Goal: Information Seeking & Learning: Learn about a topic

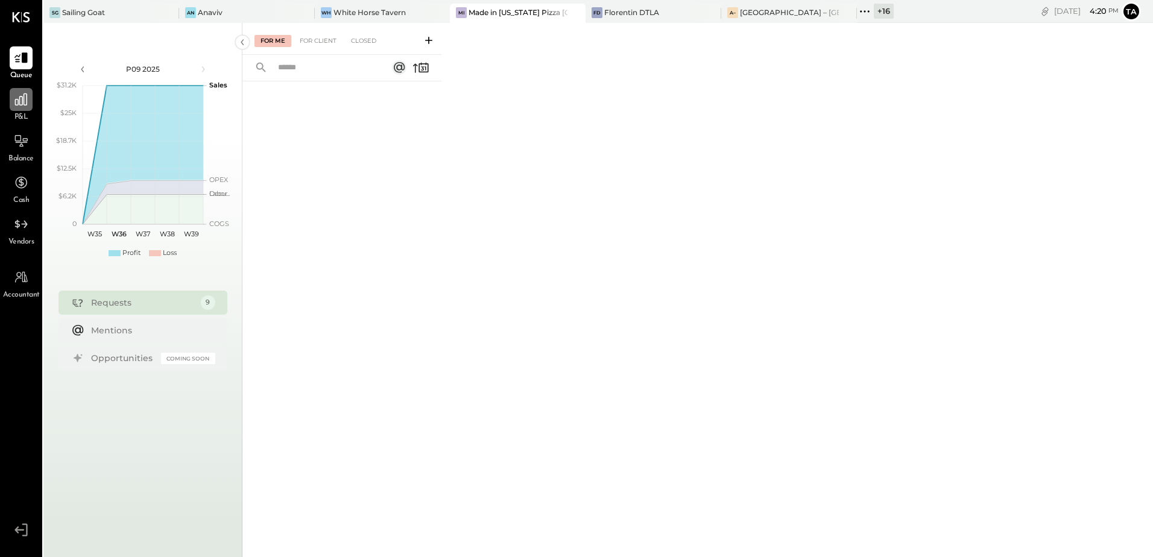
click at [19, 98] on icon at bounding box center [21, 100] width 16 height 16
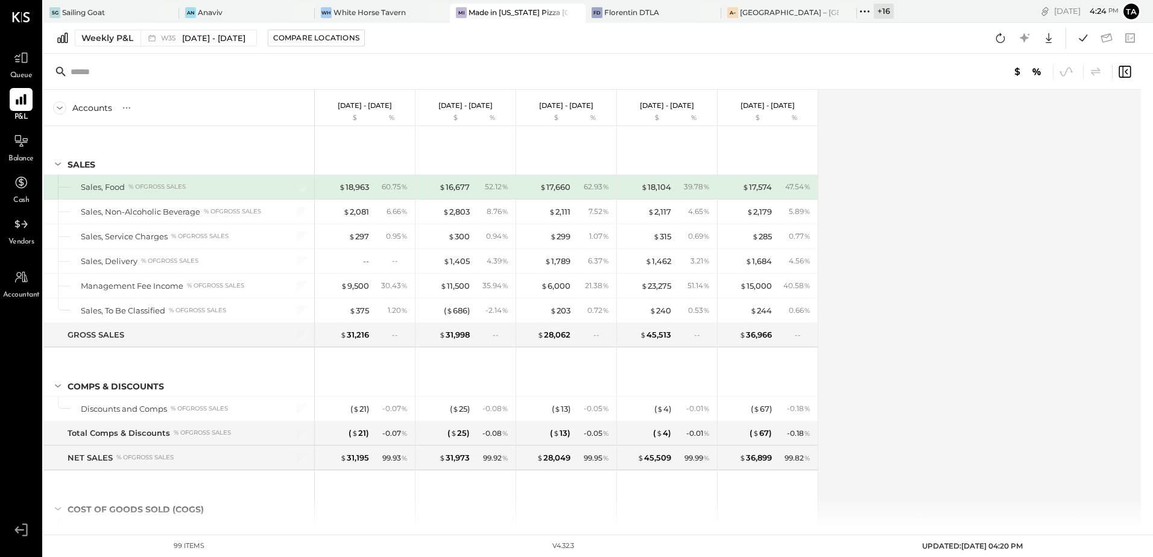
drag, startPoint x: 17, startPoint y: 138, endPoint x: 188, endPoint y: 262, distance: 211.6
click at [17, 138] on icon at bounding box center [21, 141] width 14 height 14
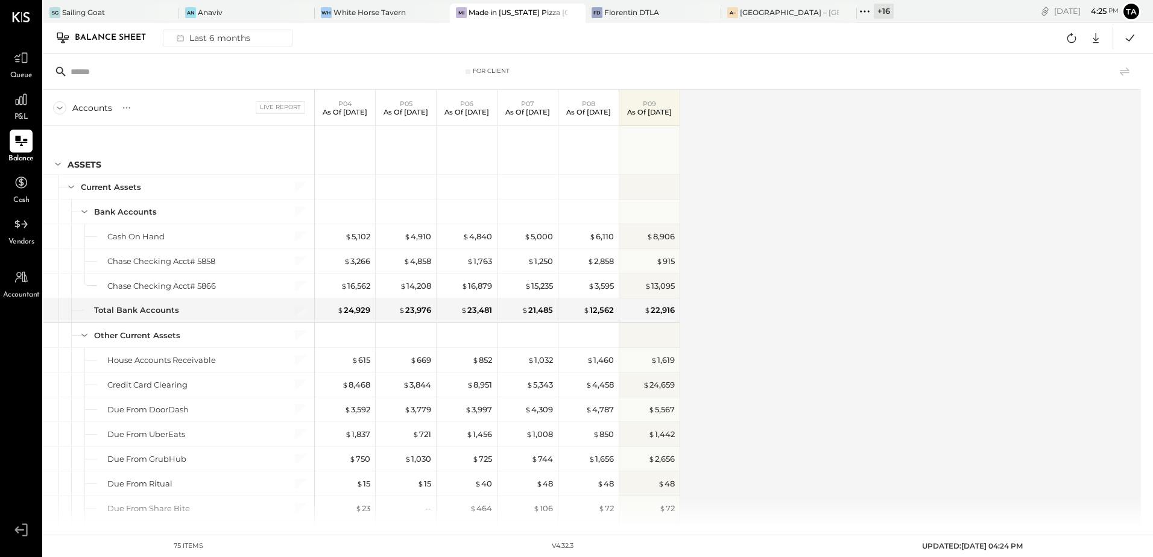
click at [849, 208] on div "Accounts S GL Live Report P04 As of [DATE] P05 As of [DATE] P06 As of [DATE] P0…" at bounding box center [593, 309] width 1100 height 438
click at [822, 251] on div "Accounts S GL Live Report P04 As of [DATE] P05 As of [DATE] P06 As of [DATE] P0…" at bounding box center [593, 309] width 1100 height 438
click at [127, 114] on div at bounding box center [126, 108] width 17 height 17
click at [136, 114] on div "GL" at bounding box center [138, 108] width 13 height 17
click at [863, 303] on div "Accounts S GL Live Report P04 As of [DATE] P05 As of [DATE] P06 As of [DATE] P0…" at bounding box center [593, 309] width 1100 height 438
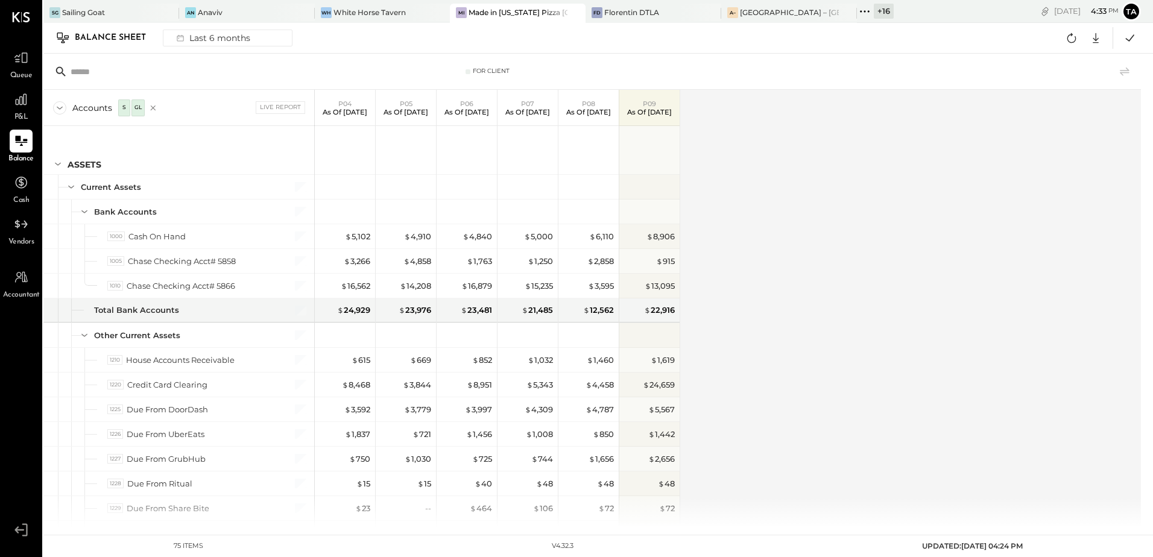
click at [828, 351] on div "Accounts S GL Live Report P04 As of [DATE] P05 As of [DATE] P06 As of [DATE] P0…" at bounding box center [593, 309] width 1100 height 438
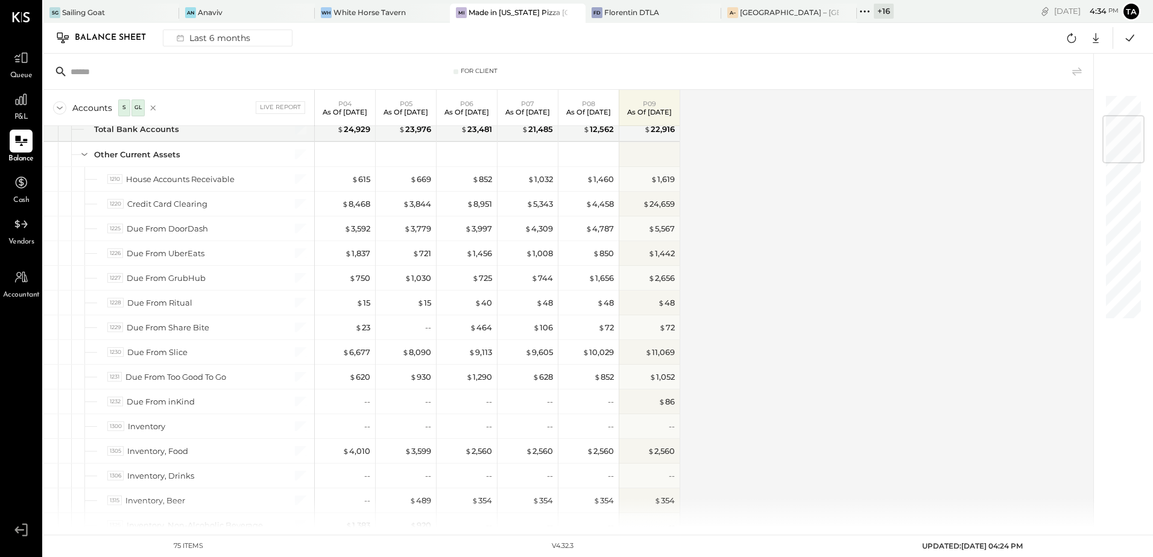
scroll to position [241, 0]
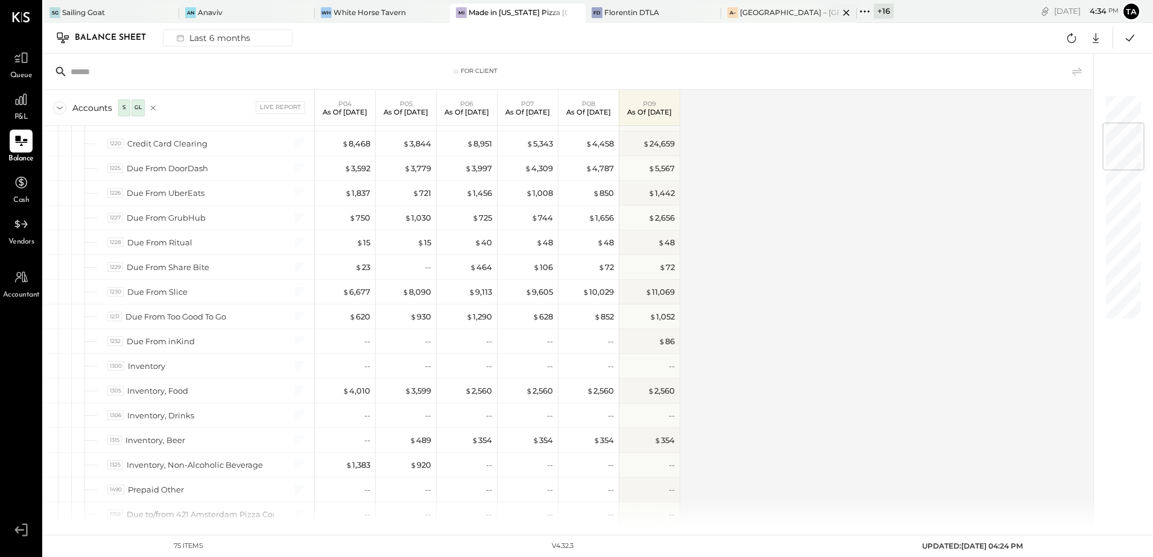
click at [768, 16] on div "[GEOGRAPHIC_DATA] – [GEOGRAPHIC_DATA]" at bounding box center [789, 12] width 99 height 10
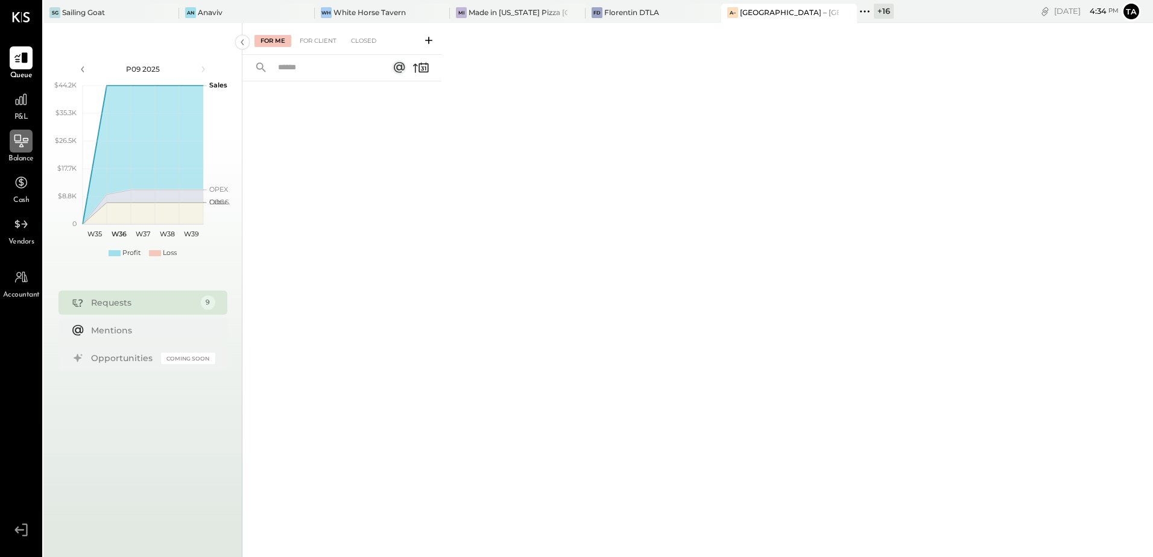
click at [17, 152] on div at bounding box center [21, 141] width 23 height 23
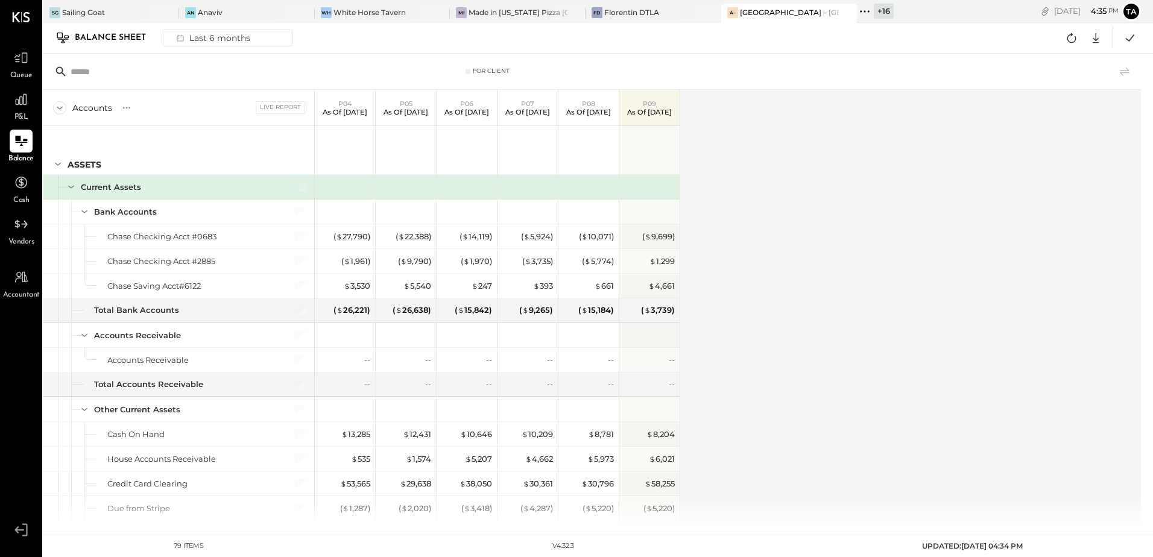
drag, startPoint x: 23, startPoint y: 145, endPoint x: 144, endPoint y: 270, distance: 173.6
click at [23, 145] on icon at bounding box center [21, 141] width 14 height 14
click at [1069, 43] on icon at bounding box center [1072, 38] width 16 height 16
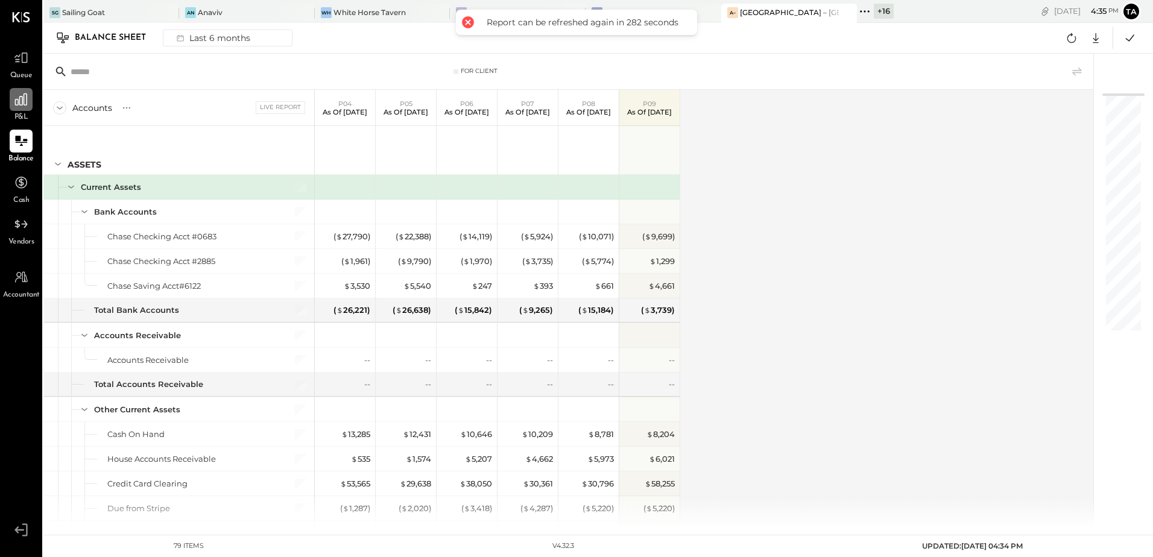
click at [19, 107] on div at bounding box center [21, 99] width 23 height 23
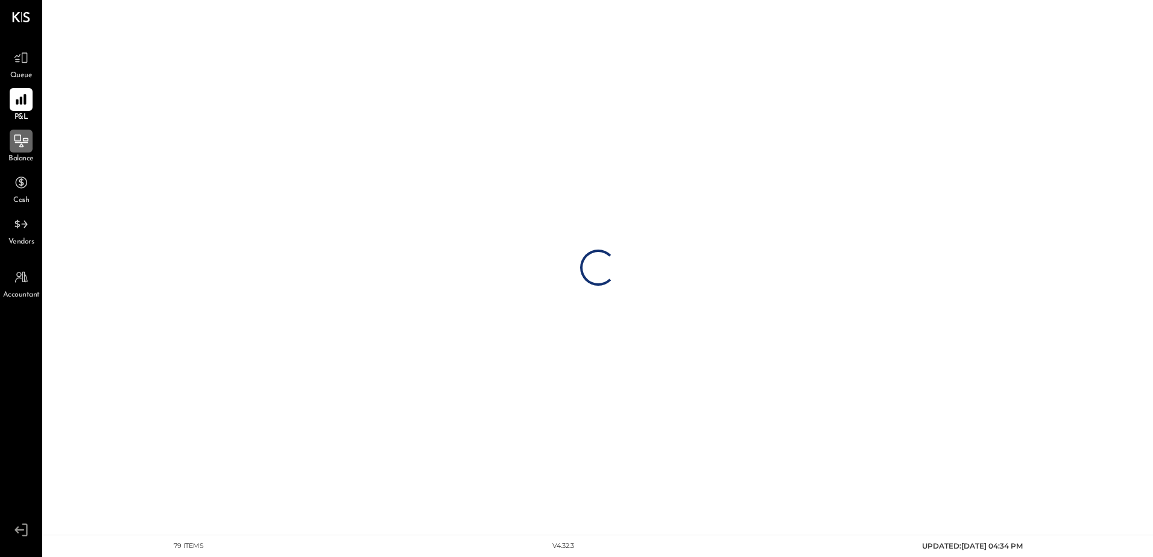
click at [19, 144] on icon at bounding box center [21, 141] width 16 height 16
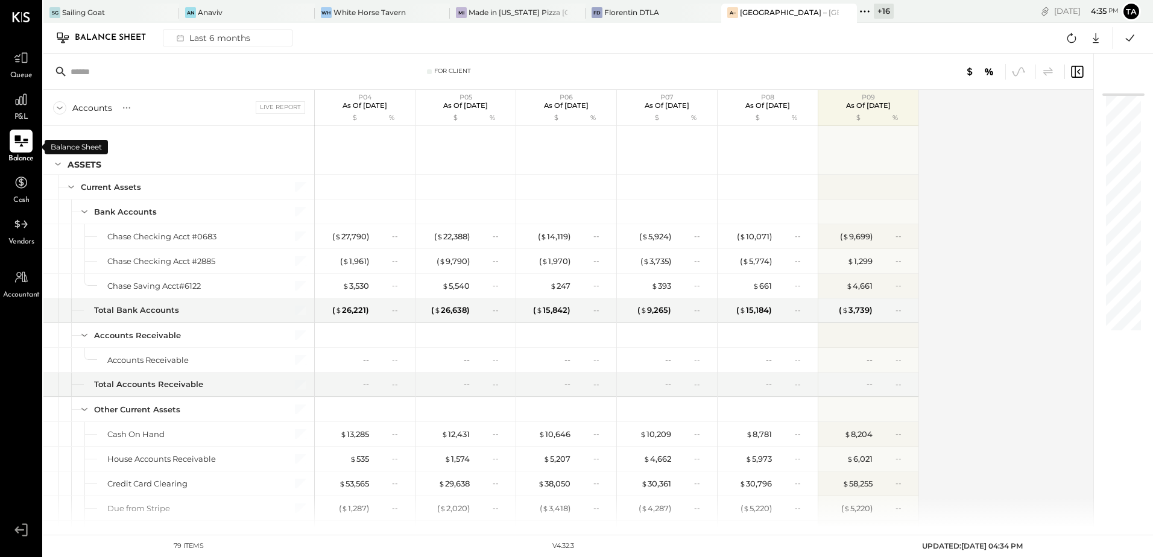
click at [19, 144] on icon at bounding box center [21, 141] width 16 height 16
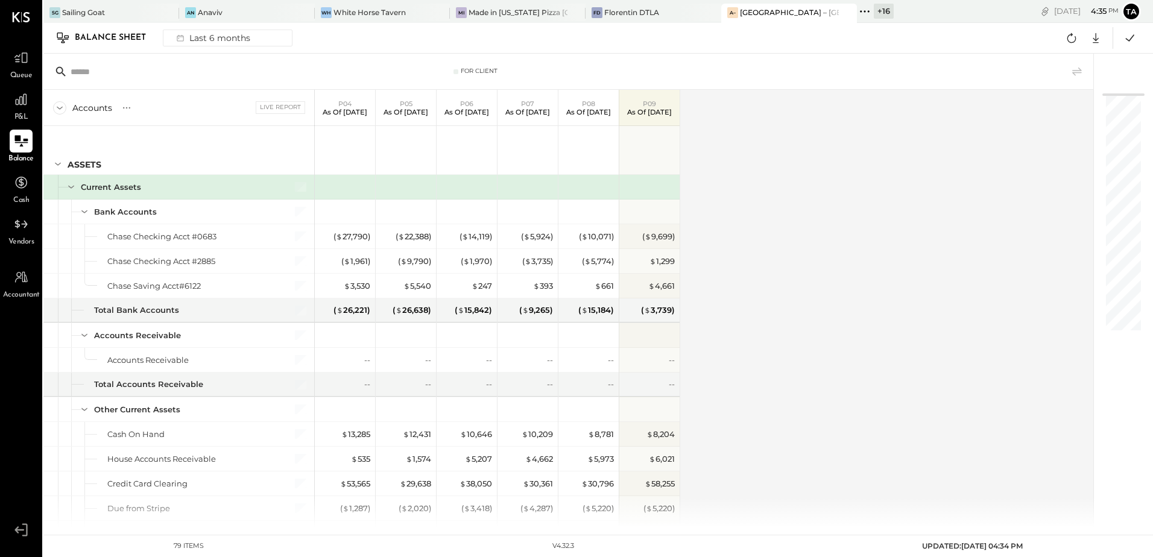
click at [15, 148] on icon at bounding box center [21, 141] width 16 height 16
click at [22, 106] on icon at bounding box center [21, 100] width 16 height 16
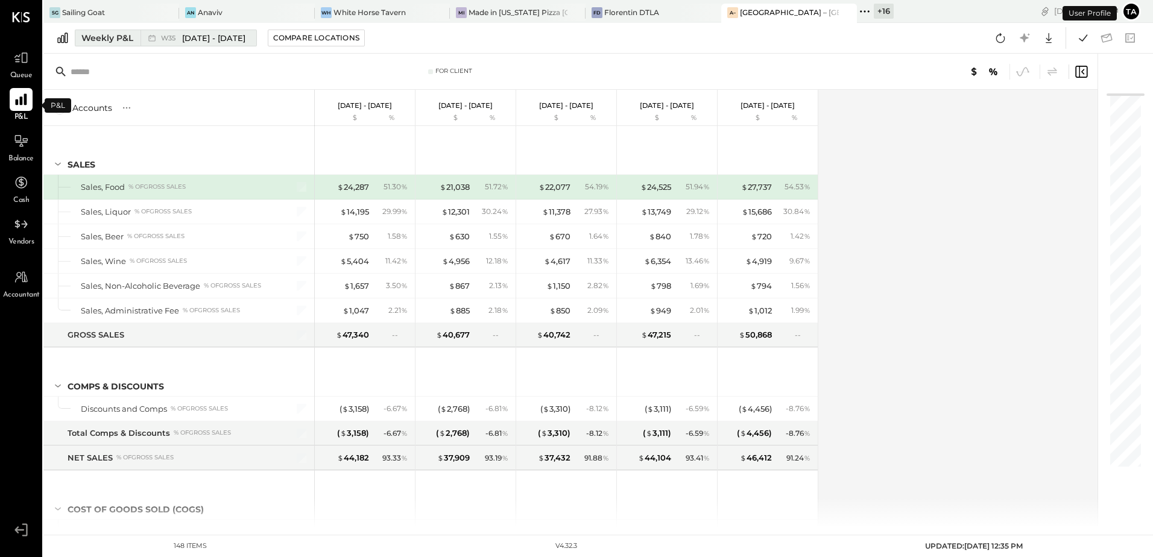
click at [171, 33] on div "W35 [DATE] - [DATE]" at bounding box center [203, 38] width 84 height 11
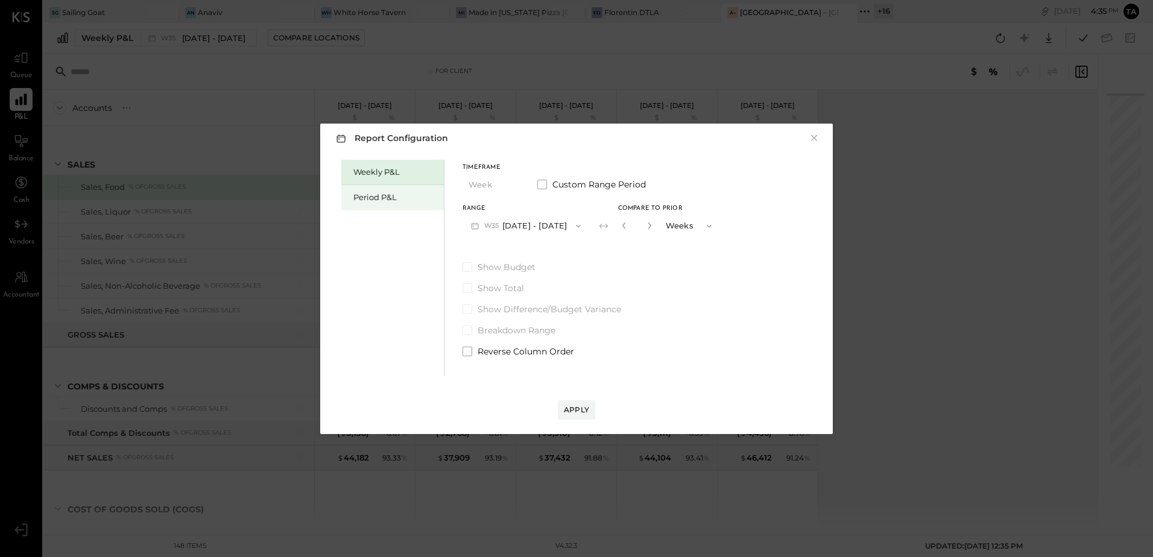
drag, startPoint x: 381, startPoint y: 199, endPoint x: 397, endPoint y: 206, distance: 17.6
click at [381, 200] on div "Period P&L" at bounding box center [395, 197] width 84 height 11
click at [553, 225] on button "P09 [DATE] - [DATE]" at bounding box center [525, 226] width 125 height 22
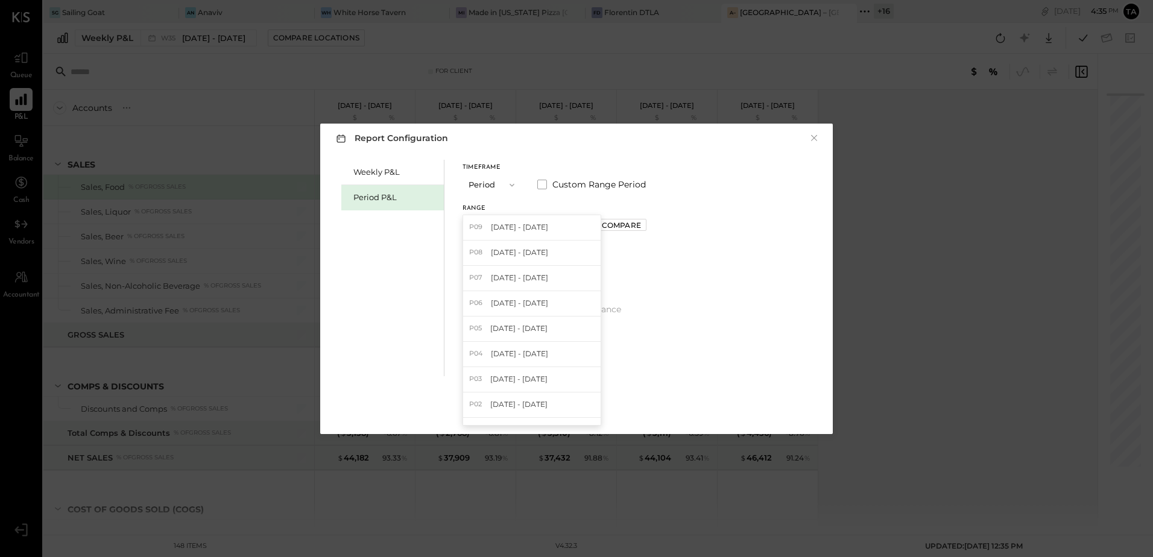
click at [522, 251] on span "[DATE] - [DATE]" at bounding box center [519, 252] width 57 height 10
click at [578, 413] on div "Apply" at bounding box center [576, 410] width 25 height 10
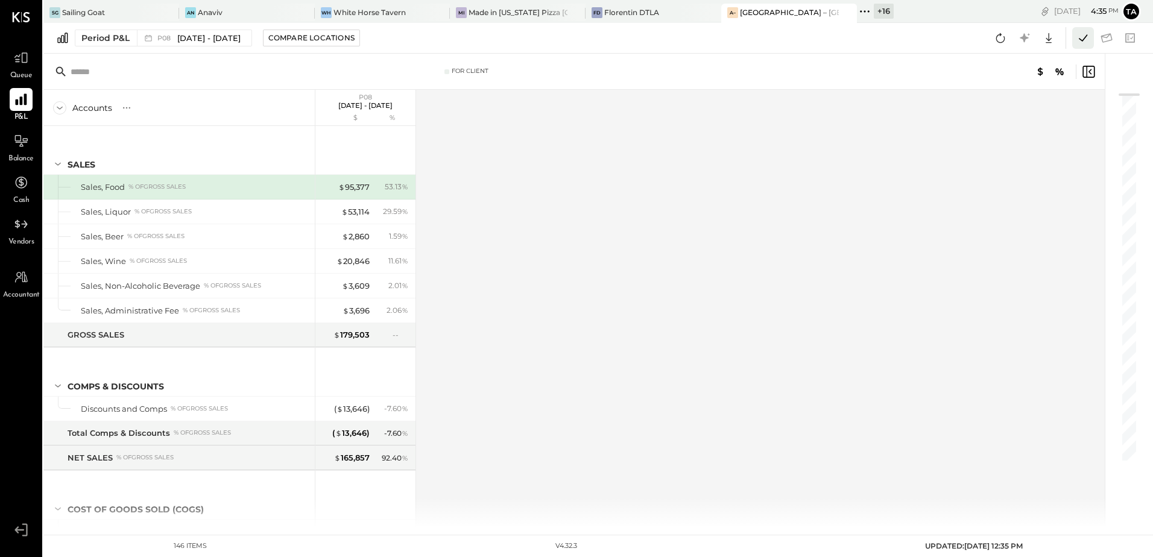
click at [1084, 40] on icon at bounding box center [1083, 37] width 8 height 7
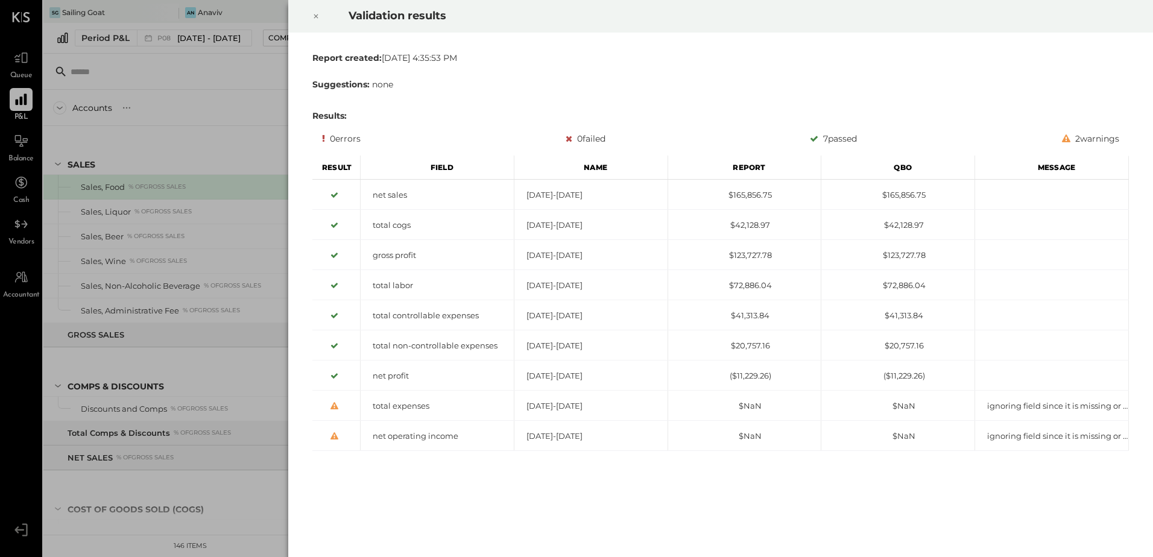
click at [314, 17] on icon at bounding box center [315, 16] width 7 height 14
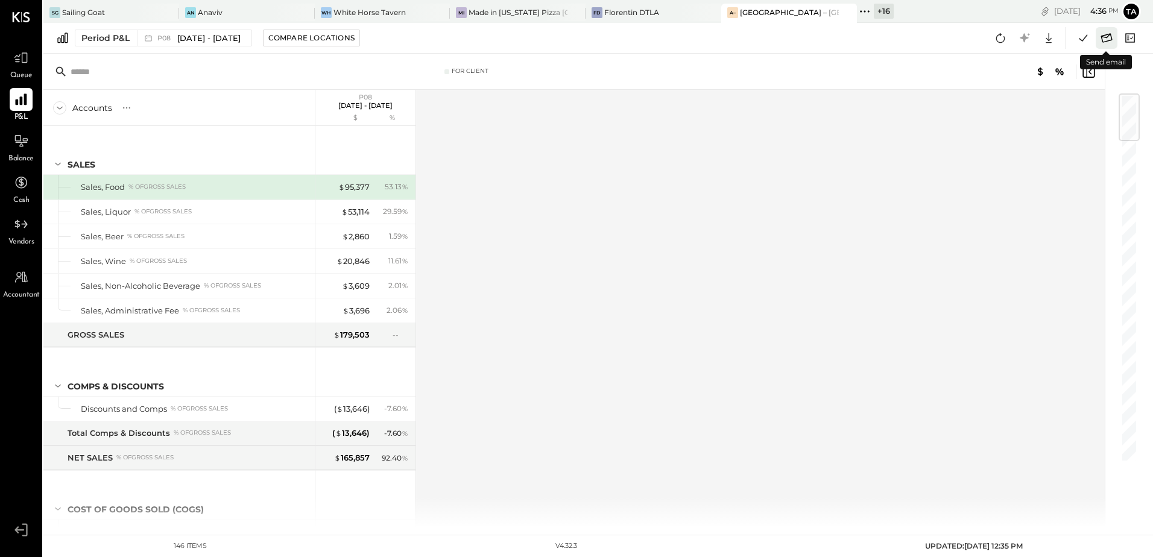
click at [1108, 39] on icon at bounding box center [1107, 38] width 16 height 16
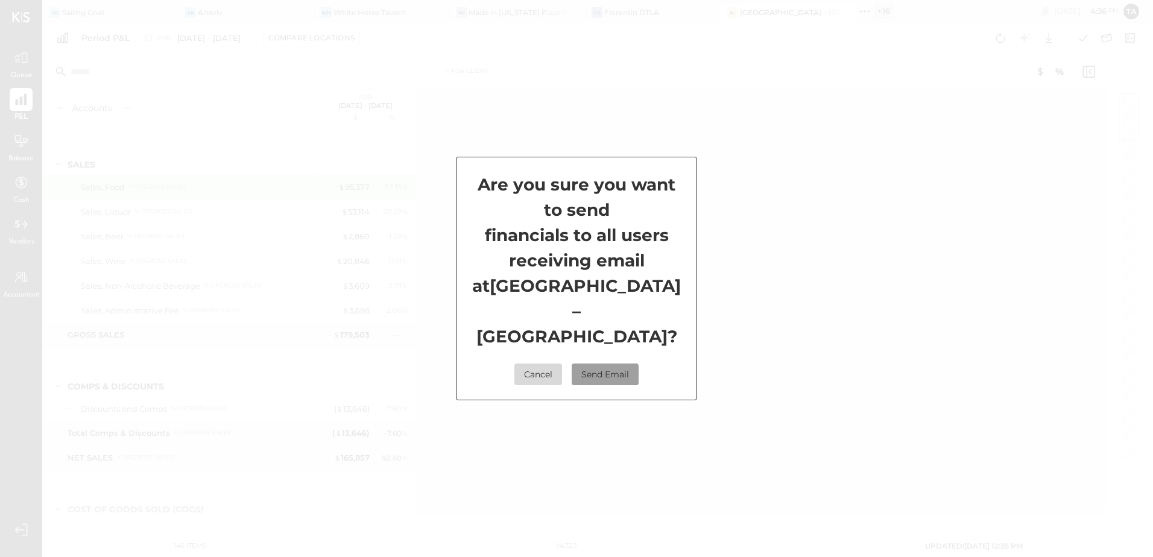
click at [615, 364] on button "Send Email" at bounding box center [605, 375] width 67 height 22
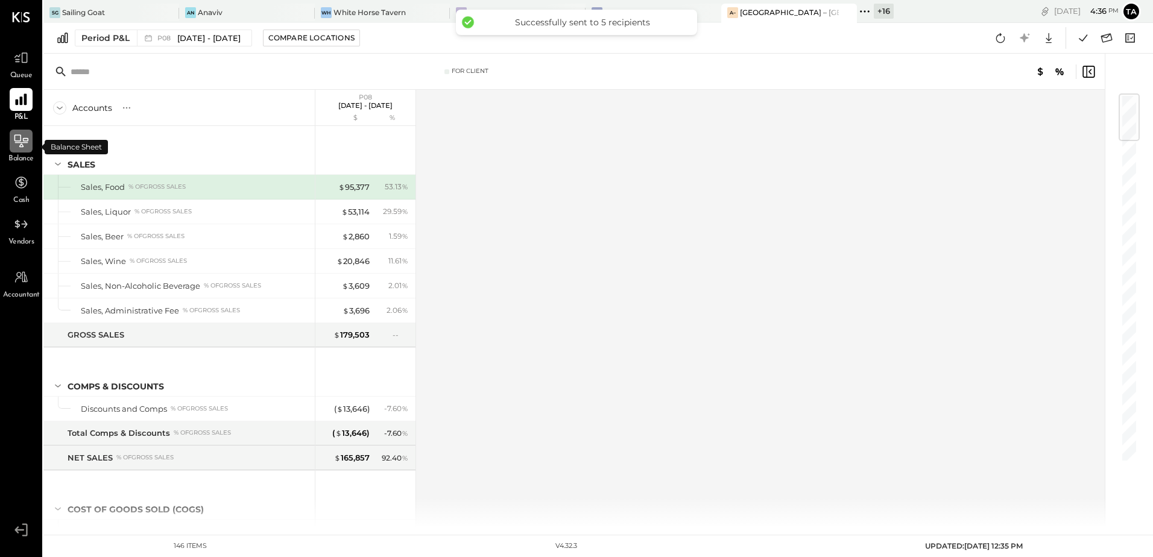
click at [14, 144] on icon at bounding box center [21, 141] width 16 height 16
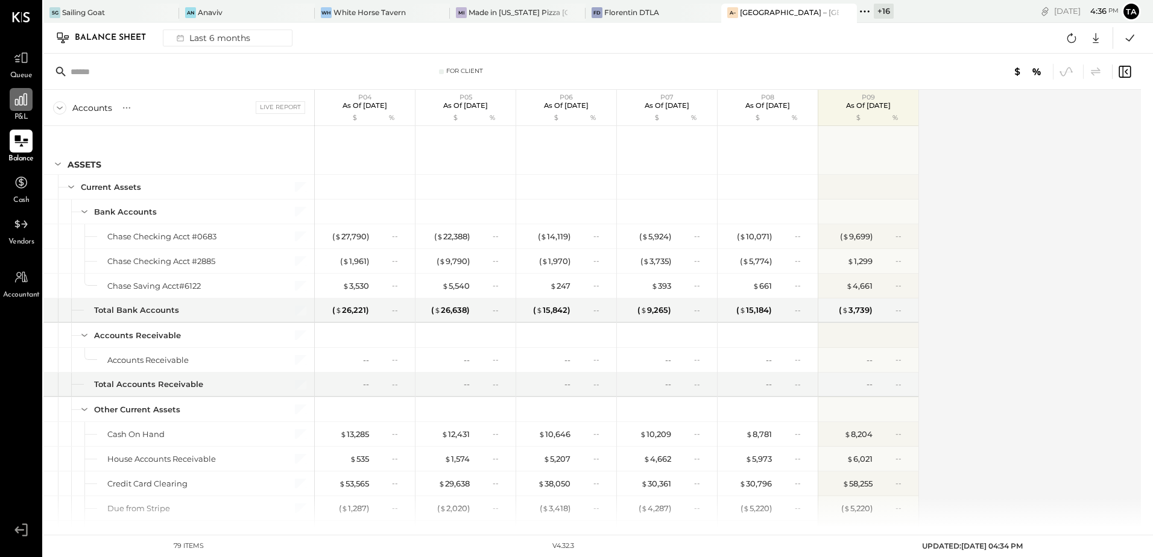
click at [21, 144] on icon at bounding box center [21, 141] width 16 height 16
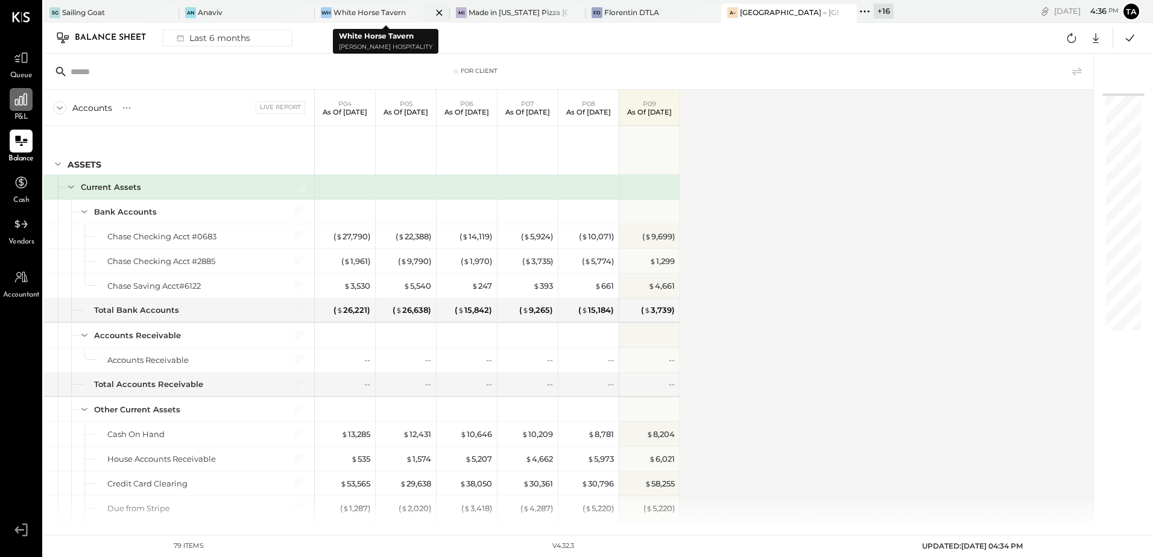
click at [345, 16] on div "White Horse Tavern" at bounding box center [370, 12] width 72 height 10
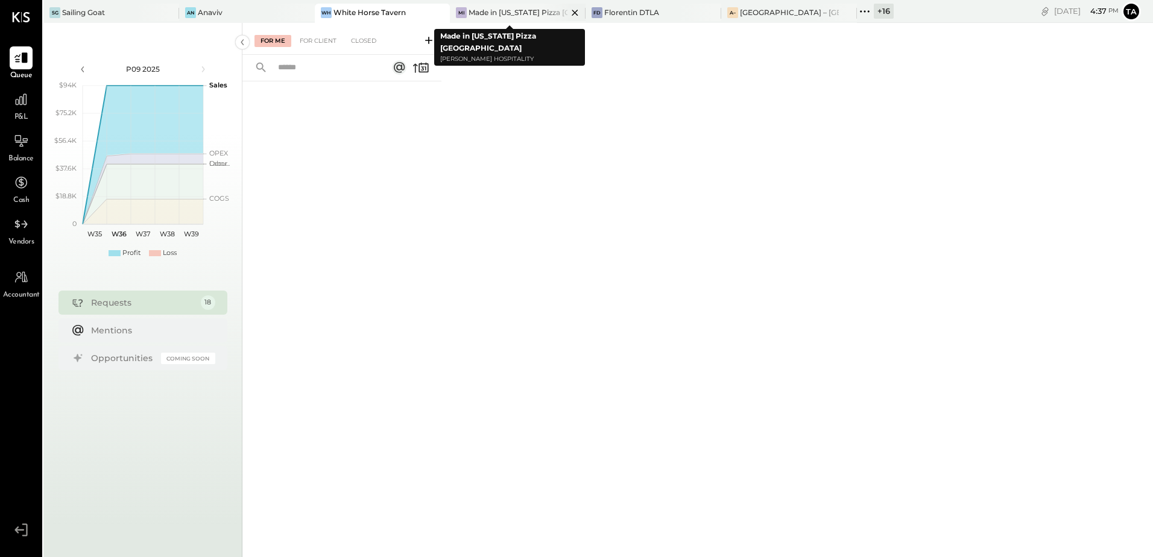
click at [469, 4] on div "Mi Made in [US_STATE] Pizza [GEOGRAPHIC_DATA]" at bounding box center [518, 13] width 136 height 19
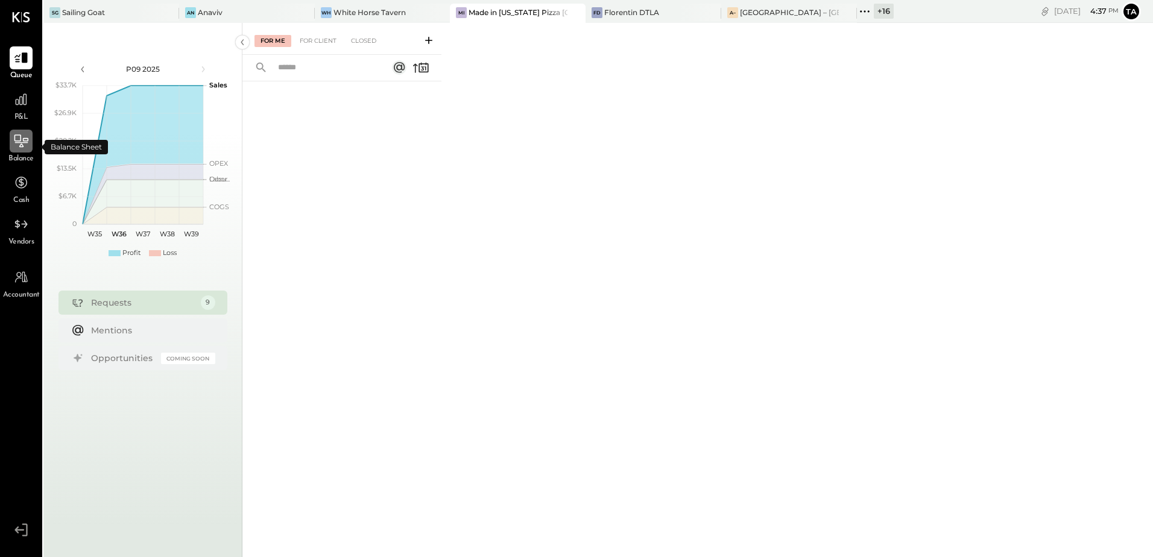
click at [19, 145] on icon at bounding box center [21, 141] width 16 height 16
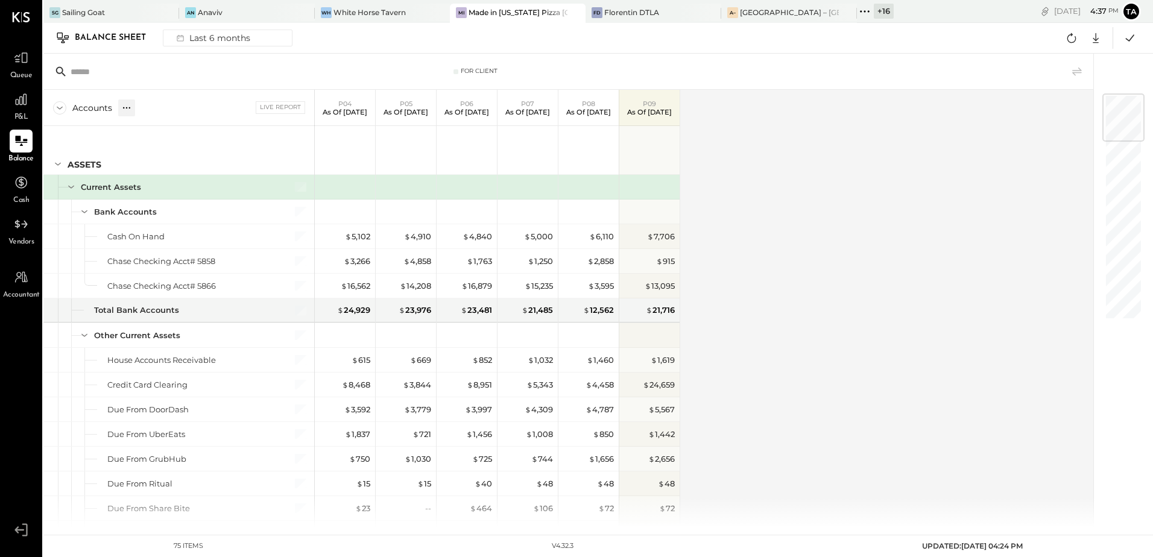
click at [122, 107] on icon at bounding box center [127, 108] width 12 height 12
click at [141, 107] on div "GL" at bounding box center [138, 108] width 12 height 10
click at [60, 112] on icon at bounding box center [59, 107] width 13 height 13
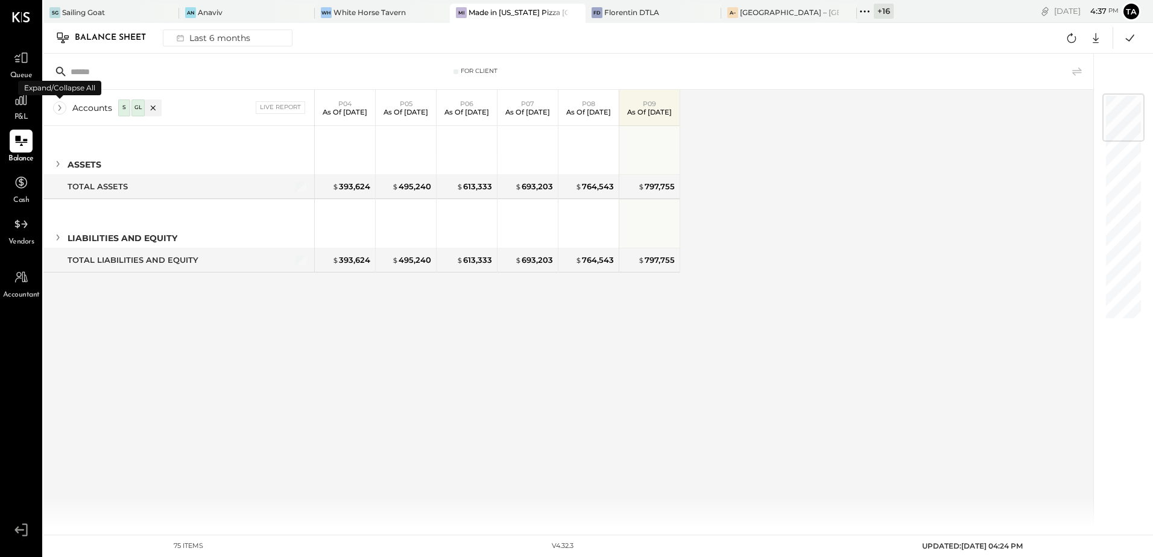
click at [60, 111] on icon at bounding box center [59, 107] width 13 height 13
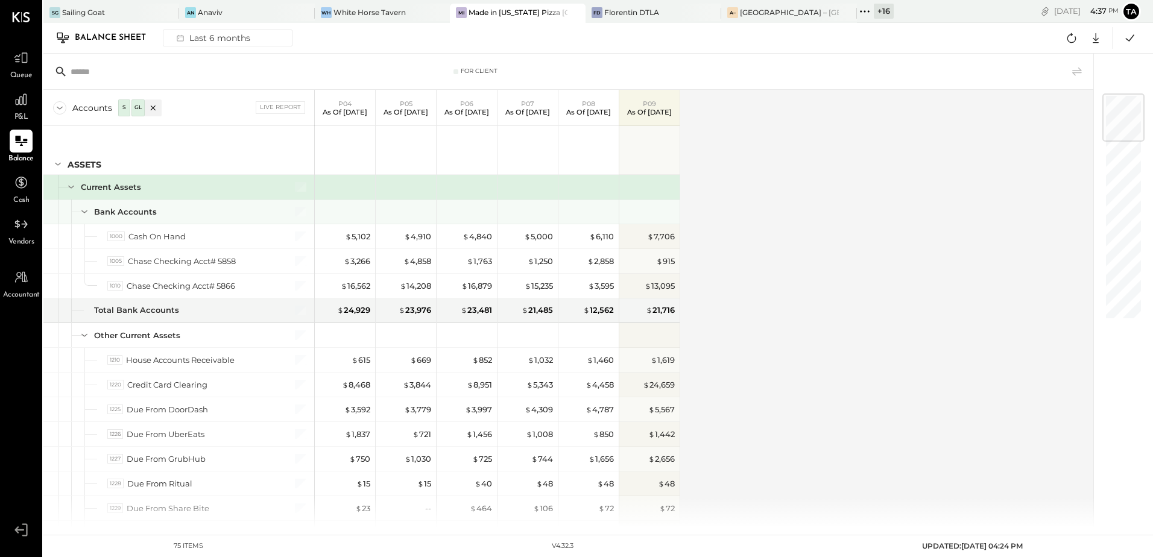
click at [86, 211] on icon at bounding box center [84, 211] width 13 height 13
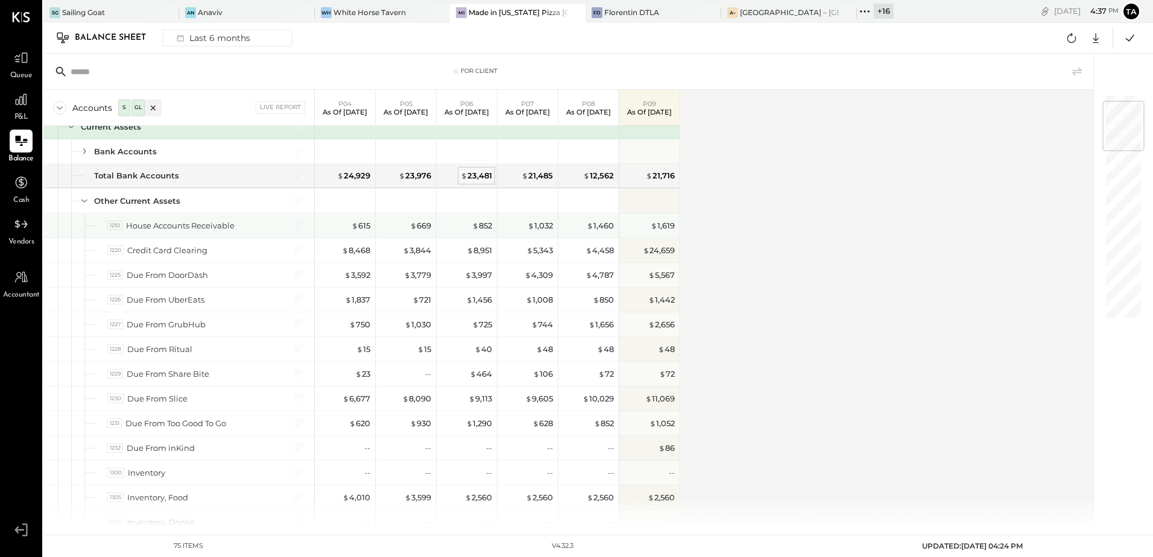
scroll to position [121, 0]
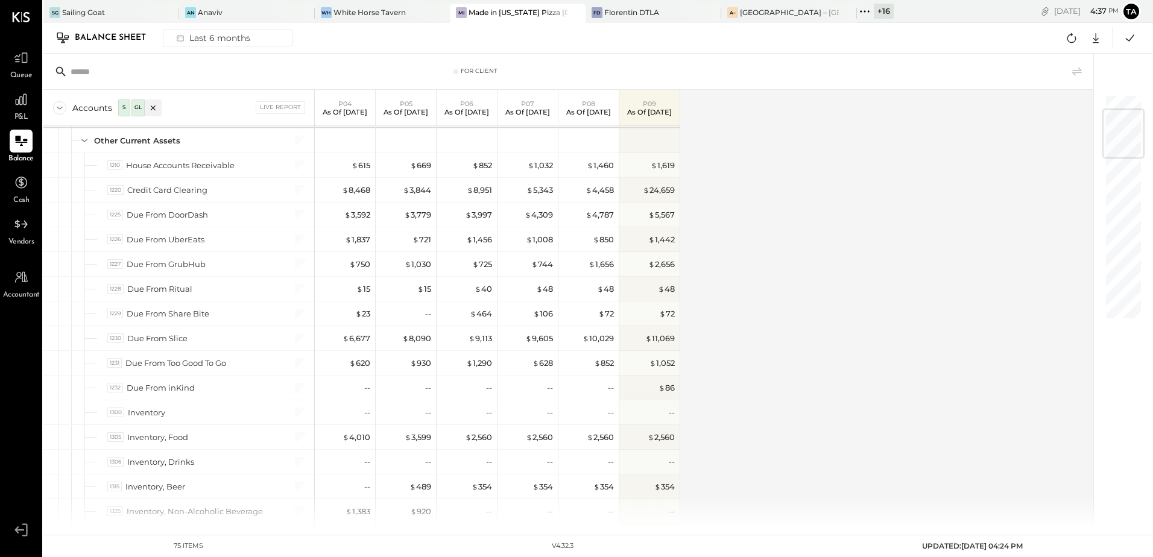
click at [786, 263] on div "Accounts S GL Live Report P04 As of [DATE] P05 As of [DATE] P06 As of [DATE] P0…" at bounding box center [569, 309] width 1052 height 438
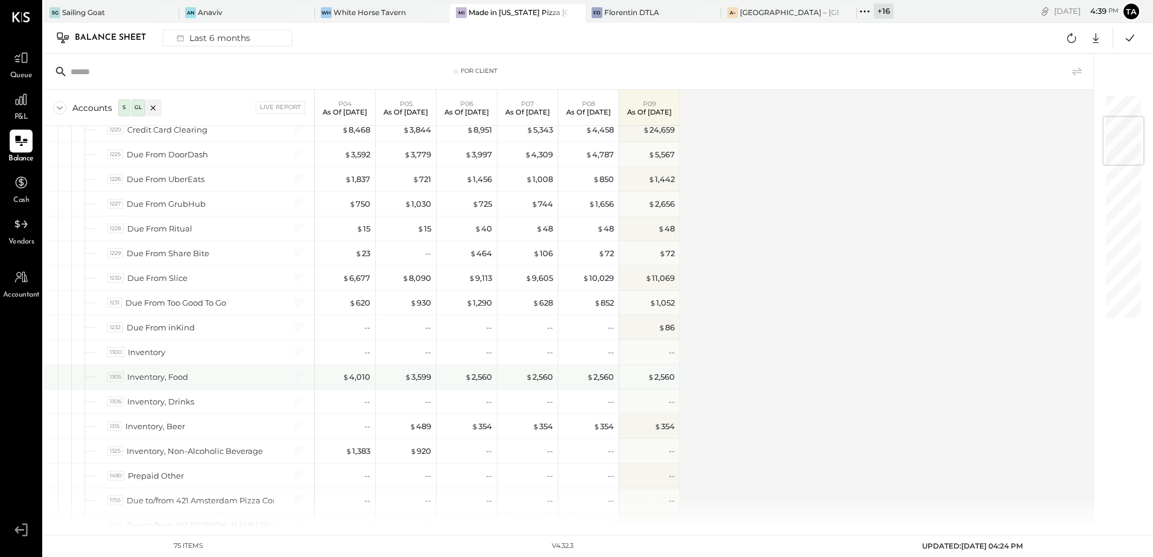
scroll to position [241, 0]
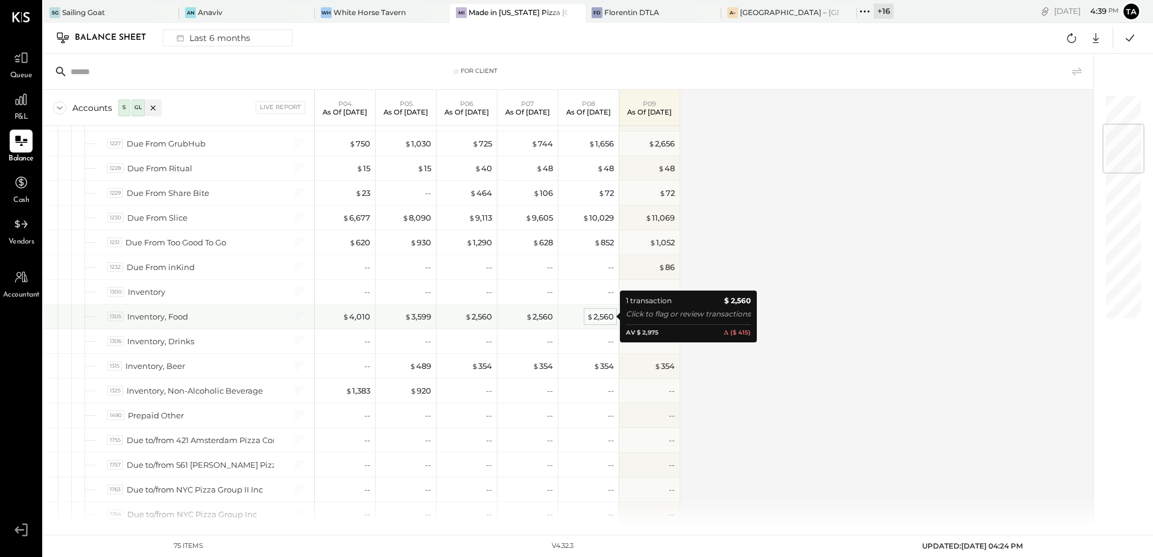
click at [601, 319] on div "$ 2,560" at bounding box center [600, 316] width 27 height 11
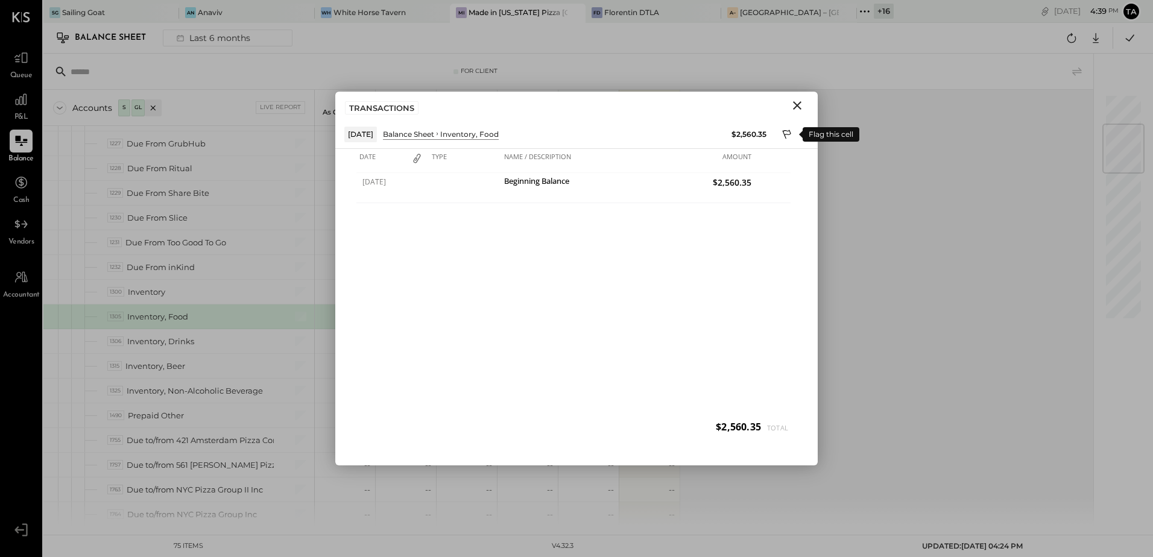
click at [787, 136] on icon at bounding box center [787, 135] width 11 height 14
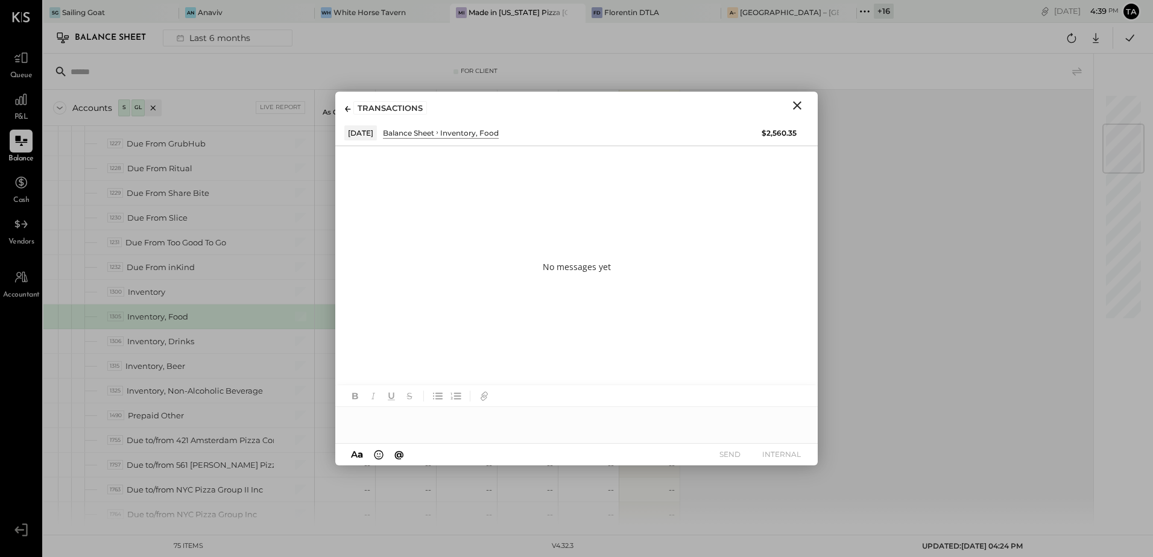
click at [521, 420] on div at bounding box center [576, 419] width 483 height 24
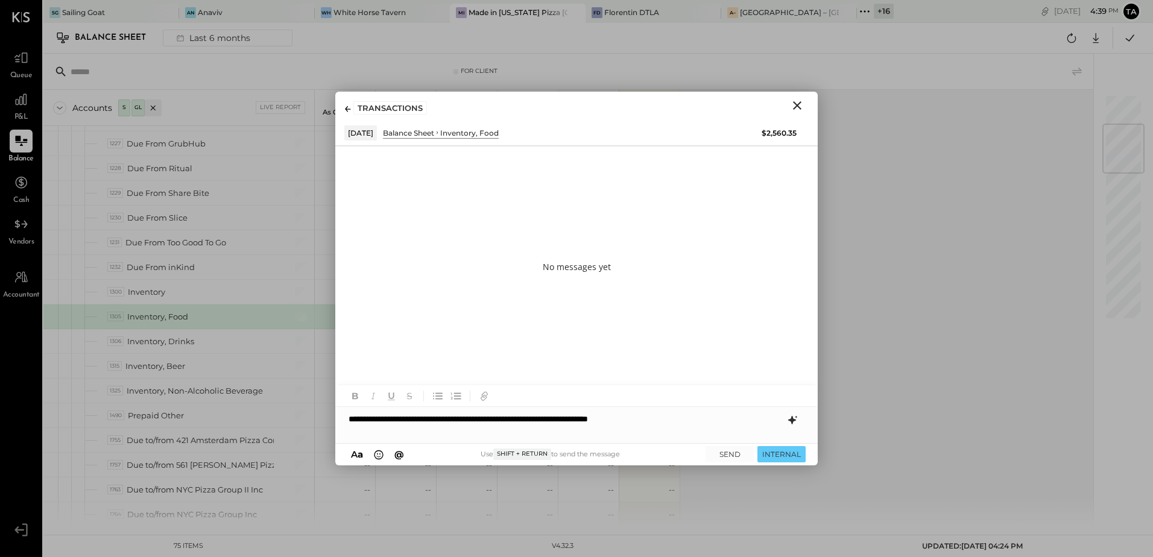
click at [794, 423] on icon at bounding box center [792, 420] width 14 height 14
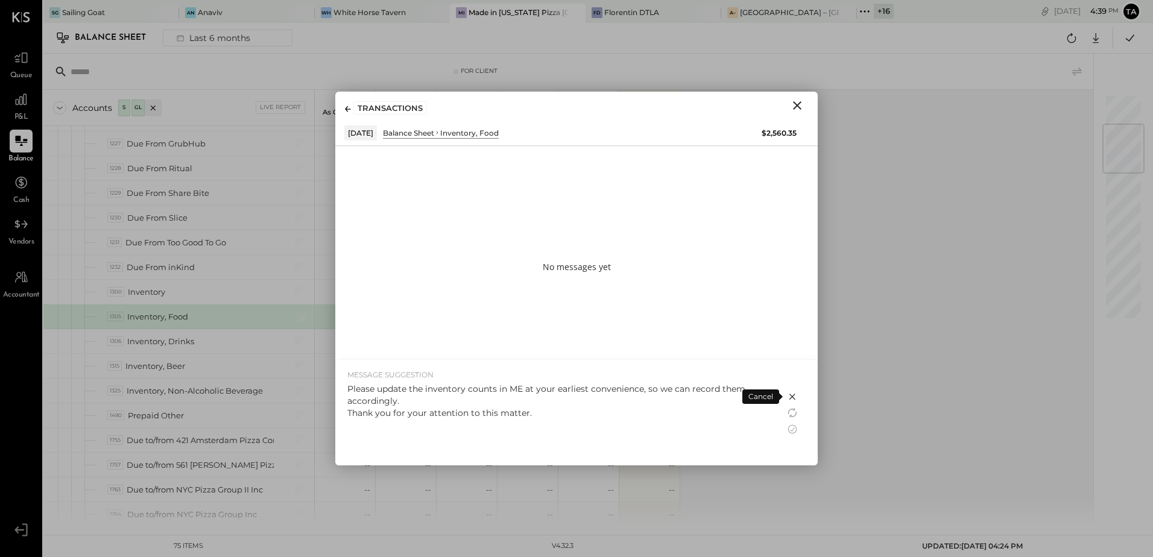
click at [554, 407] on div "Please update the inventory counts in ME at your earliest convenience, so we ca…" at bounding box center [560, 401] width 426 height 36
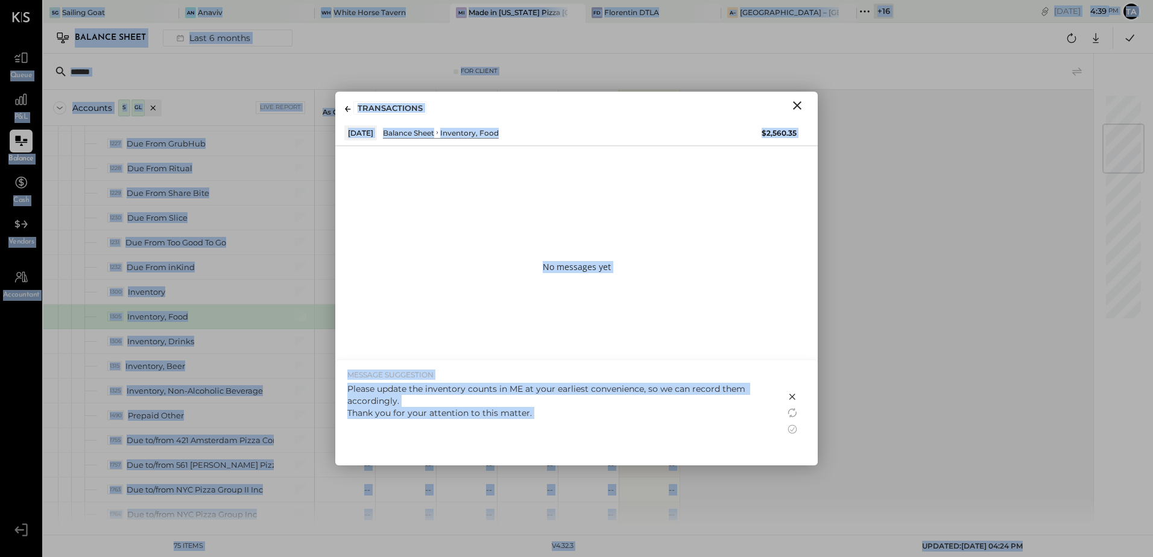
click at [554, 407] on div "Please update the inventory counts in ME at your earliest convenience, so we ca…" at bounding box center [560, 401] width 426 height 36
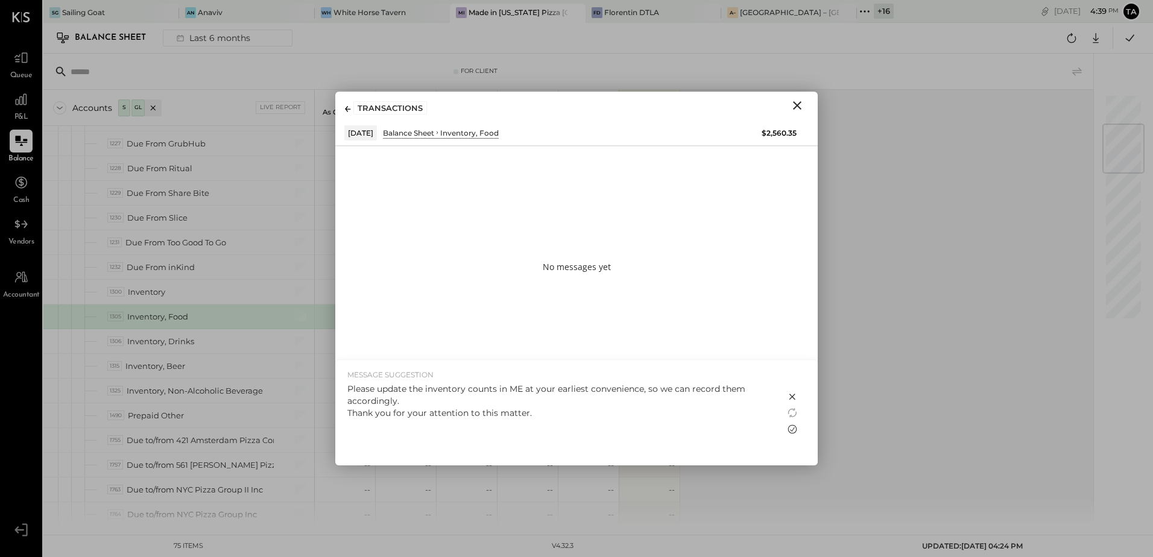
click at [793, 431] on icon at bounding box center [792, 429] width 14 height 14
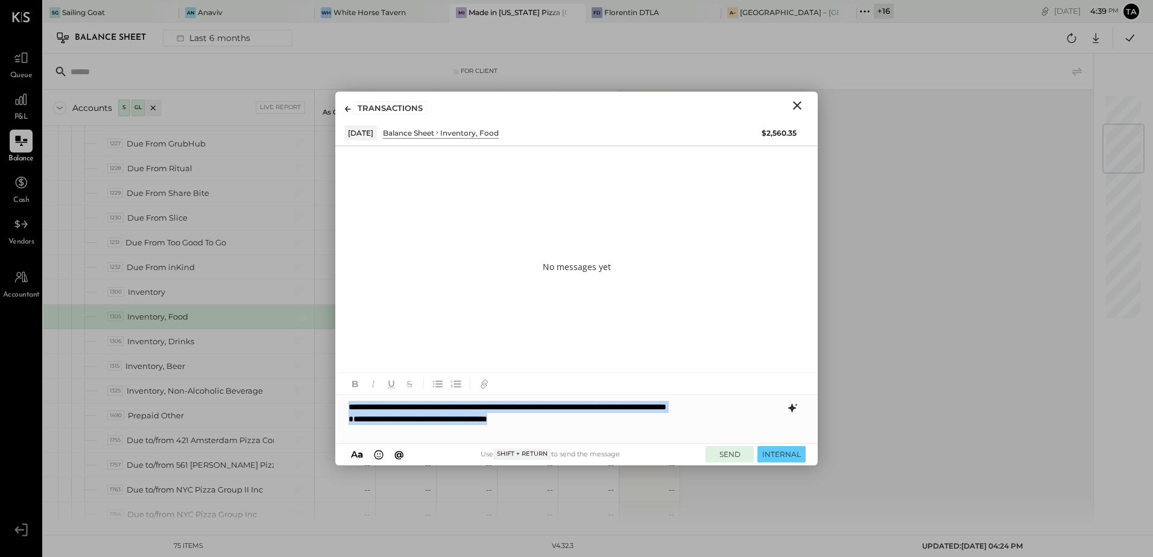
click at [730, 461] on button "SEND" at bounding box center [730, 454] width 48 height 16
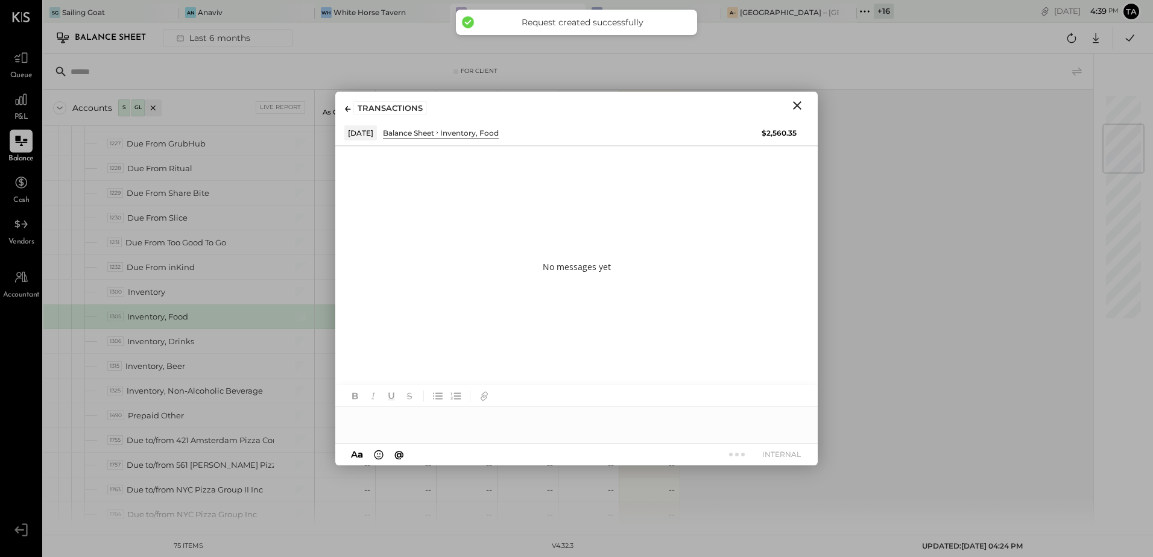
click at [797, 108] on icon "Close" at bounding box center [797, 105] width 14 height 14
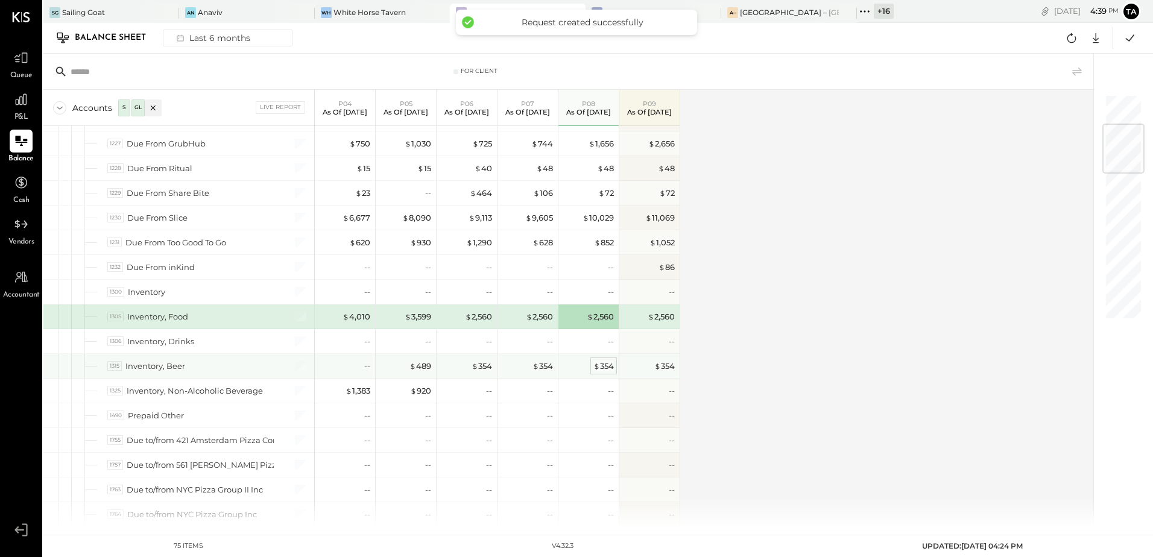
click at [603, 369] on div "$ 354" at bounding box center [604, 366] width 21 height 11
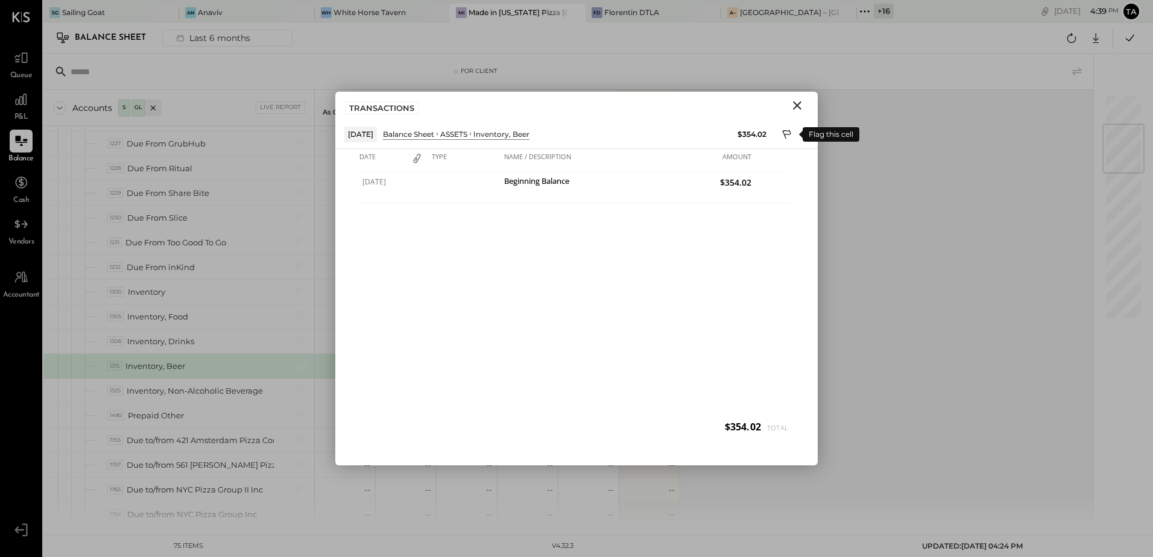
click at [787, 132] on icon at bounding box center [787, 135] width 11 height 14
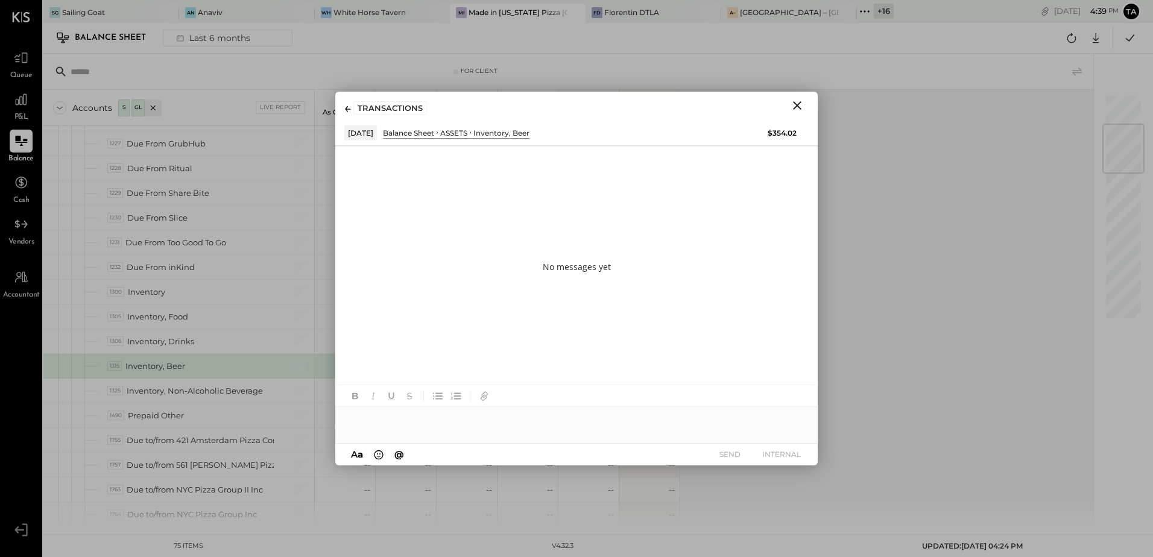
click at [510, 423] on div at bounding box center [576, 419] width 483 height 24
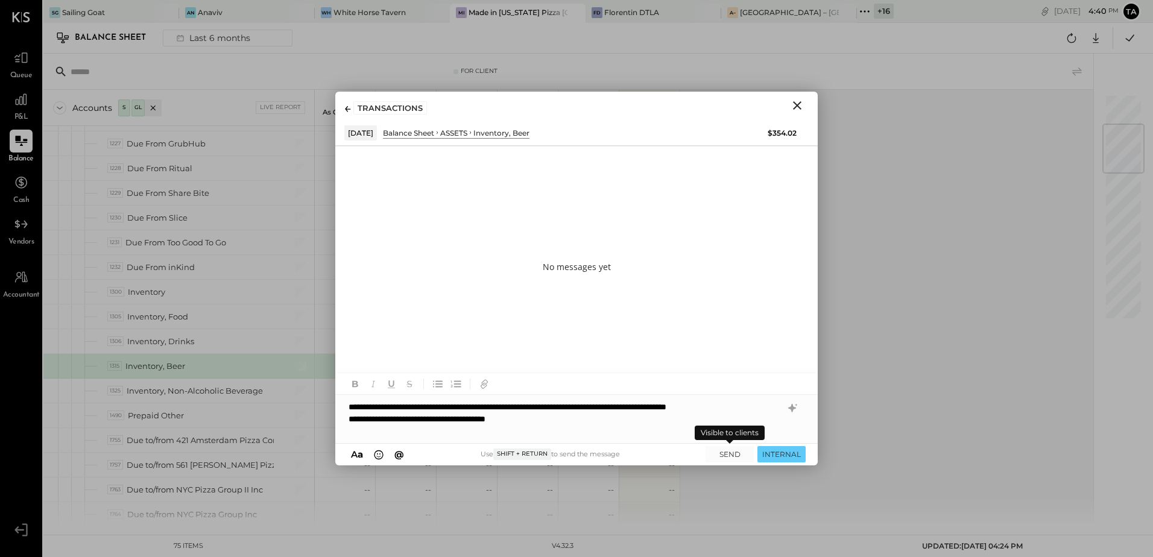
drag, startPoint x: 735, startPoint y: 458, endPoint x: 706, endPoint y: 495, distance: 46.8
click at [735, 458] on button "SEND" at bounding box center [730, 454] width 48 height 16
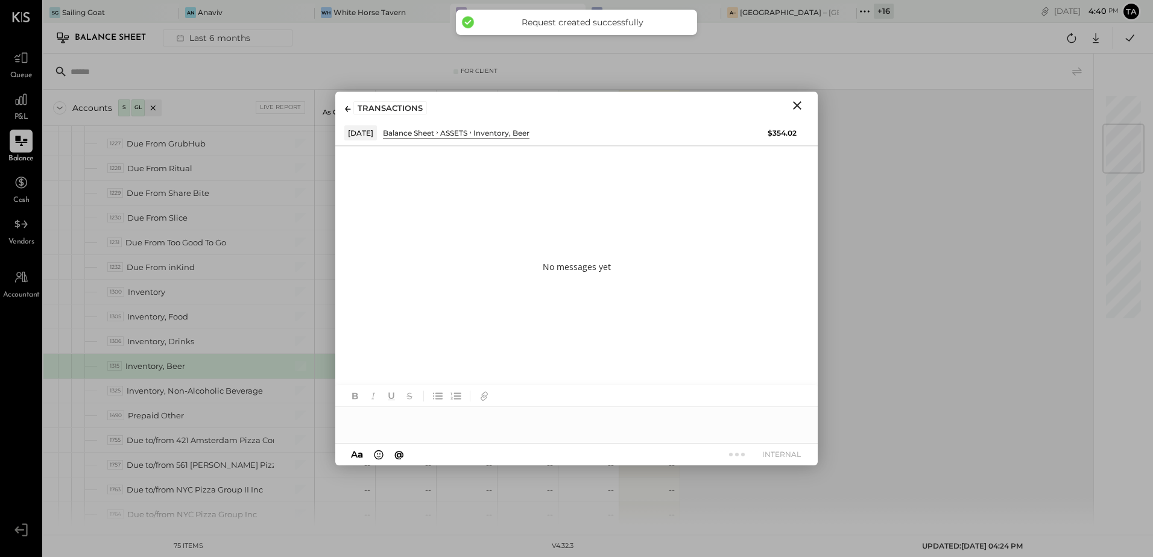
click at [800, 104] on icon "Close" at bounding box center [797, 105] width 14 height 14
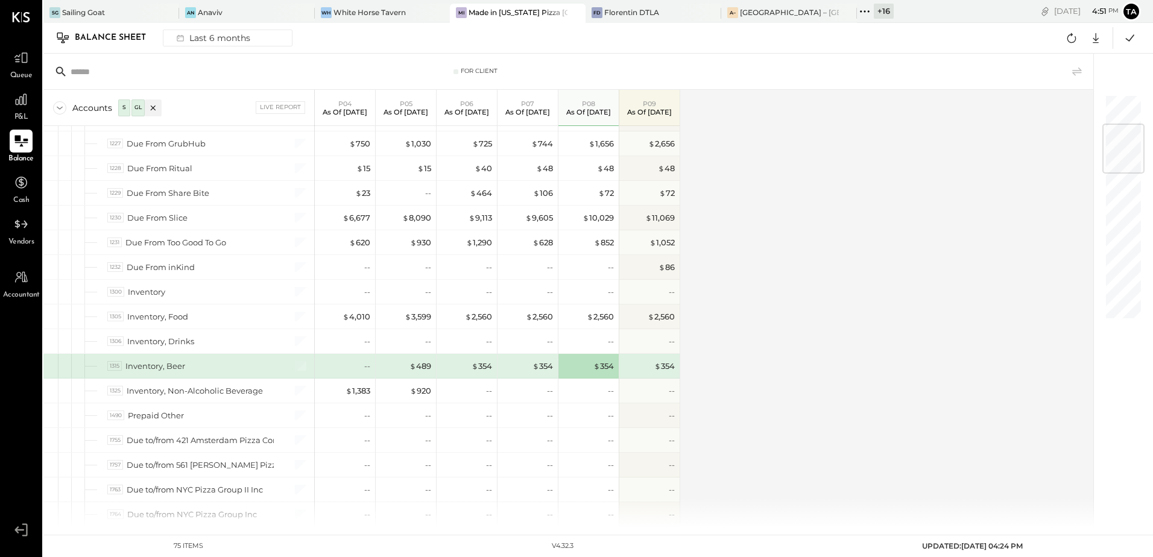
drag, startPoint x: 26, startPoint y: 143, endPoint x: 30, endPoint y: 137, distance: 7.0
click at [26, 143] on icon at bounding box center [20, 141] width 13 height 11
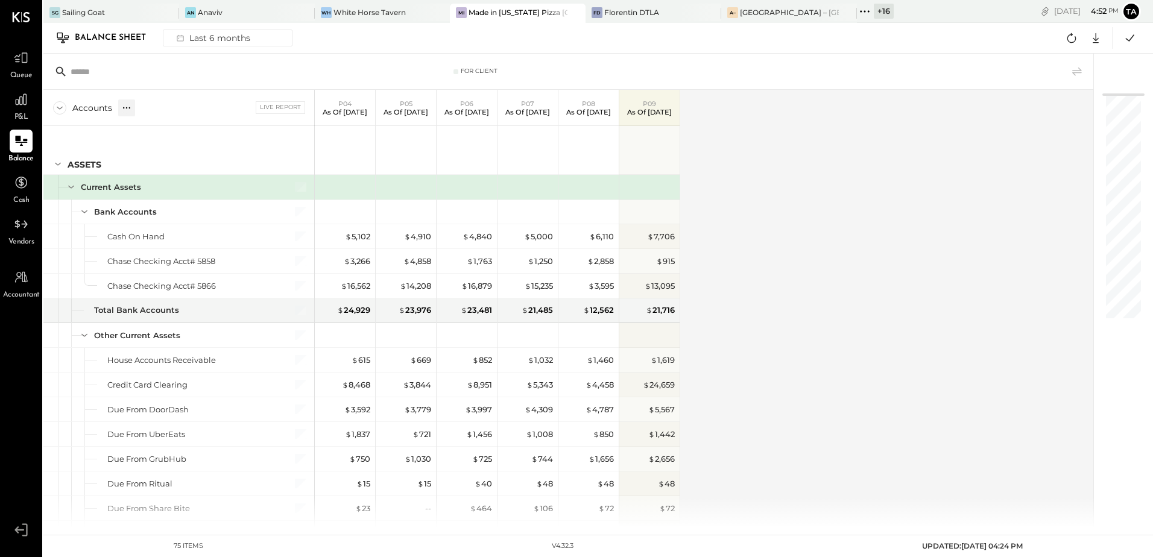
click at [125, 110] on icon at bounding box center [127, 108] width 12 height 12
click at [142, 113] on div "GL" at bounding box center [138, 108] width 13 height 17
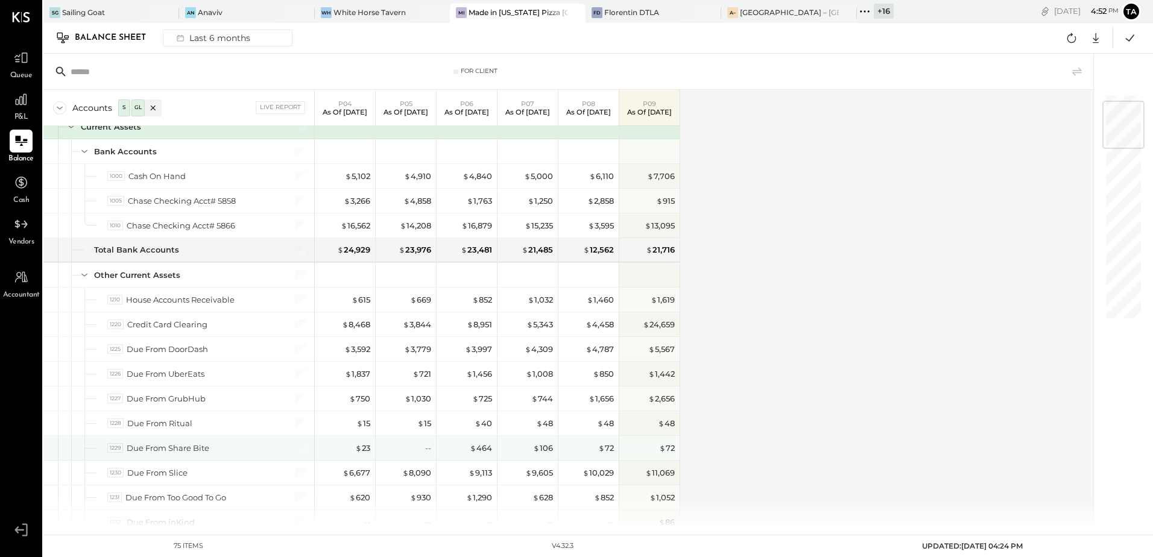
scroll to position [121, 0]
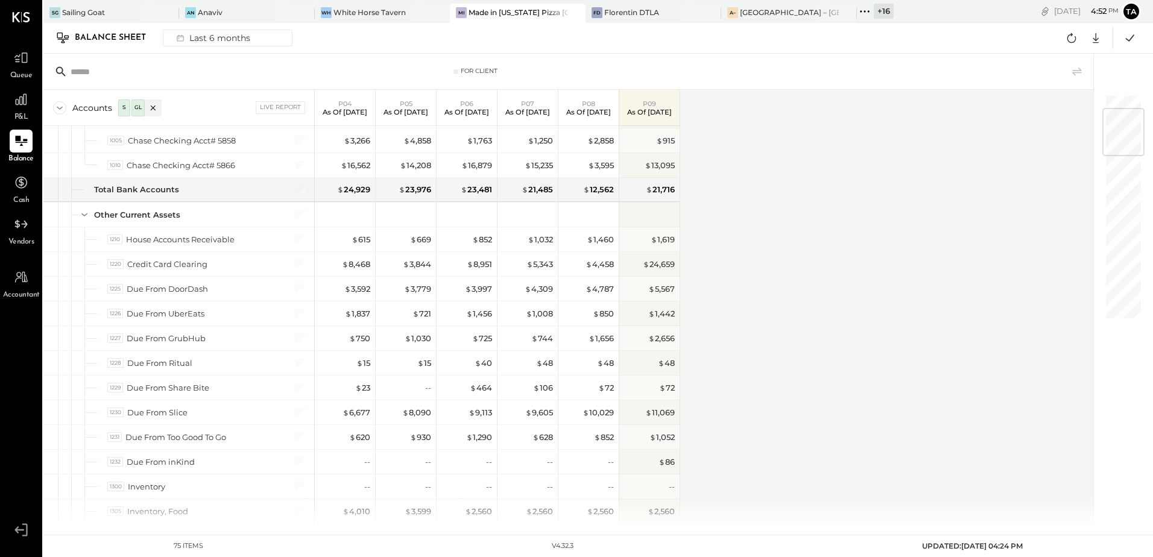
click at [854, 355] on div "Accounts S GL Live Report P04 As of [DATE] P05 As of [DATE] P06 As of [DATE] P0…" at bounding box center [569, 309] width 1052 height 438
click at [1075, 42] on icon at bounding box center [1072, 38] width 16 height 16
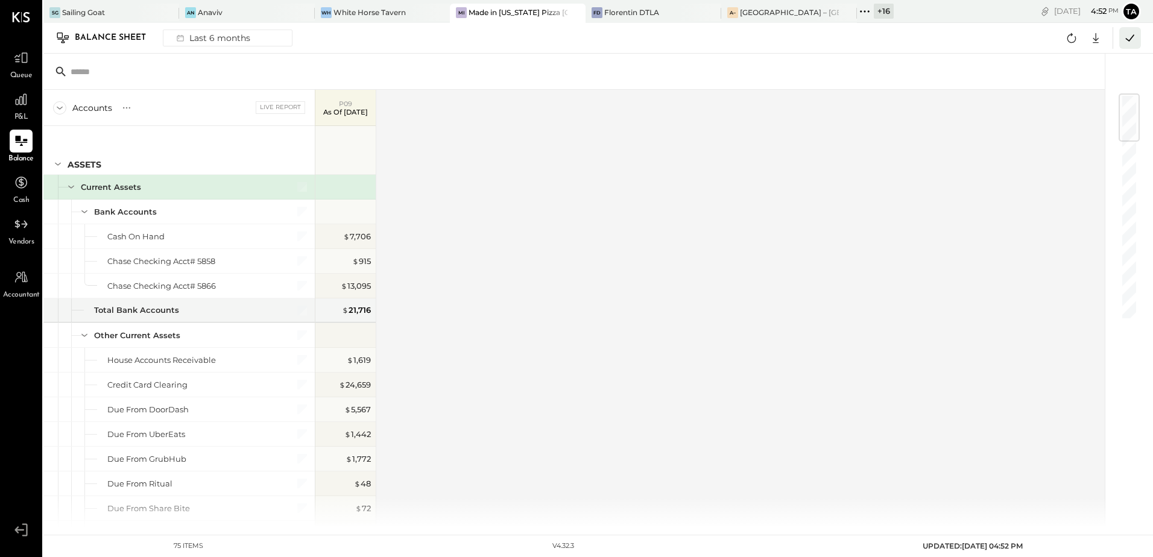
click at [1125, 43] on icon at bounding box center [1131, 38] width 16 height 16
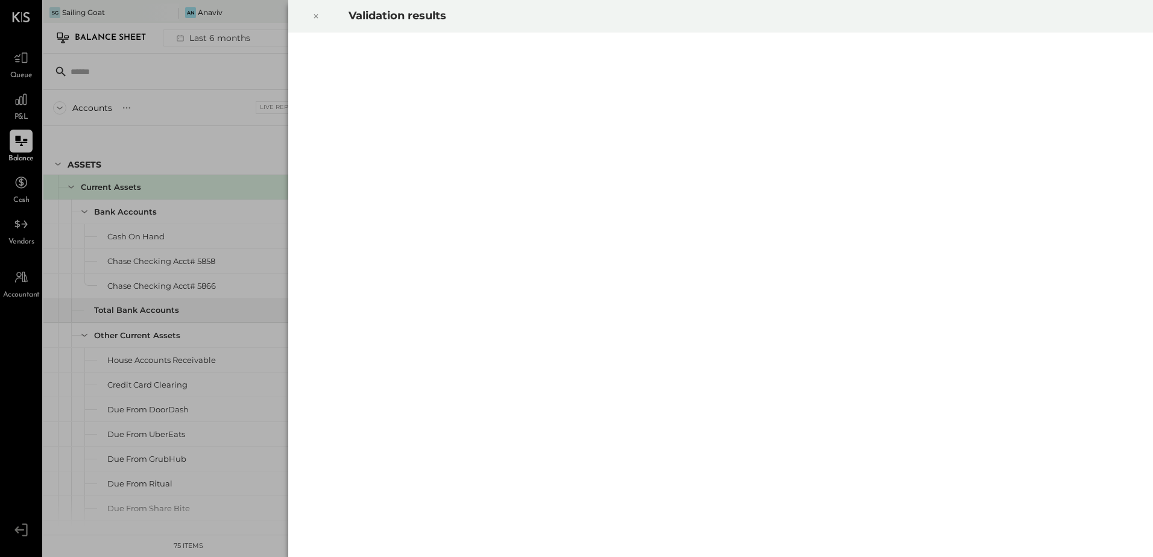
click at [315, 15] on icon at bounding box center [316, 16] width 4 height 4
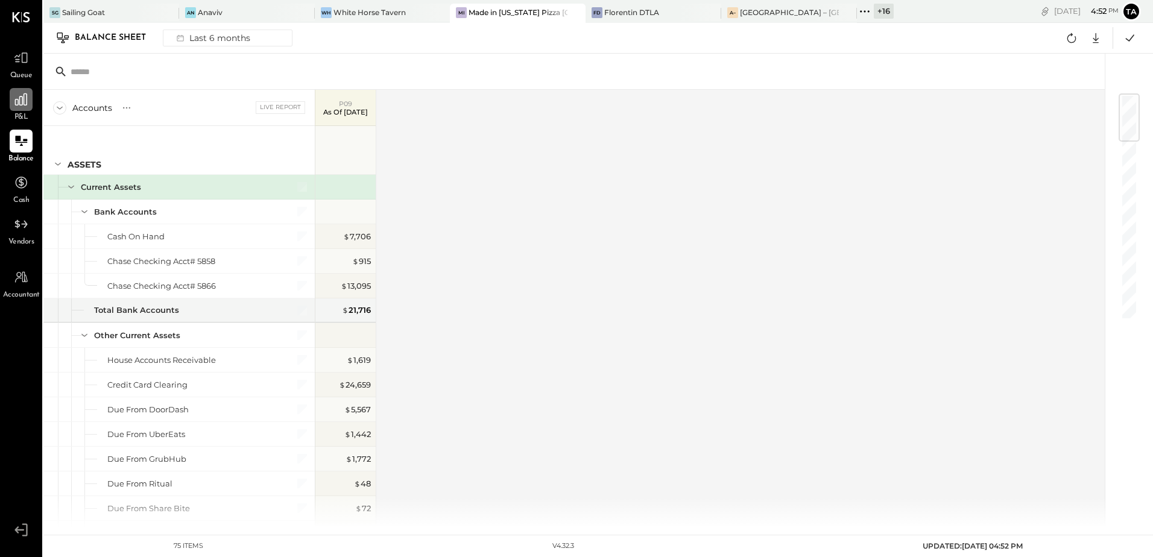
click at [17, 111] on div at bounding box center [21, 99] width 23 height 23
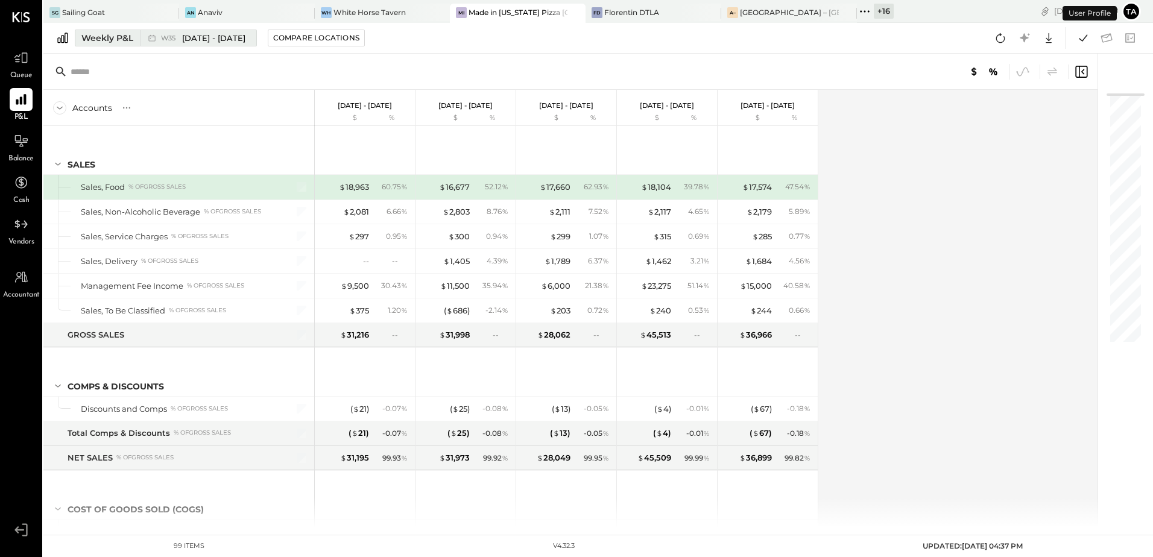
click at [177, 41] on span "W35" at bounding box center [170, 38] width 18 height 7
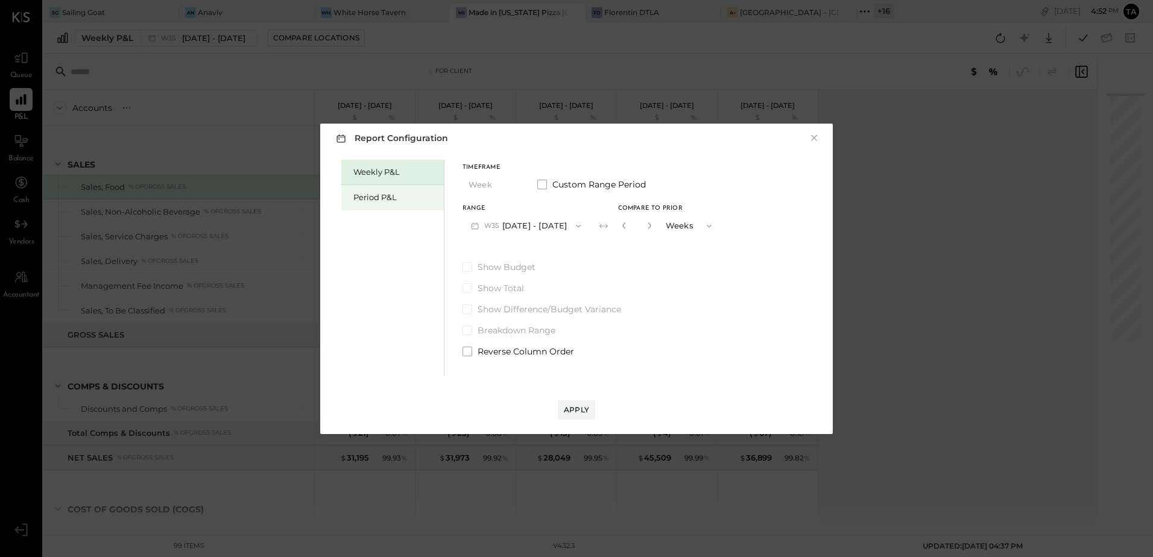
click at [375, 202] on div "Period P&L" at bounding box center [395, 197] width 84 height 11
click at [525, 226] on button "P09 [DATE] - [DATE]" at bounding box center [525, 226] width 125 height 22
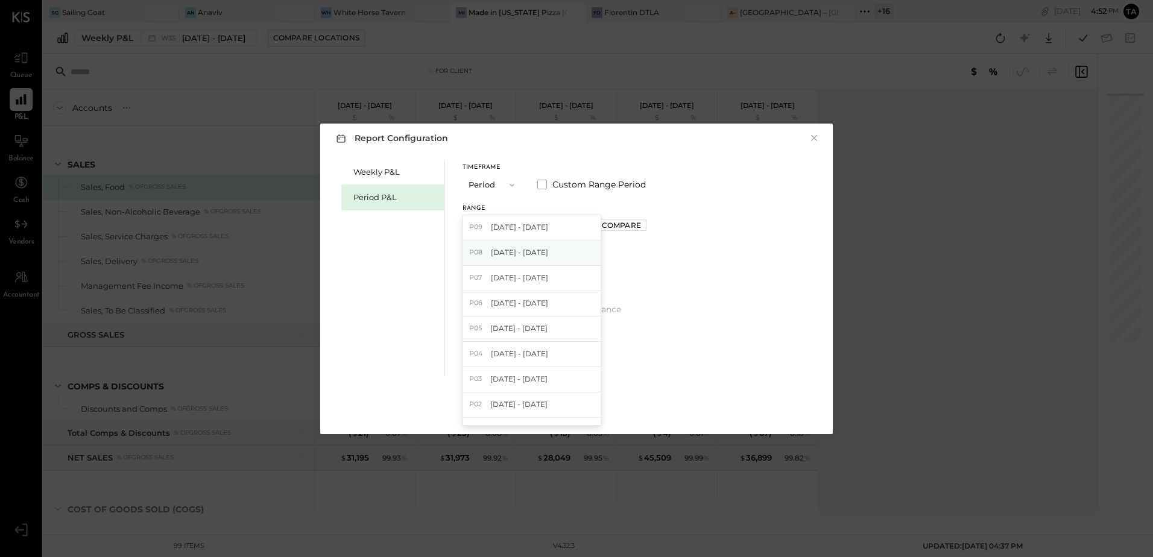
click at [517, 250] on span "[DATE] - [DATE]" at bounding box center [519, 252] width 57 height 10
click at [578, 413] on div "Apply" at bounding box center [576, 410] width 25 height 10
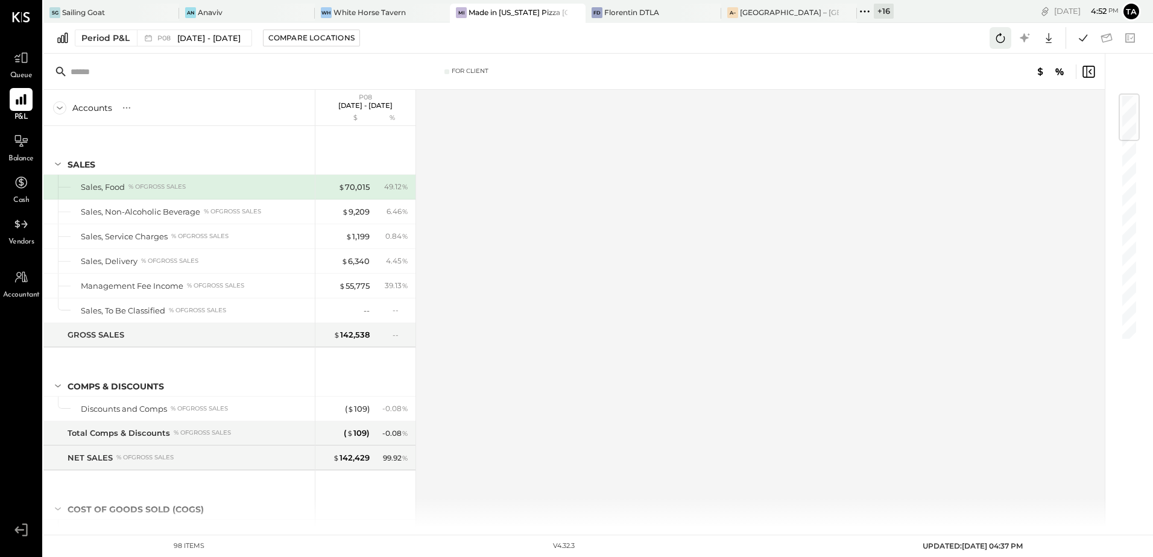
click at [997, 36] on icon at bounding box center [1001, 38] width 9 height 10
drag, startPoint x: 24, startPoint y: 143, endPoint x: 113, endPoint y: 249, distance: 138.3
click at [24, 143] on icon at bounding box center [22, 142] width 12 height 1
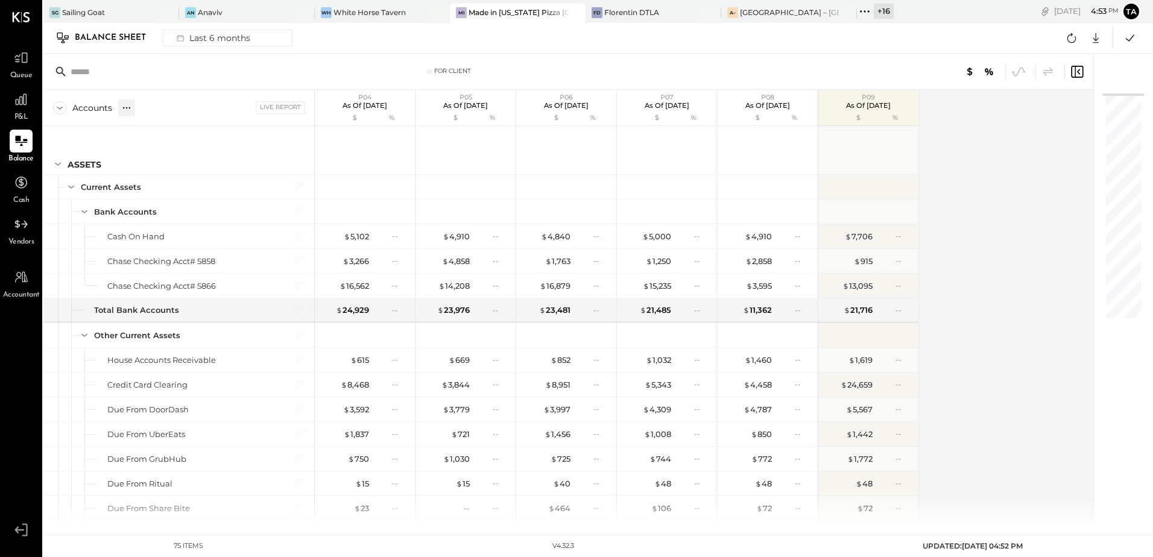
click at [119, 114] on div at bounding box center [126, 108] width 17 height 17
click at [139, 110] on div "GL" at bounding box center [138, 108] width 12 height 10
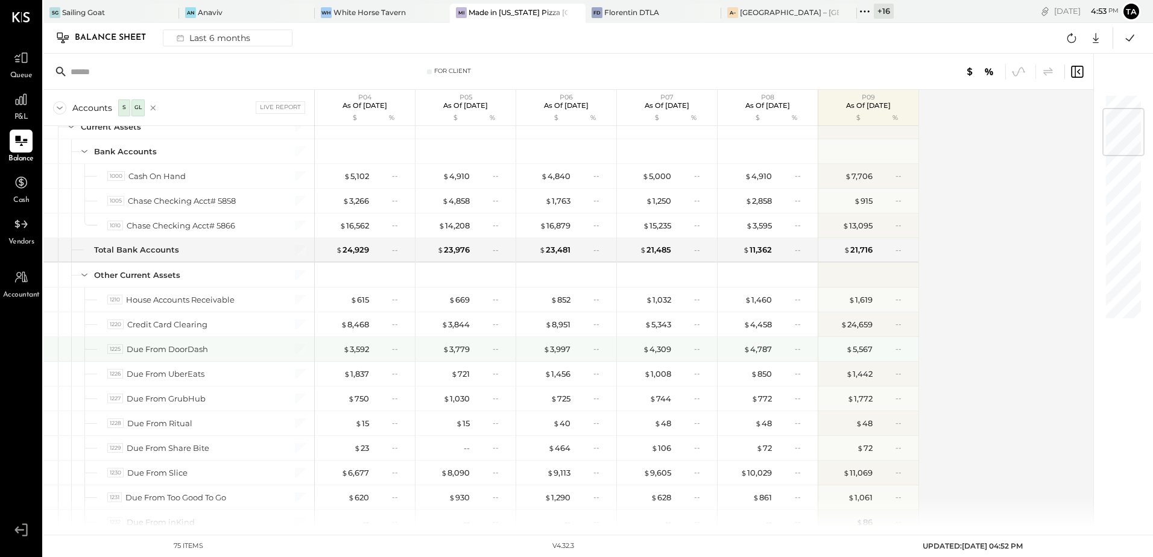
scroll to position [121, 0]
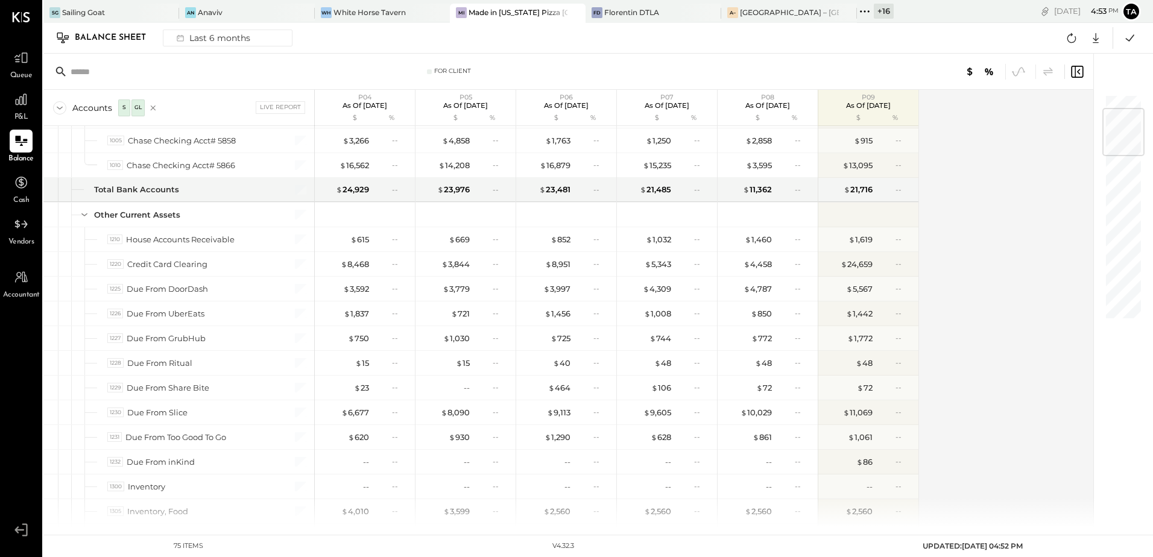
click at [1006, 312] on div "Accounts S GL Live Report P04 As of [DATE] $ % P05 As of [DATE] $ % P06 As of […" at bounding box center [569, 309] width 1052 height 438
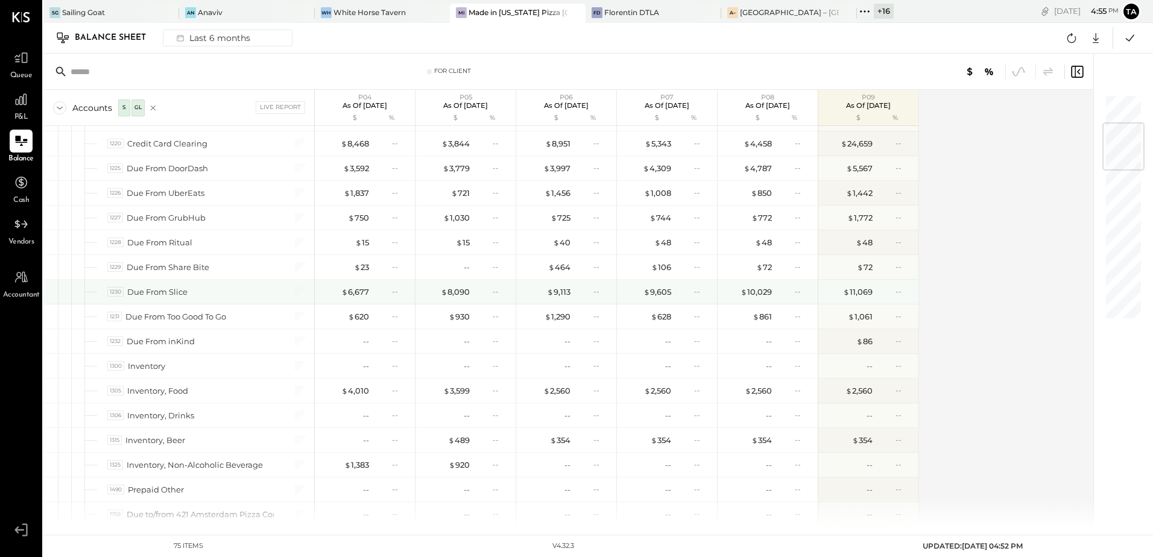
scroll to position [302, 0]
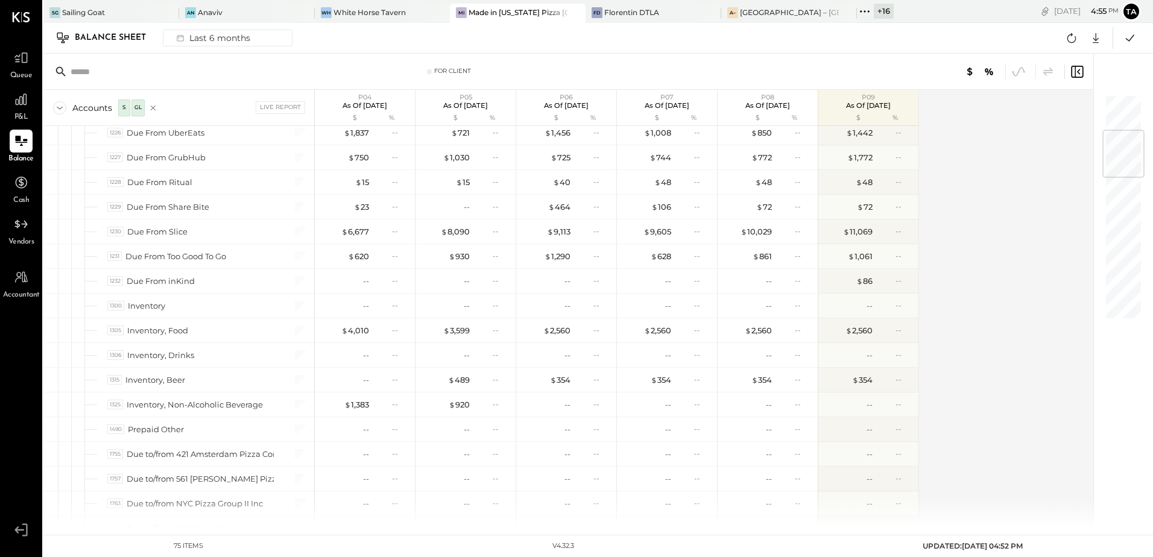
click at [957, 335] on div "Accounts S GL Live Report P04 As of [DATE] $ % P05 As of [DATE] $ % P06 As of […" at bounding box center [569, 309] width 1052 height 438
click at [1066, 41] on icon at bounding box center [1072, 38] width 16 height 16
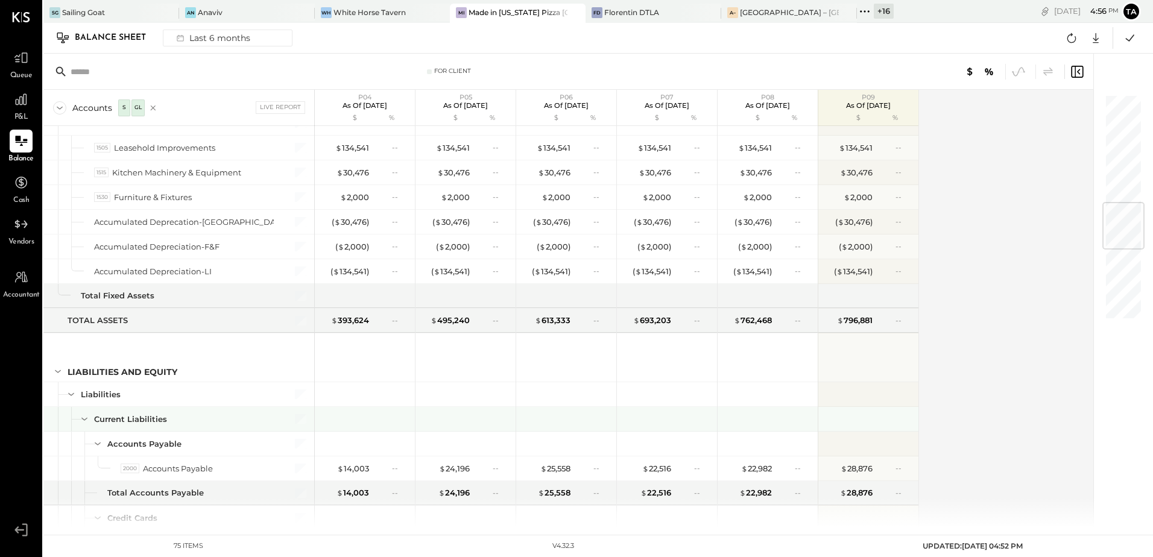
scroll to position [965, 0]
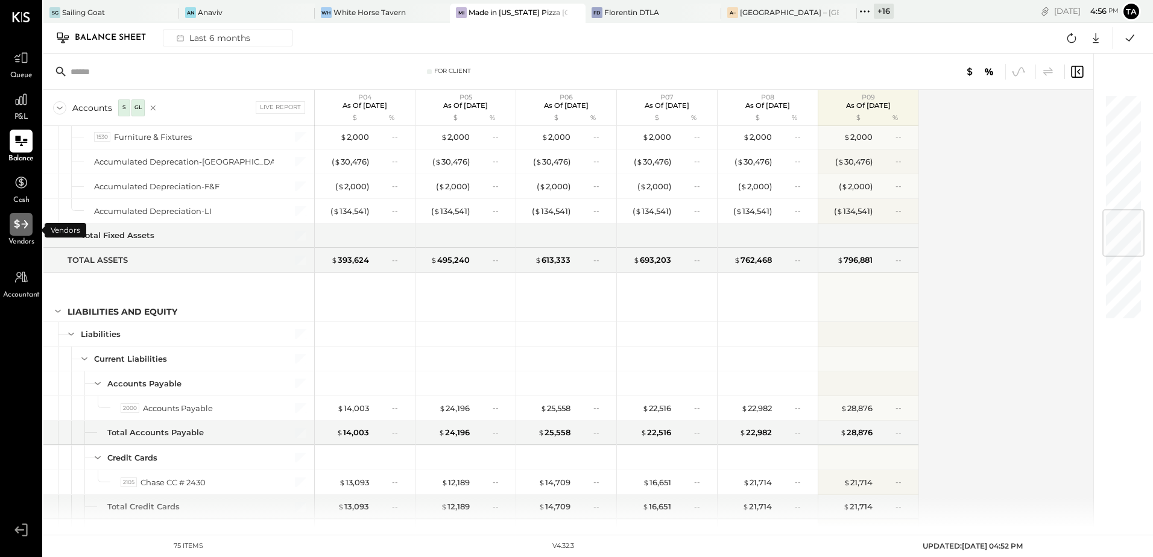
click at [17, 231] on icon at bounding box center [21, 225] width 16 height 16
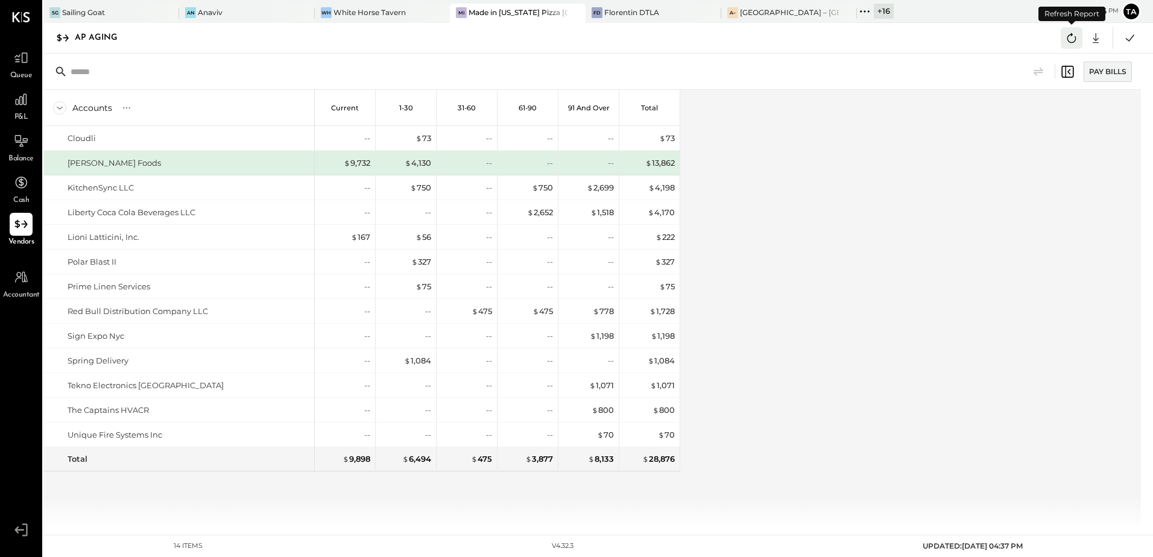
click at [1077, 38] on icon at bounding box center [1072, 38] width 16 height 16
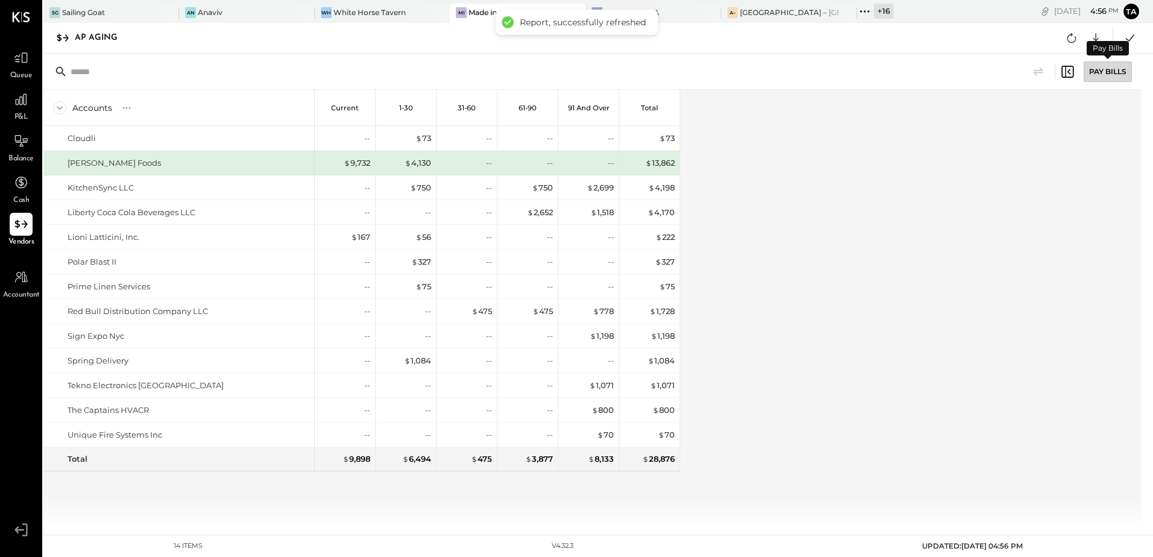
click at [1095, 75] on div "Pay Bills" at bounding box center [1108, 72] width 48 height 21
click at [922, 215] on div "Accounts S % GL Current 1-30 31-60 61-90 91 and Over Total Cloudli [PERSON_NAME…" at bounding box center [593, 309] width 1100 height 438
click at [1065, 71] on icon at bounding box center [1068, 72] width 12 height 12
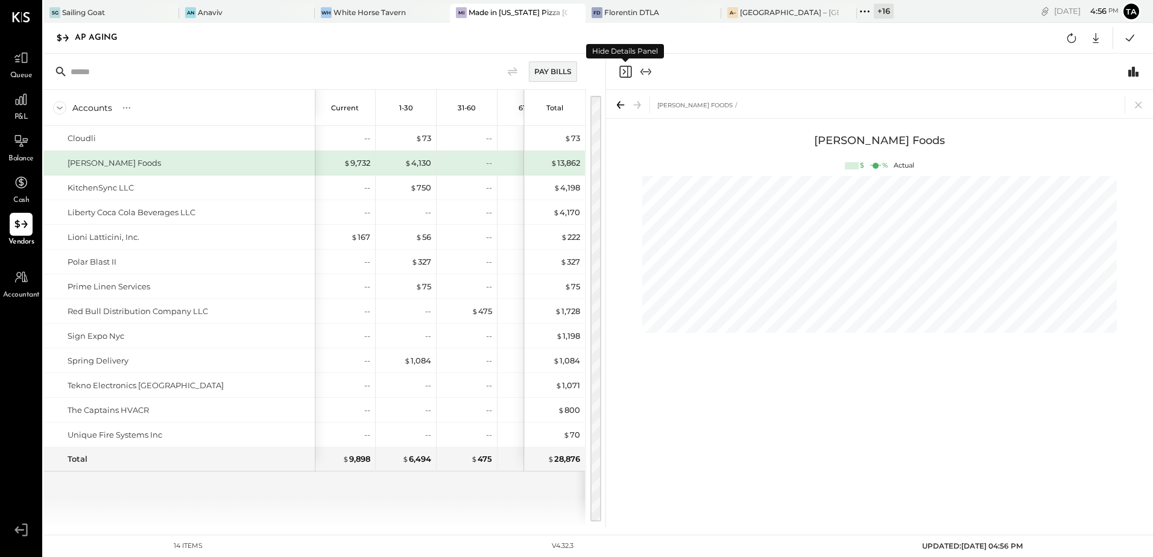
click at [623, 77] on icon "Close panel" at bounding box center [626, 72] width 12 height 12
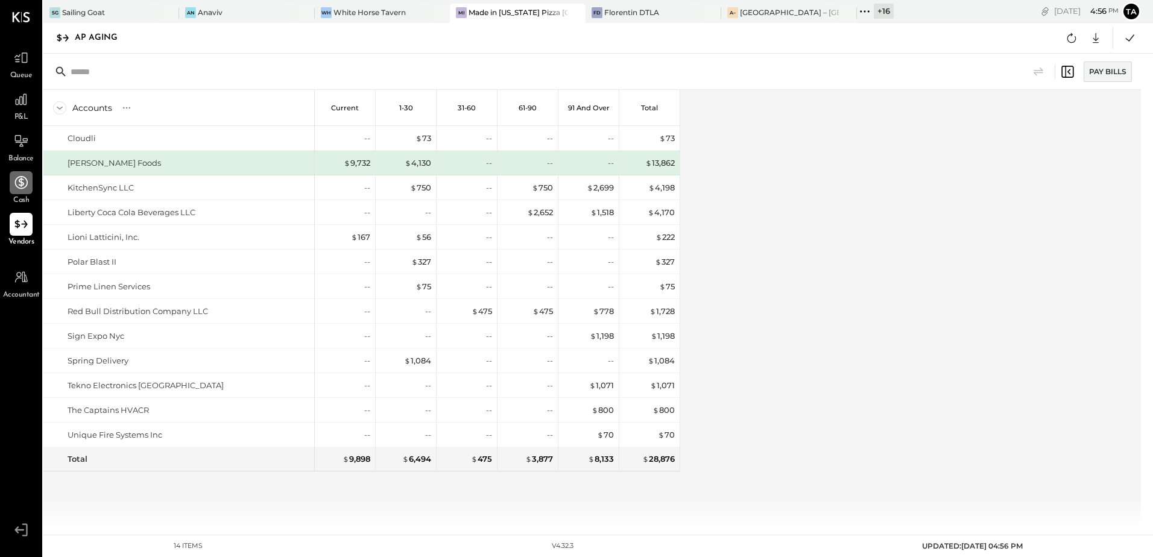
click at [29, 188] on icon at bounding box center [21, 183] width 16 height 16
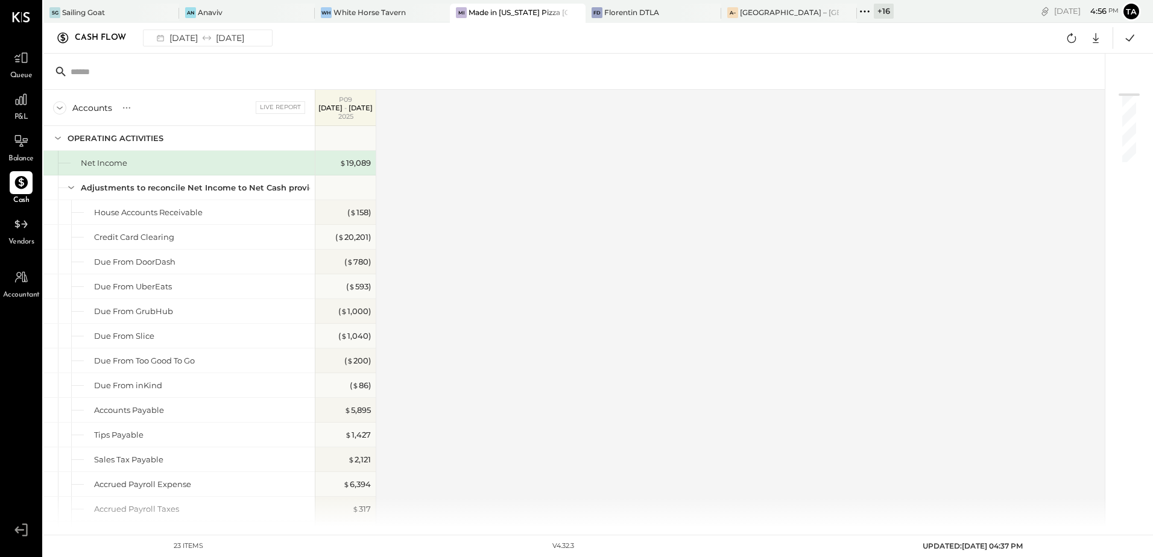
click at [361, 107] on p "[DATE] - [DATE]" at bounding box center [345, 108] width 54 height 8
click at [607, 223] on div "Accounts S GL Live Report P09 [DATE] - [DATE] OPERATING ACTIVITIES Net Income A…" at bounding box center [574, 309] width 1063 height 438
click at [27, 146] on icon at bounding box center [21, 141] width 16 height 16
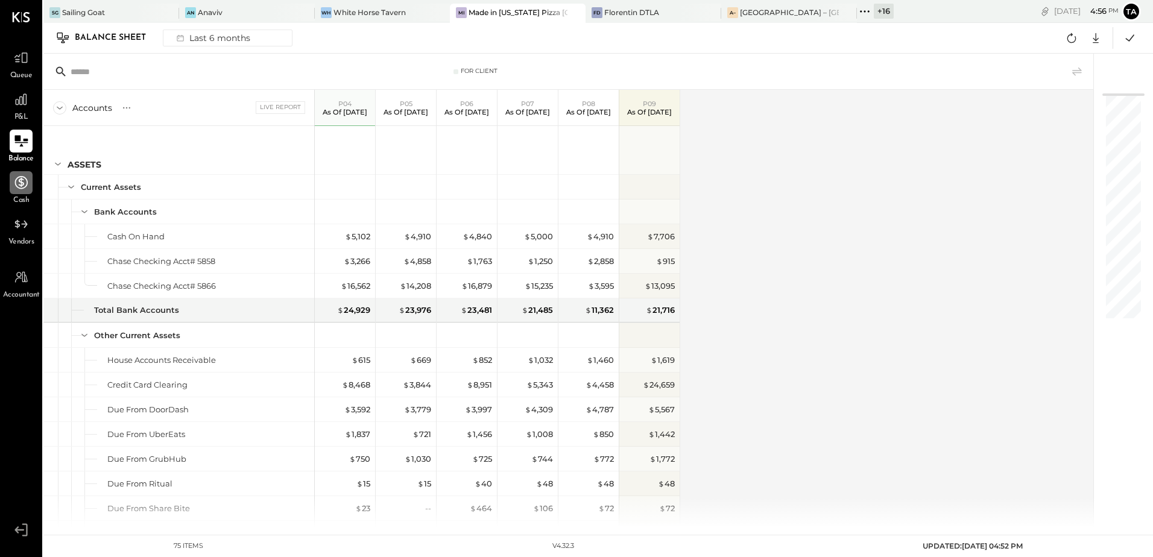
click at [27, 139] on icon at bounding box center [21, 141] width 16 height 16
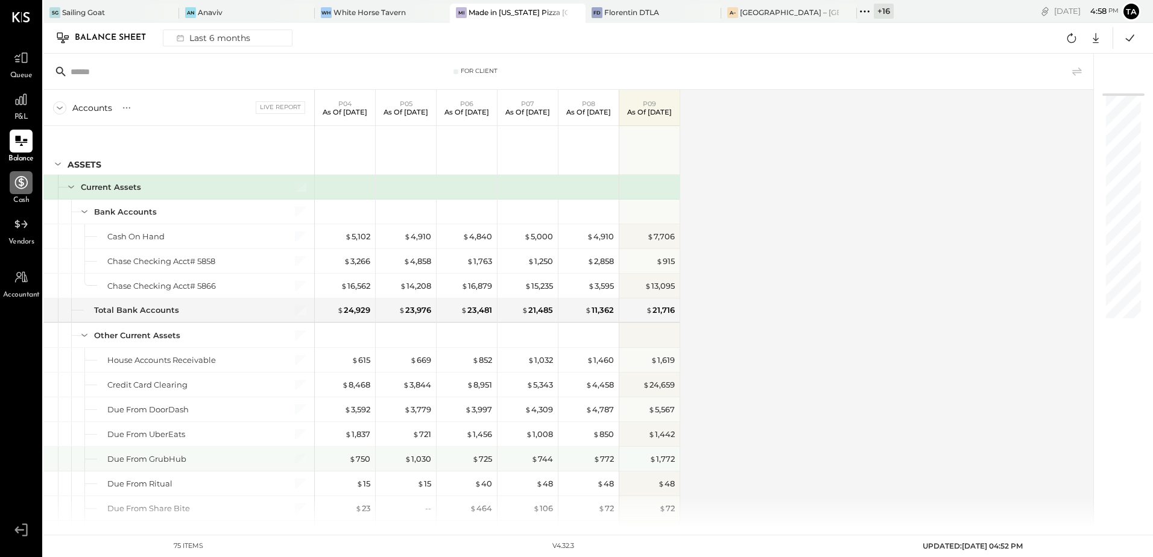
scroll to position [60, 0]
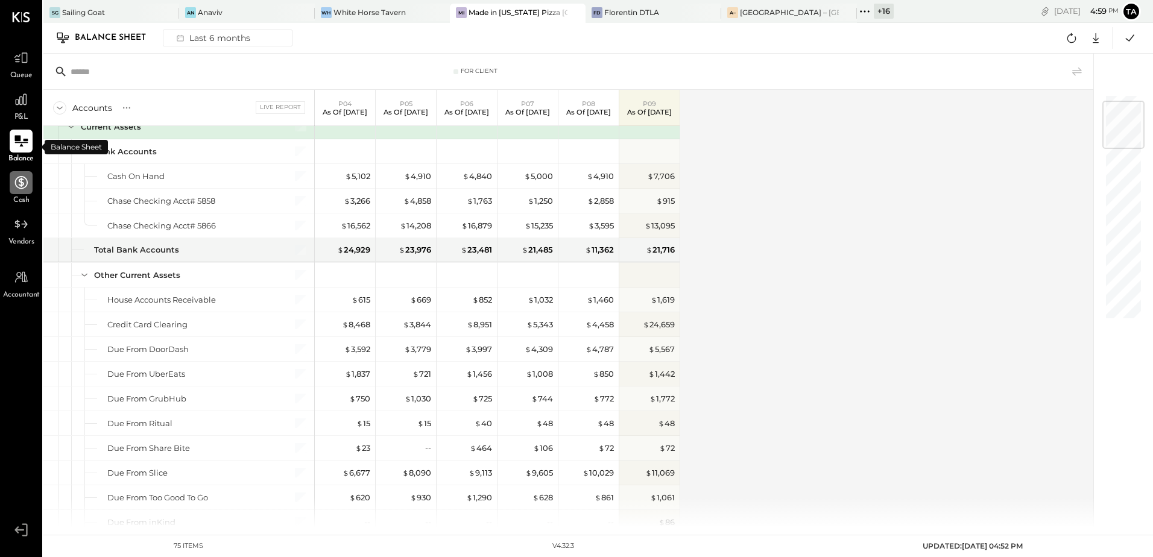
click at [19, 139] on icon at bounding box center [20, 141] width 13 height 11
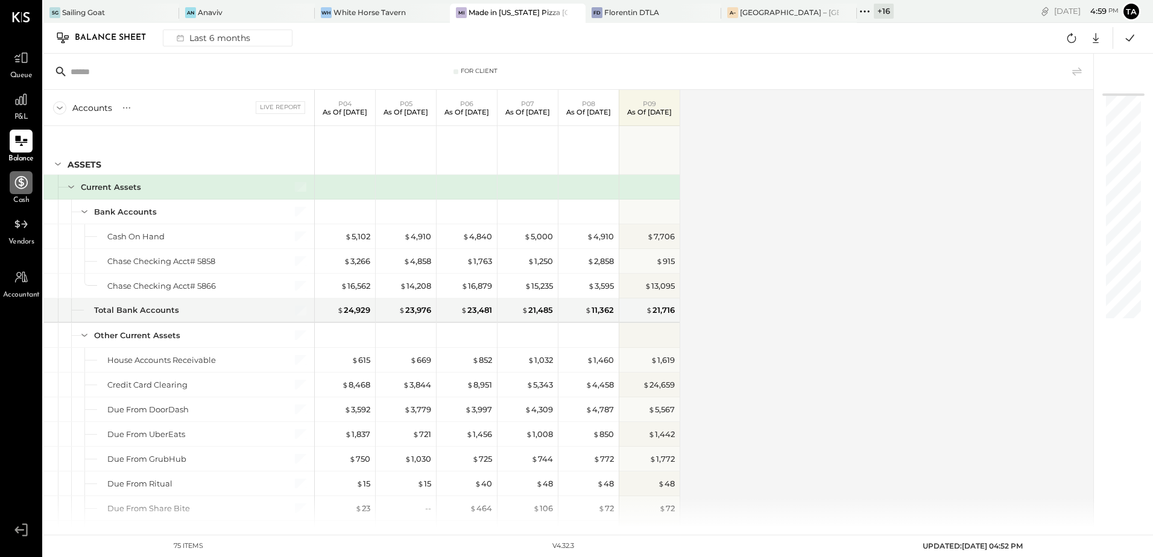
drag, startPoint x: 120, startPoint y: 108, endPoint x: 130, endPoint y: 119, distance: 14.5
click at [121, 108] on icon at bounding box center [127, 108] width 12 height 12
click at [138, 110] on div "GL" at bounding box center [138, 108] width 12 height 10
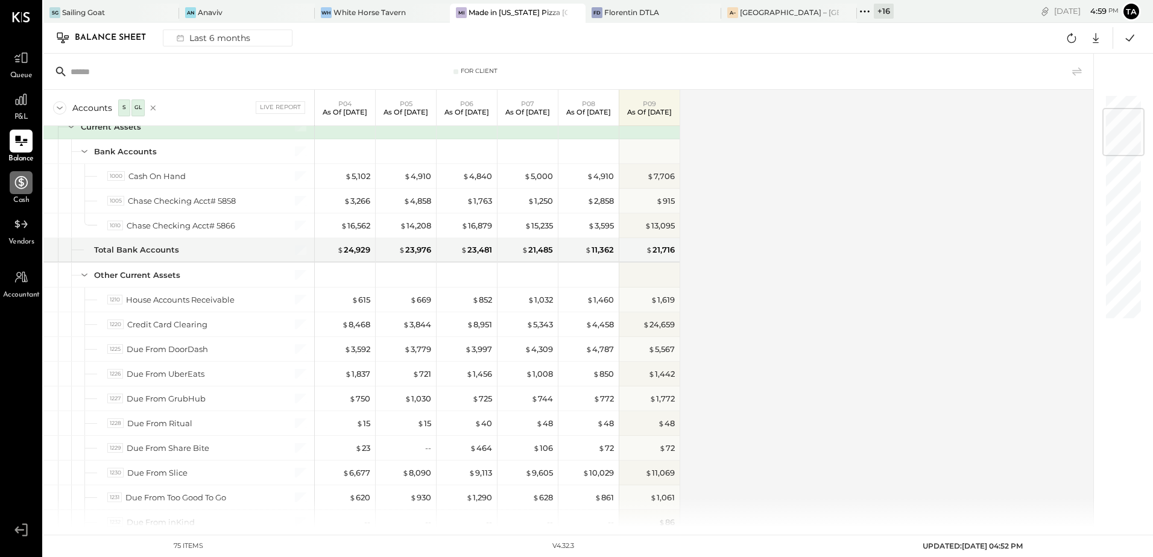
scroll to position [121, 0]
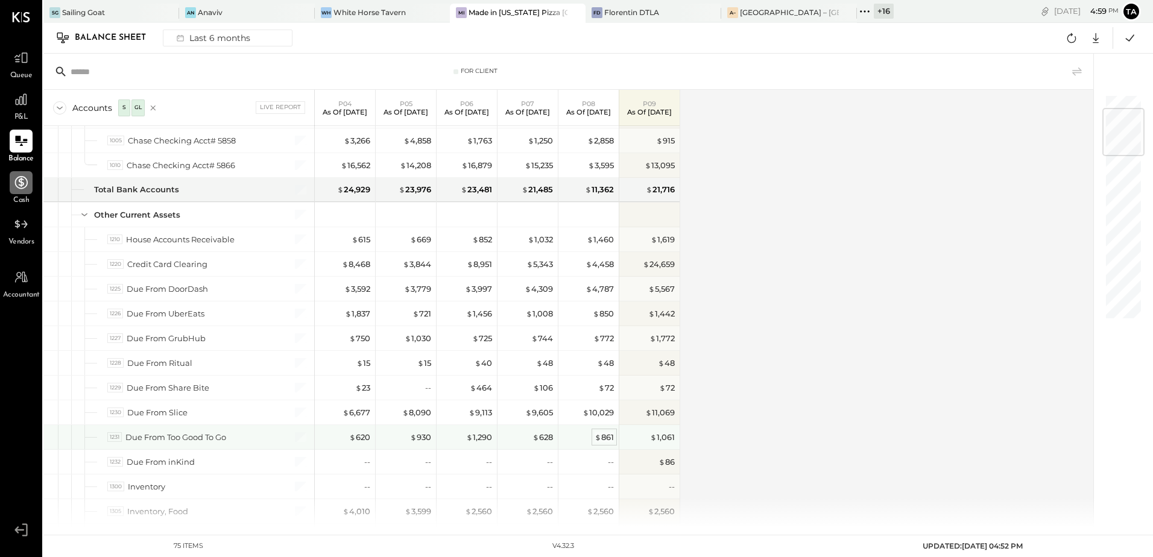
click at [602, 440] on div "$ 861" at bounding box center [604, 437] width 19 height 11
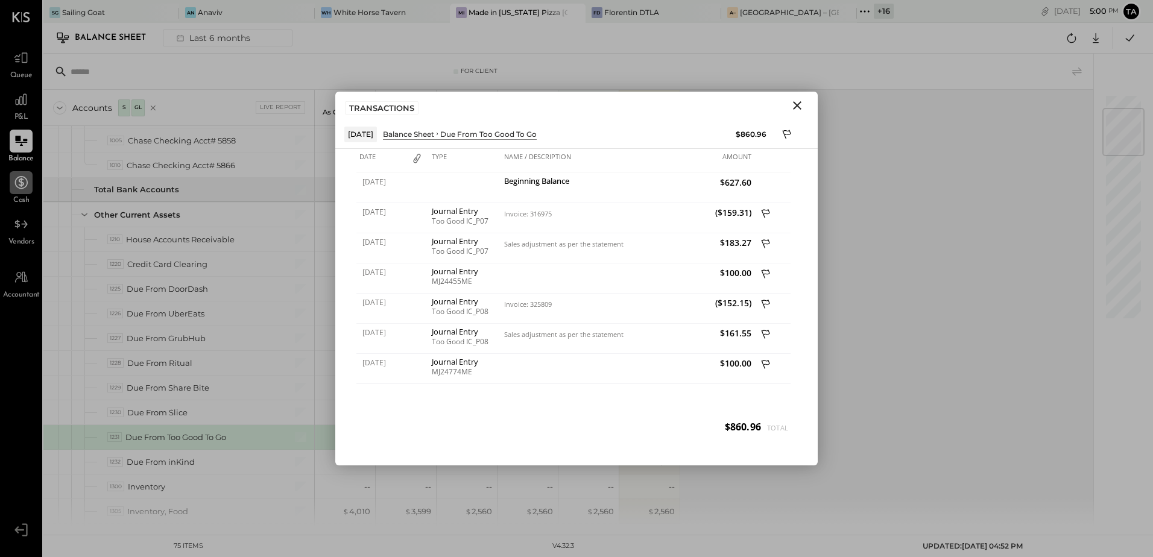
drag, startPoint x: 794, startPoint y: 107, endPoint x: 692, endPoint y: 330, distance: 245.1
click at [794, 107] on icon "Close" at bounding box center [797, 105] width 14 height 14
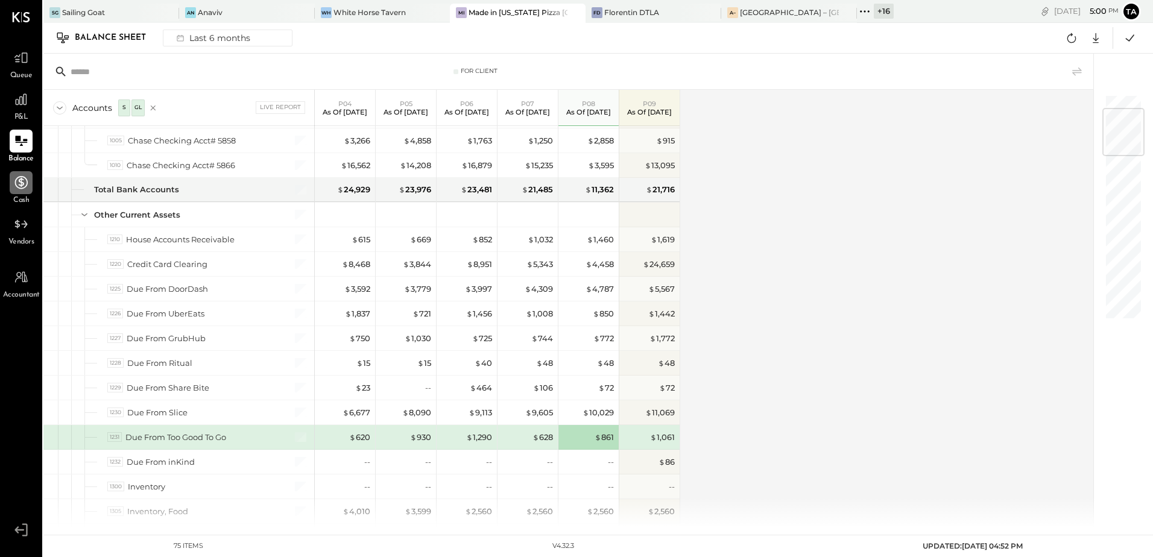
click at [857, 411] on div "Accounts S GL Live Report P04 As of [DATE] P05 As of [DATE] P06 As of [DATE] P0…" at bounding box center [569, 309] width 1052 height 438
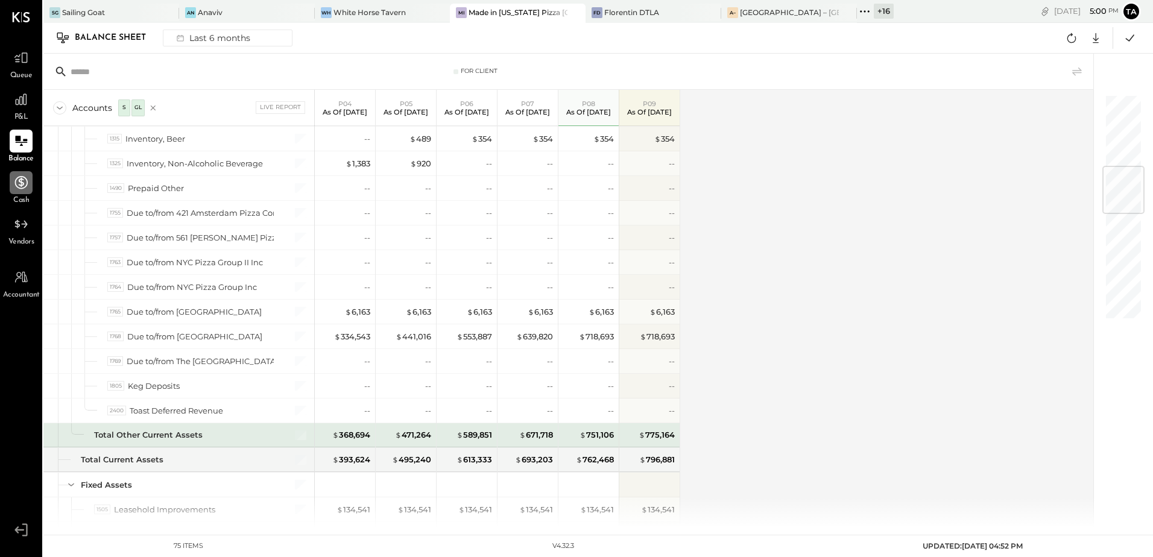
scroll to position [724, 0]
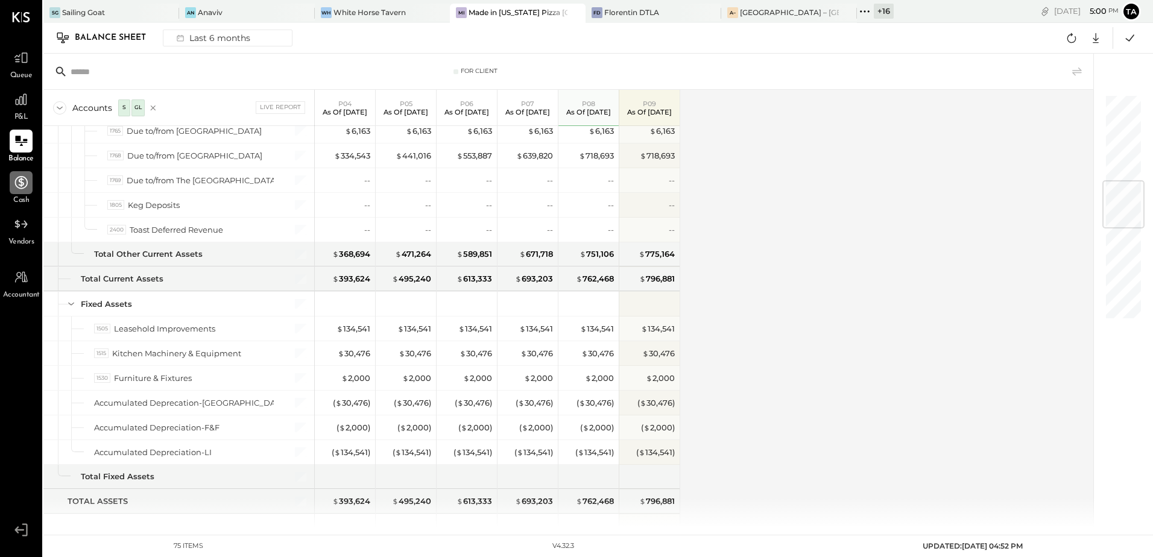
click at [794, 335] on div "Accounts S GL Live Report P04 As of [DATE] P05 As of [DATE] P06 As of [DATE] P0…" at bounding box center [569, 309] width 1052 height 438
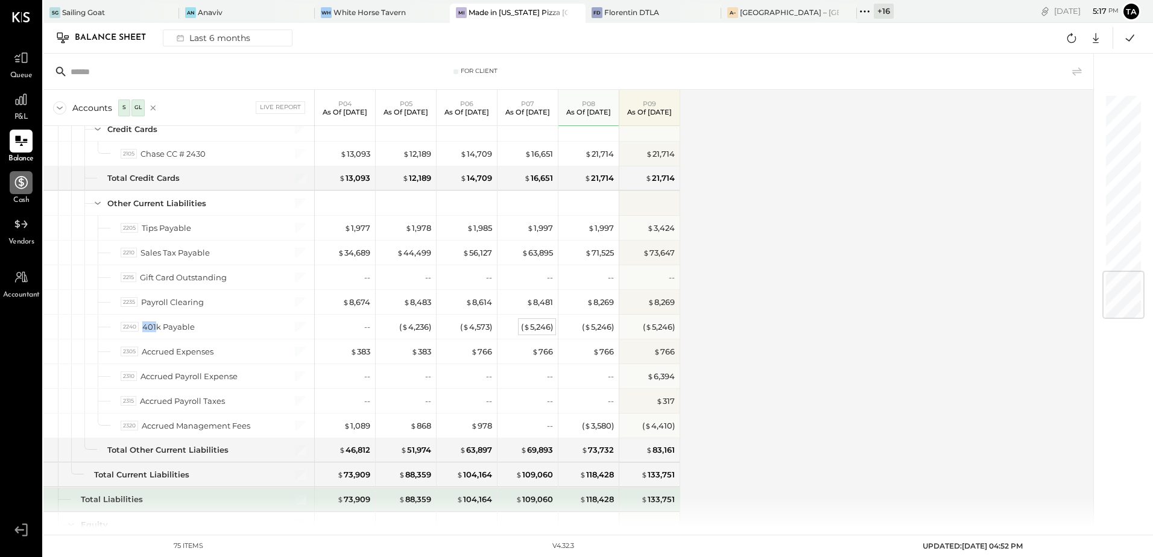
scroll to position [1482, 0]
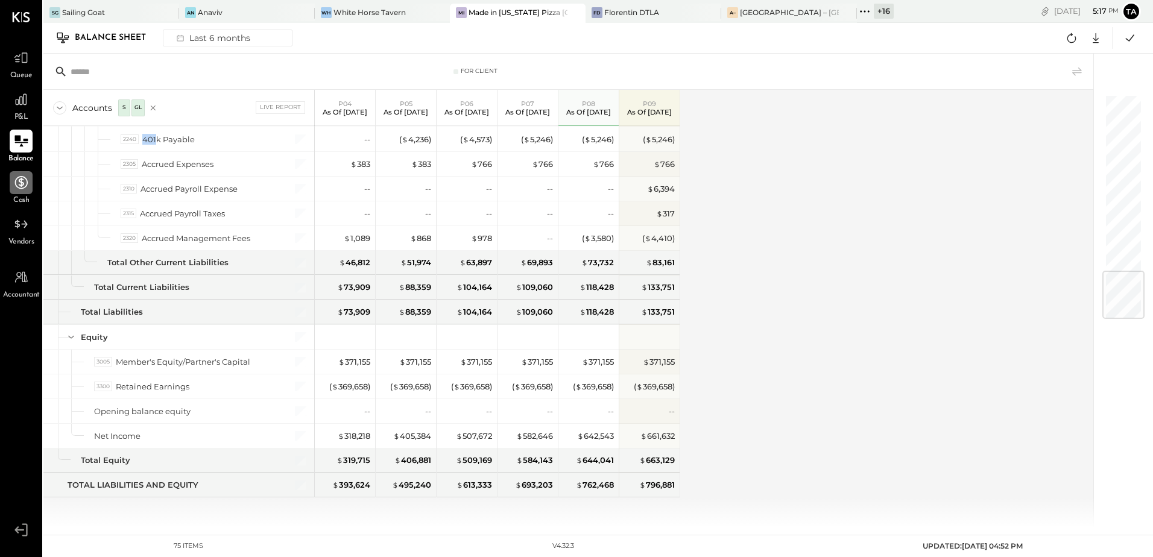
click at [22, 141] on icon at bounding box center [21, 141] width 16 height 16
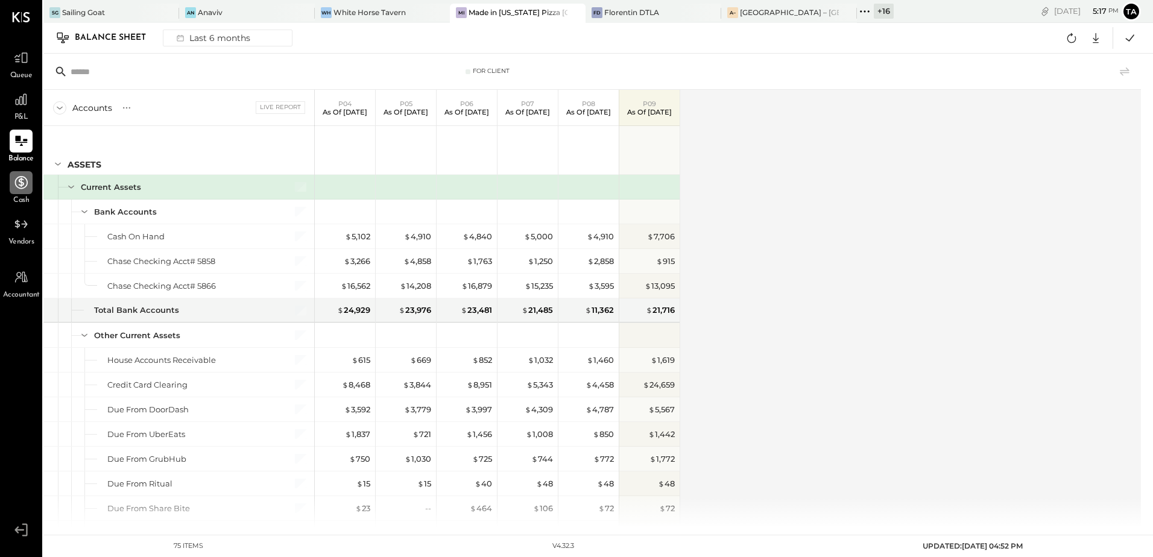
click at [779, 392] on div "Accounts S GL Live Report P04 As of [DATE] P05 As of [DATE] P06 As of [DATE] P0…" at bounding box center [593, 309] width 1100 height 438
click at [1069, 38] on icon at bounding box center [1072, 38] width 16 height 16
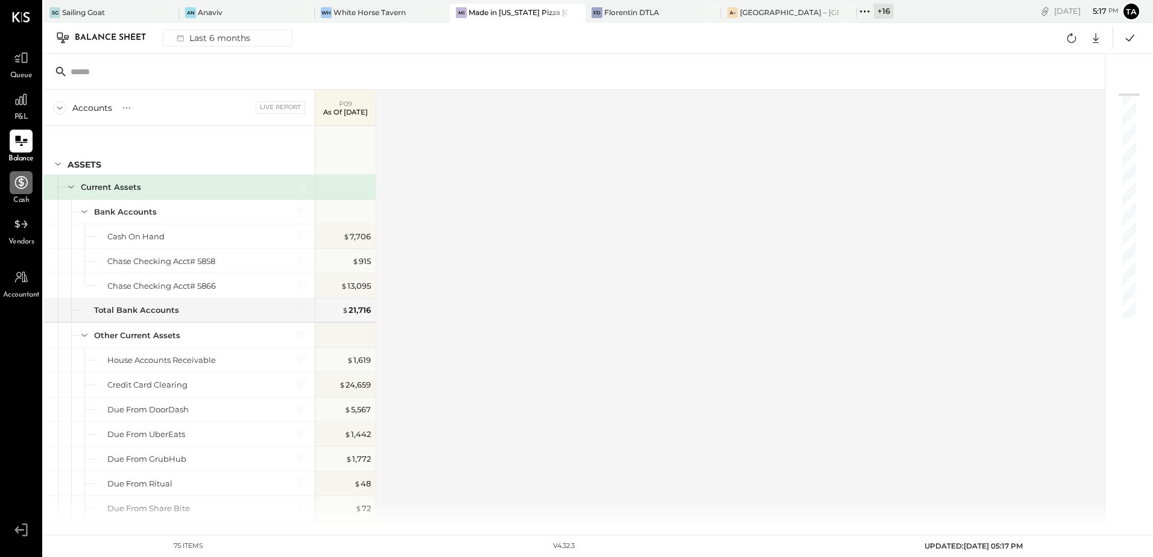
drag, startPoint x: 695, startPoint y: 392, endPoint x: 454, endPoint y: 393, distance: 241.3
click at [695, 392] on div "Accounts S GL Live Report P09 As of [DATE] ASSETS Current Assets Bank Accounts …" at bounding box center [574, 309] width 1063 height 438
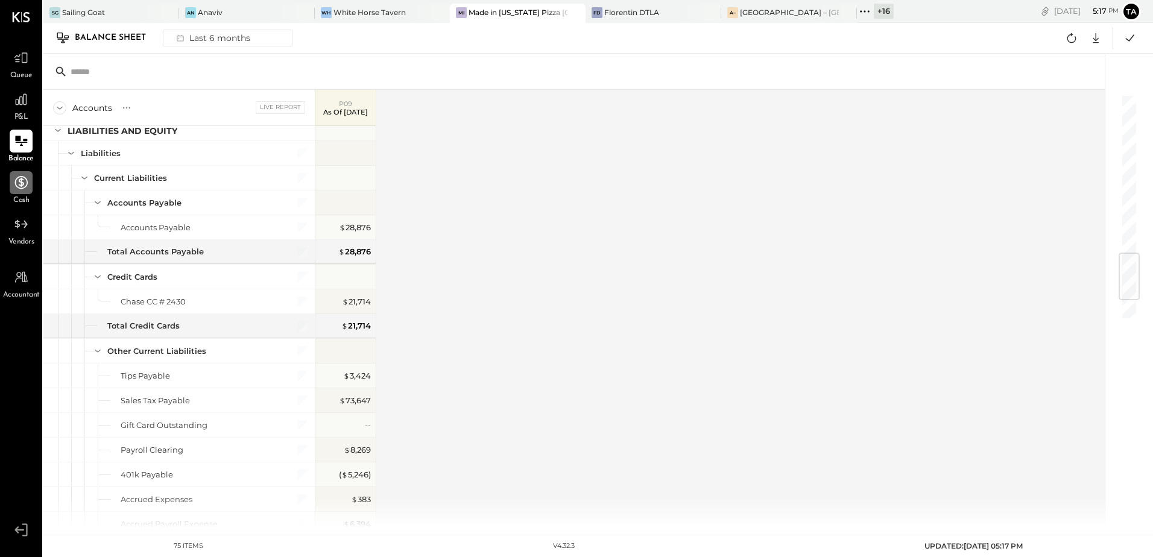
scroll to position [1327, 0]
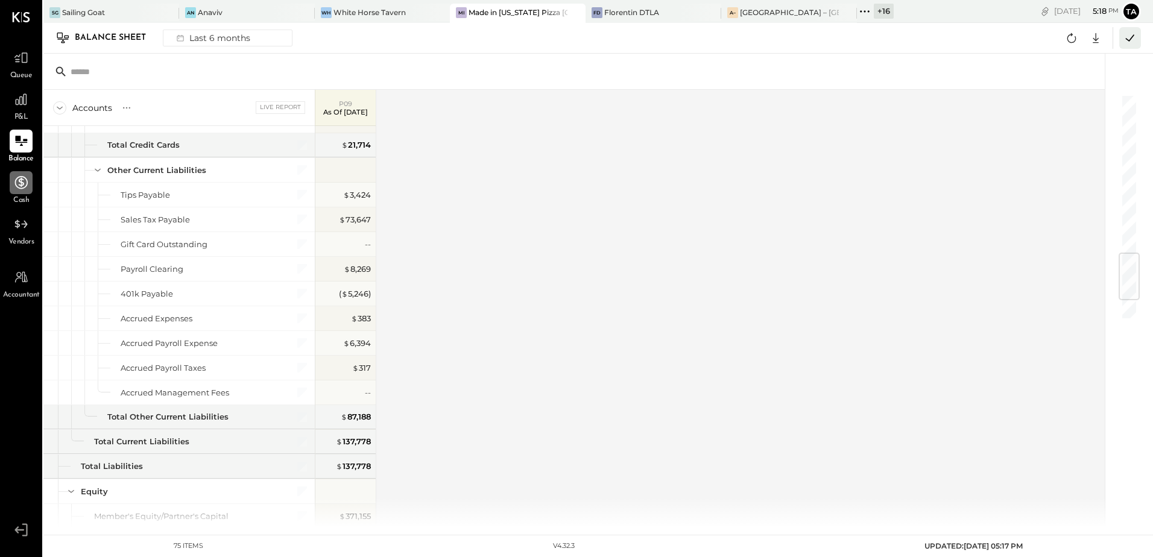
click at [1127, 40] on icon at bounding box center [1131, 38] width 16 height 16
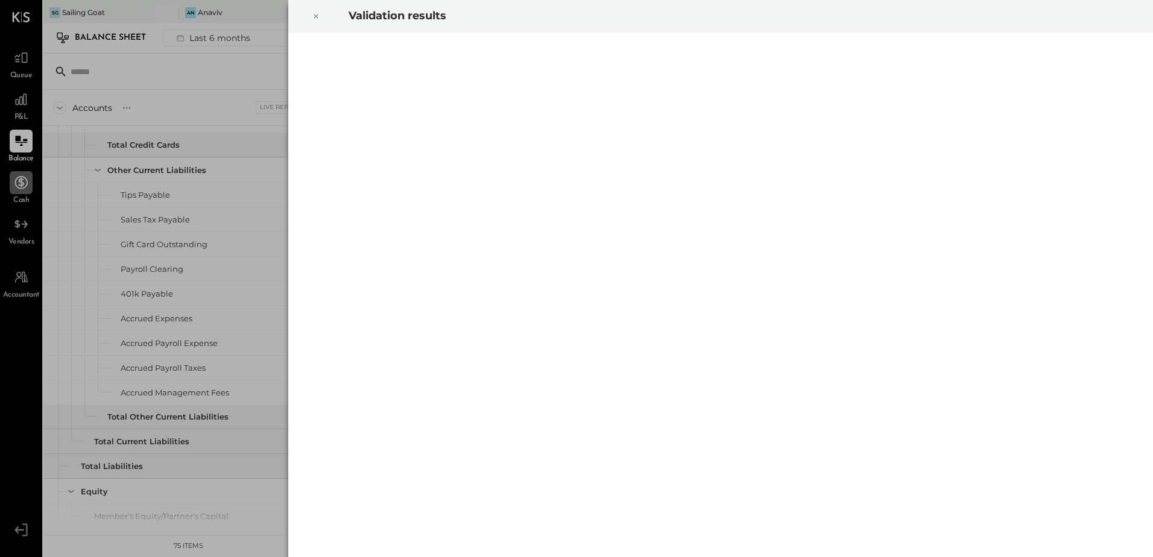
click at [315, 18] on icon at bounding box center [315, 16] width 7 height 14
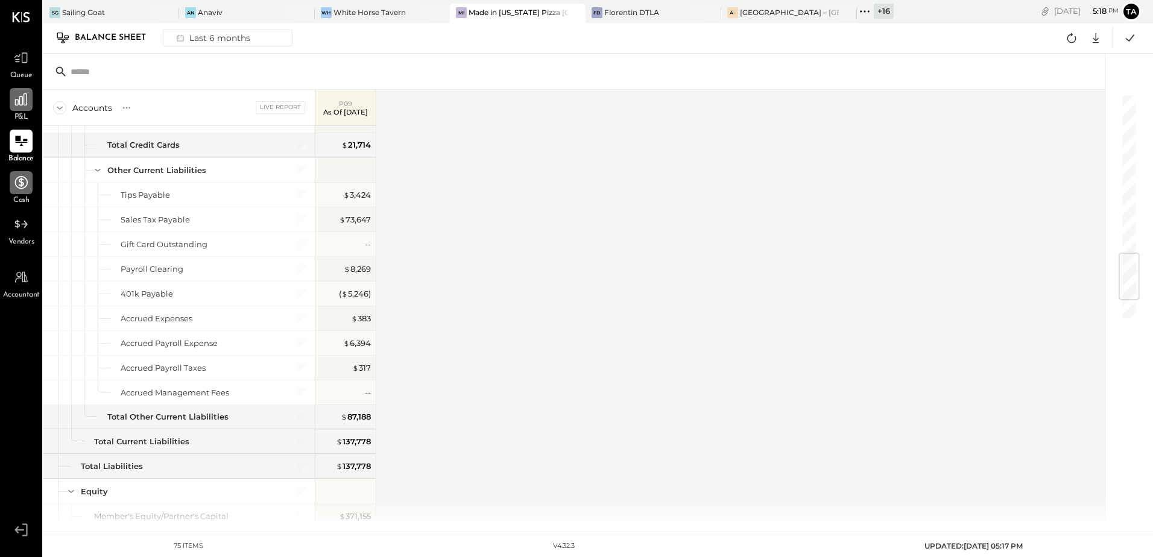
click at [16, 102] on icon at bounding box center [21, 100] width 16 height 16
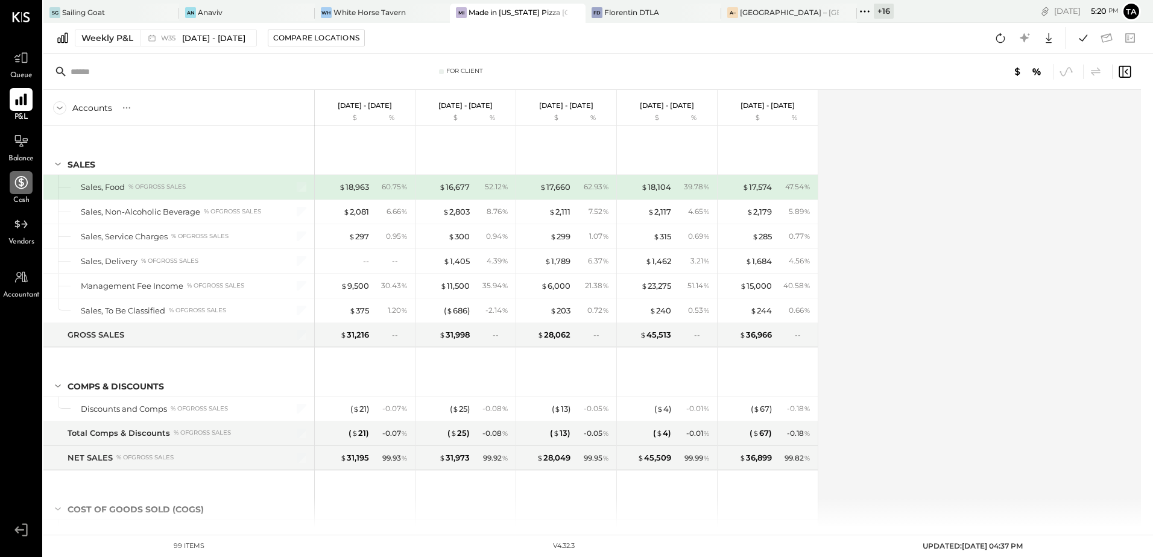
drag, startPoint x: 948, startPoint y: 302, endPoint x: 360, endPoint y: 62, distance: 635.0
click at [948, 302] on div "Accounts S % GL [DATE] - [DATE] $ % [DATE] - [DATE] $ % [DATE] - [DATE] $ % [DA…" at bounding box center [593, 309] width 1100 height 438
click at [1003, 445] on div "Accounts S % GL [DATE] - [DATE] $ % [DATE] - [DATE] $ % [DATE] - [DATE] $ % [DA…" at bounding box center [593, 309] width 1100 height 438
click at [996, 39] on icon at bounding box center [1001, 38] width 16 height 16
drag, startPoint x: 18, startPoint y: 145, endPoint x: 759, endPoint y: 211, distance: 743.7
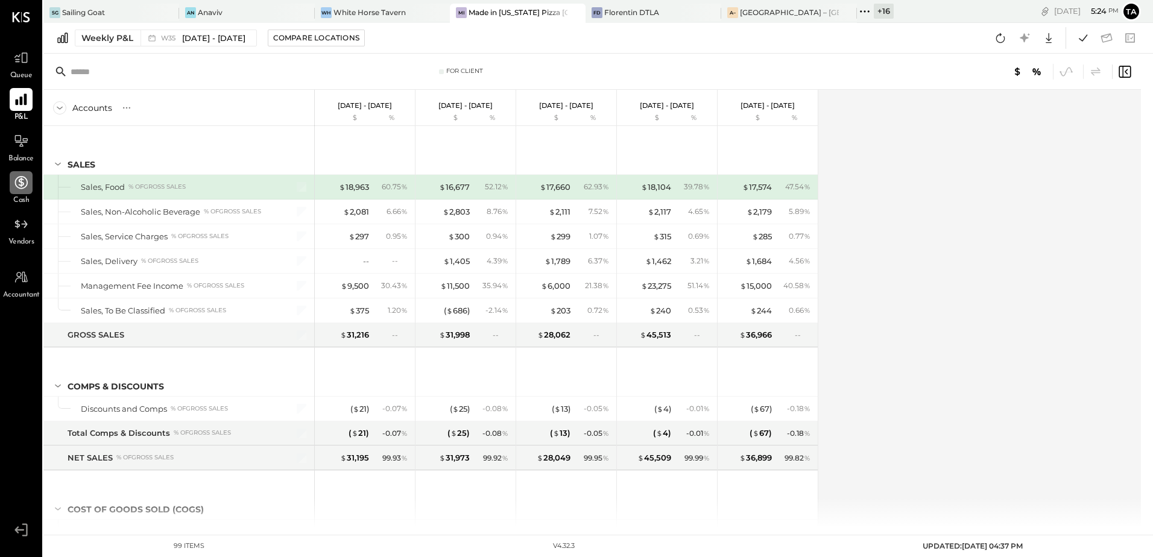
click at [18, 145] on icon at bounding box center [21, 141] width 14 height 14
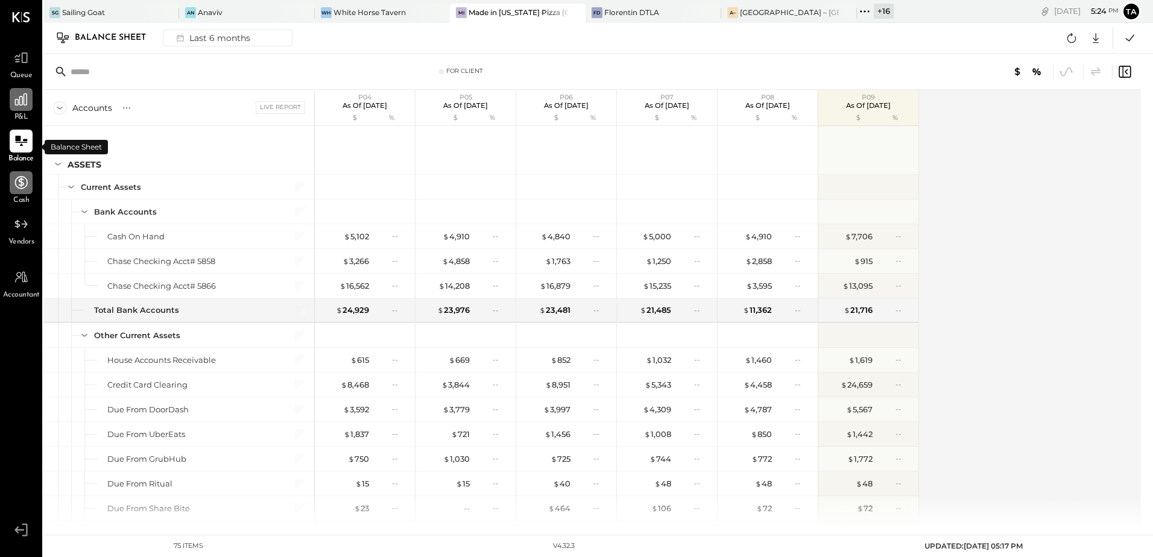
drag, startPoint x: 1027, startPoint y: 328, endPoint x: 899, endPoint y: 364, distance: 132.9
click at [1025, 330] on div "Accounts S GL Live Report P04 As of [DATE] $ % P05 As of [DATE] $ % P06 As of […" at bounding box center [593, 309] width 1100 height 438
click at [24, 109] on div at bounding box center [21, 99] width 23 height 23
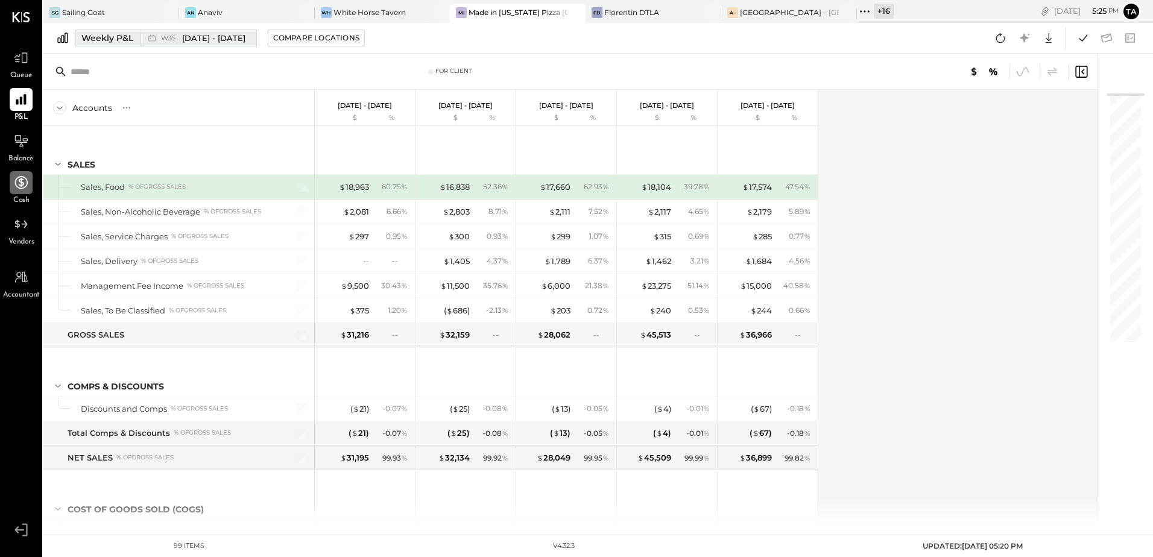
click at [201, 39] on span "[DATE] - [DATE]" at bounding box center [213, 38] width 63 height 11
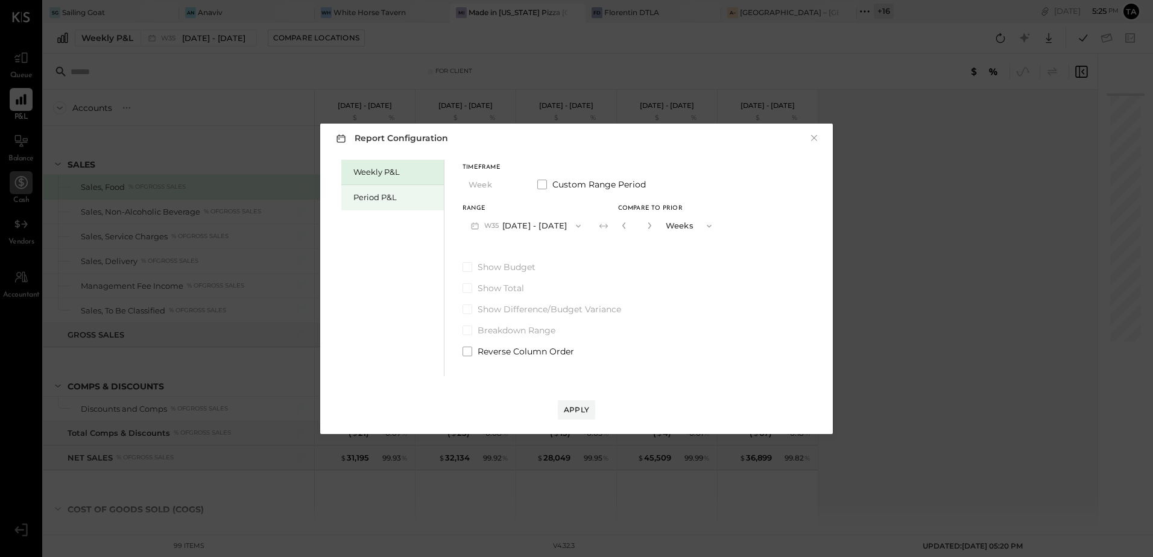
click at [355, 201] on div "Period P&L" at bounding box center [395, 197] width 84 height 11
click at [510, 227] on button "P09 [DATE] - [DATE]" at bounding box center [525, 226] width 125 height 22
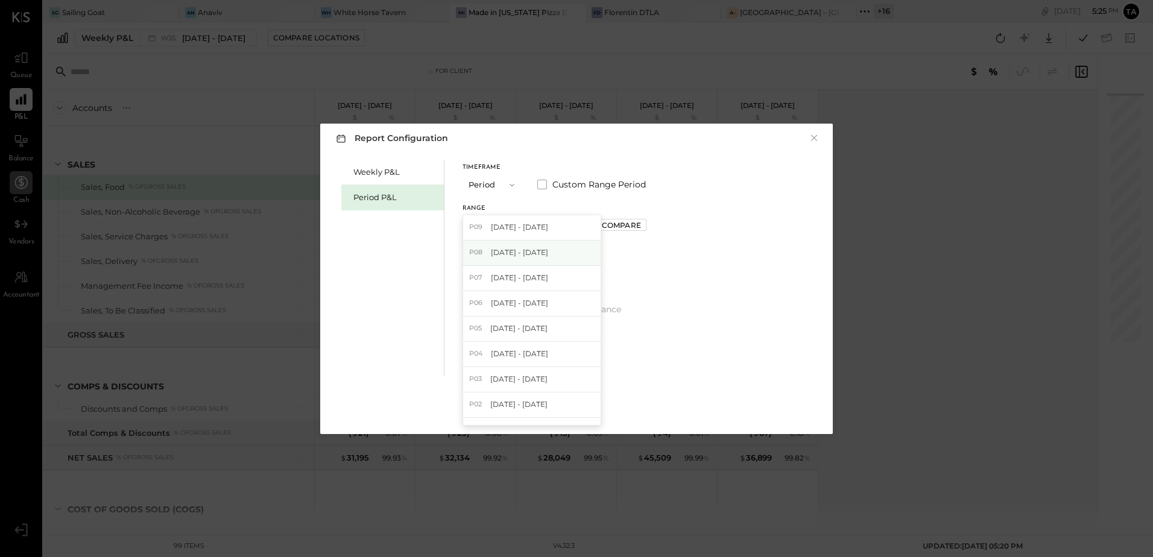
click at [510, 255] on span "[DATE] - [DATE]" at bounding box center [519, 252] width 57 height 10
click at [626, 229] on div "Compare" at bounding box center [621, 225] width 39 height 10
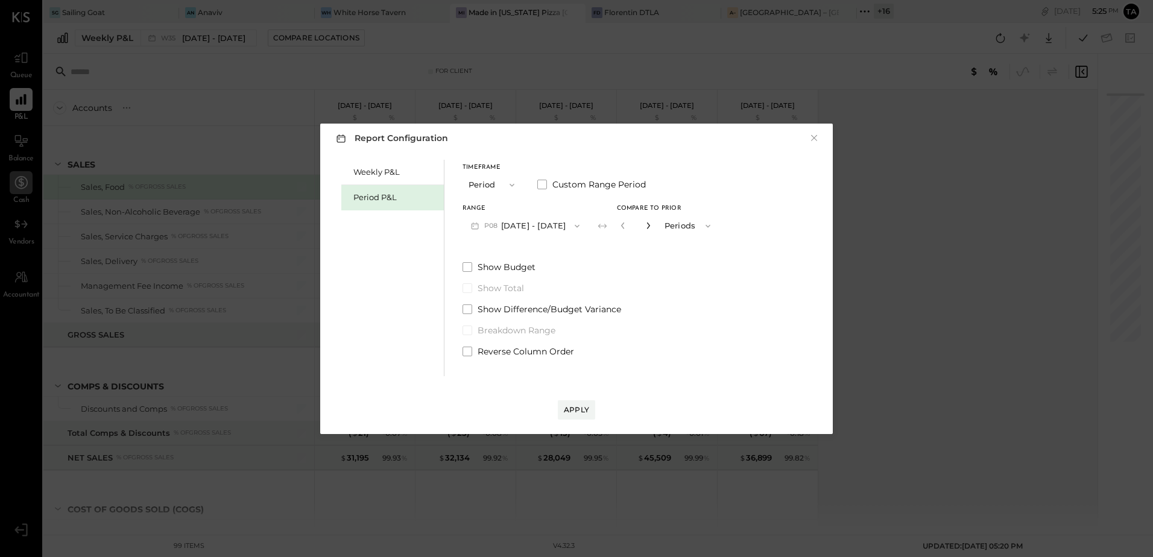
click at [652, 226] on icon "button" at bounding box center [648, 225] width 7 height 7
click at [650, 226] on icon "button" at bounding box center [648, 226] width 3 height 7
type input "*"
click at [468, 352] on span at bounding box center [468, 352] width 10 height 10
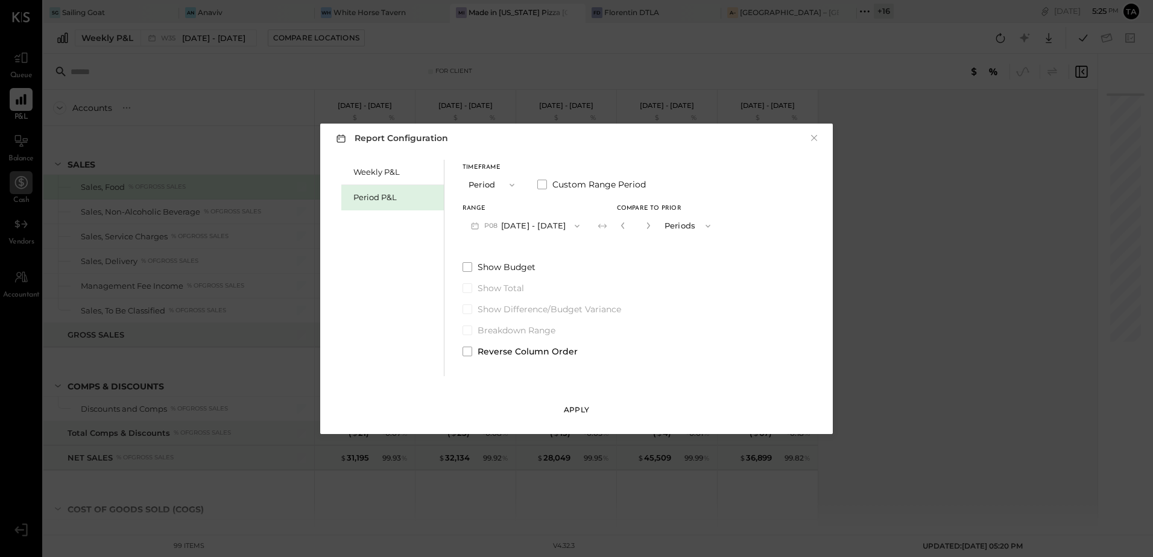
click at [582, 412] on div "Apply" at bounding box center [576, 410] width 25 height 10
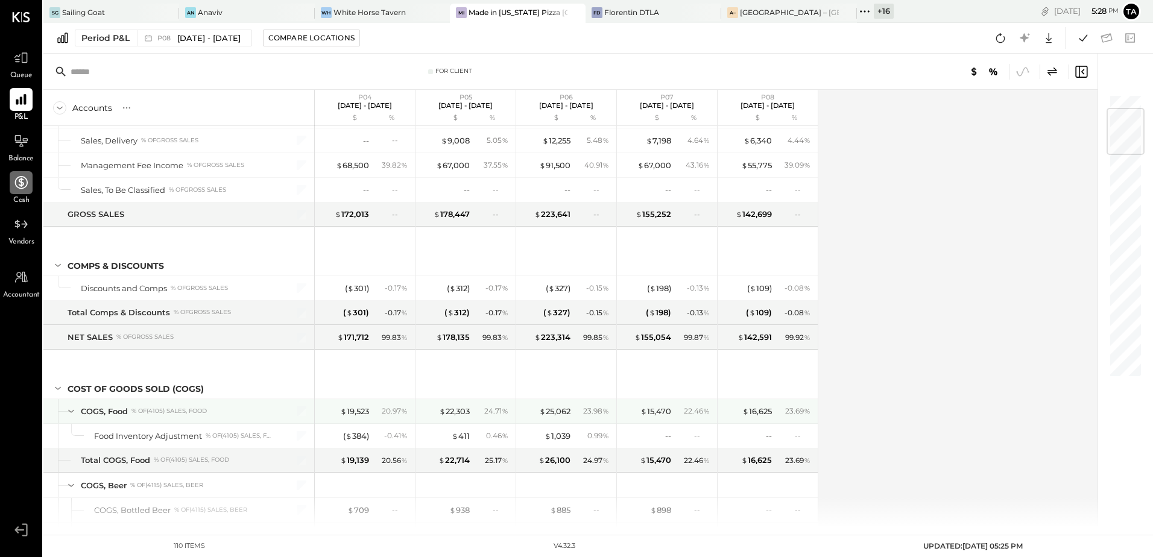
scroll to position [181, 0]
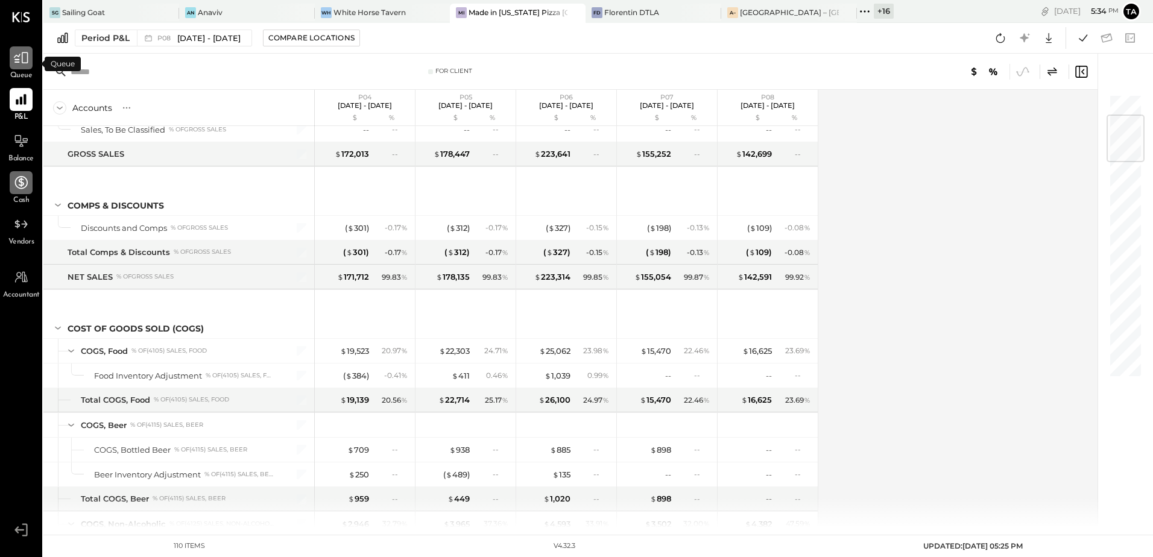
click at [19, 61] on icon at bounding box center [21, 58] width 16 height 16
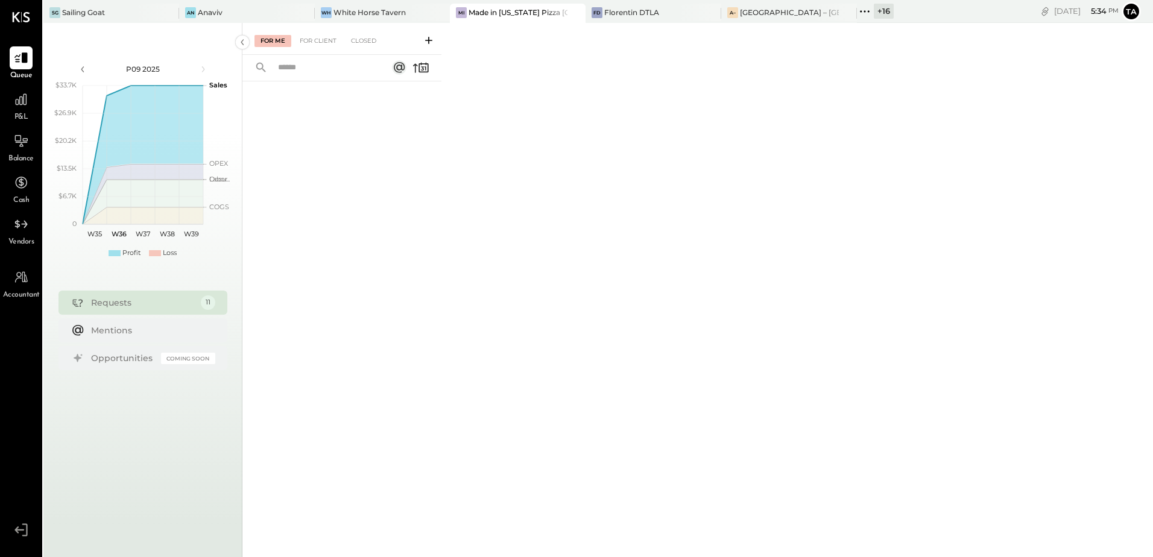
click at [322, 47] on div "For Me For Client Closed" at bounding box center [341, 39] width 199 height 32
click at [322, 41] on div "For Client" at bounding box center [318, 41] width 49 height 12
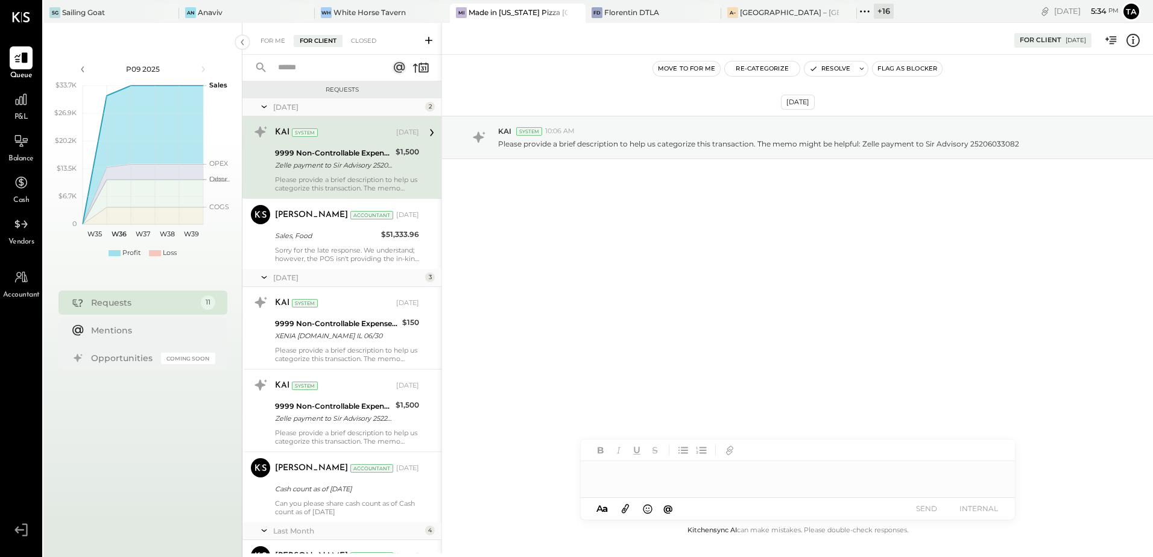
click at [18, 116] on span "P&L" at bounding box center [21, 117] width 14 height 11
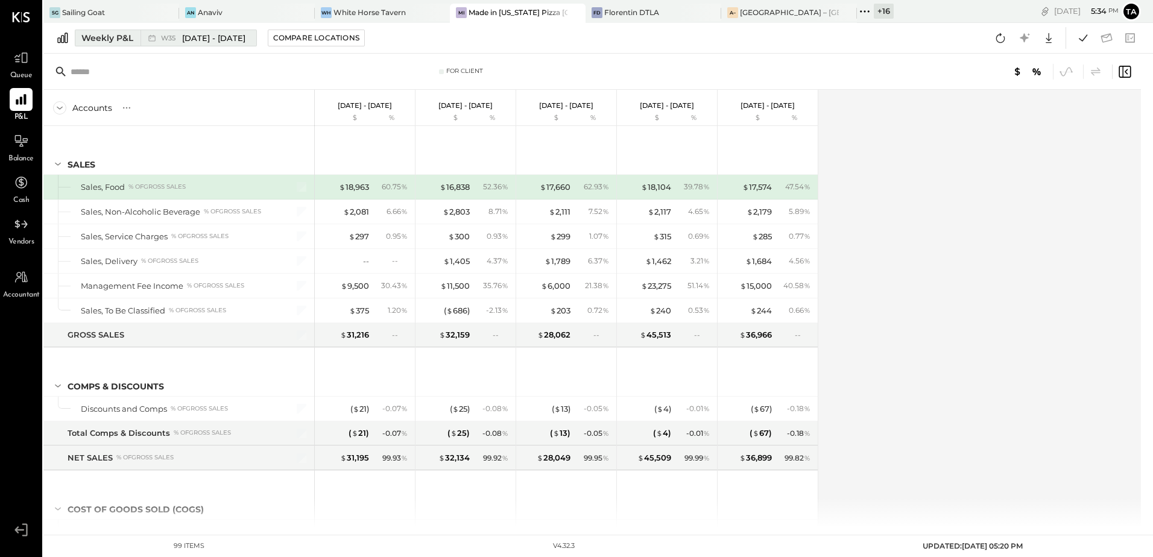
click at [206, 40] on span "[DATE] - [DATE]" at bounding box center [213, 38] width 63 height 11
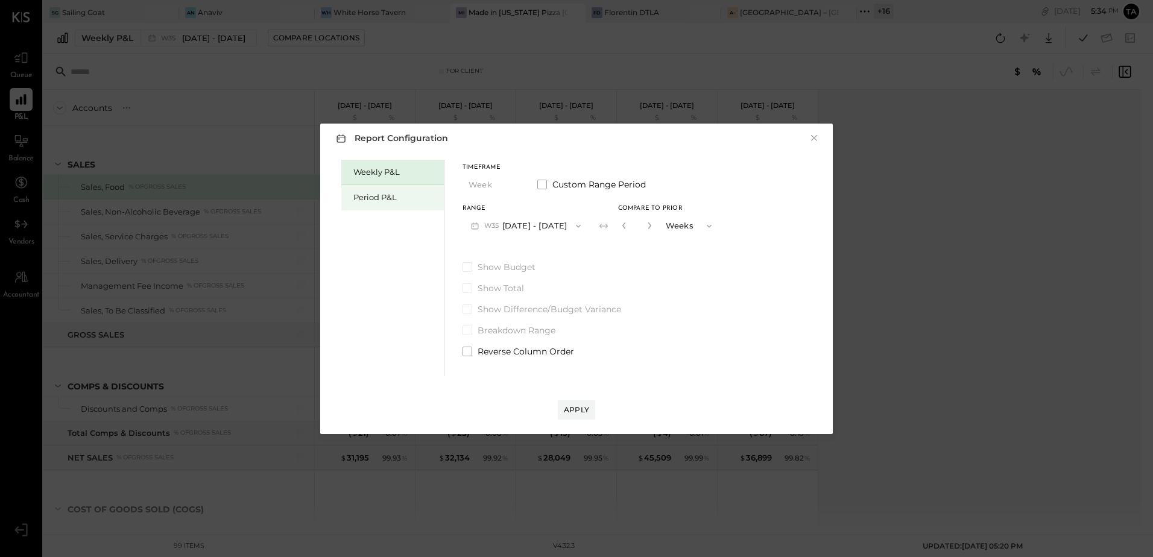
click at [397, 201] on div "Period P&L" at bounding box center [395, 197] width 84 height 11
click at [545, 229] on button "P09 [DATE] - [DATE]" at bounding box center [525, 226] width 125 height 22
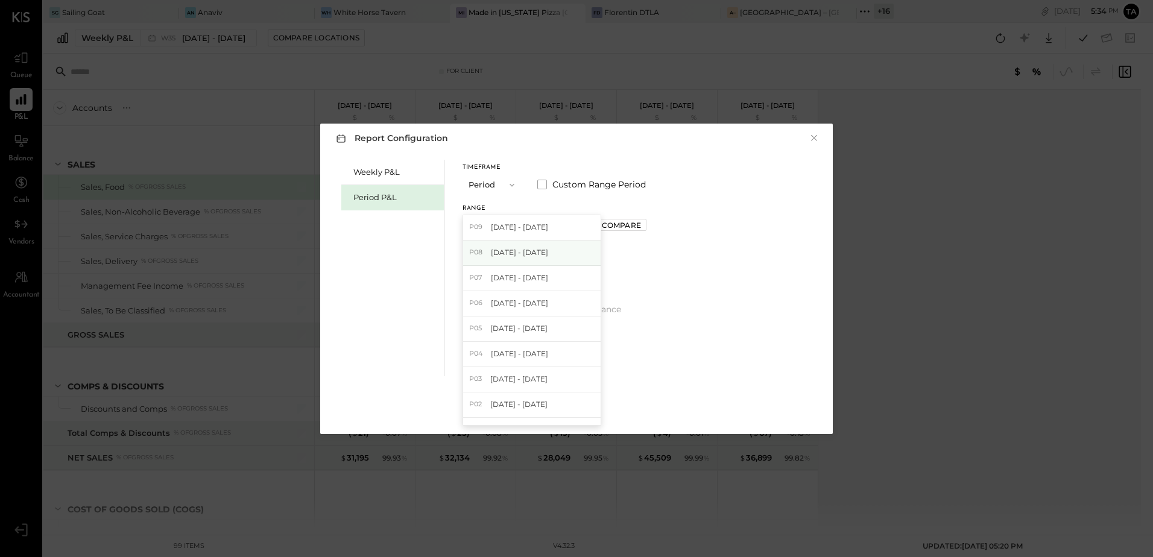
click at [537, 254] on span "[DATE] - [DATE]" at bounding box center [519, 252] width 57 height 10
click at [641, 222] on div "Compare" at bounding box center [621, 225] width 39 height 10
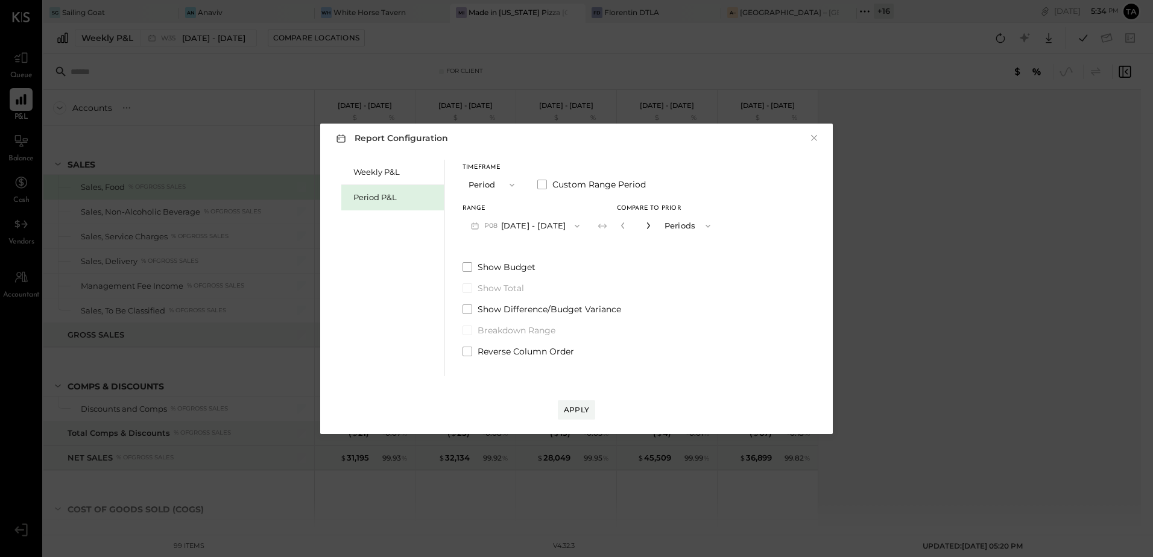
click at [652, 225] on icon "button" at bounding box center [648, 225] width 7 height 7
type input "*"
click at [472, 352] on span at bounding box center [468, 352] width 10 height 10
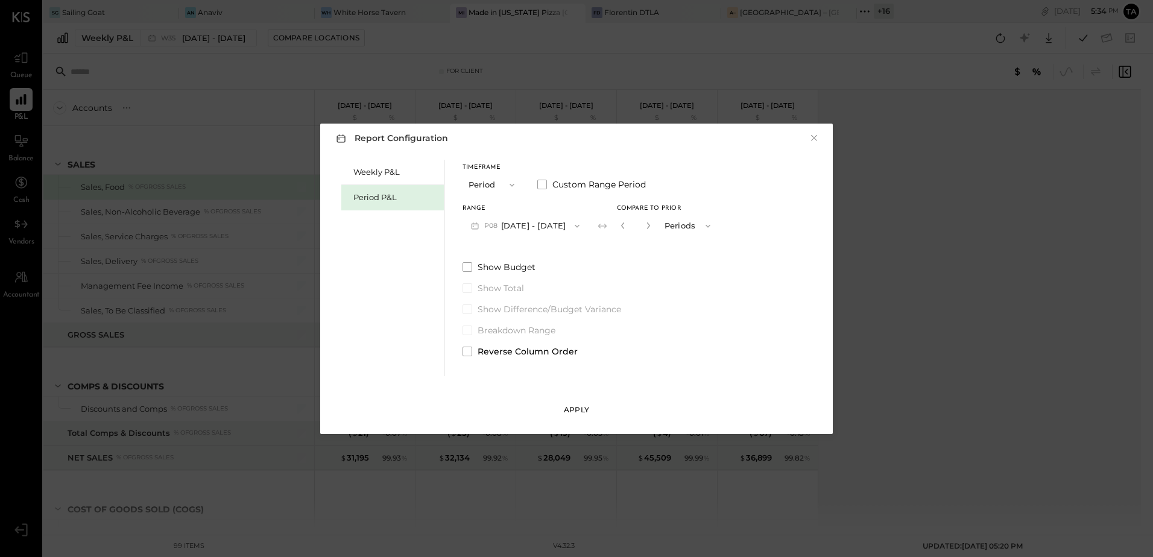
click at [565, 416] on button "Apply" at bounding box center [576, 410] width 37 height 19
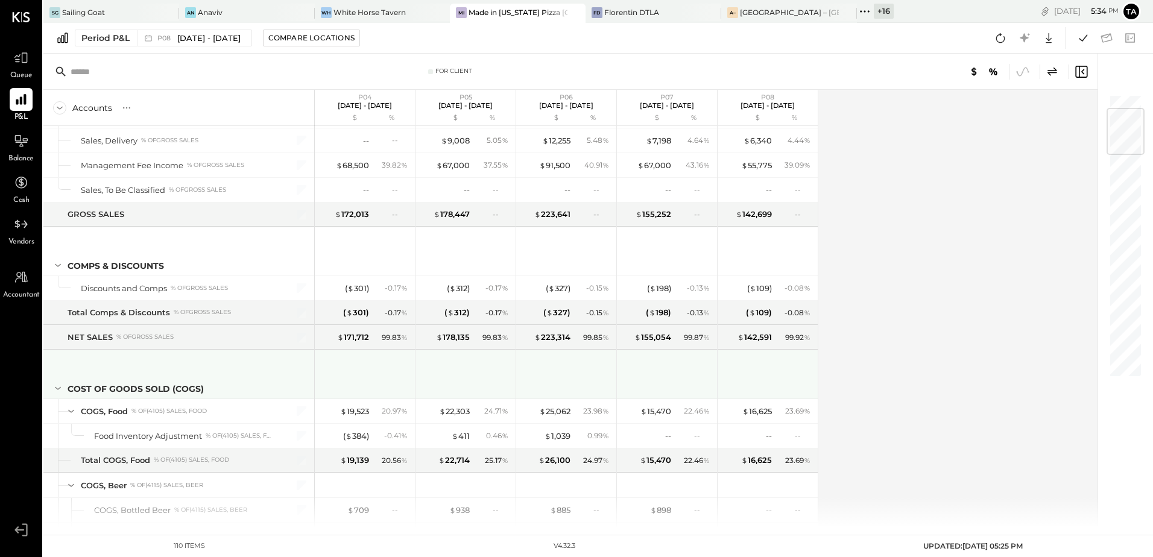
scroll to position [181, 0]
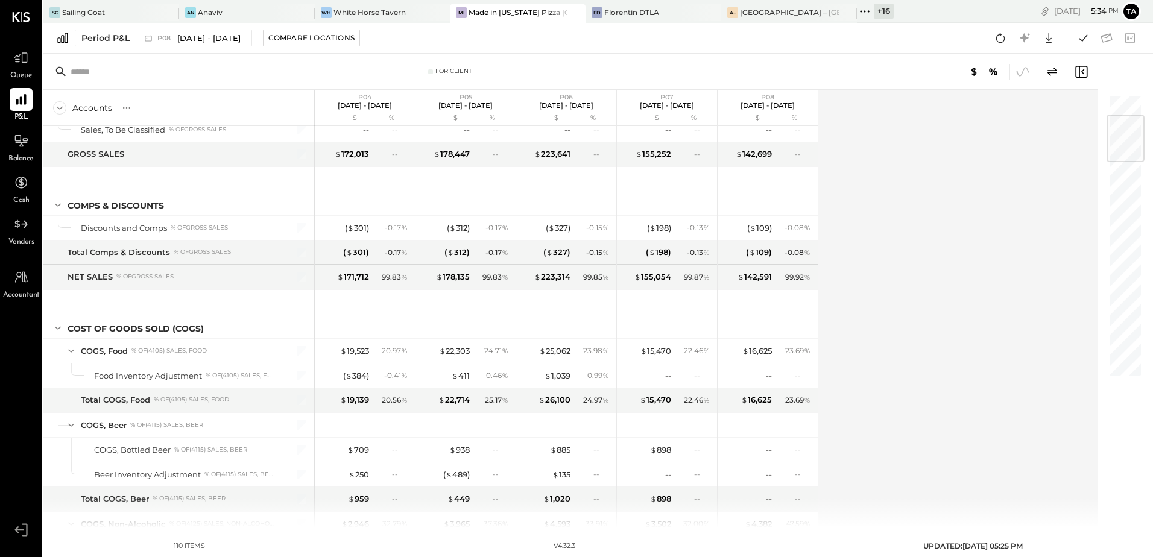
click at [909, 358] on div "Accounts S % GL P04 [DATE] - [DATE] $ % P05 [DATE] - [DATE] $ % P06 [DATE] - [D…" at bounding box center [571, 309] width 1056 height 438
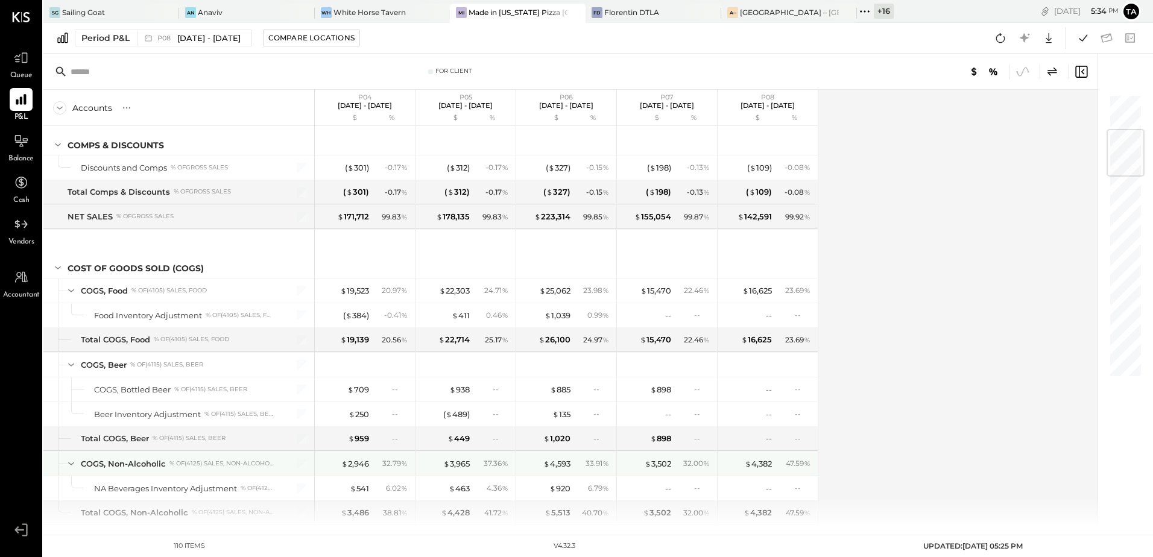
scroll to position [302, 0]
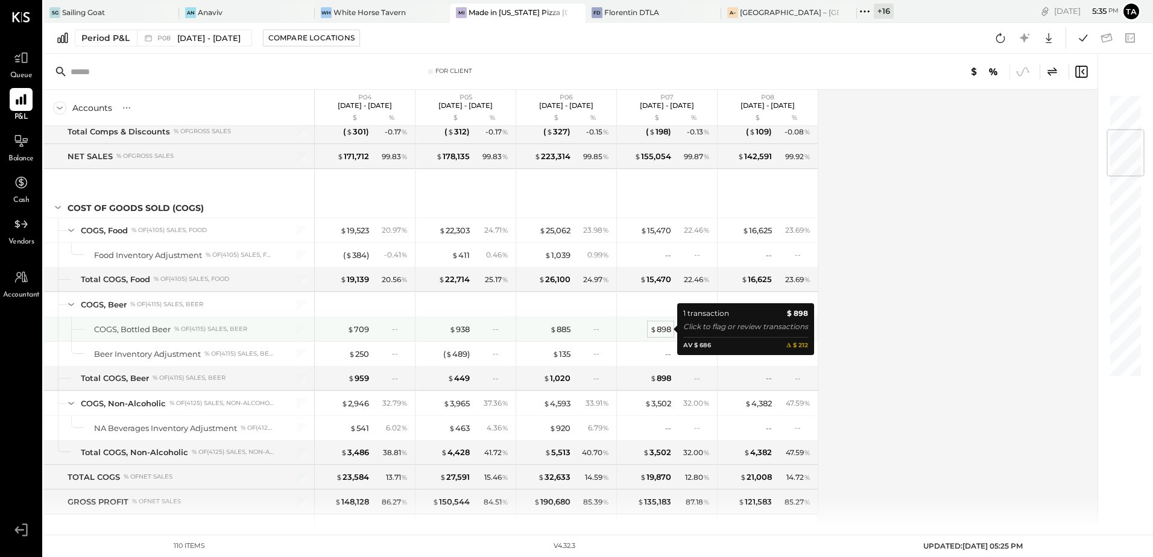
click at [663, 332] on div "$ 898" at bounding box center [660, 329] width 21 height 11
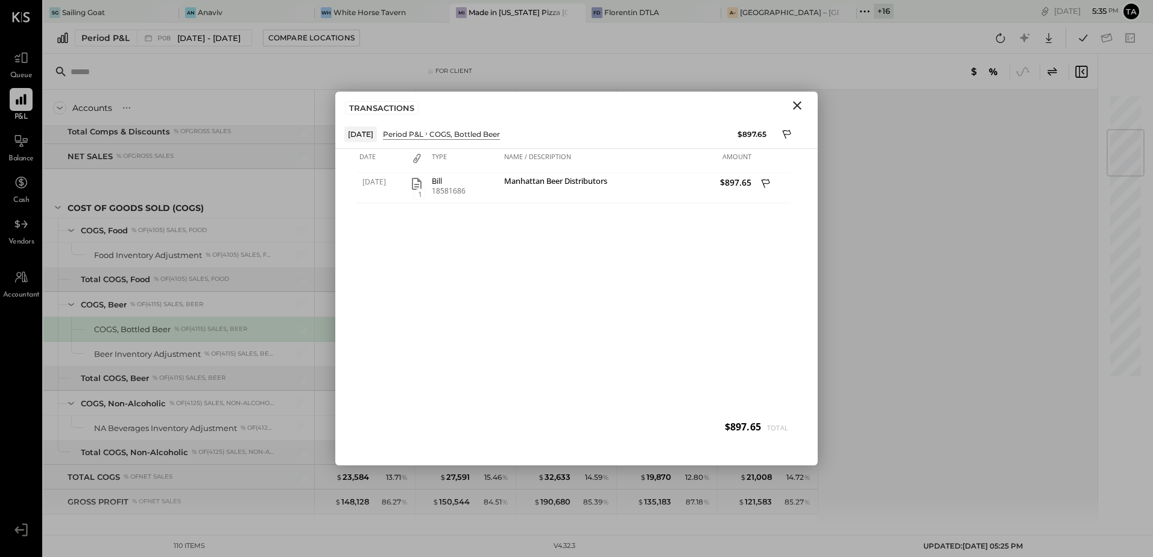
click at [798, 103] on icon "Close" at bounding box center [797, 105] width 14 height 14
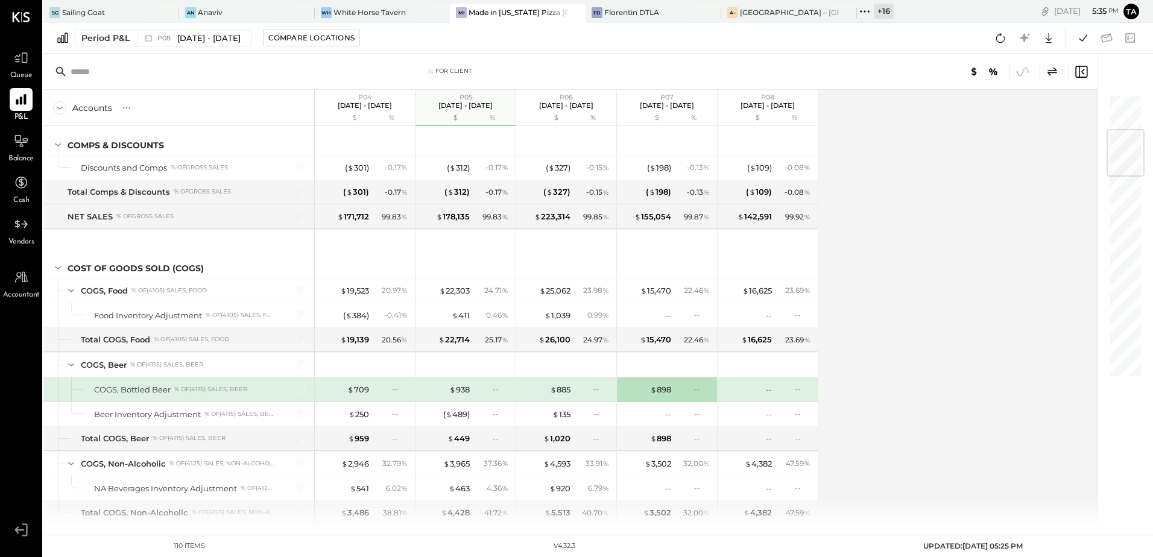
scroll to position [302, 0]
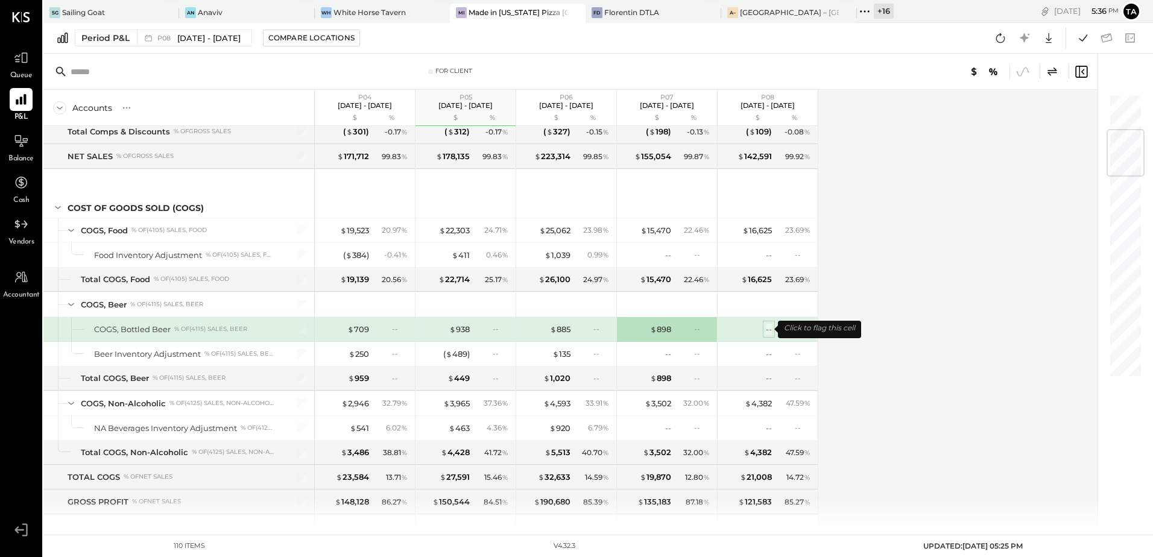
click at [769, 330] on div "--" at bounding box center [769, 329] width 6 height 11
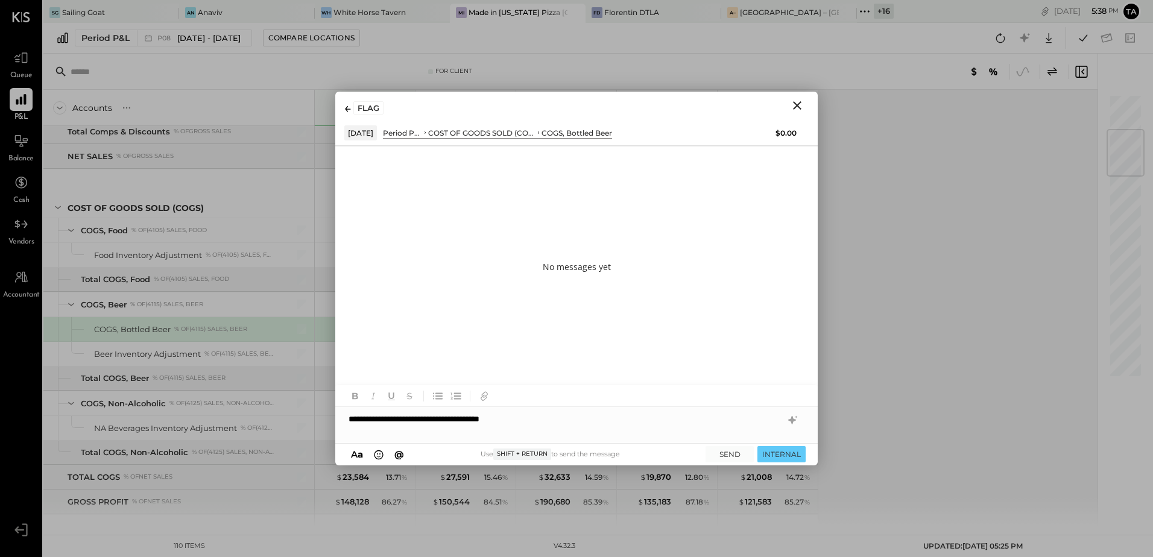
click at [564, 429] on div "**********" at bounding box center [576, 419] width 483 height 24
click at [549, 432] on div "**********" at bounding box center [576, 425] width 483 height 36
copy div "**********"
click at [537, 434] on div "**********" at bounding box center [576, 425] width 483 height 36
click at [797, 107] on icon "Close" at bounding box center [797, 105] width 14 height 14
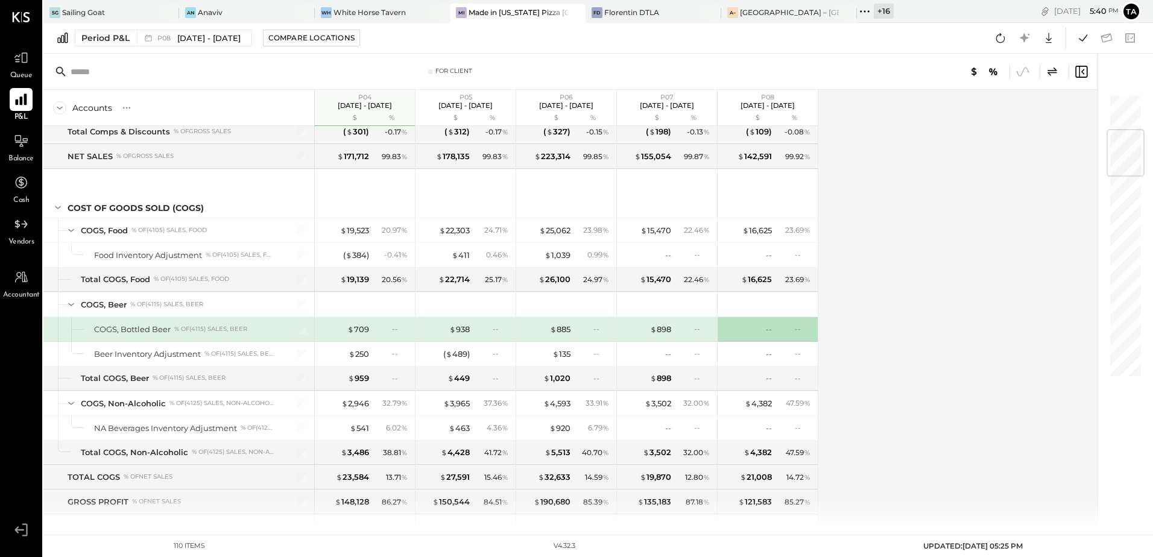
click at [26, 100] on icon at bounding box center [20, 99] width 11 height 11
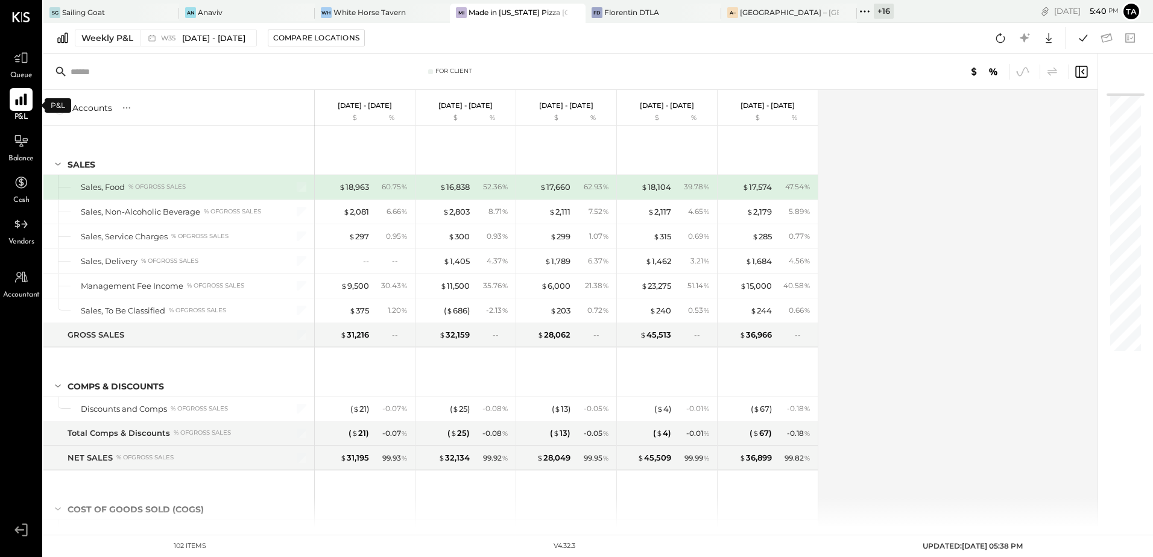
click at [24, 103] on icon at bounding box center [20, 99] width 11 height 11
click at [157, 47] on div "Weekly P&L W35 [DATE] - [DATE] Compare Locations Google Sheets Excel" at bounding box center [598, 38] width 1110 height 31
click at [170, 38] on span "W35" at bounding box center [170, 38] width 18 height 7
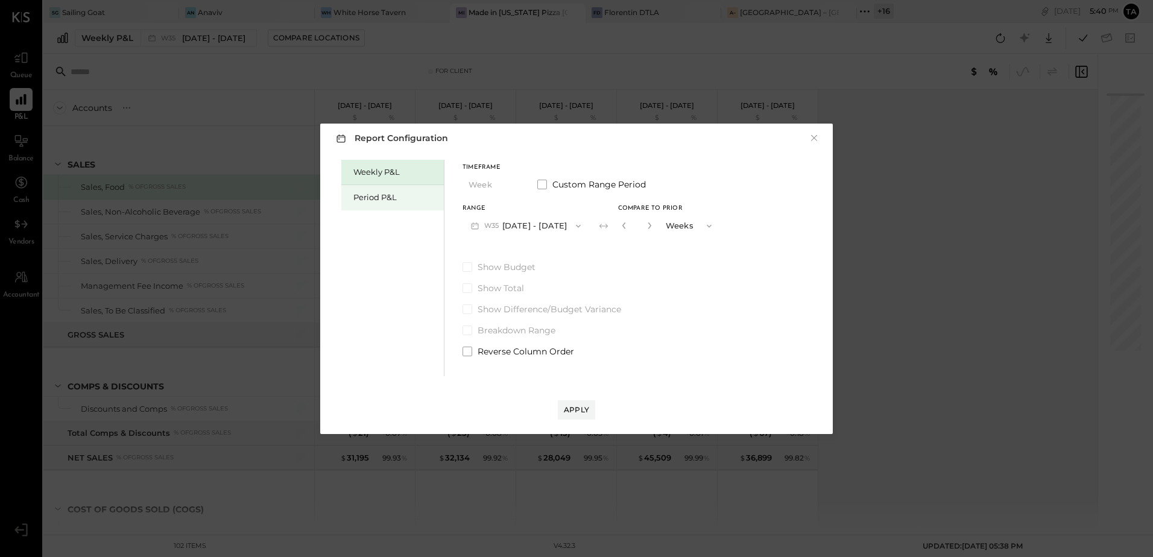
click at [391, 202] on div "Period P&L" at bounding box center [395, 197] width 84 height 11
click at [550, 225] on button "P09 [DATE] - [DATE]" at bounding box center [525, 226] width 125 height 22
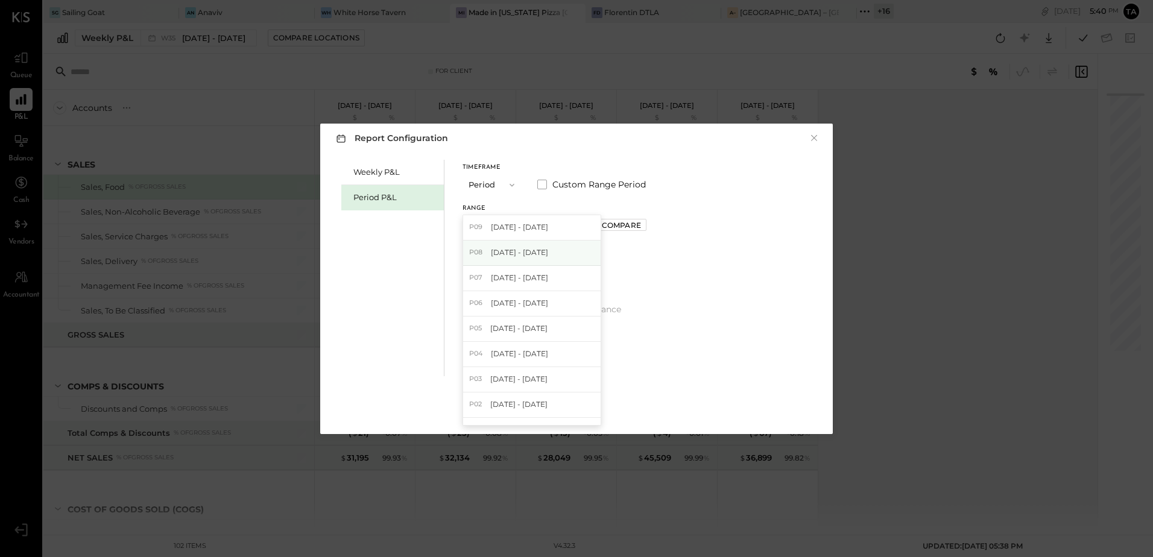
click at [534, 250] on span "[DATE] - [DATE]" at bounding box center [519, 252] width 57 height 10
click at [639, 226] on div "Compare" at bounding box center [621, 225] width 39 height 10
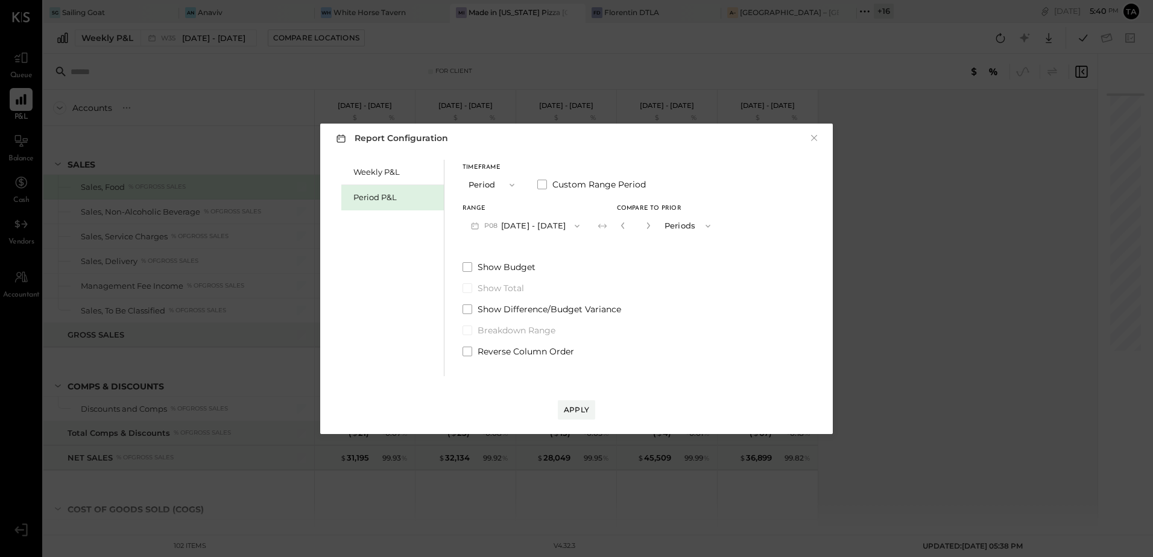
click at [653, 230] on button "button" at bounding box center [649, 225] width 10 height 13
type input "*"
click at [470, 352] on span at bounding box center [468, 352] width 10 height 10
click at [569, 408] on div "Apply" at bounding box center [576, 410] width 25 height 10
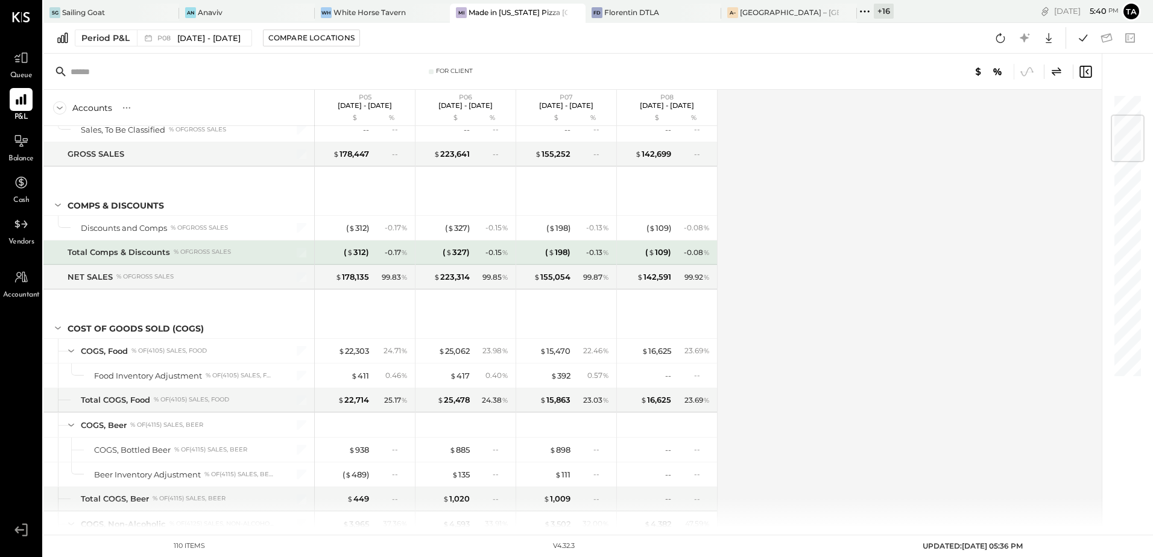
scroll to position [241, 0]
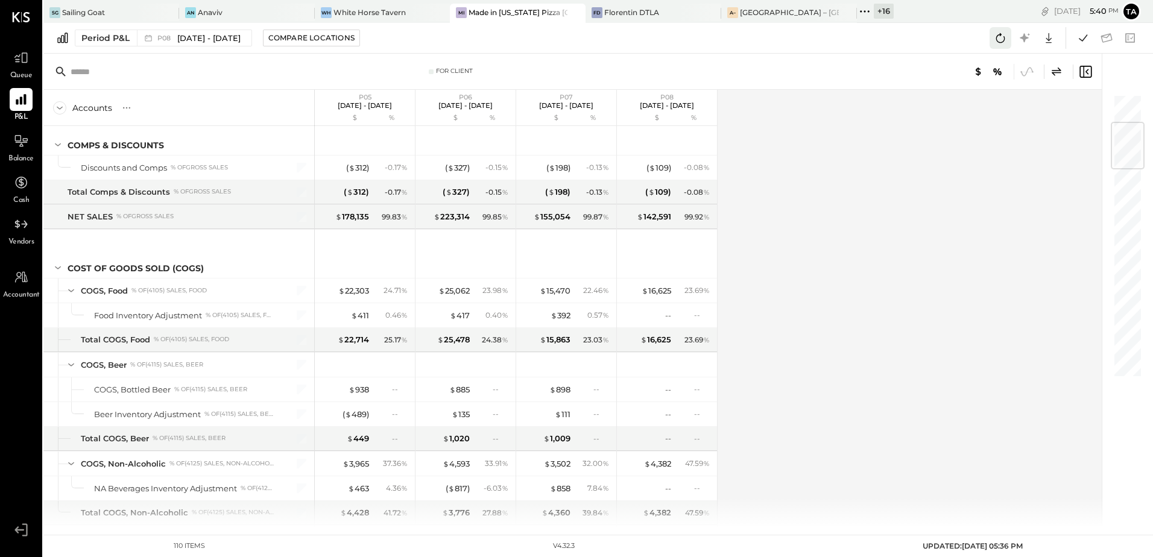
click at [1003, 37] on icon at bounding box center [1001, 38] width 16 height 16
click at [1006, 38] on icon at bounding box center [1001, 38] width 16 height 16
click at [892, 396] on div "Accounts S % GL P05 [DATE] - [DATE] $ % P06 [DATE] - [DATE] $ % P07 [DATE] - [D…" at bounding box center [573, 309] width 1060 height 438
click at [1079, 42] on icon at bounding box center [1084, 38] width 16 height 16
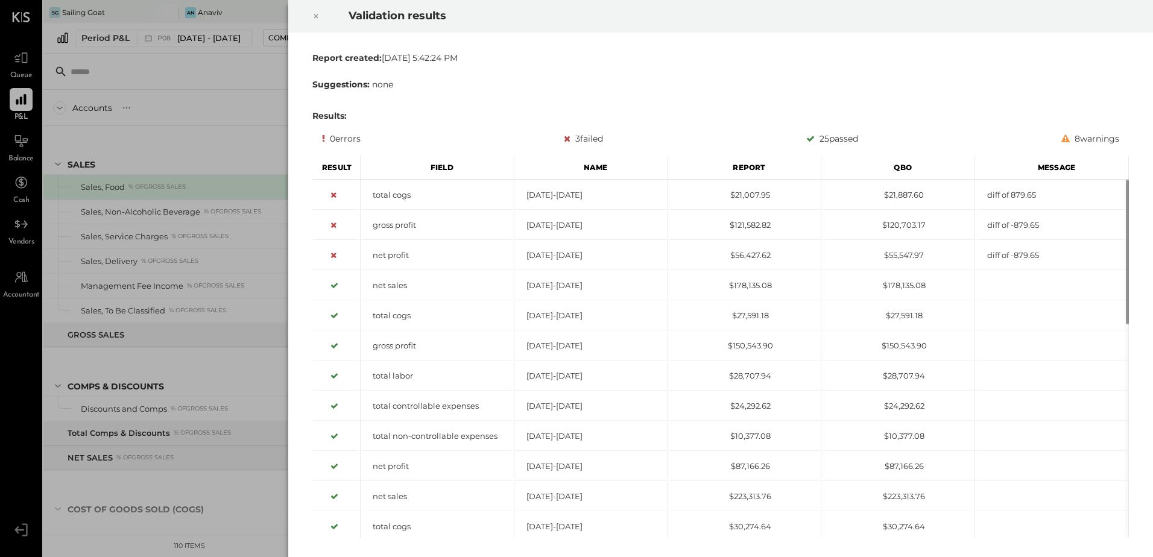
click at [319, 18] on icon at bounding box center [315, 16] width 7 height 14
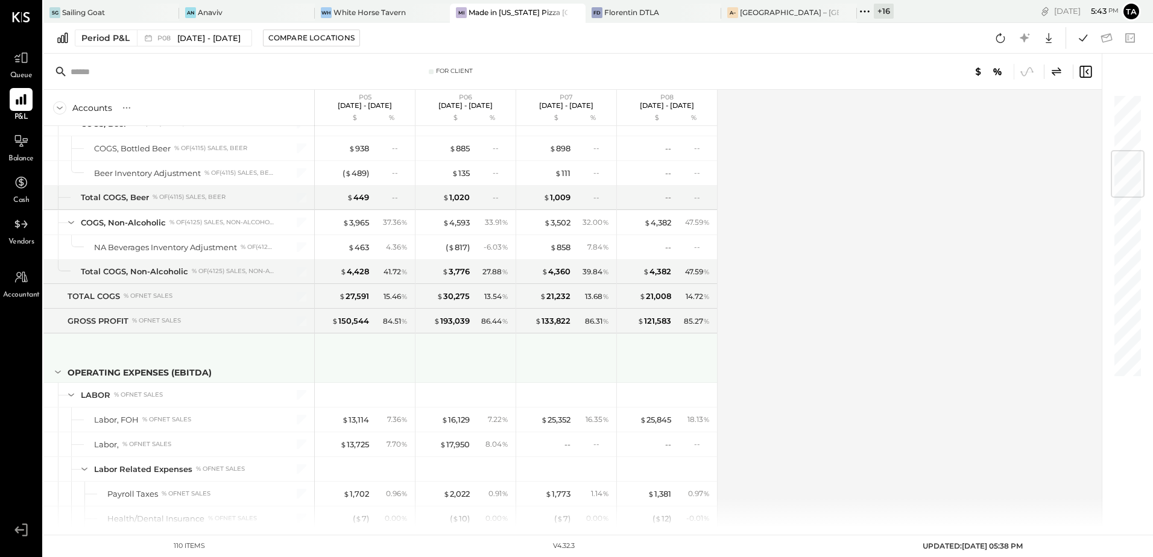
scroll to position [543, 0]
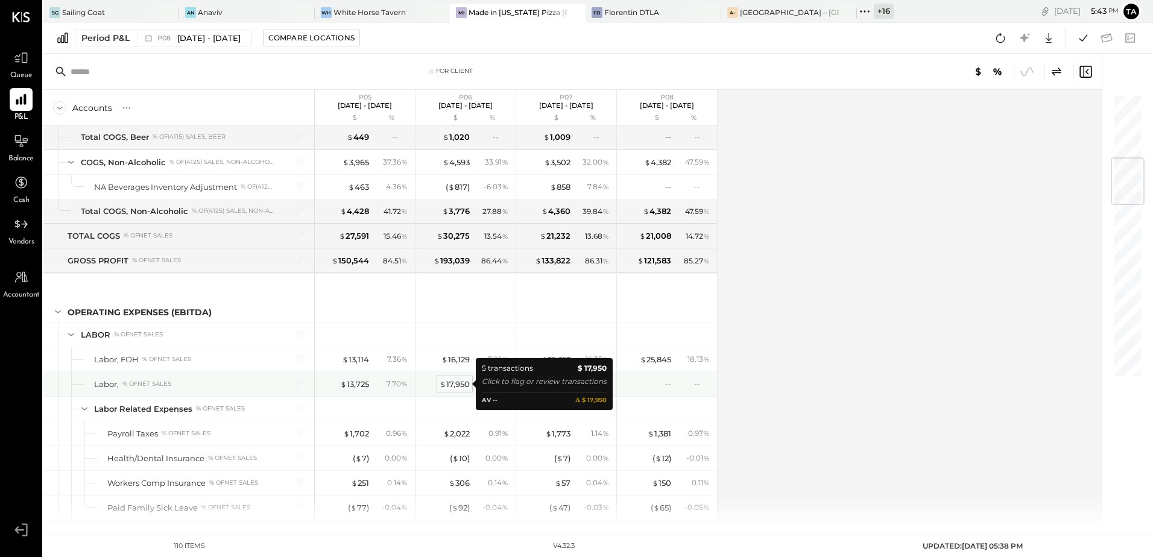
click at [455, 385] on div "$ 17,950" at bounding box center [455, 384] width 30 height 11
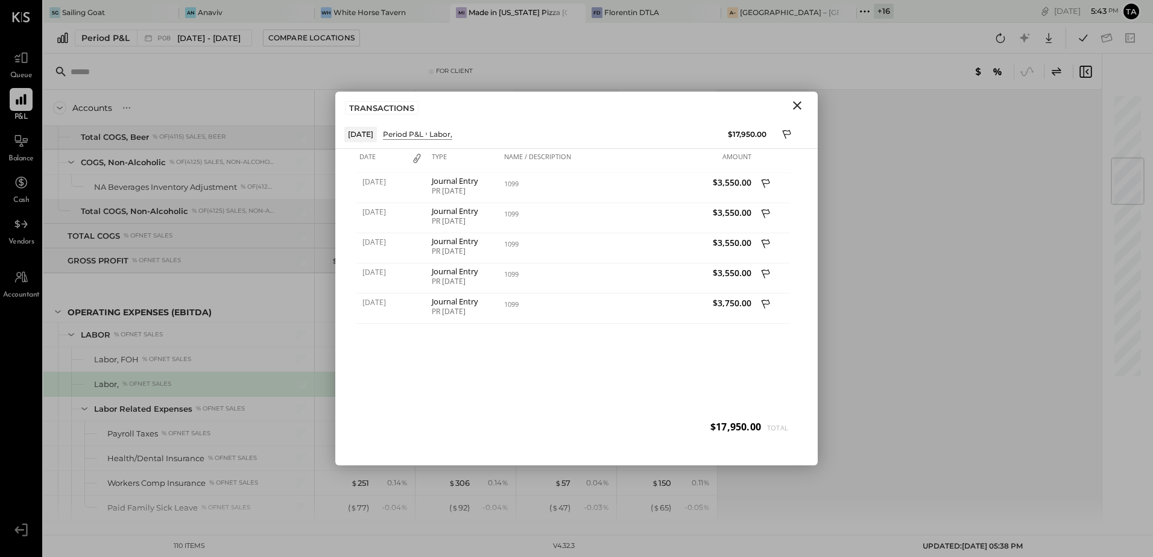
click at [796, 108] on icon "Close" at bounding box center [797, 105] width 14 height 14
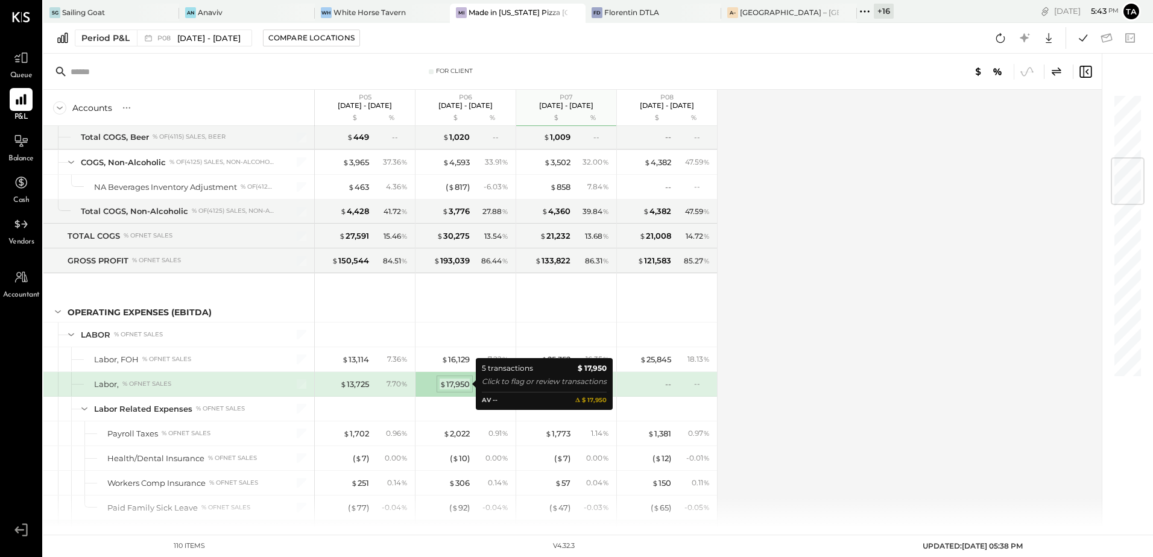
click at [459, 386] on div "$ 17,950" at bounding box center [455, 384] width 30 height 11
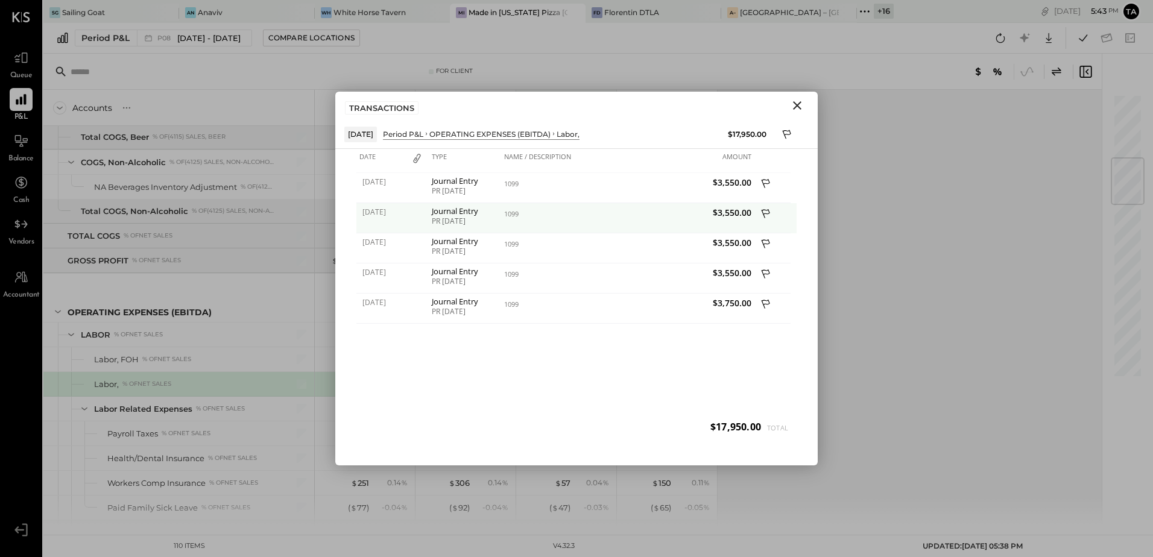
click at [460, 220] on div "PR [DATE]" at bounding box center [465, 221] width 66 height 8
click at [379, 216] on span "[DATE]" at bounding box center [382, 212] width 39 height 10
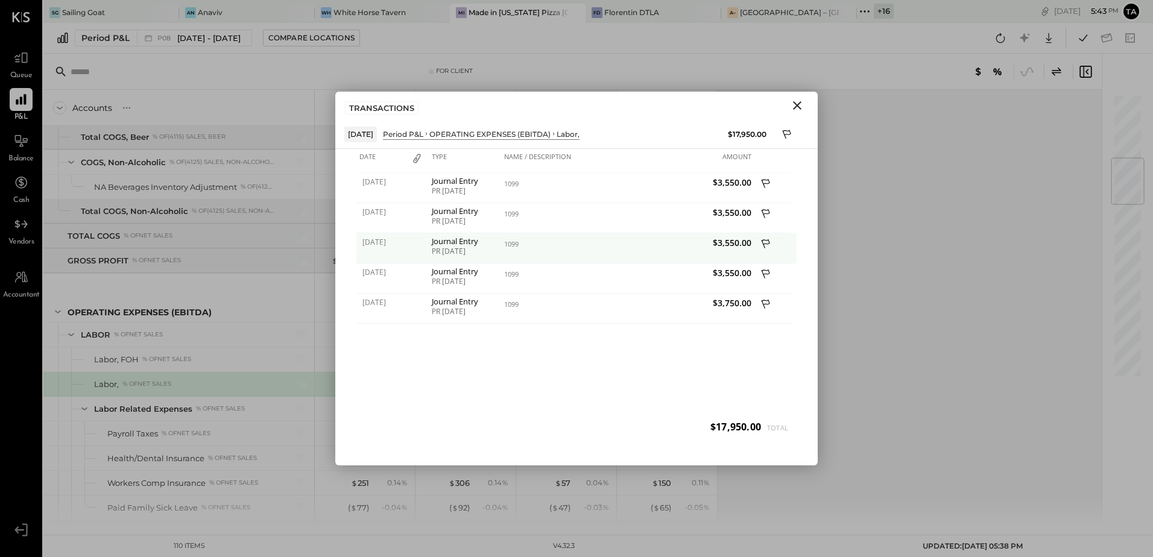
drag, startPoint x: 444, startPoint y: 218, endPoint x: 471, endPoint y: 235, distance: 31.5
click at [445, 218] on div "PR [DATE]" at bounding box center [465, 221] width 66 height 8
click at [557, 134] on icon at bounding box center [554, 134] width 6 height 12
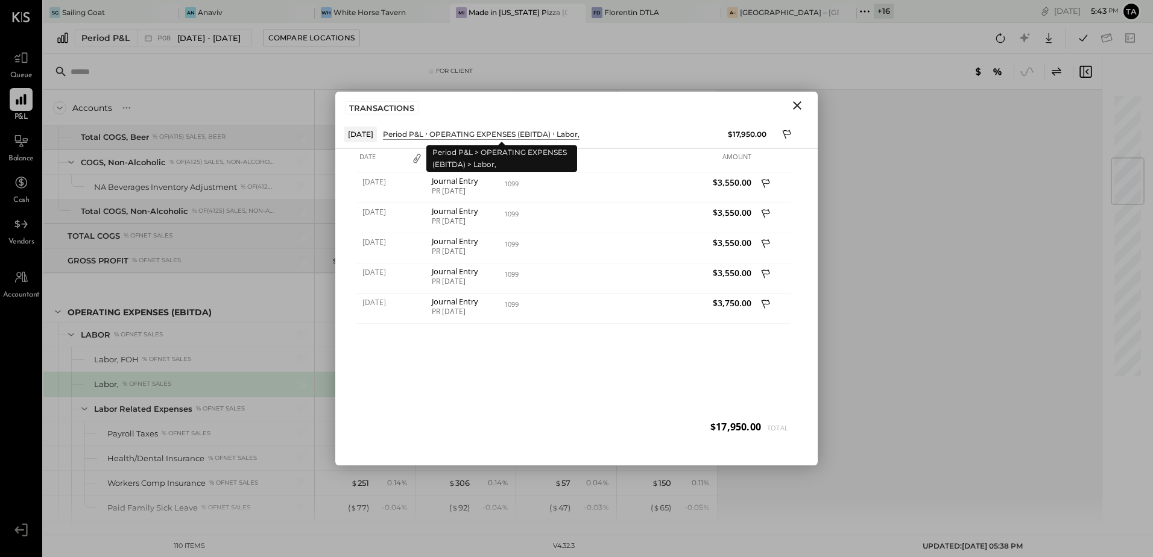
click at [515, 137] on div "OPERATING EXPENSES (EBITDA)" at bounding box center [489, 134] width 121 height 10
click at [799, 110] on icon "Close" at bounding box center [797, 105] width 14 height 14
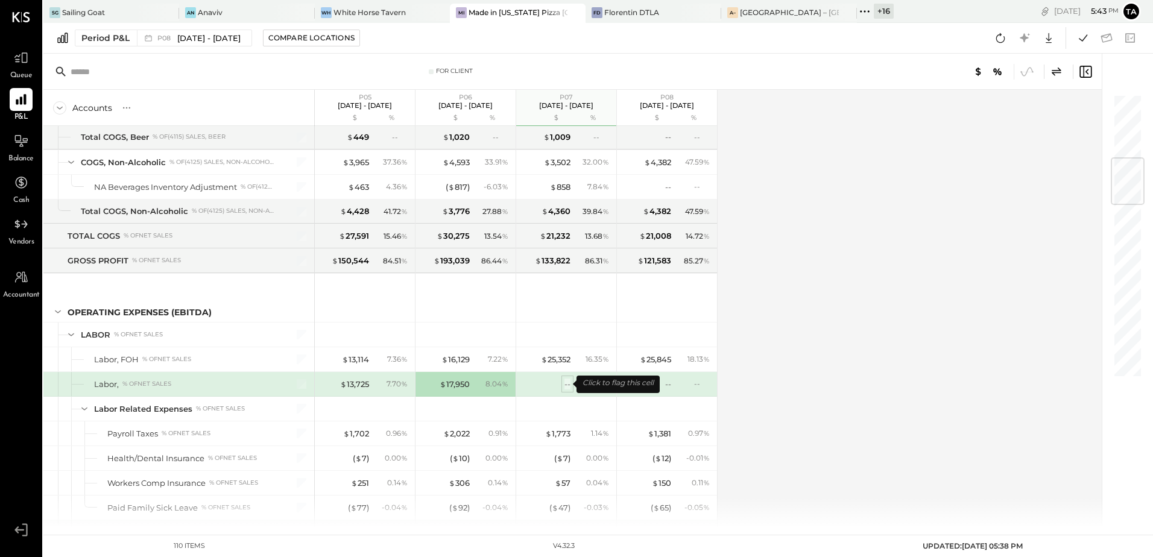
click at [565, 384] on div "--" at bounding box center [568, 384] width 6 height 11
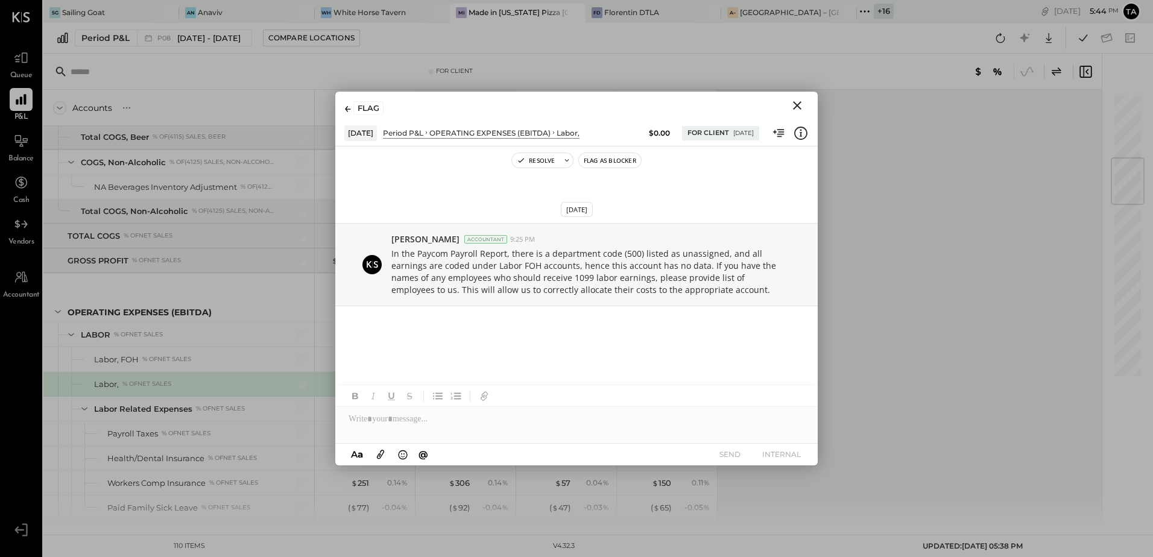
click at [801, 104] on icon "Close" at bounding box center [797, 105] width 14 height 14
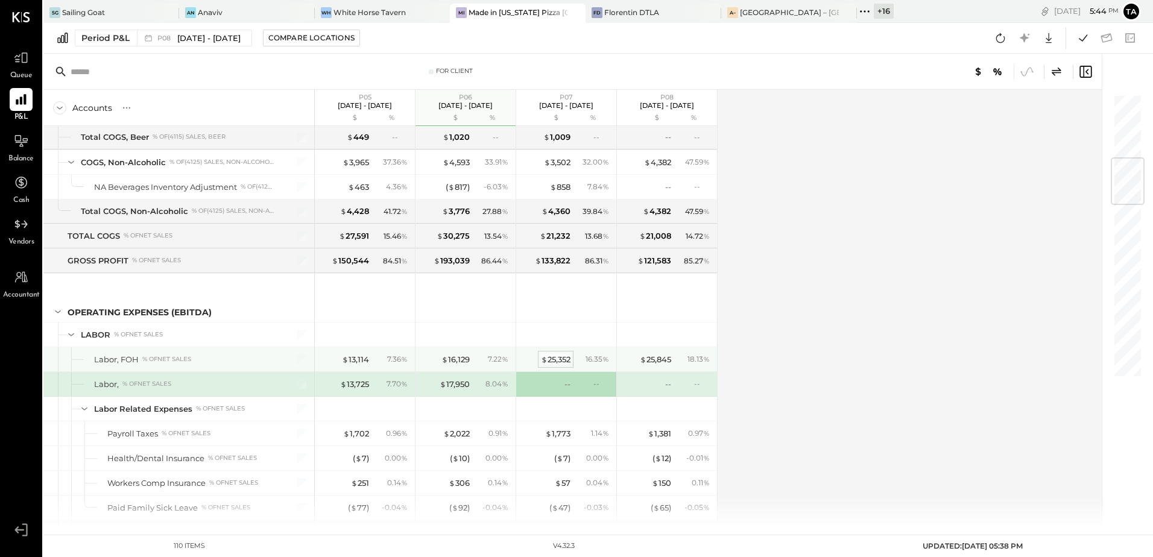
click at [554, 357] on div "$ 25,352" at bounding box center [556, 359] width 30 height 11
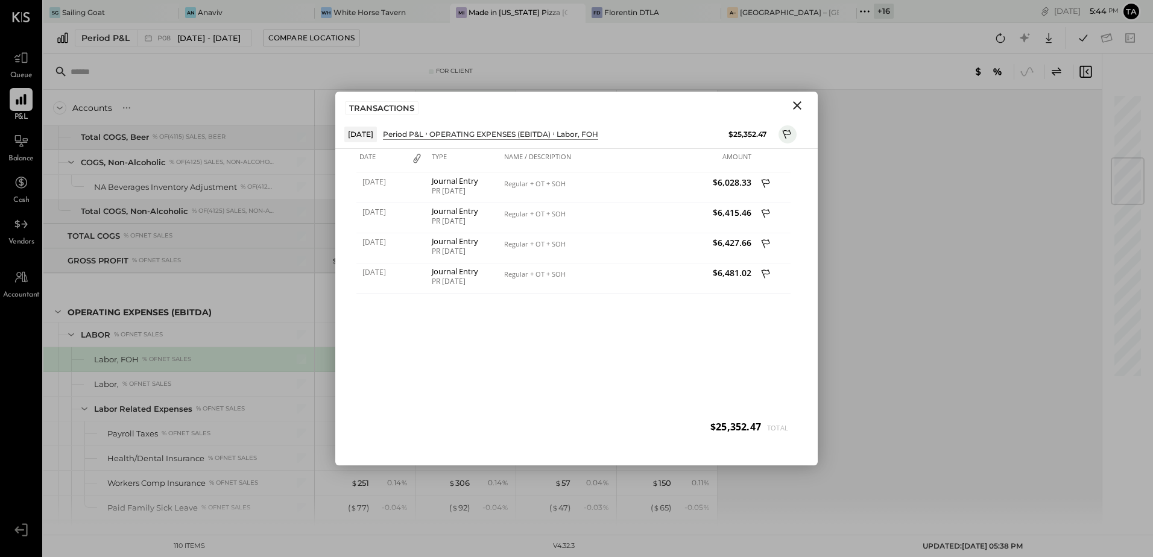
click at [797, 110] on icon "Close" at bounding box center [797, 105] width 14 height 14
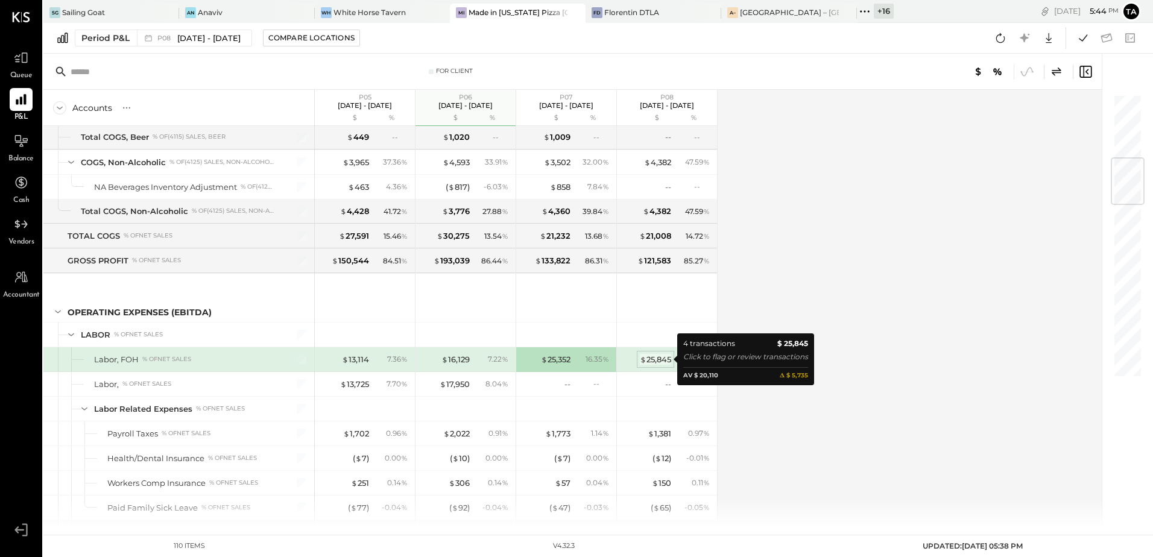
click at [661, 357] on div "$ 25,845" at bounding box center [655, 359] width 31 height 11
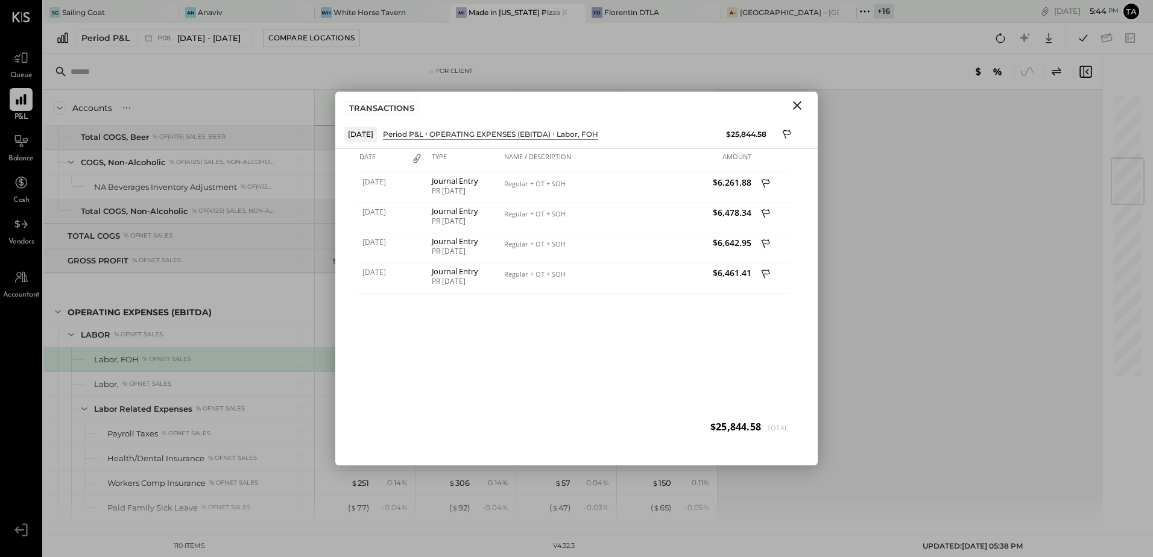
click at [797, 106] on icon "Close" at bounding box center [797, 105] width 8 height 8
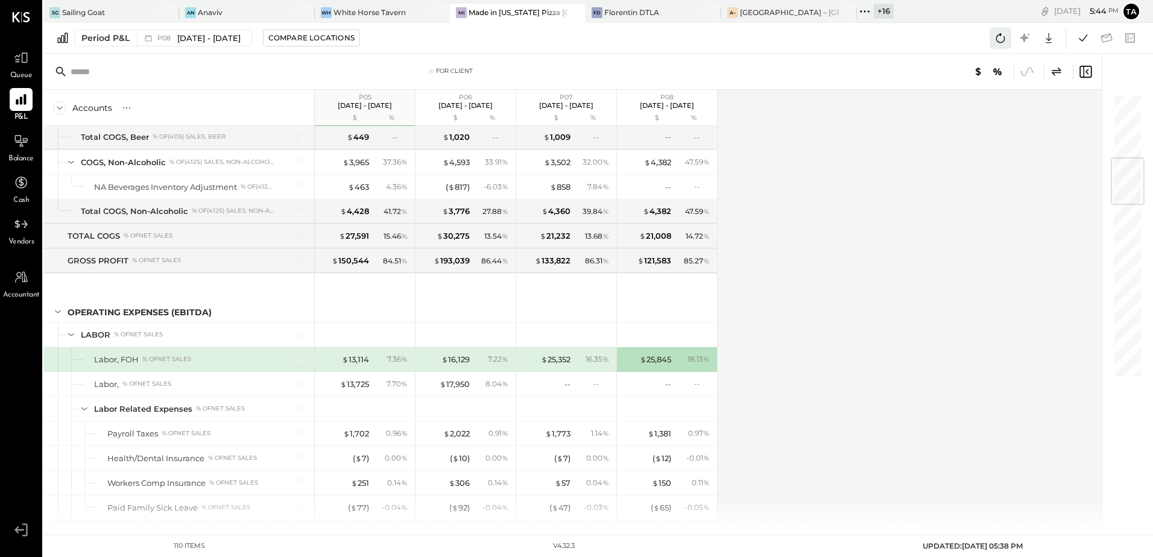
click at [1000, 44] on icon at bounding box center [1001, 38] width 16 height 16
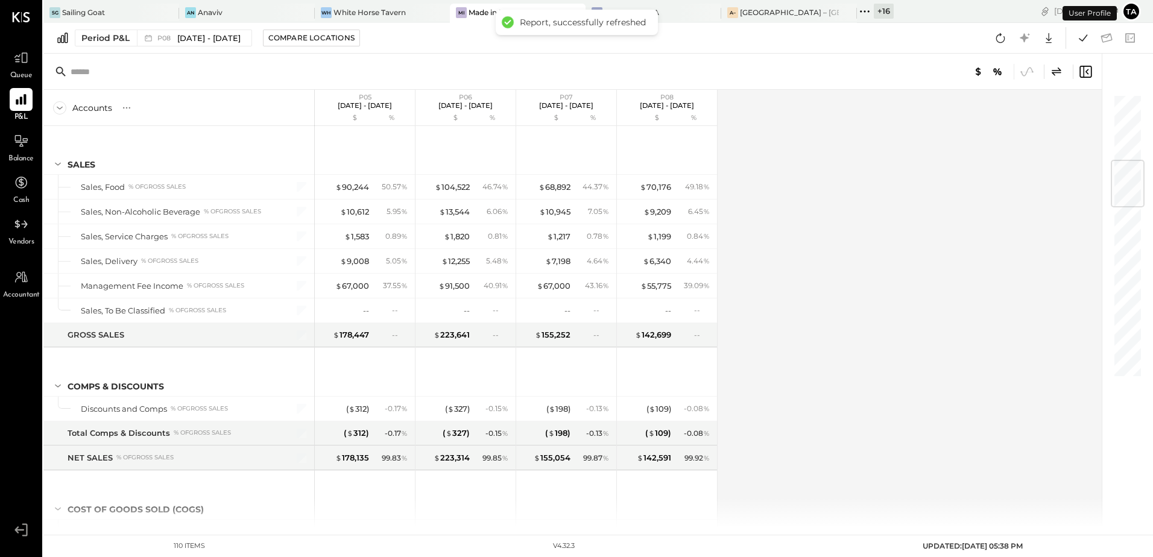
scroll to position [563, 0]
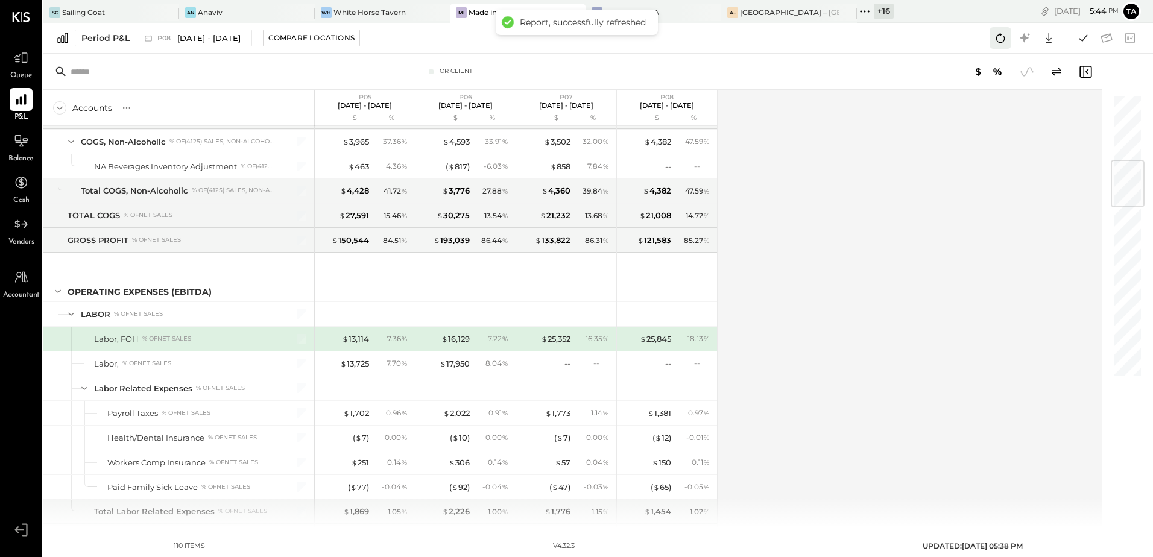
click at [997, 42] on icon at bounding box center [1001, 38] width 16 height 16
click at [998, 36] on icon at bounding box center [1001, 38] width 16 height 16
click at [773, 287] on div "Accounts S % GL P05 [DATE] - [DATE] $ % P06 [DATE] - [DATE] $ % P07 [DATE] - [D…" at bounding box center [573, 309] width 1060 height 438
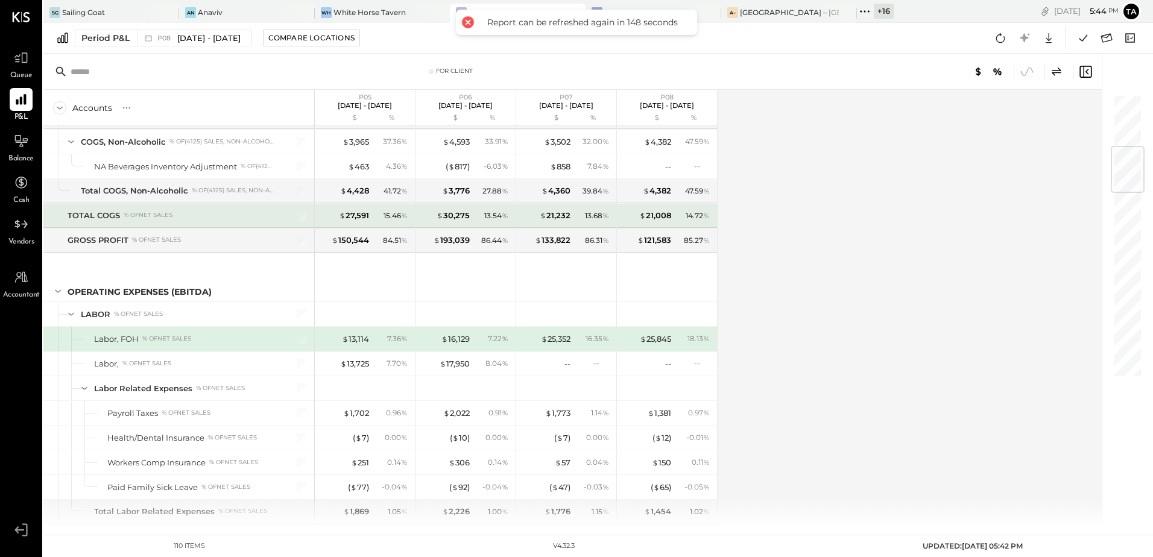
scroll to position [382, 0]
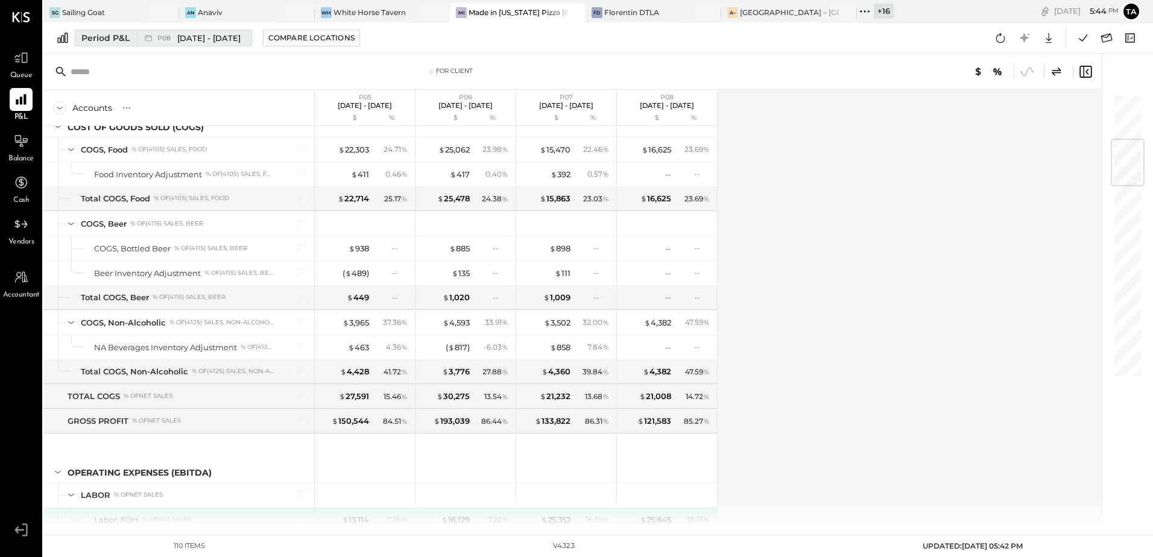
click at [170, 40] on span "P08" at bounding box center [165, 38] width 17 height 7
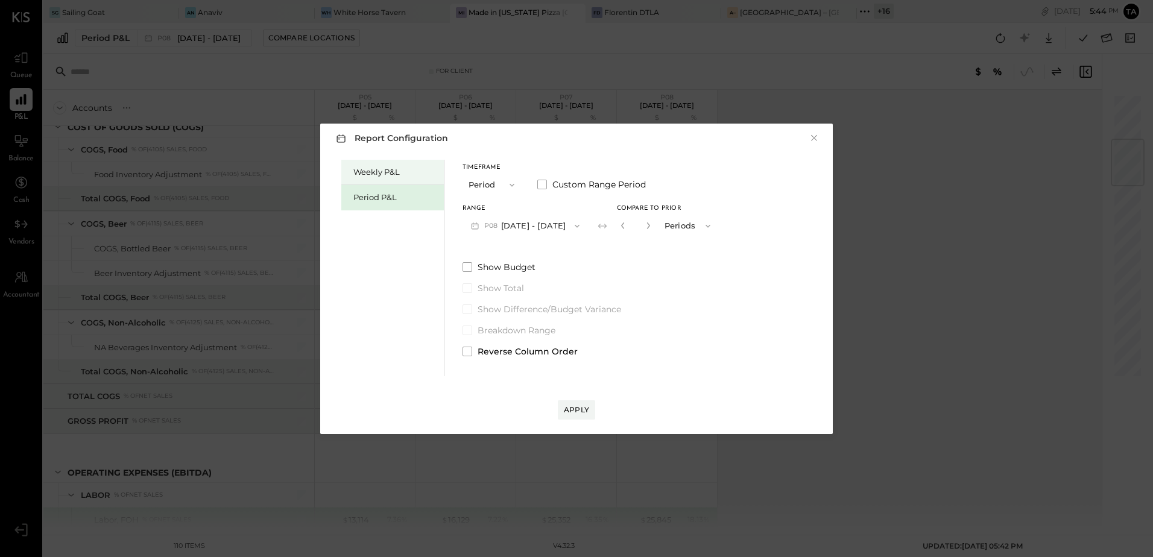
click at [388, 176] on div "Weekly P&L" at bounding box center [395, 171] width 84 height 11
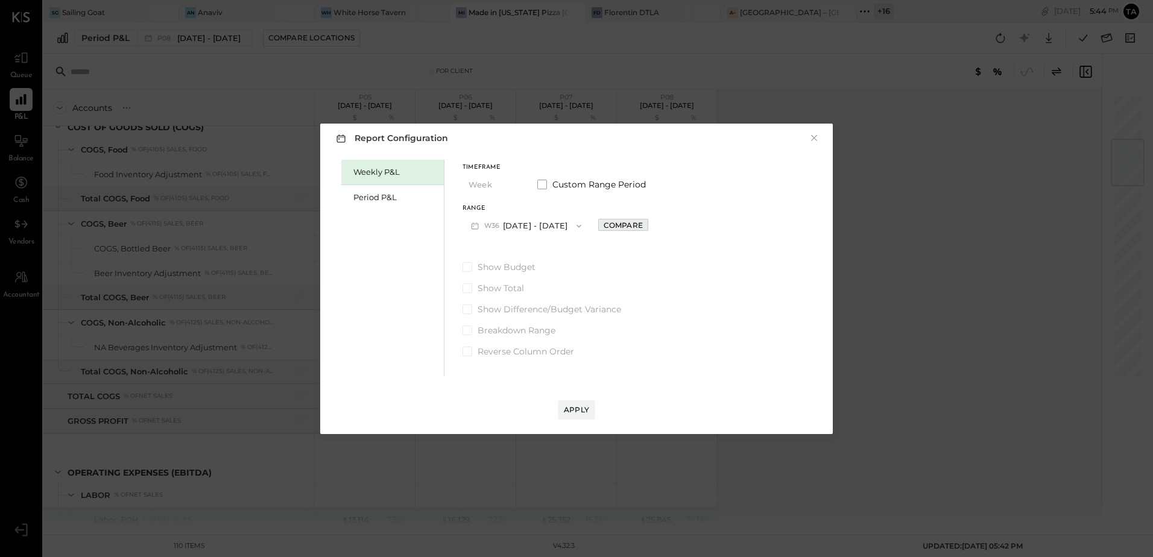
click at [612, 227] on div "Compare" at bounding box center [623, 225] width 39 height 10
click at [647, 226] on icon "button" at bounding box center [650, 225] width 7 height 7
type input "*"
click at [574, 416] on button "Apply" at bounding box center [576, 410] width 37 height 19
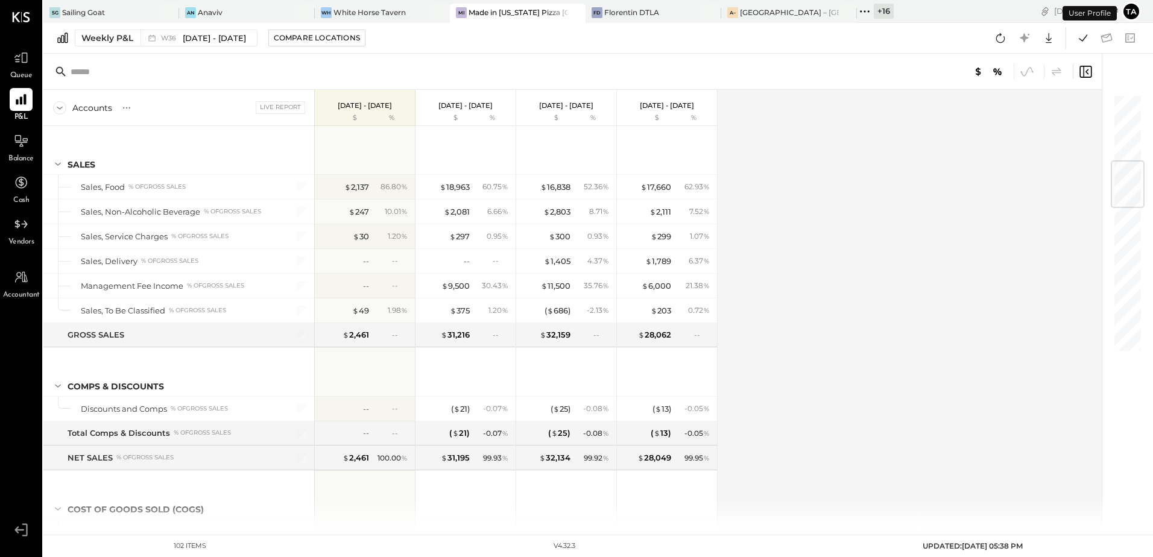
scroll to position [563, 0]
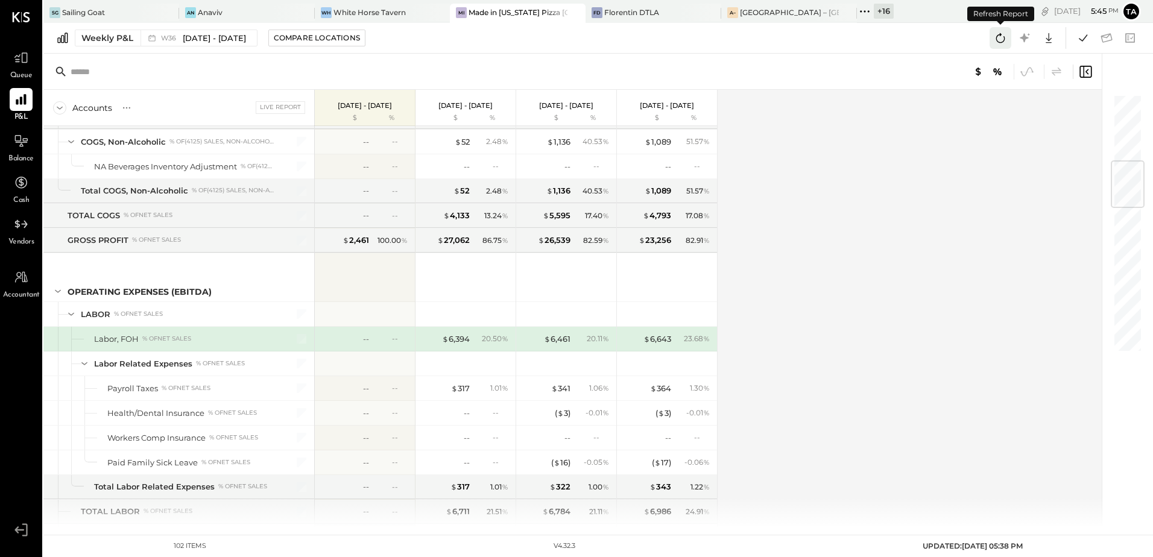
click at [1000, 36] on icon at bounding box center [1001, 38] width 9 height 10
click at [812, 387] on div "Accounts S % GL Live Report [DATE] - [DATE] $ % [DATE] - [DATE] $ % [DATE] - [D…" at bounding box center [573, 309] width 1060 height 438
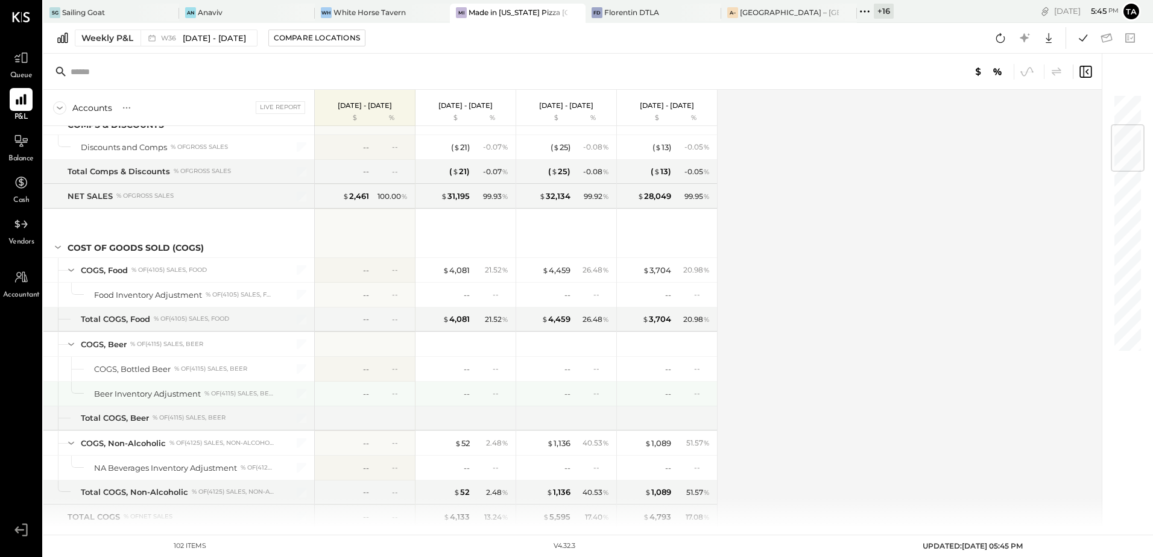
scroll to position [322, 0]
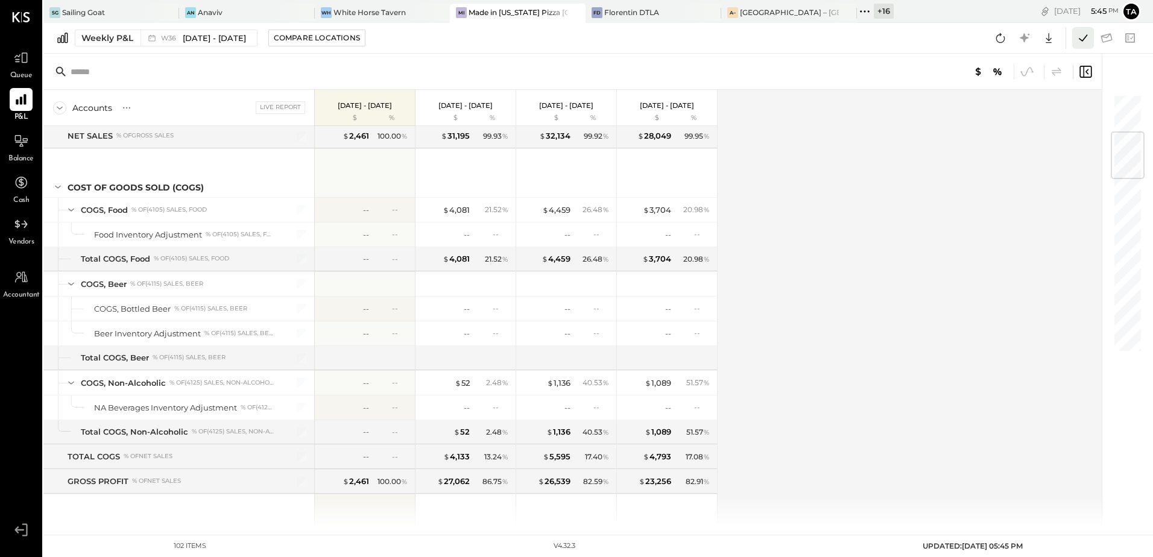
click at [1083, 44] on icon at bounding box center [1084, 38] width 16 height 16
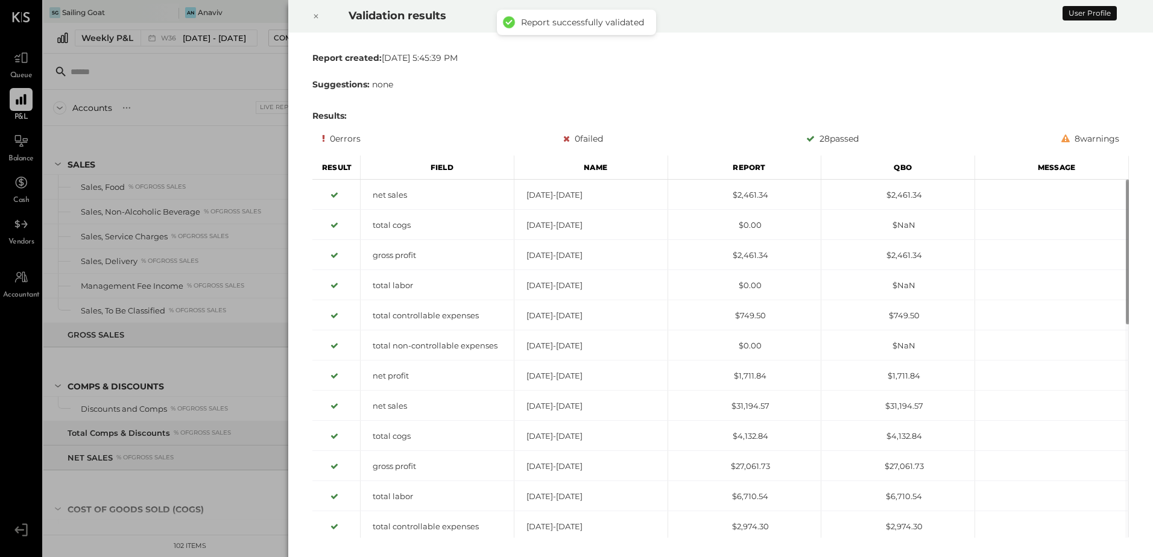
scroll to position [563, 0]
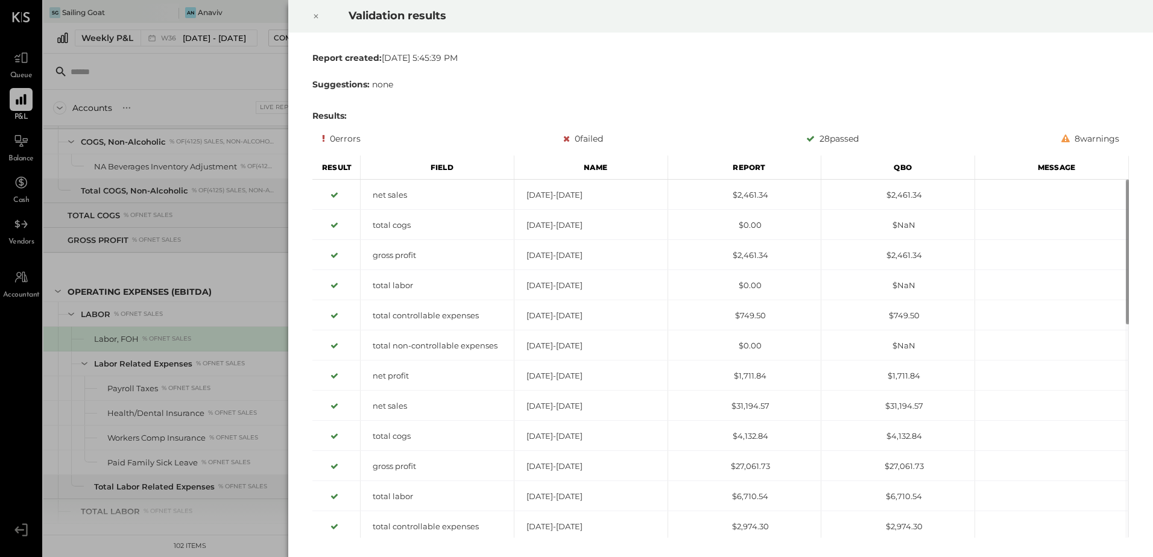
drag, startPoint x: 317, startPoint y: 14, endPoint x: 301, endPoint y: 126, distance: 112.7
click at [317, 14] on icon at bounding box center [315, 16] width 7 height 14
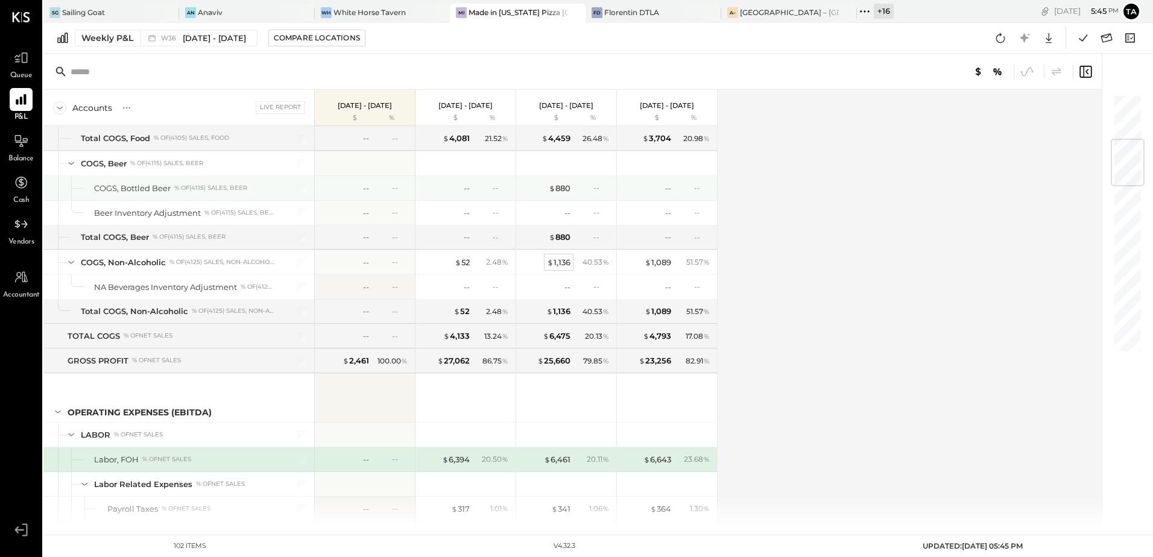
scroll to position [382, 0]
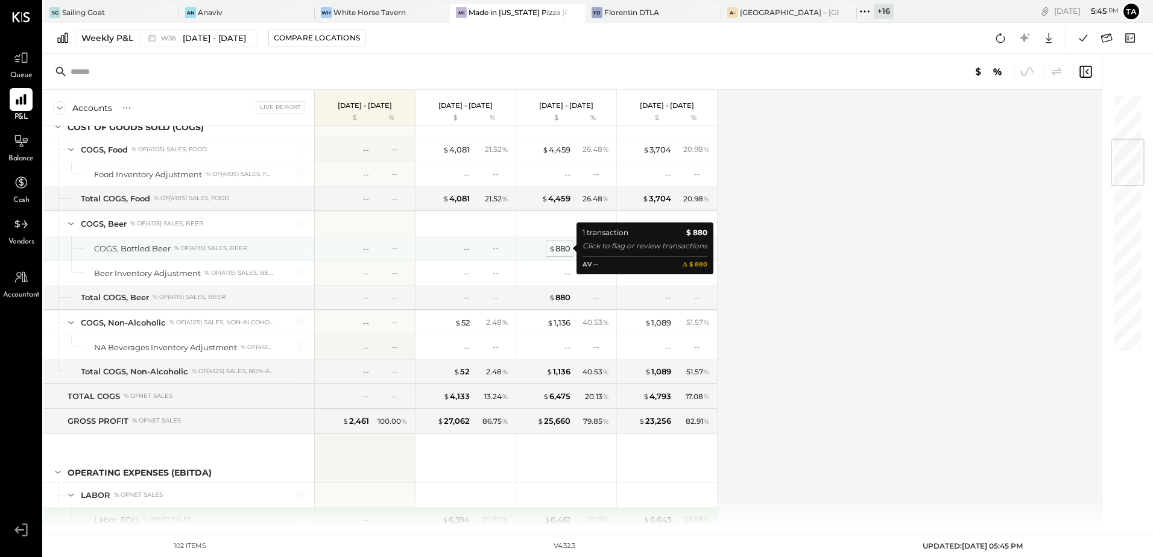
click at [566, 252] on div "$ 880" at bounding box center [560, 248] width 22 height 11
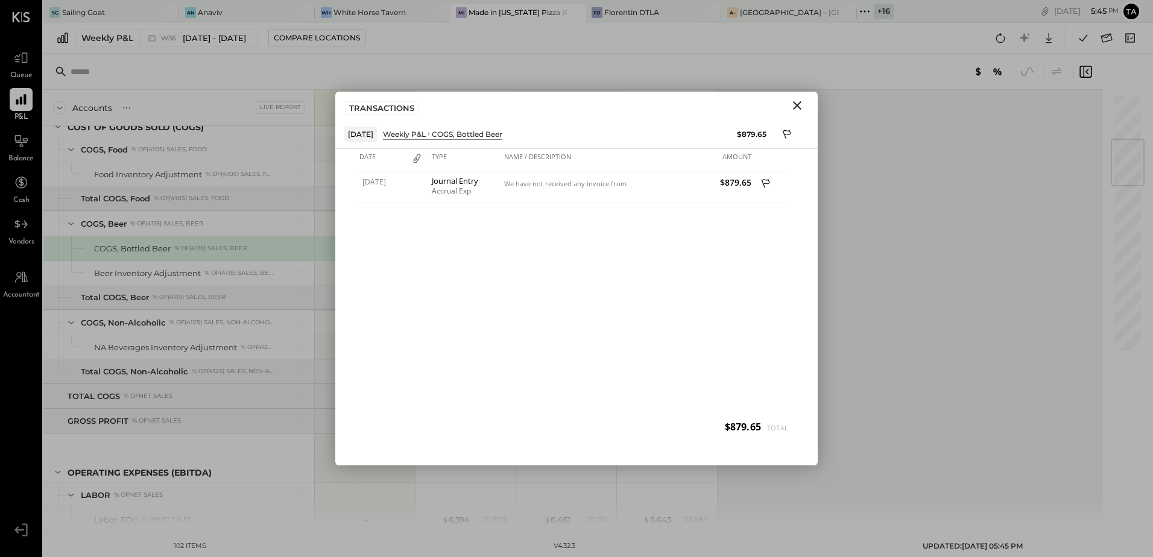
click at [795, 108] on icon "Close" at bounding box center [797, 105] width 8 height 8
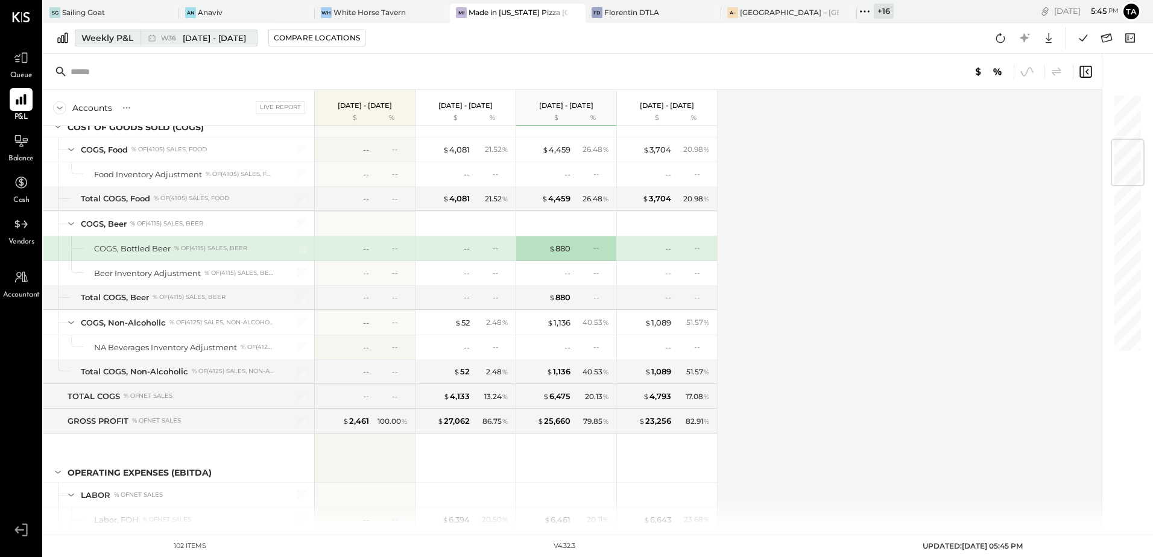
click at [189, 39] on span "[DATE] - [DATE]" at bounding box center [214, 38] width 63 height 11
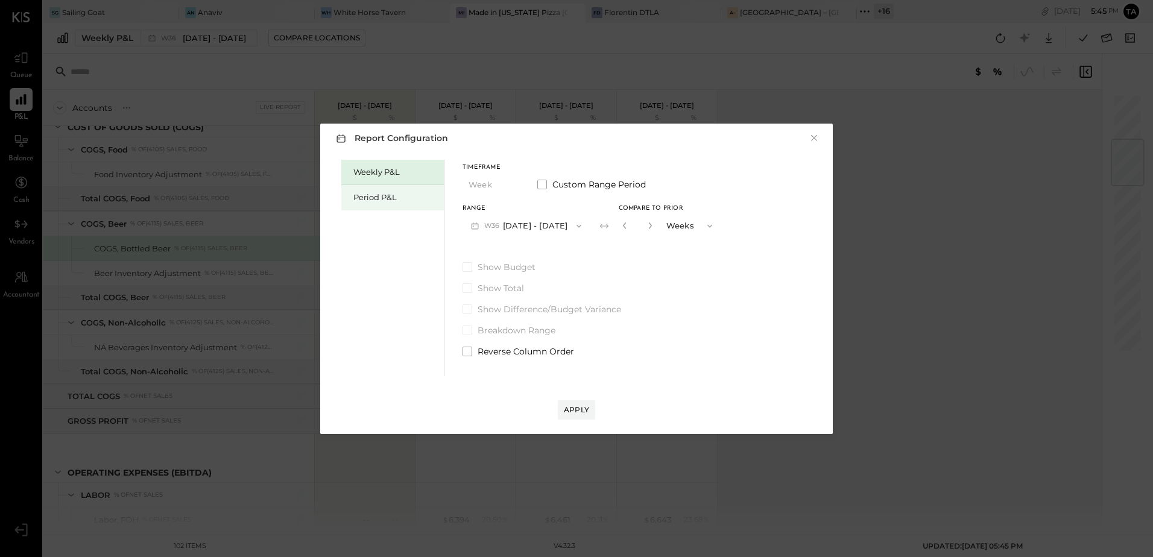
click at [382, 198] on div "Period P&L" at bounding box center [395, 197] width 84 height 11
click at [533, 232] on button "P09 [DATE] - [DATE]" at bounding box center [525, 226] width 125 height 22
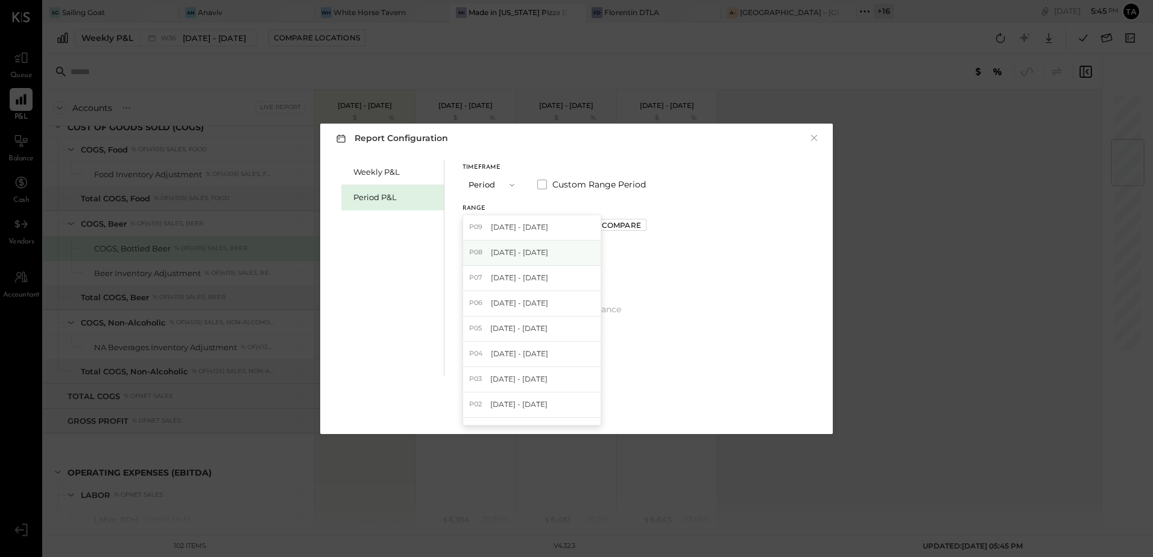
click at [534, 255] on span "[DATE] - [DATE]" at bounding box center [519, 252] width 57 height 10
click at [641, 227] on div "Compare" at bounding box center [621, 225] width 39 height 10
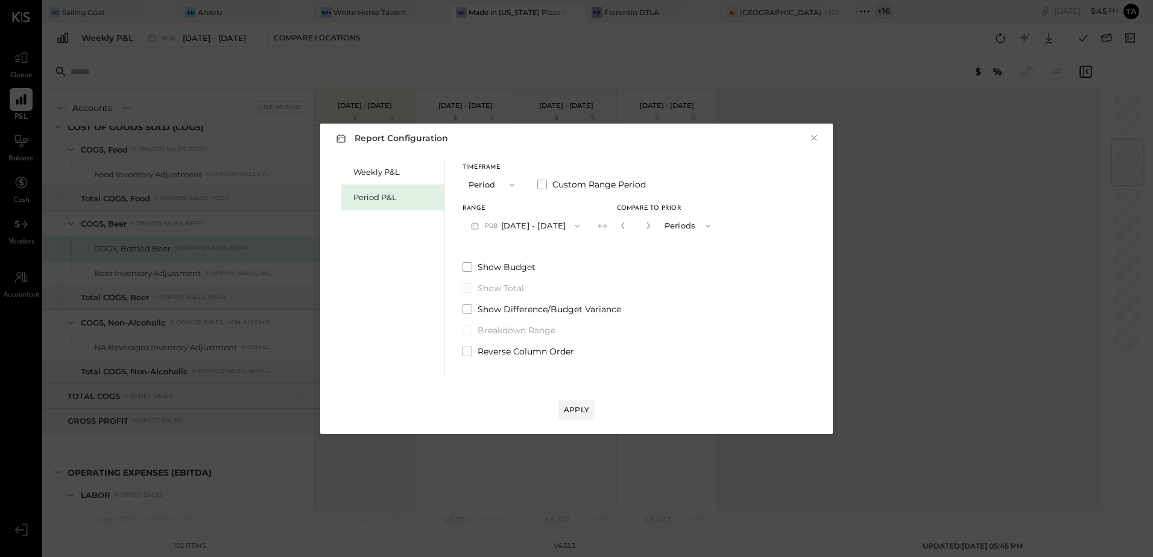
click at [653, 230] on button "button" at bounding box center [649, 225] width 10 height 13
type input "*"
click at [469, 353] on span at bounding box center [468, 352] width 10 height 10
click at [580, 412] on div "Apply" at bounding box center [576, 410] width 25 height 10
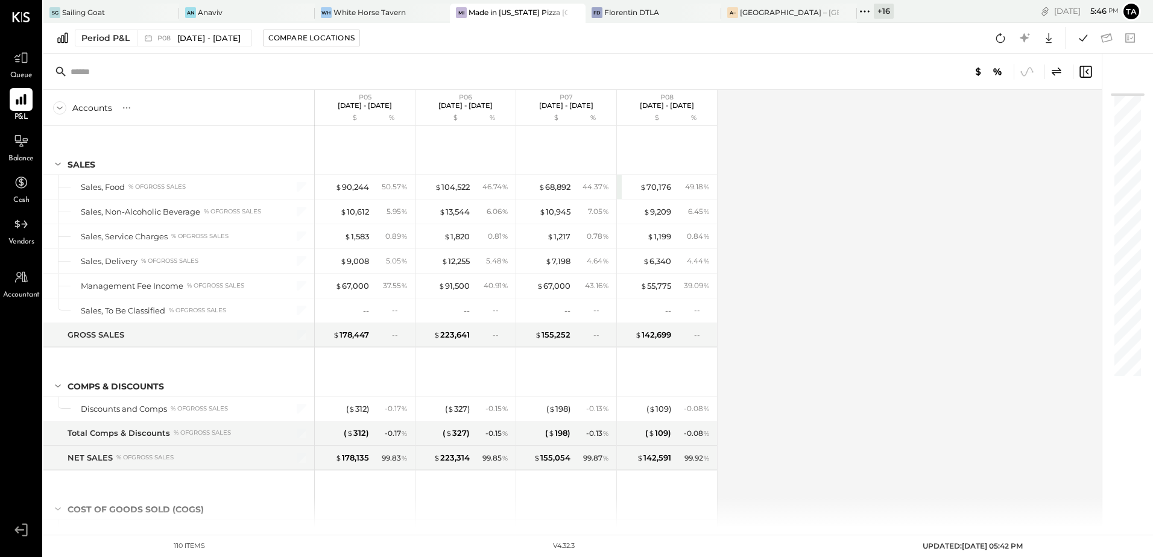
scroll to position [292, 0]
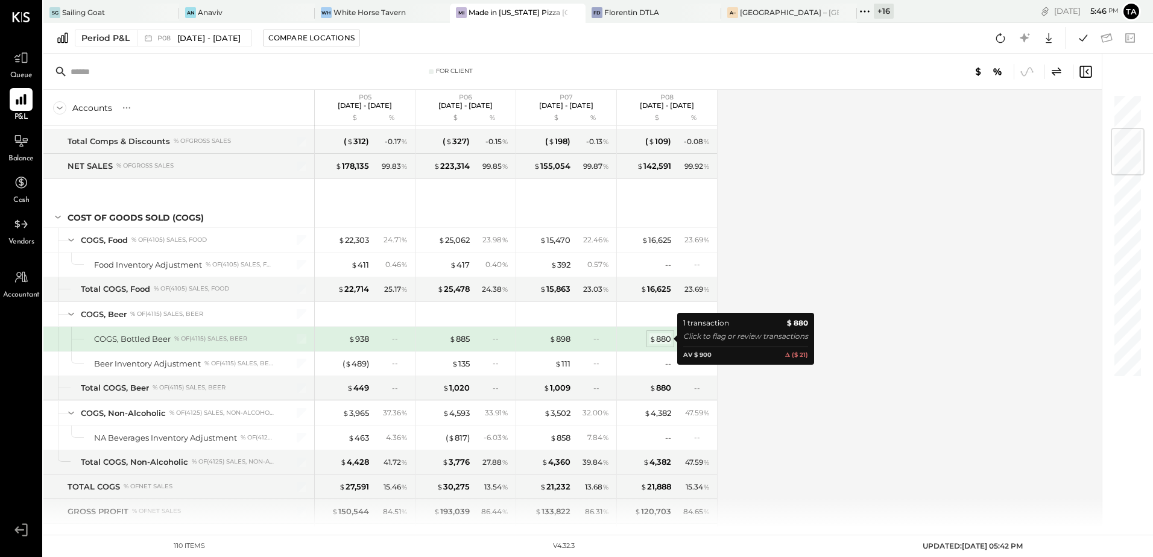
click at [662, 339] on div "$ 880" at bounding box center [661, 339] width 22 height 11
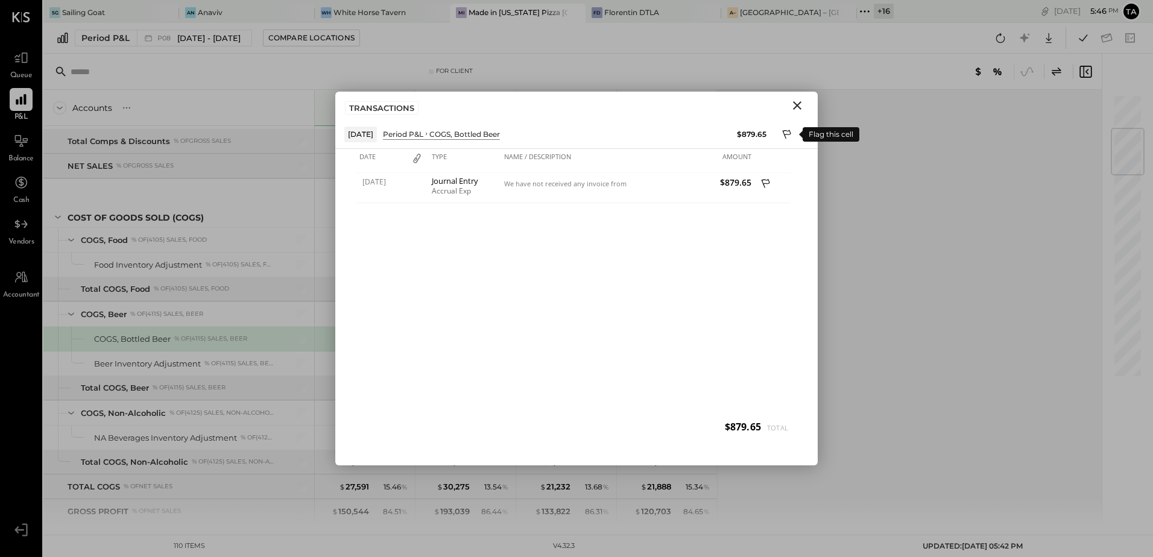
click at [786, 134] on icon at bounding box center [787, 135] width 11 height 14
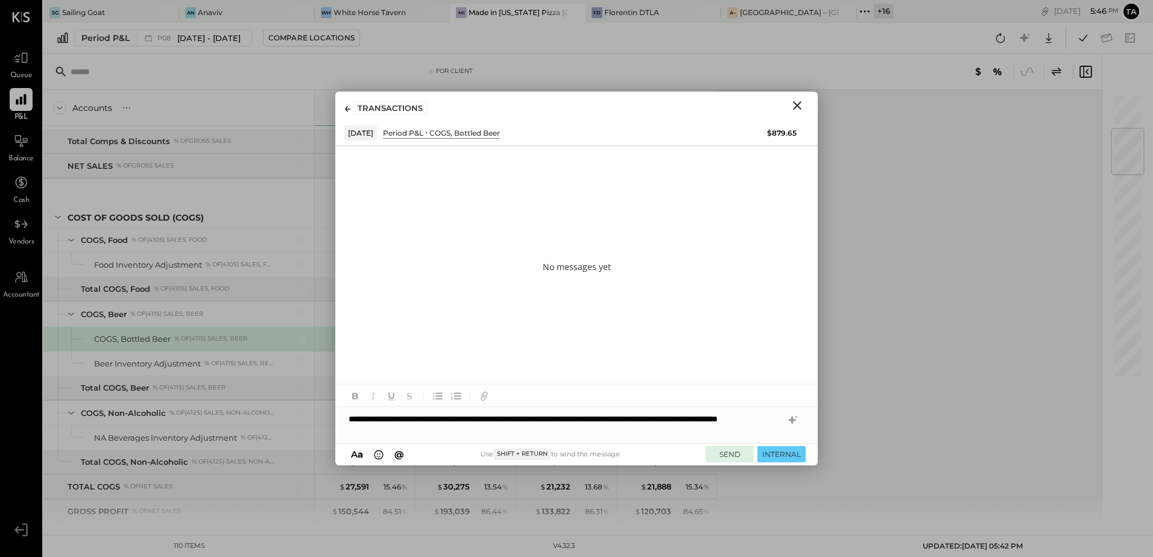
click at [721, 457] on button "SEND" at bounding box center [730, 454] width 48 height 16
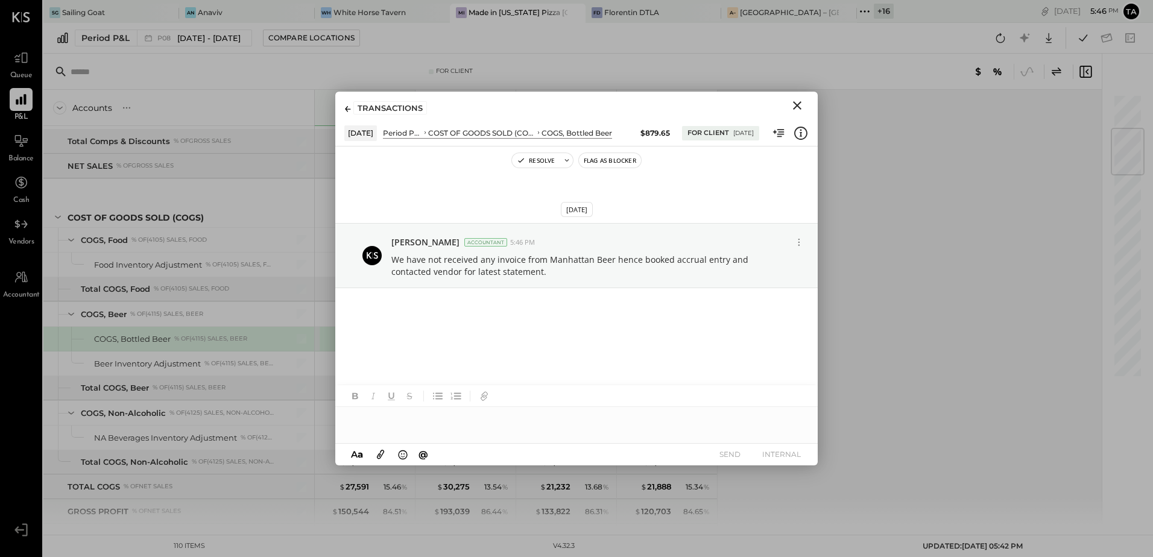
click at [800, 109] on icon "Close" at bounding box center [797, 105] width 8 height 8
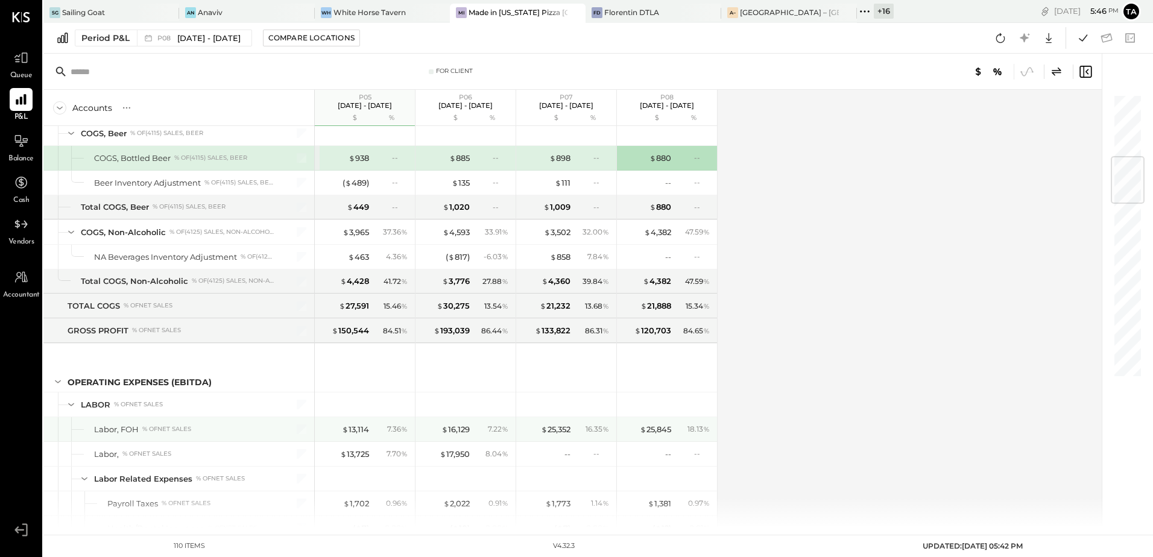
scroll to position [533, 0]
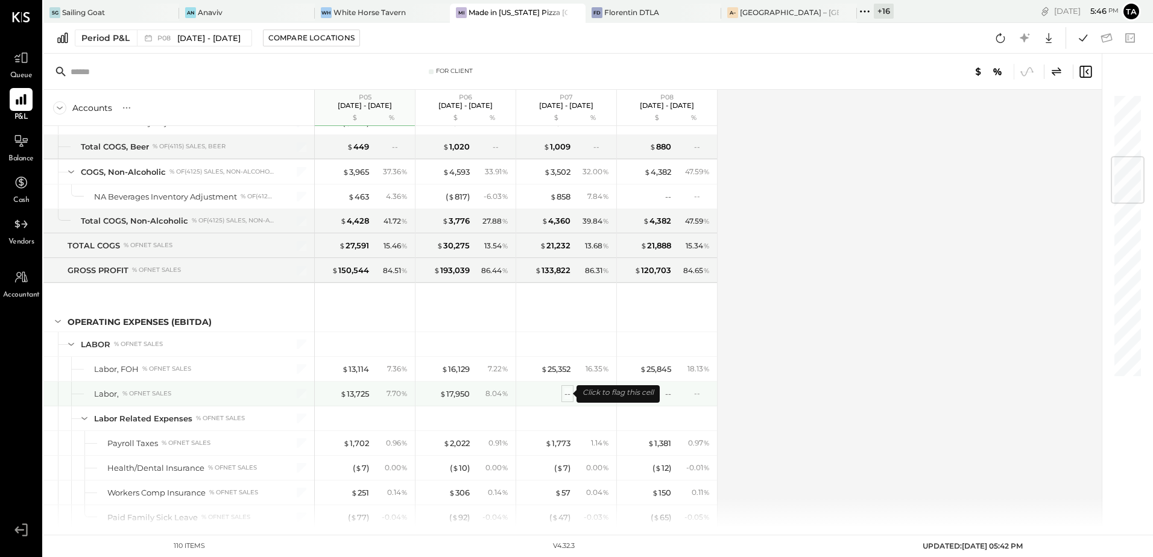
click at [567, 396] on div "--" at bounding box center [568, 393] width 6 height 11
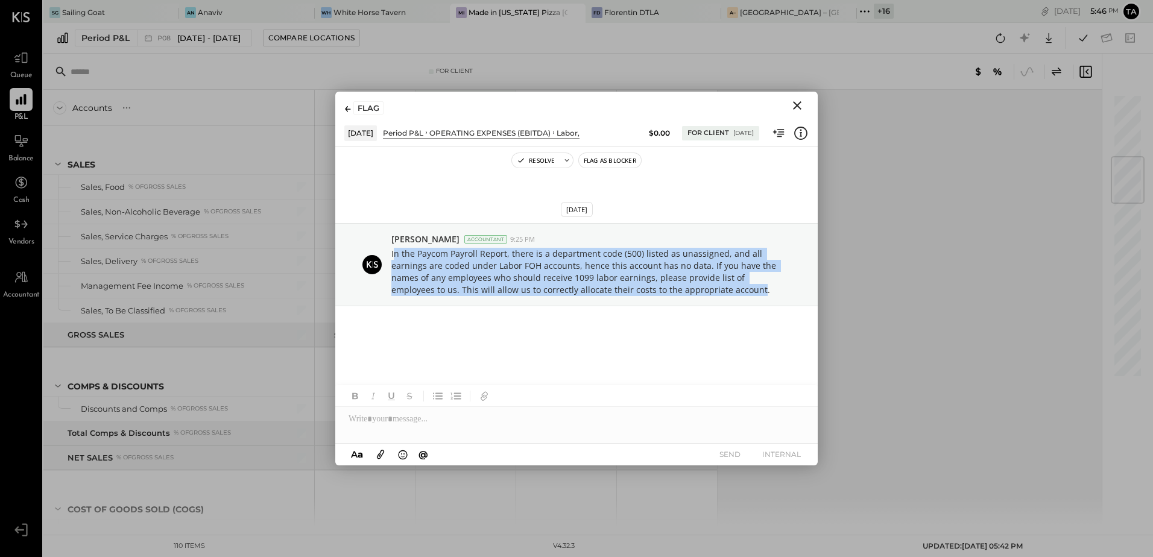
scroll to position [533, 0]
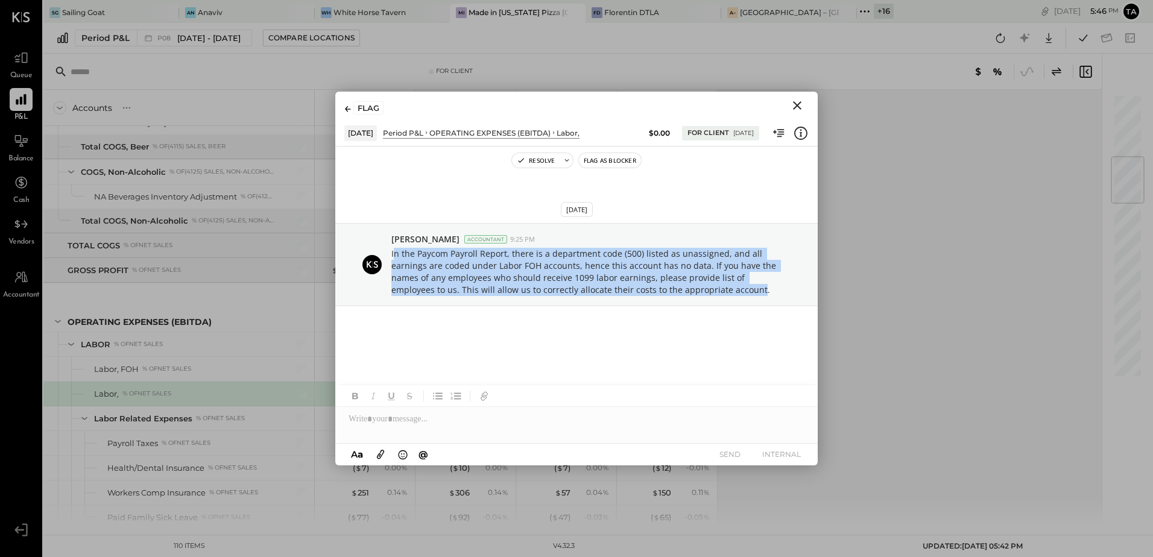
click at [799, 106] on icon "Close" at bounding box center [797, 105] width 8 height 8
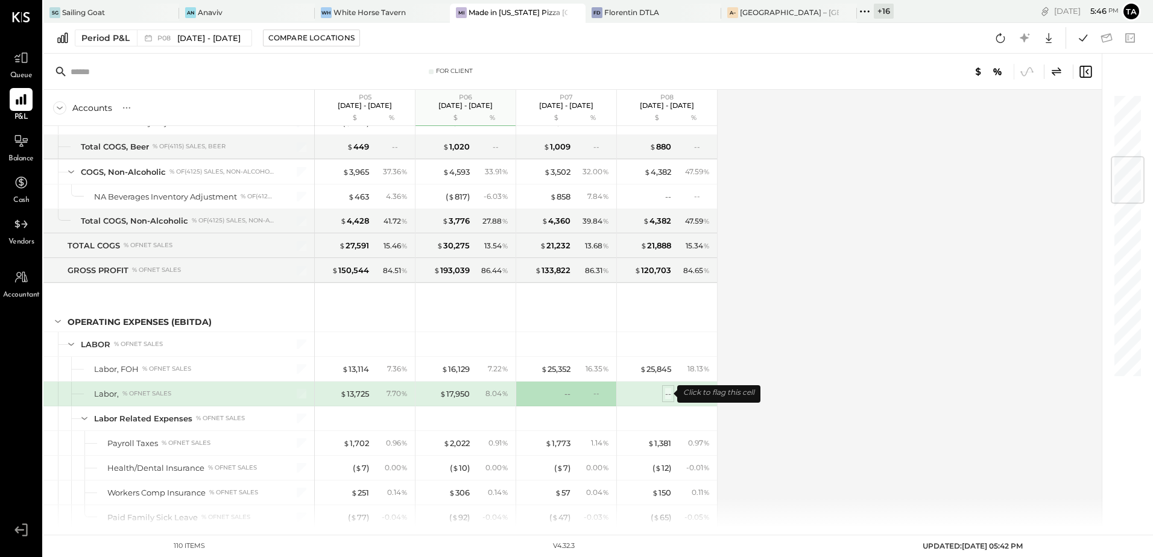
click at [667, 395] on div "--" at bounding box center [668, 393] width 6 height 11
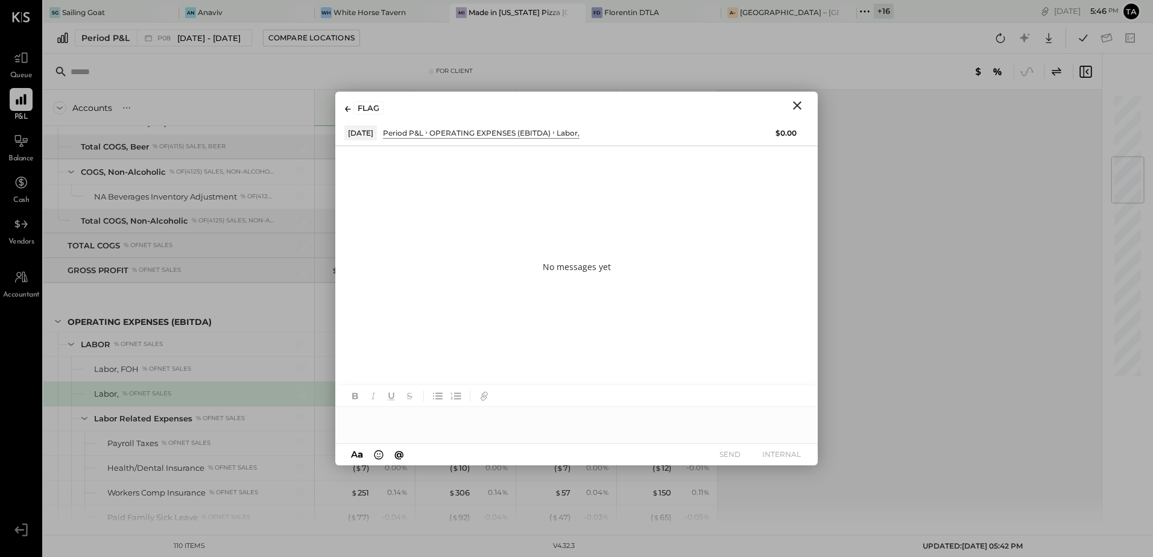
click at [503, 428] on div at bounding box center [576, 419] width 483 height 24
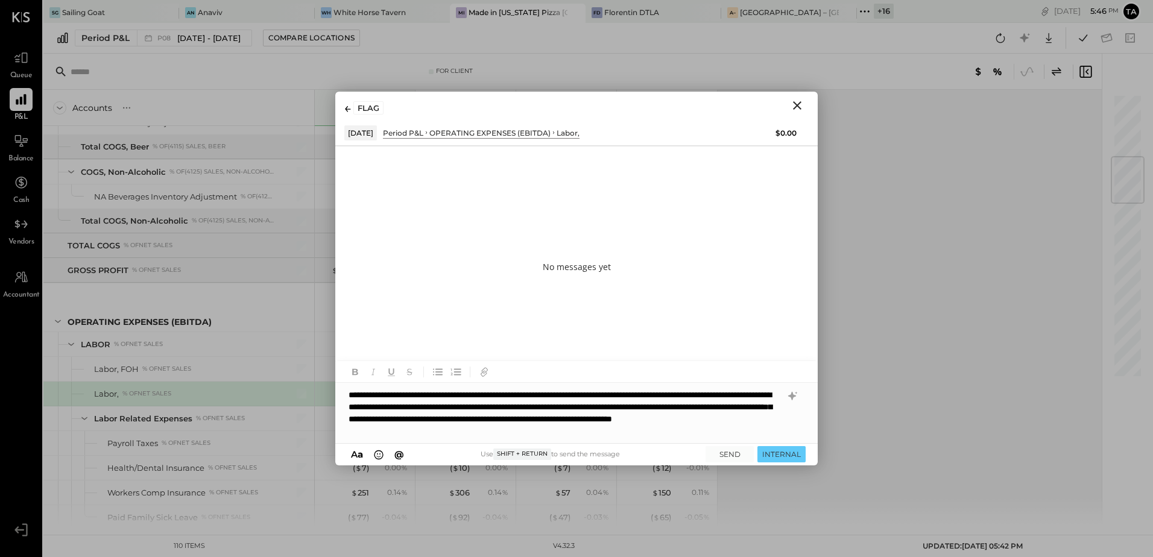
click at [706, 399] on div "**********" at bounding box center [576, 413] width 483 height 60
click at [672, 439] on div "**********" at bounding box center [576, 413] width 483 height 60
click at [724, 458] on button "SEND" at bounding box center [730, 454] width 48 height 16
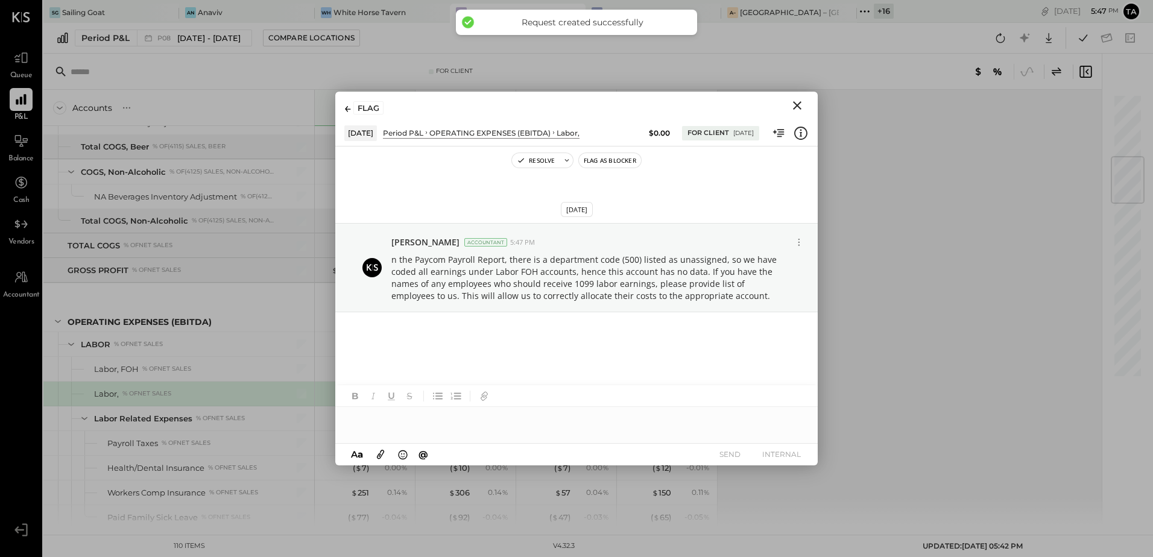
click at [799, 106] on icon "Close" at bounding box center [797, 105] width 14 height 14
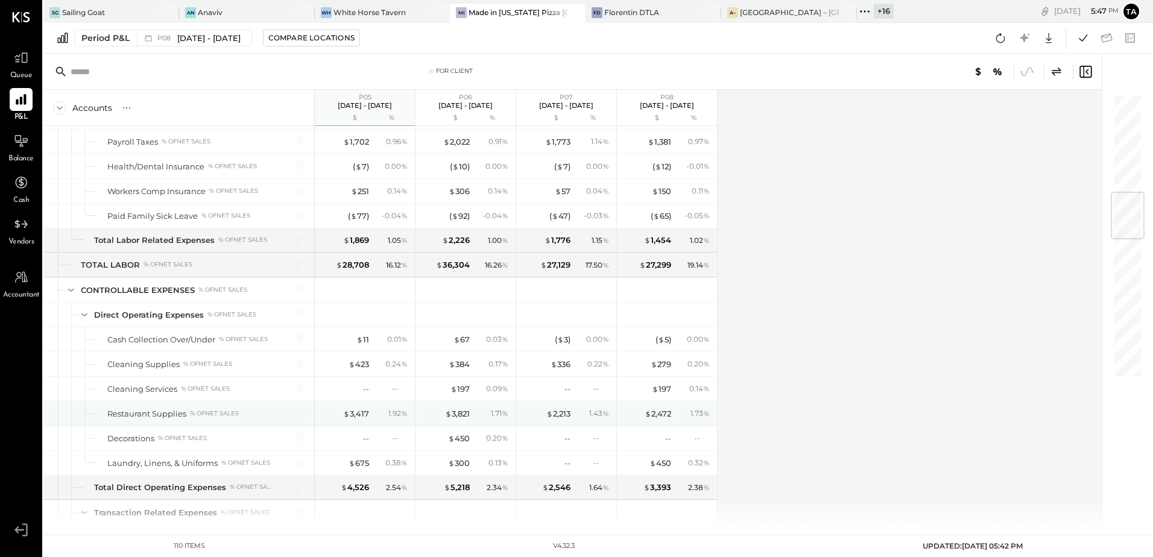
scroll to position [895, 0]
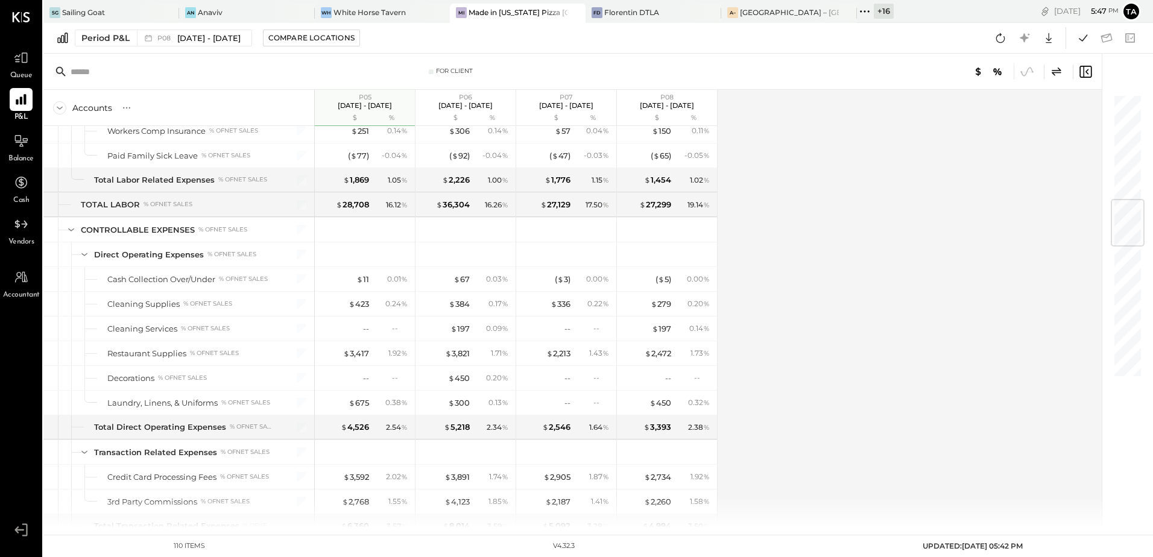
click at [835, 404] on div "Accounts S % GL P05 [DATE] - [DATE] $ % P06 [DATE] - [DATE] $ % P07 [DATE] - [D…" at bounding box center [573, 309] width 1060 height 438
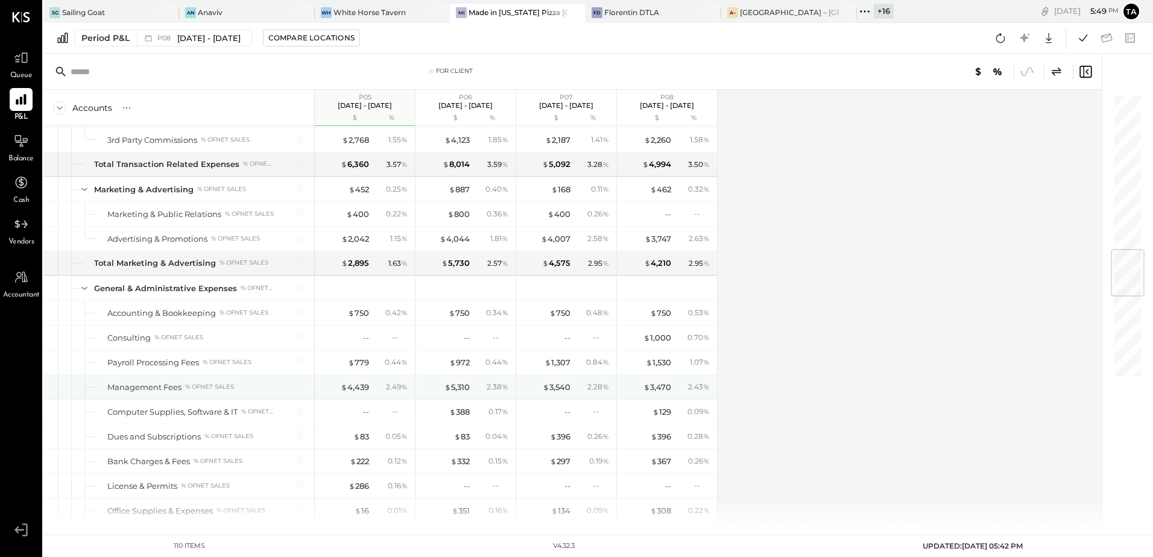
scroll to position [1317, 0]
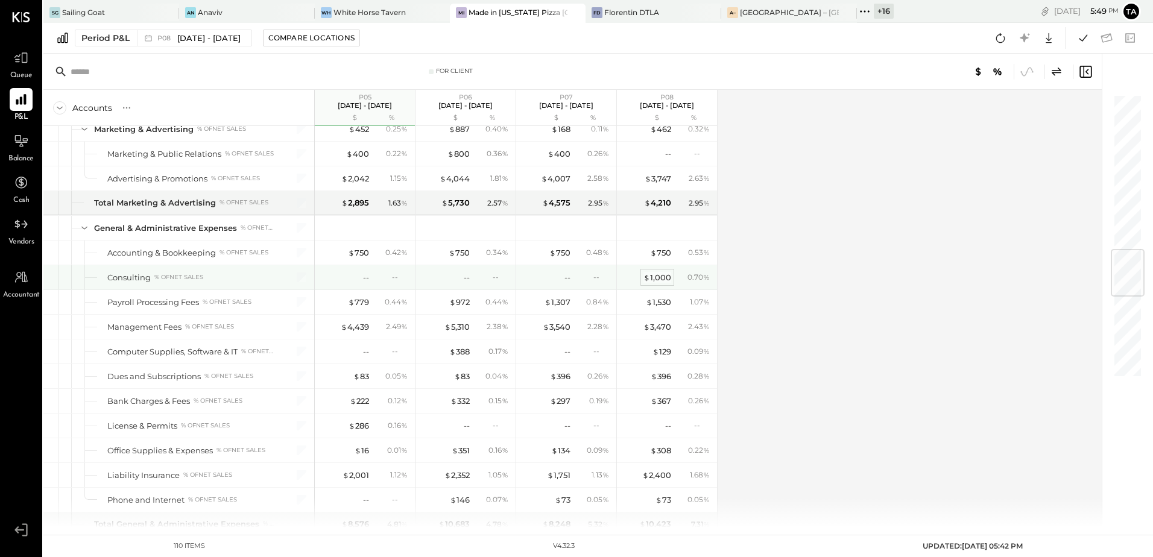
click at [660, 279] on div "$ 1,000" at bounding box center [658, 277] width 28 height 11
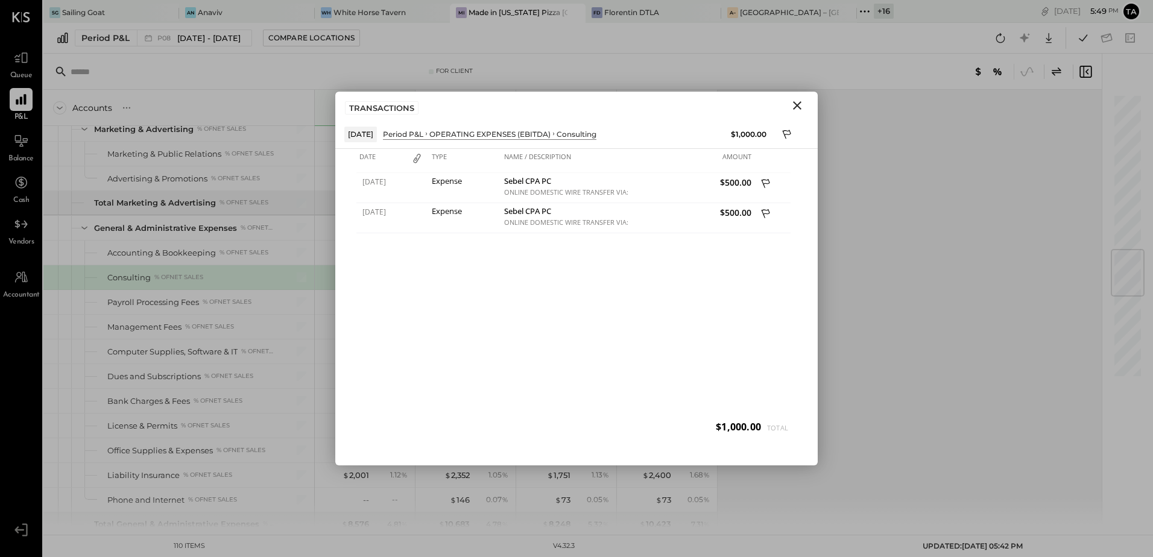
click at [799, 107] on icon "Close" at bounding box center [797, 105] width 8 height 8
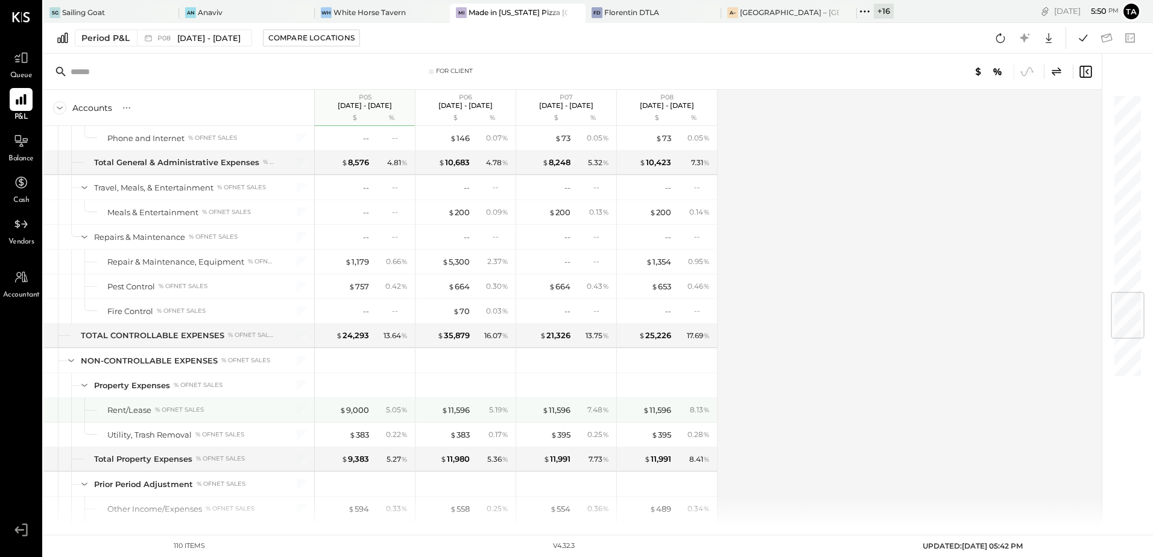
scroll to position [1740, 0]
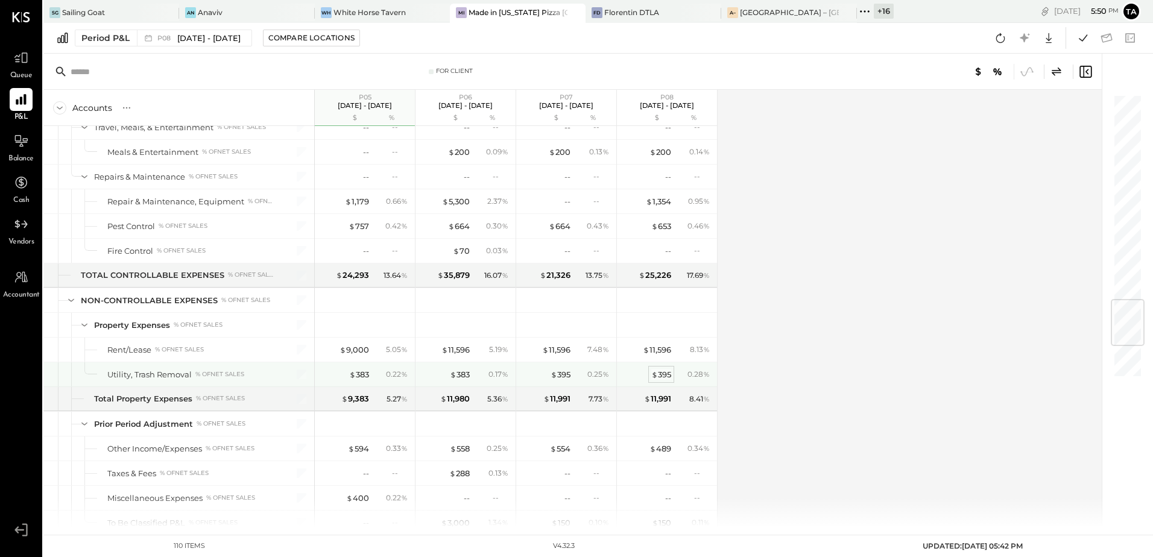
click at [667, 375] on div "$ 395" at bounding box center [661, 374] width 20 height 11
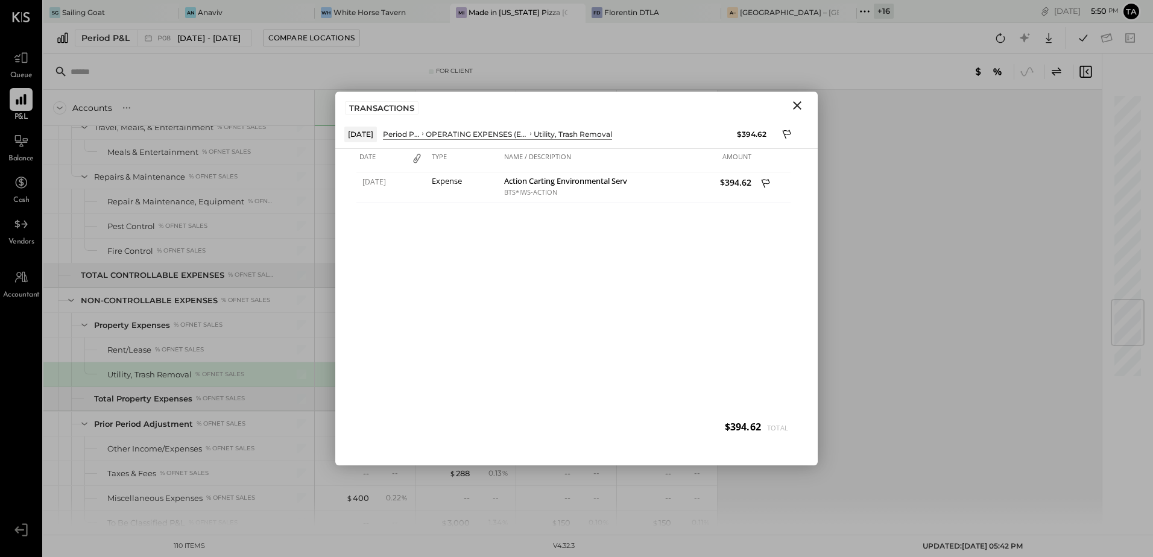
click at [797, 106] on icon "Close" at bounding box center [797, 105] width 8 height 8
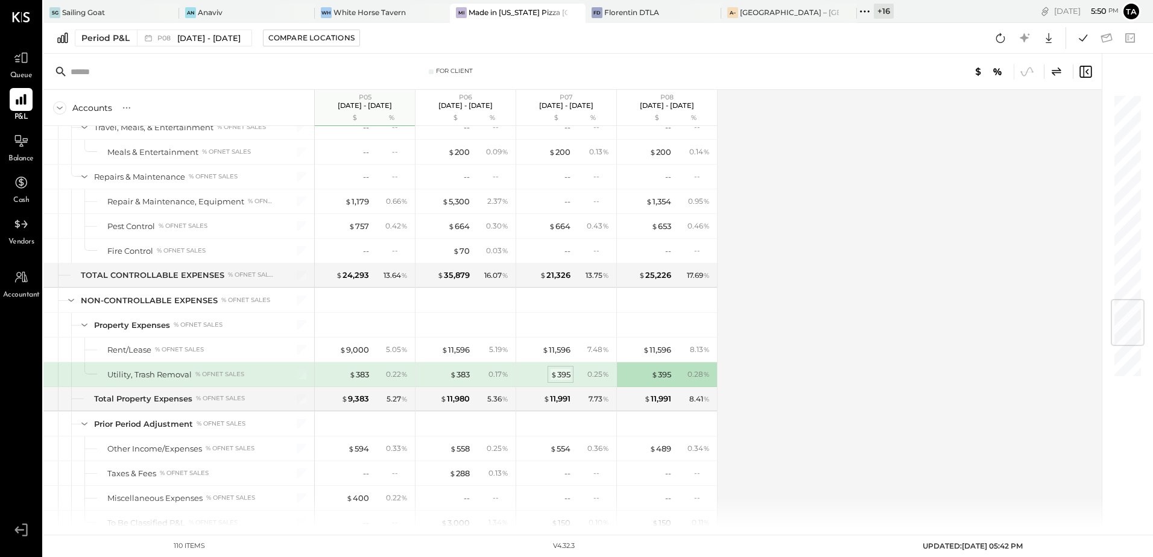
click at [558, 373] on div "$ 395" at bounding box center [561, 374] width 20 height 11
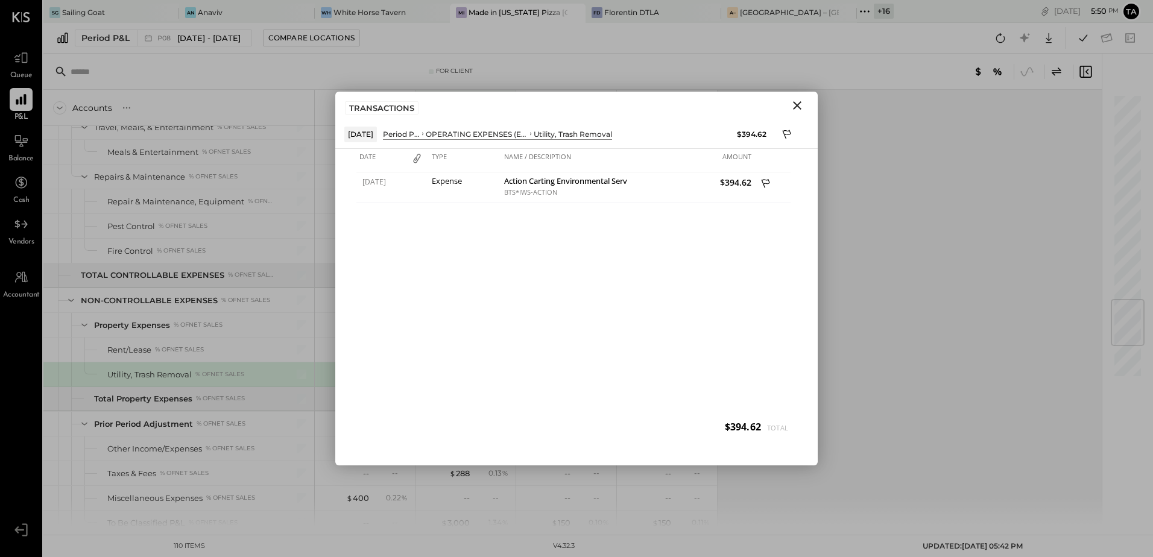
click at [797, 108] on icon "Close" at bounding box center [797, 105] width 14 height 14
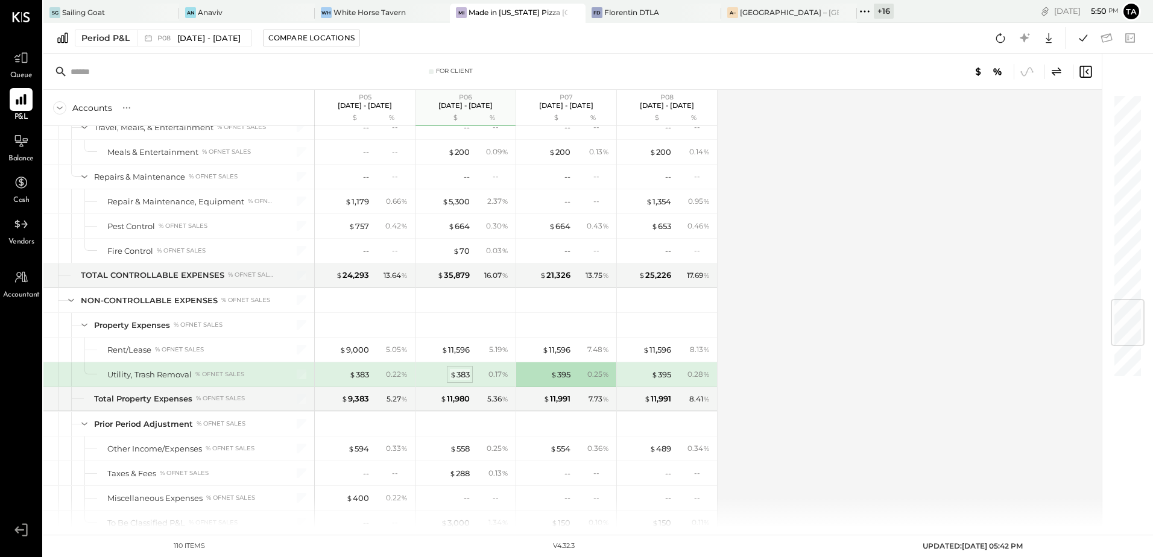
click at [464, 375] on div "$ 383" at bounding box center [460, 374] width 20 height 11
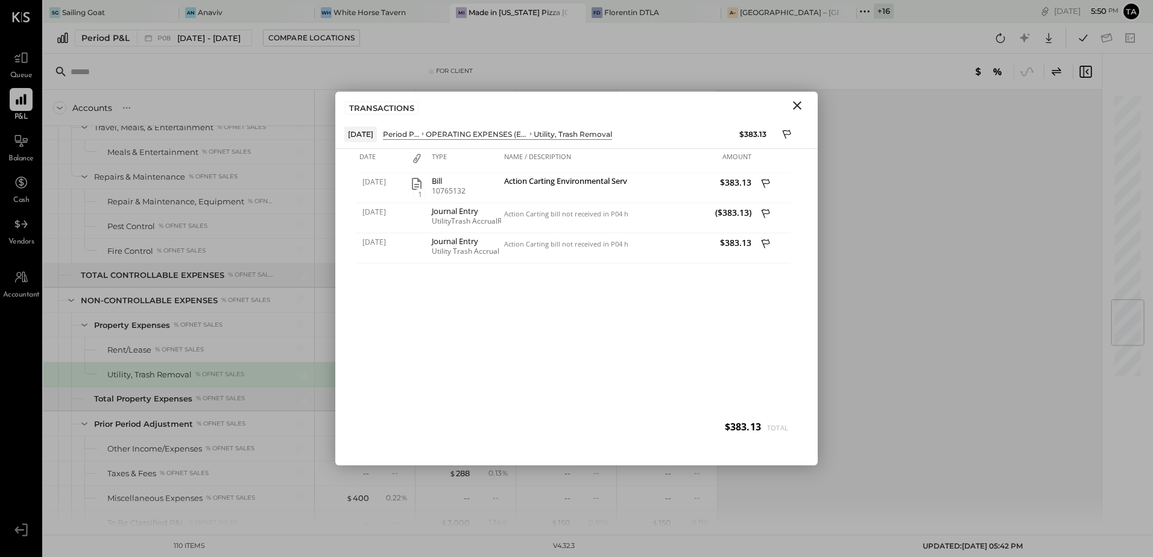
click at [797, 105] on icon "Close" at bounding box center [797, 105] width 8 height 8
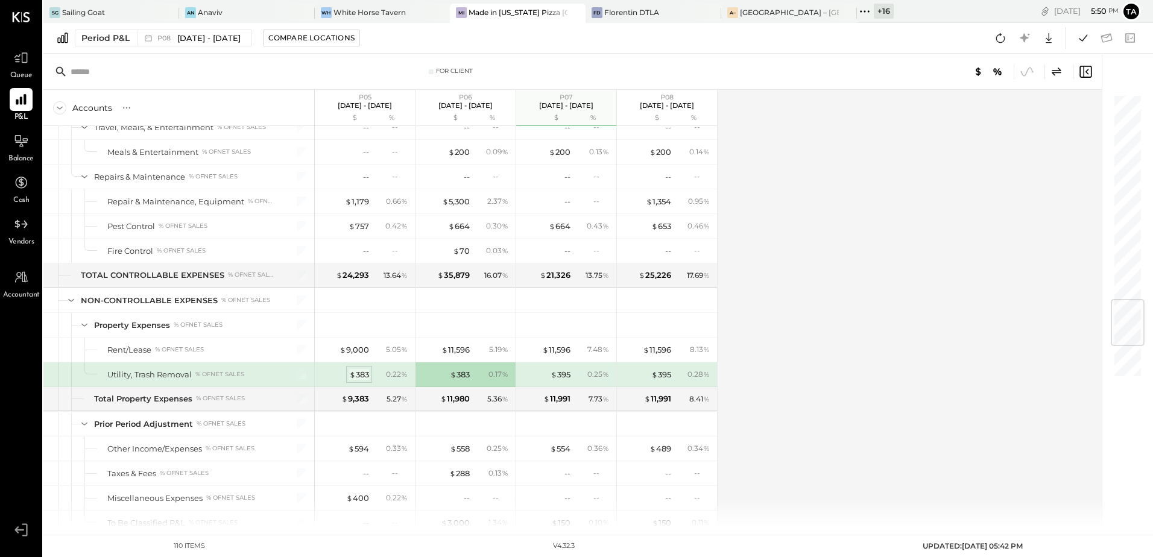
click at [358, 376] on div "$ 383" at bounding box center [359, 374] width 20 height 11
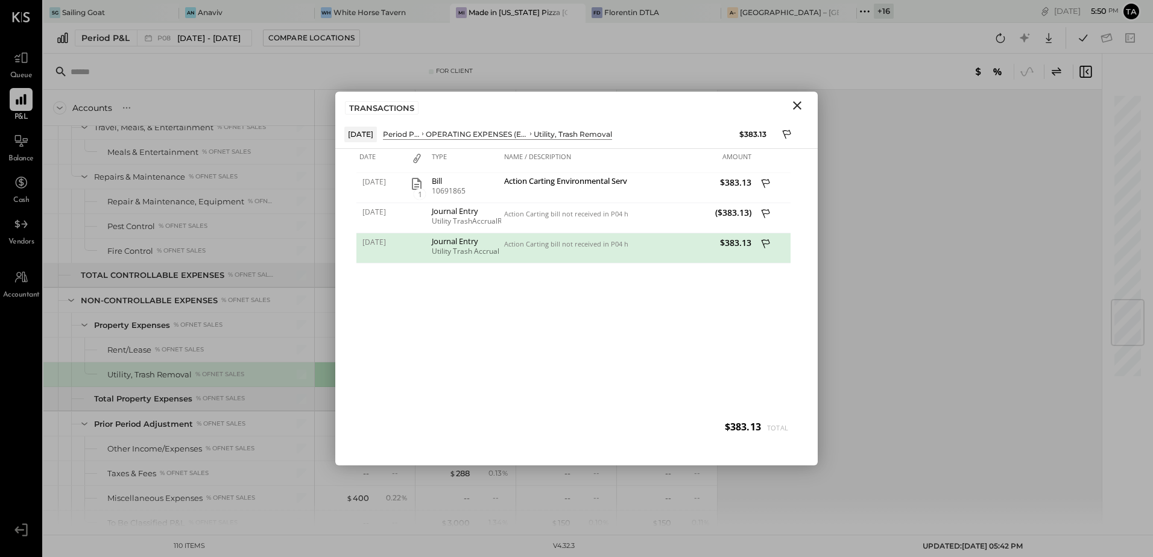
click at [796, 110] on icon "Close" at bounding box center [797, 105] width 14 height 14
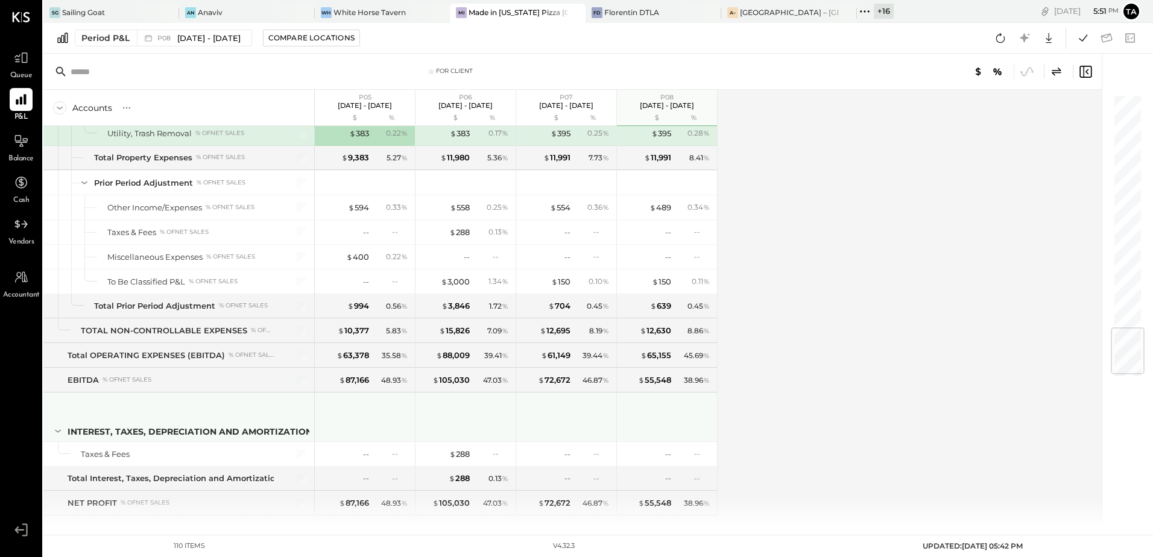
scroll to position [1999, 0]
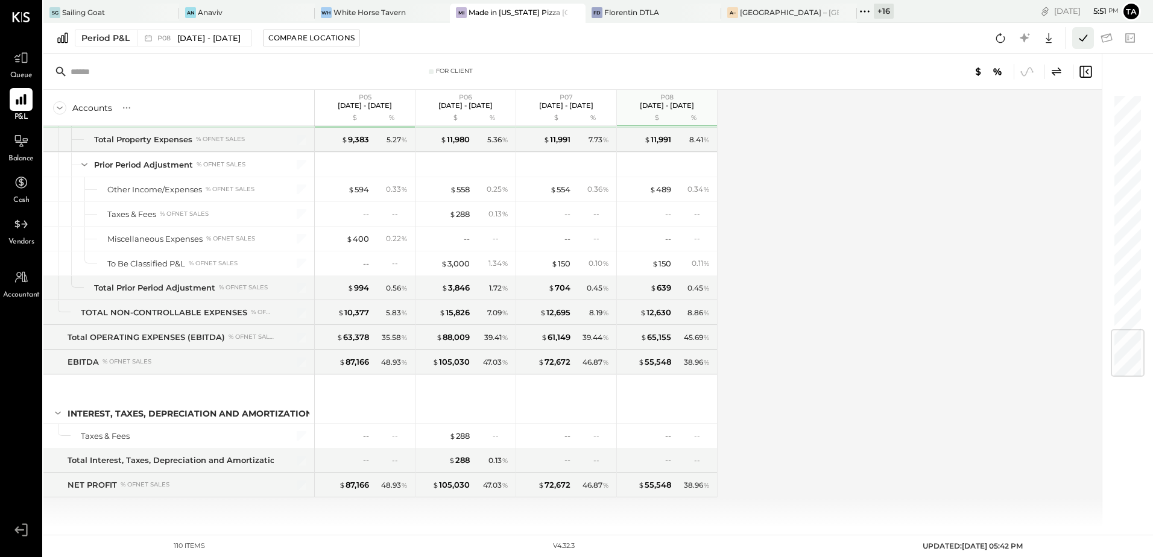
click at [1083, 40] on icon at bounding box center [1083, 37] width 8 height 7
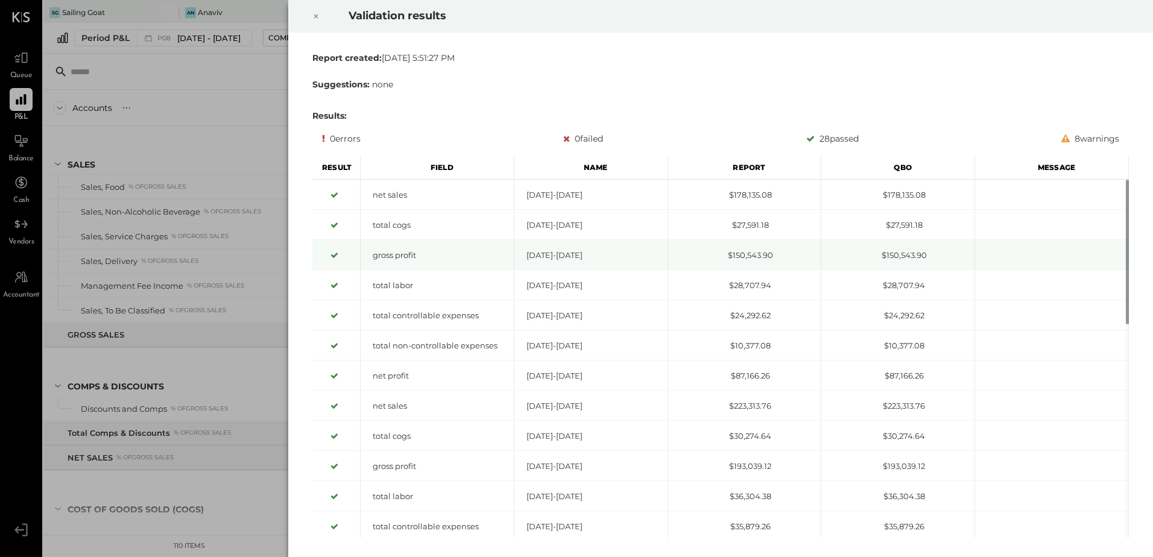
scroll to position [1775, 0]
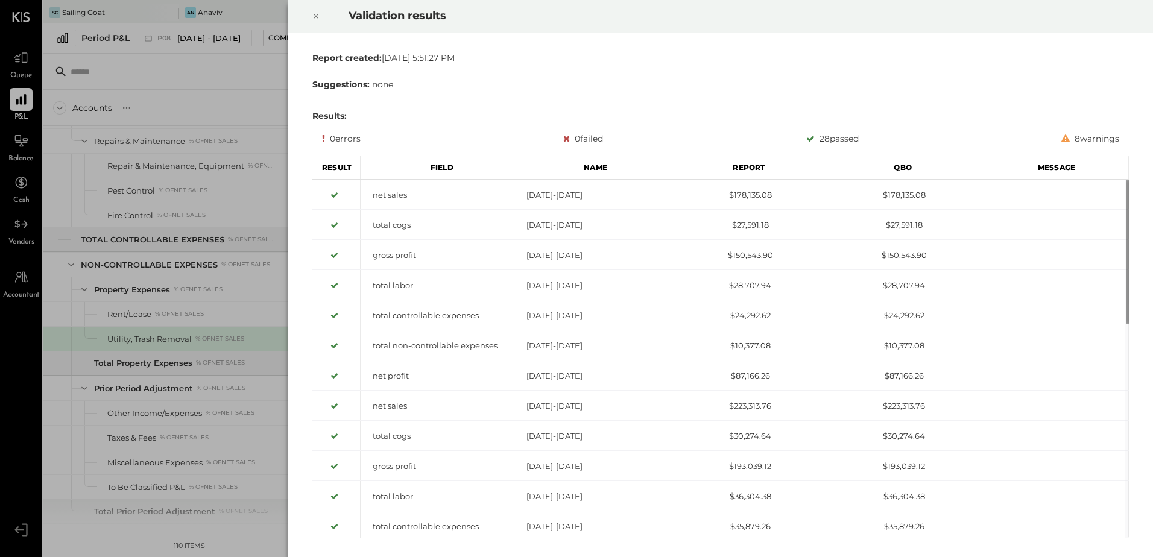
drag, startPoint x: 314, startPoint y: 16, endPoint x: 335, endPoint y: 39, distance: 30.8
click at [314, 18] on icon at bounding box center [315, 16] width 7 height 14
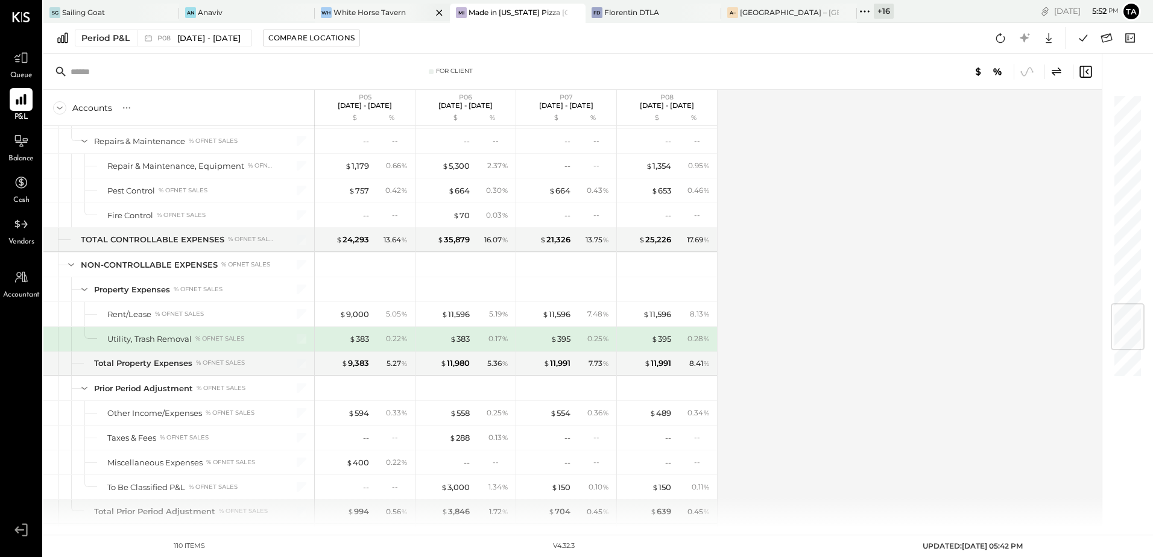
click at [361, 11] on div "White Horse Tavern" at bounding box center [370, 12] width 72 height 10
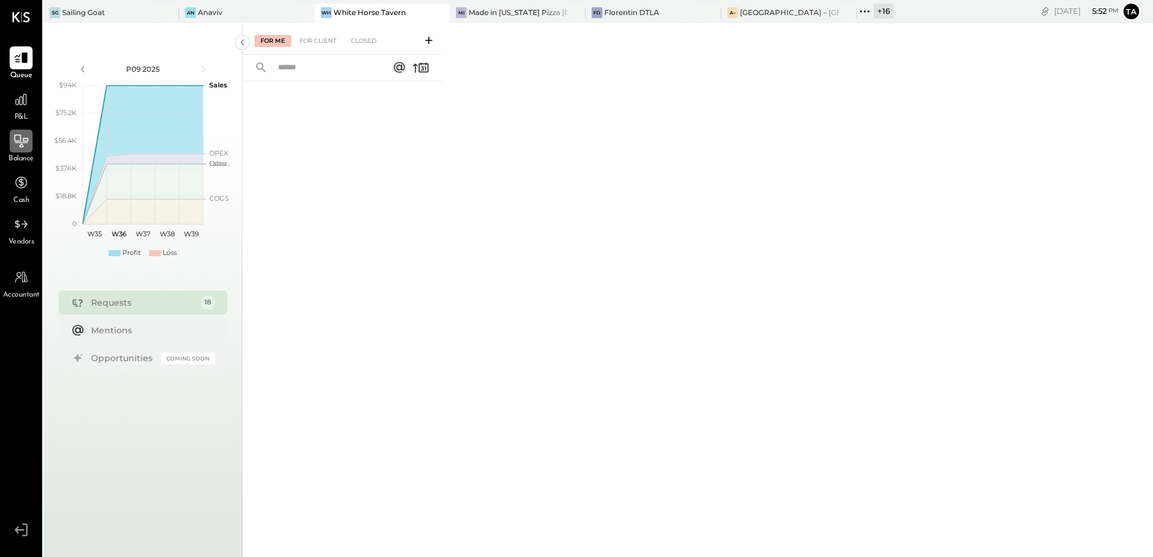
click at [10, 142] on div at bounding box center [21, 141] width 23 height 23
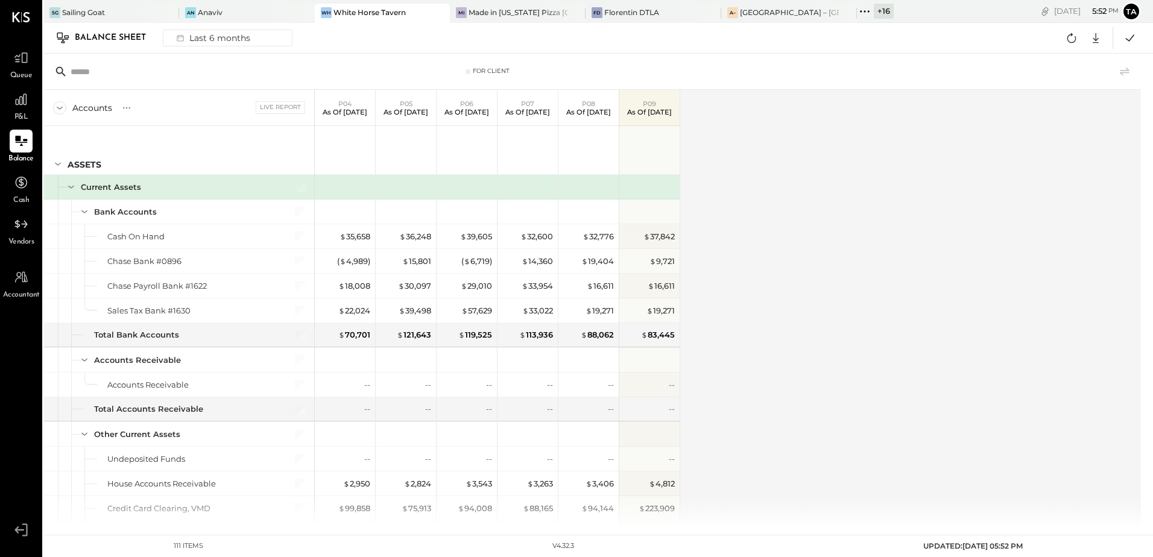
drag, startPoint x: 759, startPoint y: 382, endPoint x: 930, endPoint y: 472, distance: 192.9
click at [759, 382] on div "Accounts S GL Live Report P04 As of Apr 27th 2025 P05 As of May 25th 2025 P06 A…" at bounding box center [593, 309] width 1100 height 438
click at [991, 483] on div "Accounts S GL Live Report P04 As of Apr 27th 2025 P05 As of May 25th 2025 P06 A…" at bounding box center [593, 309] width 1100 height 438
click at [18, 106] on icon at bounding box center [21, 100] width 16 height 16
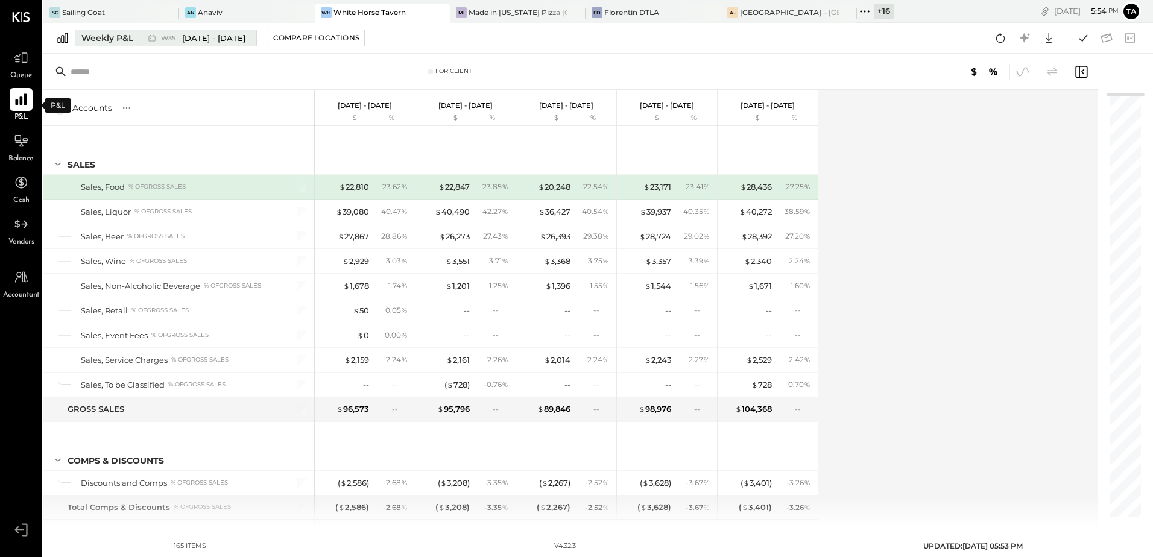
click at [196, 39] on span "[DATE] - [DATE]" at bounding box center [213, 38] width 63 height 11
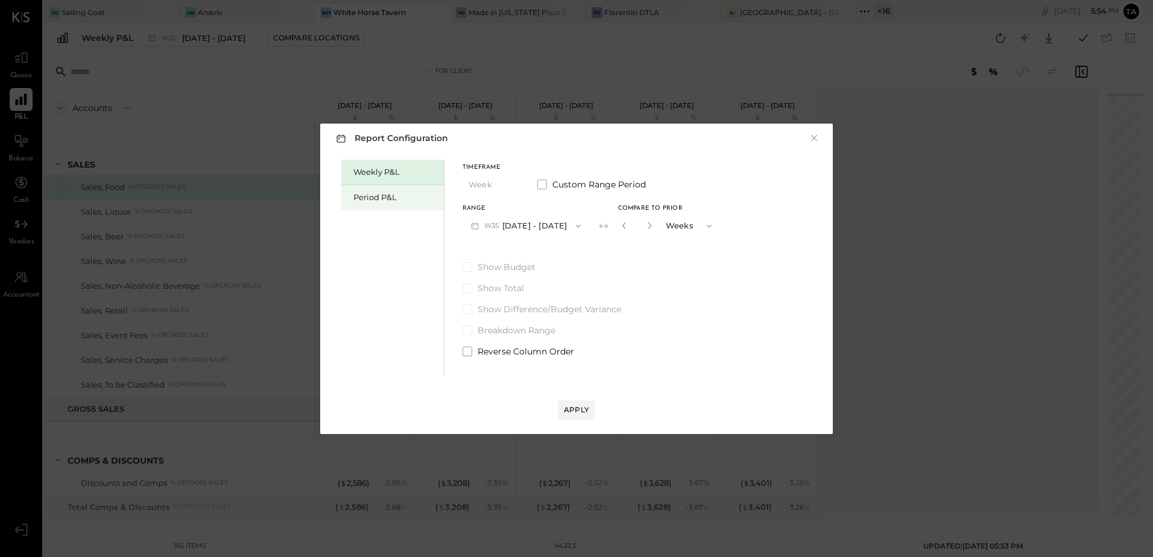
click at [381, 193] on div "Period P&L" at bounding box center [395, 197] width 84 height 11
click at [524, 224] on button "P09 [DATE] - [DATE]" at bounding box center [525, 226] width 125 height 22
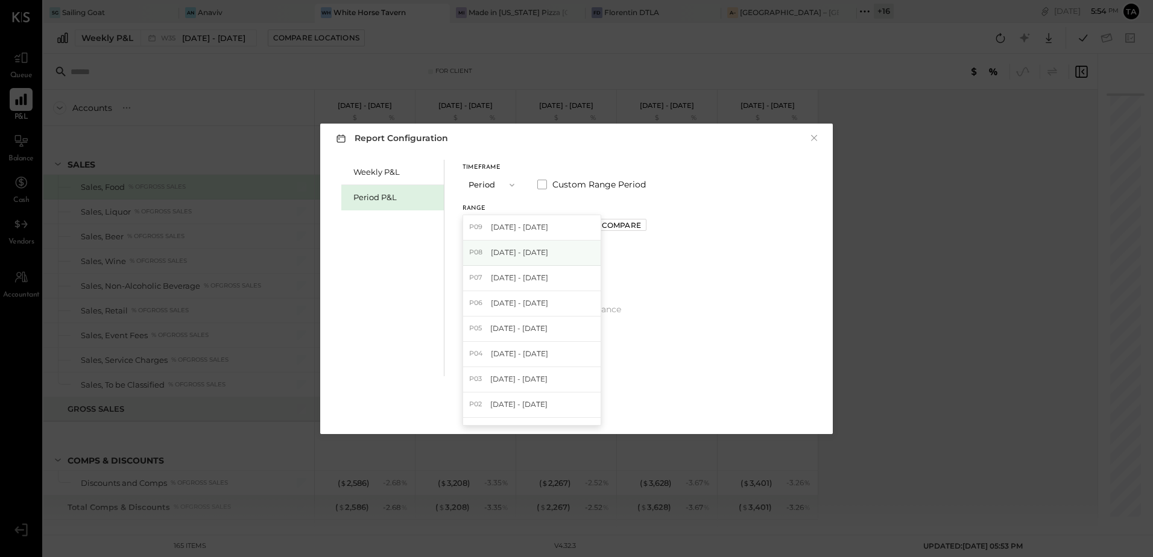
click at [512, 253] on span "[DATE] - [DATE]" at bounding box center [519, 252] width 57 height 10
click at [574, 414] on div "Apply" at bounding box center [576, 410] width 25 height 10
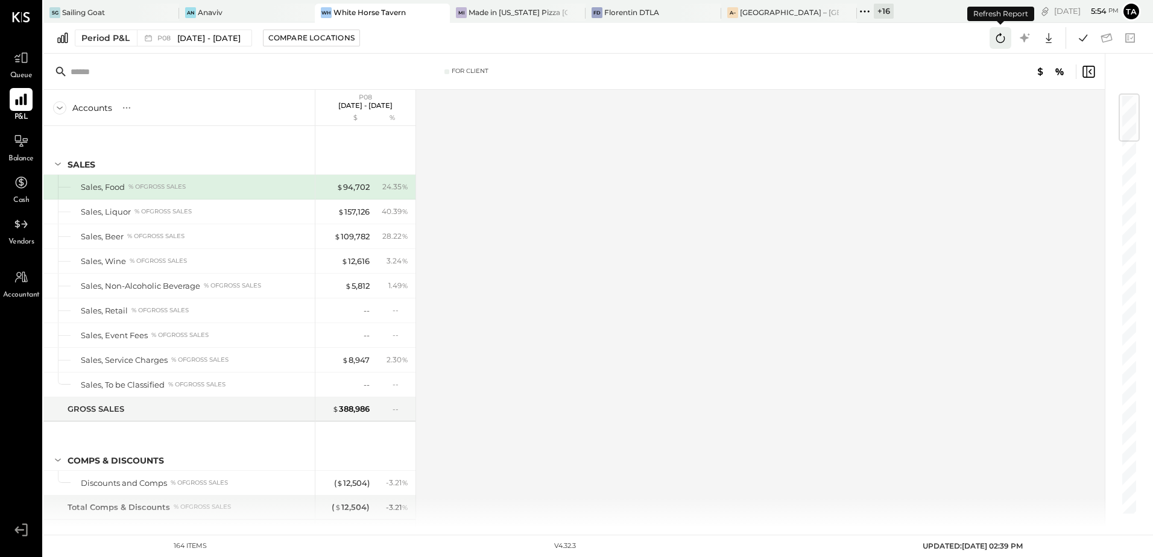
click at [1000, 39] on icon at bounding box center [1001, 38] width 16 height 16
click at [1080, 41] on icon at bounding box center [1084, 38] width 16 height 16
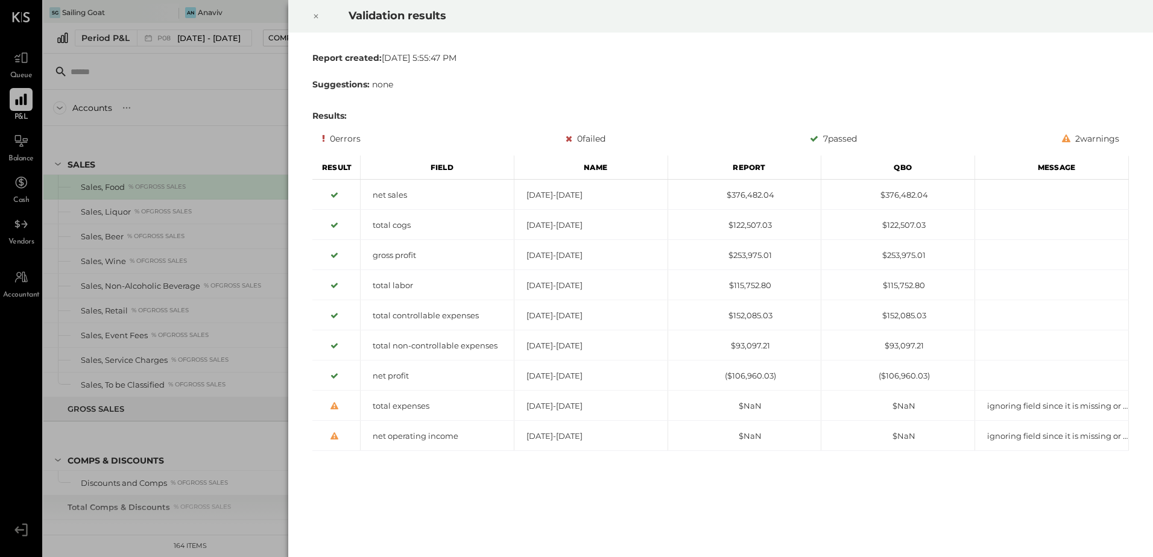
click at [317, 21] on icon at bounding box center [315, 16] width 7 height 14
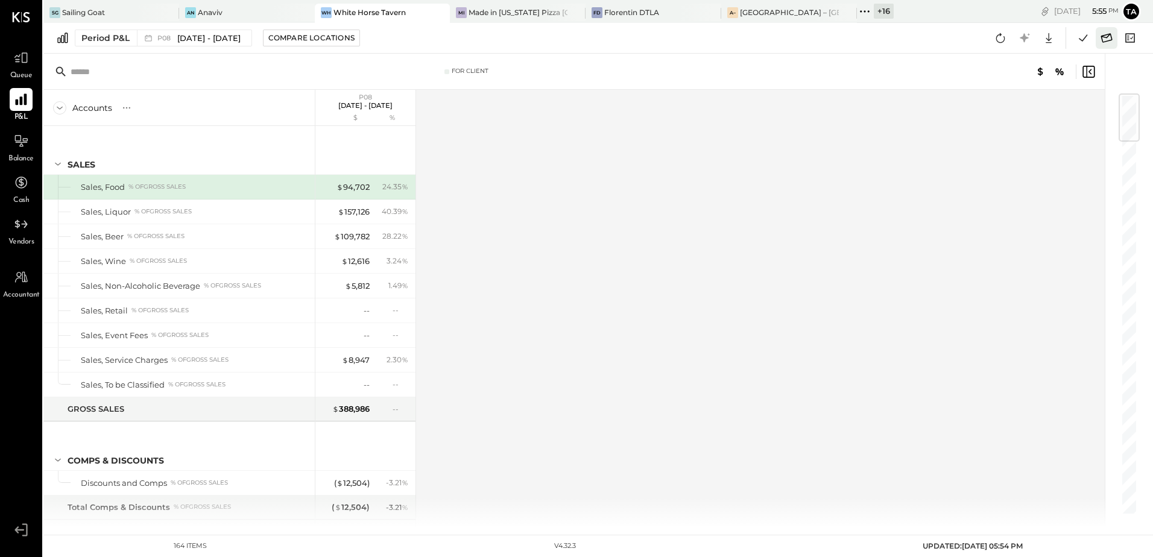
click at [1109, 36] on icon at bounding box center [1106, 37] width 11 height 9
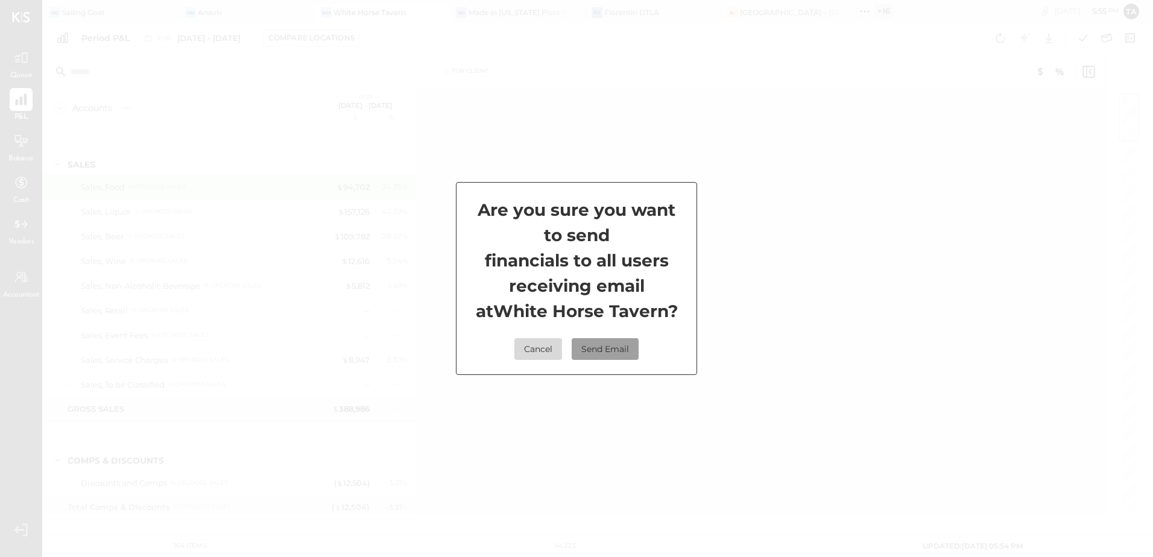
click at [616, 346] on button "Send Email" at bounding box center [605, 349] width 67 height 22
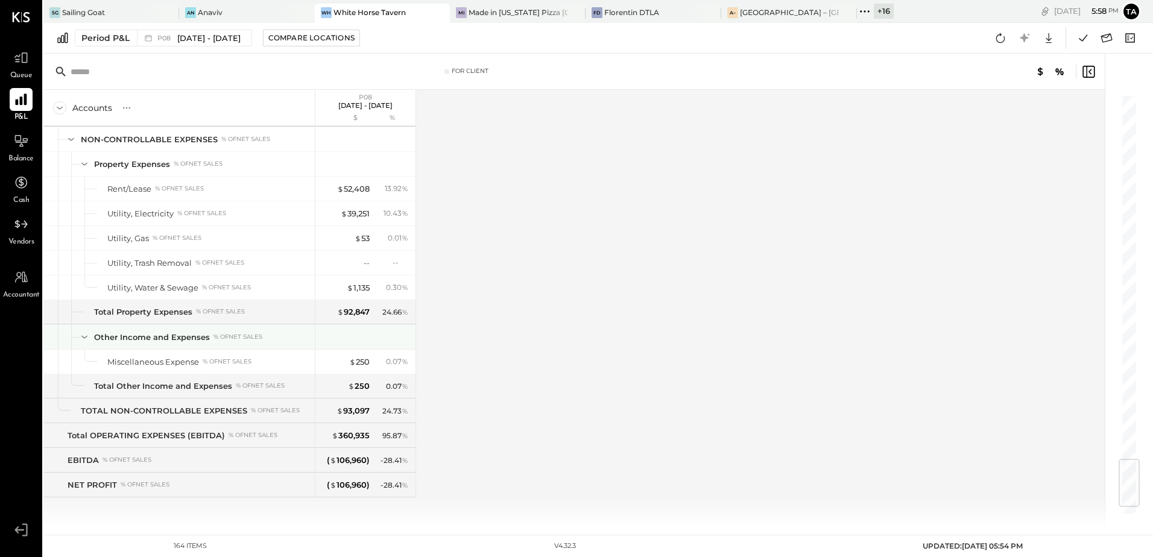
scroll to position [2992, 0]
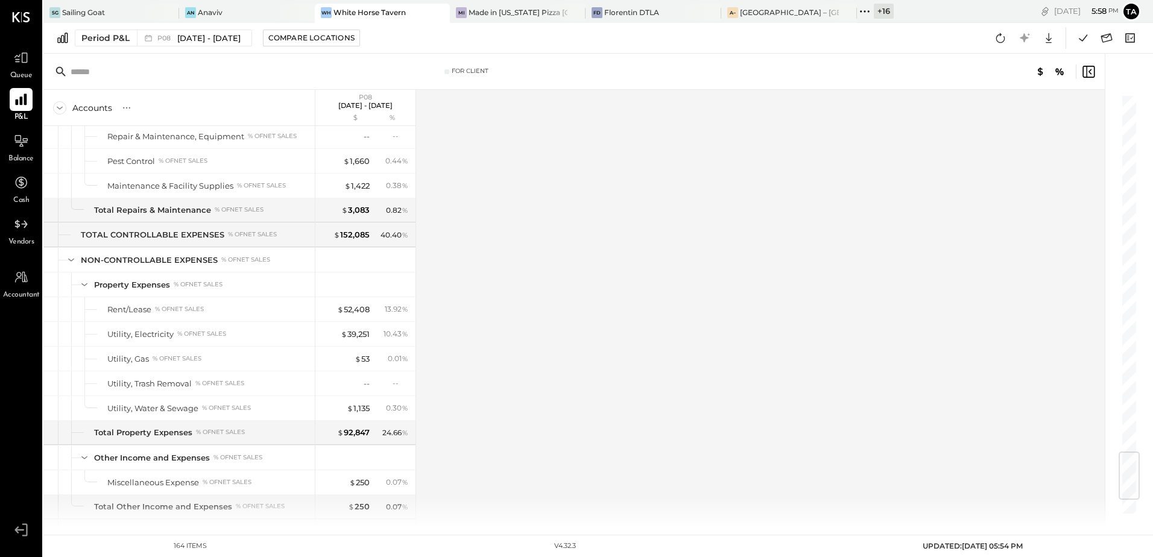
drag, startPoint x: 126, startPoint y: 104, endPoint x: 126, endPoint y: 118, distance: 13.9
click at [126, 104] on icon at bounding box center [127, 108] width 12 height 12
click at [152, 113] on div "GL" at bounding box center [151, 108] width 13 height 17
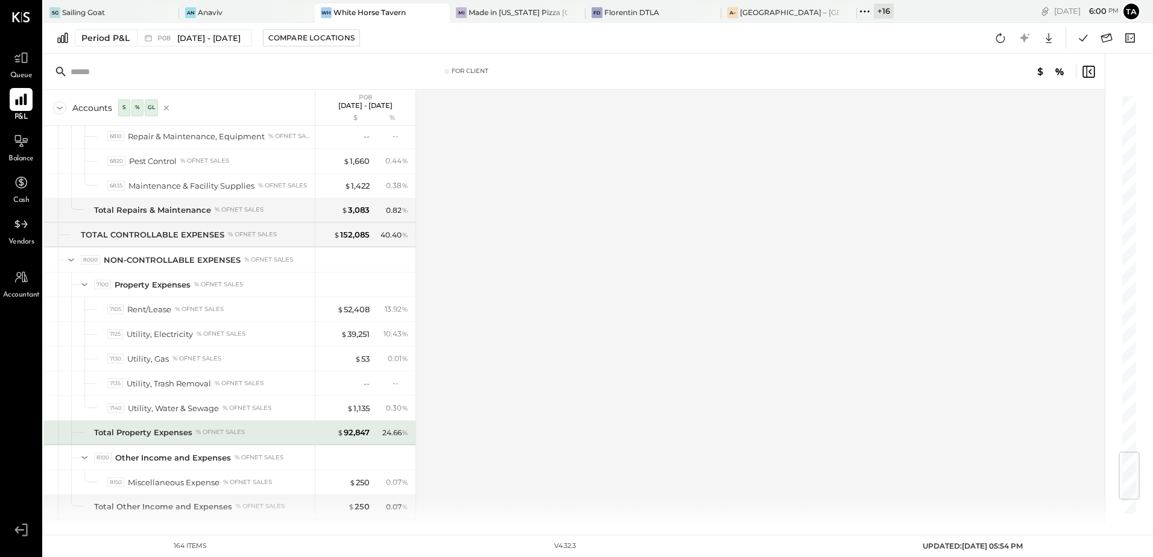
scroll to position [3113, 0]
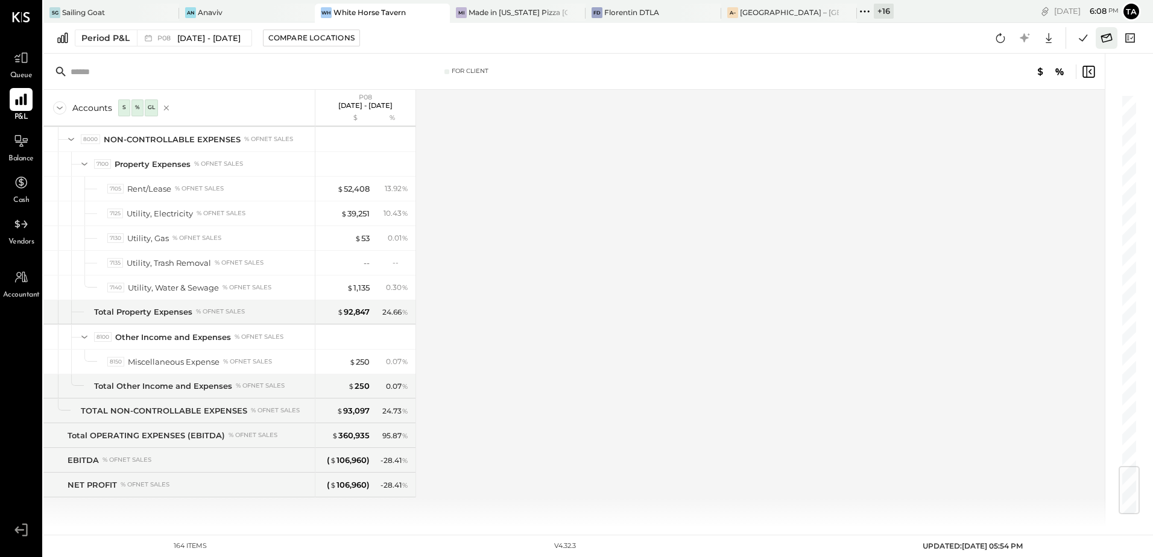
click at [1109, 40] on icon at bounding box center [1107, 38] width 16 height 16
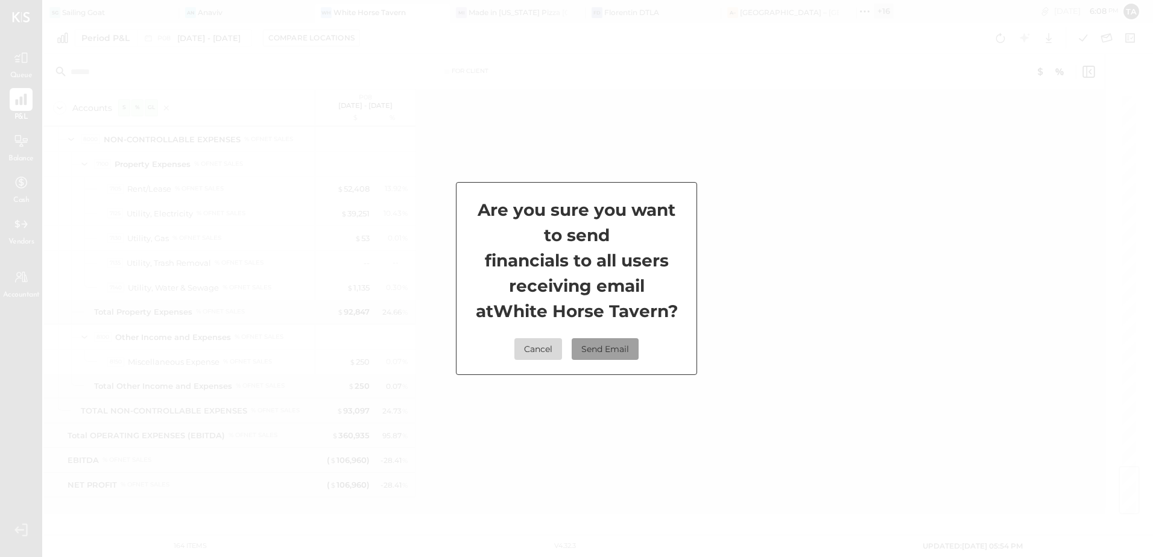
click at [608, 347] on button "Send Email" at bounding box center [605, 349] width 67 height 22
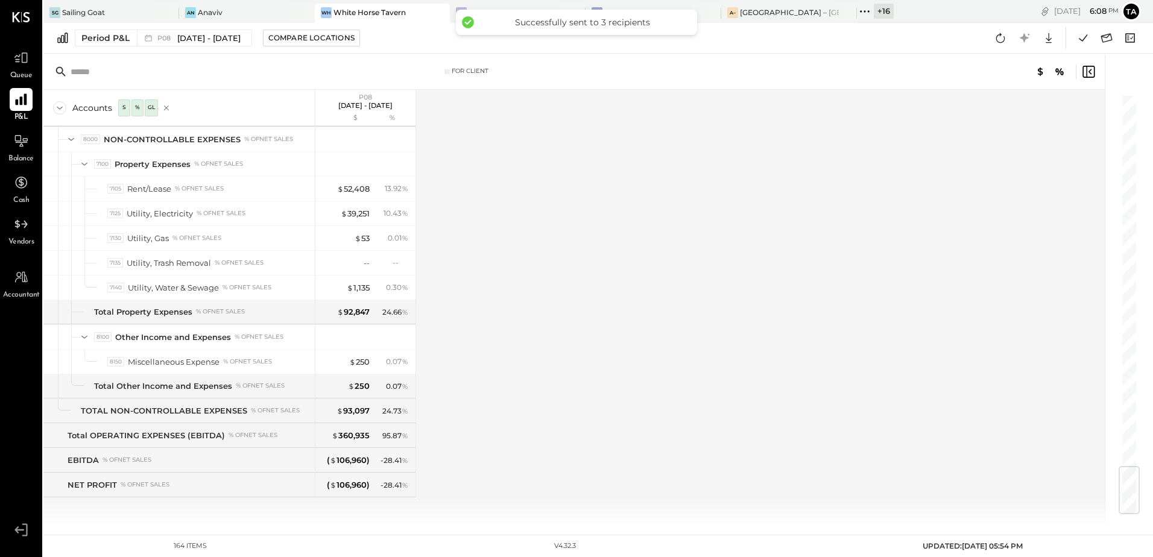
click at [14, 98] on icon at bounding box center [21, 100] width 16 height 16
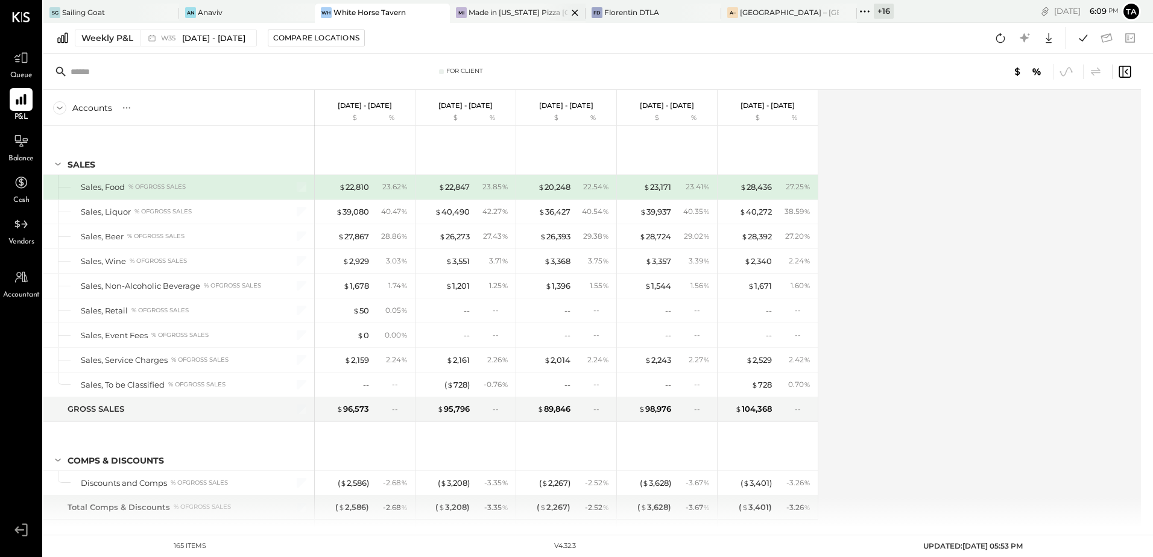
click at [511, 16] on div "Made in [US_STATE] Pizza [GEOGRAPHIC_DATA]" at bounding box center [518, 12] width 99 height 10
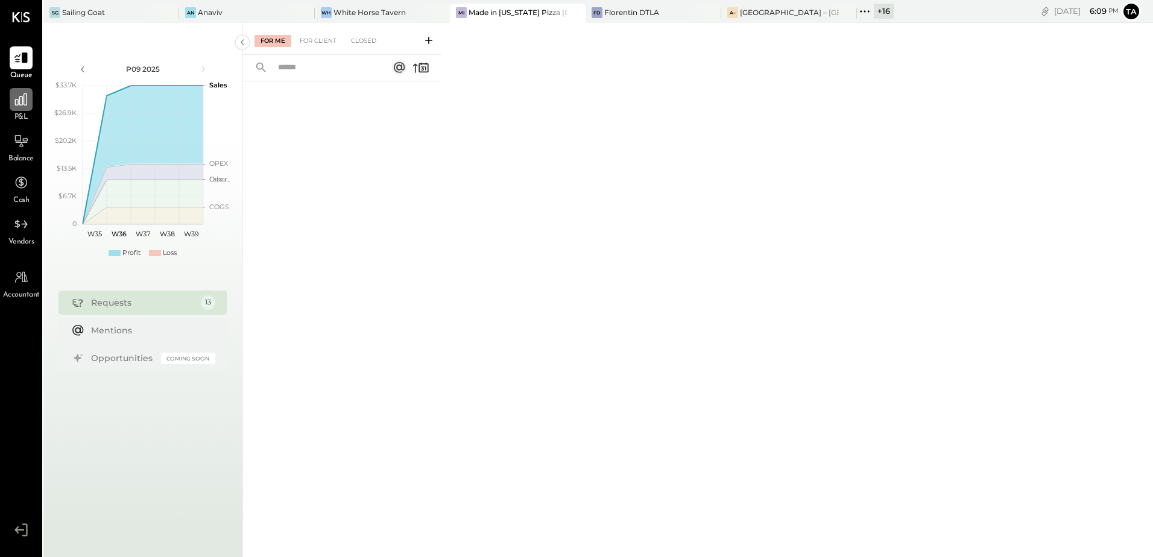
click at [21, 109] on div at bounding box center [21, 99] width 23 height 23
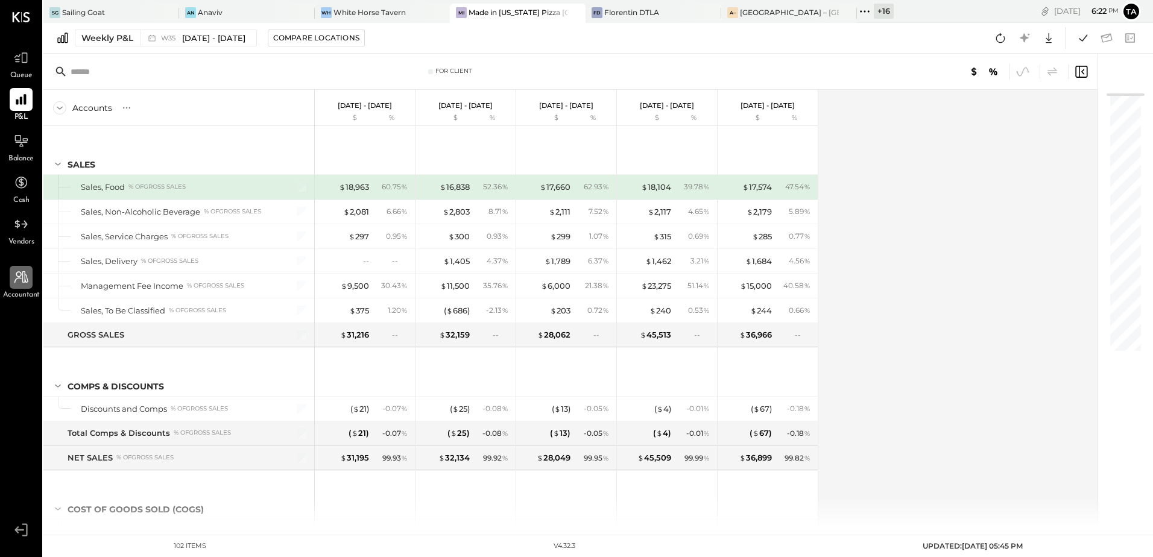
click at [19, 279] on icon at bounding box center [21, 278] width 16 height 16
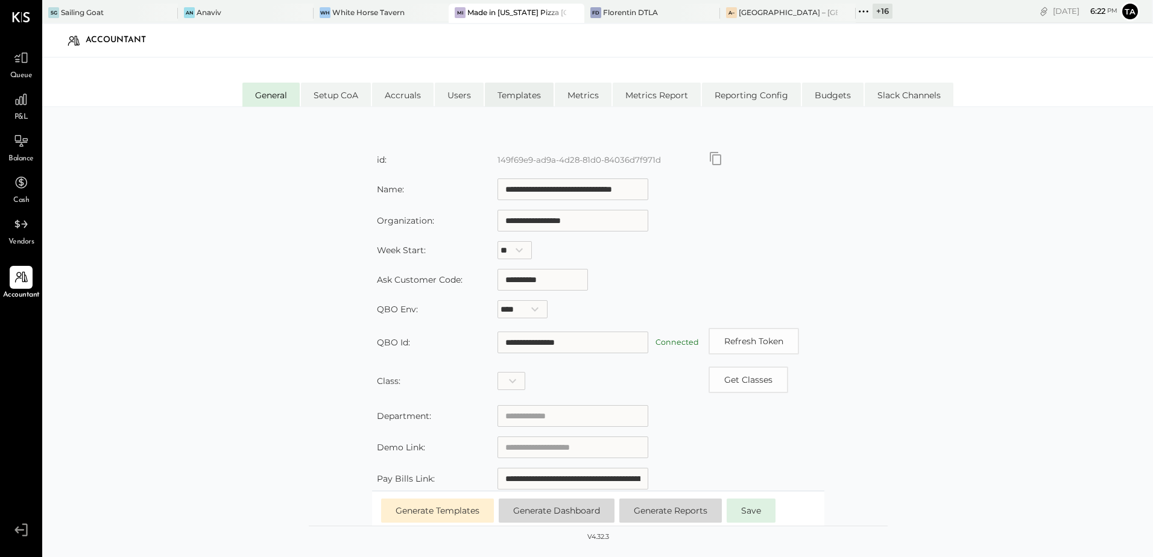
click at [513, 101] on li "Templates" at bounding box center [519, 95] width 69 height 24
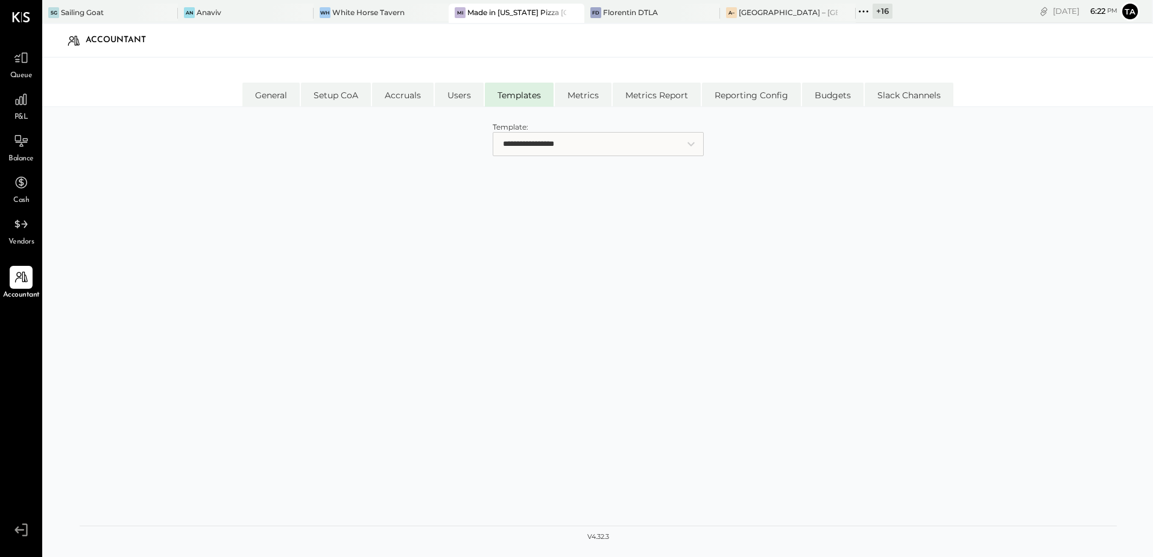
drag, startPoint x: 603, startPoint y: 149, endPoint x: 705, endPoint y: 157, distance: 102.2
click at [603, 149] on select "**********" at bounding box center [598, 144] width 211 height 24
drag, startPoint x: 778, startPoint y: 238, endPoint x: 735, endPoint y: 251, distance: 45.4
click at [778, 238] on div "**********" at bounding box center [599, 342] width 1038 height 446
click at [767, 11] on div "[GEOGRAPHIC_DATA] – [GEOGRAPHIC_DATA]" at bounding box center [788, 12] width 99 height 10
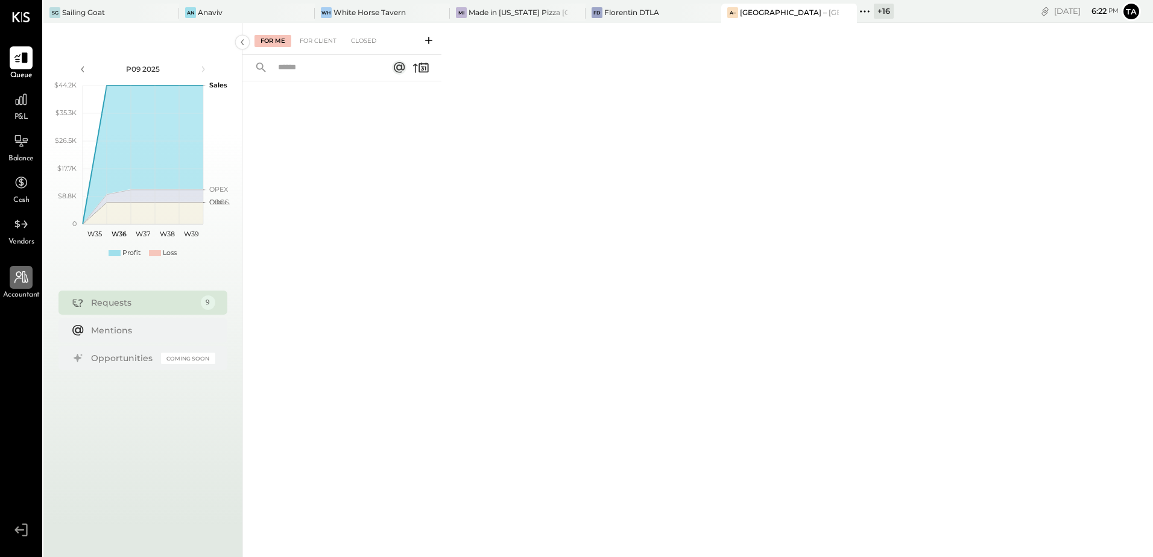
click at [26, 282] on icon at bounding box center [21, 278] width 16 height 16
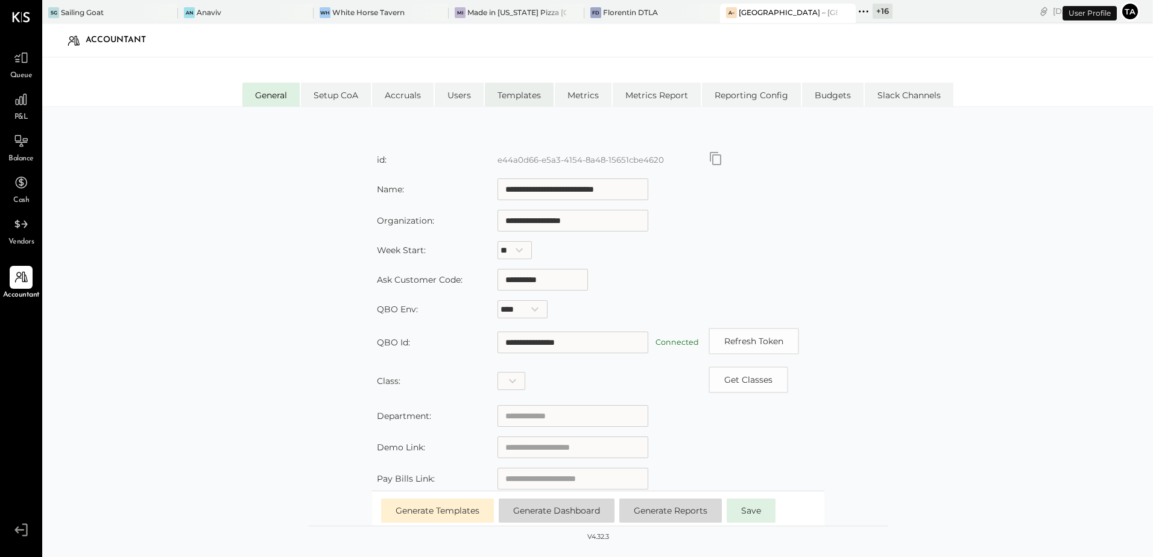
click at [509, 95] on li "Templates" at bounding box center [519, 95] width 69 height 24
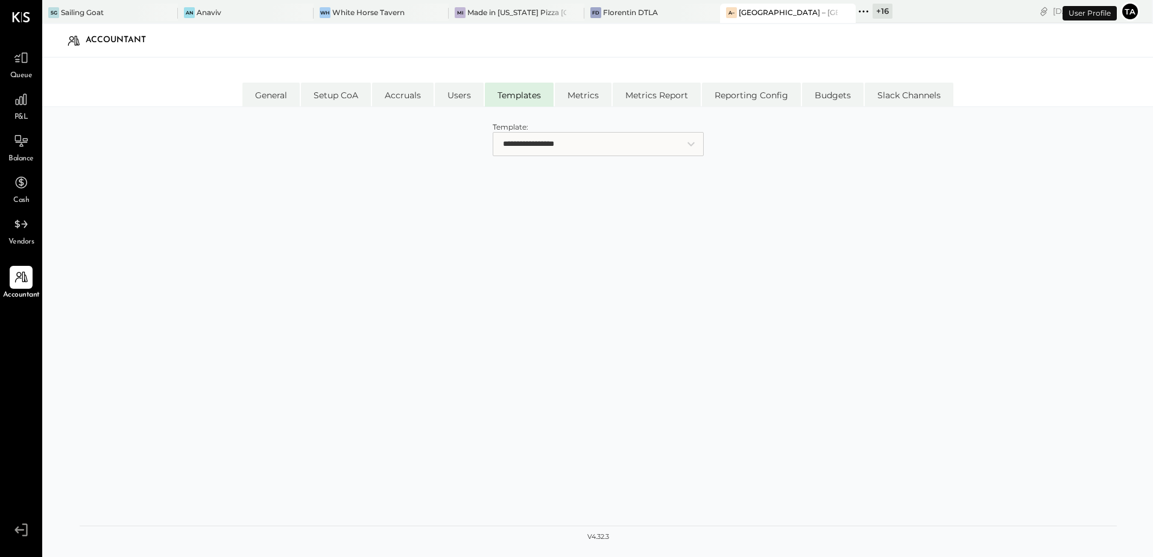
drag, startPoint x: 544, startPoint y: 140, endPoint x: 373, endPoint y: 274, distance: 217.4
click at [544, 140] on select "**********" at bounding box center [598, 144] width 211 height 24
click at [285, 315] on div "**********" at bounding box center [599, 342] width 1038 height 446
click at [349, 14] on div "White Horse Tavern" at bounding box center [368, 12] width 72 height 10
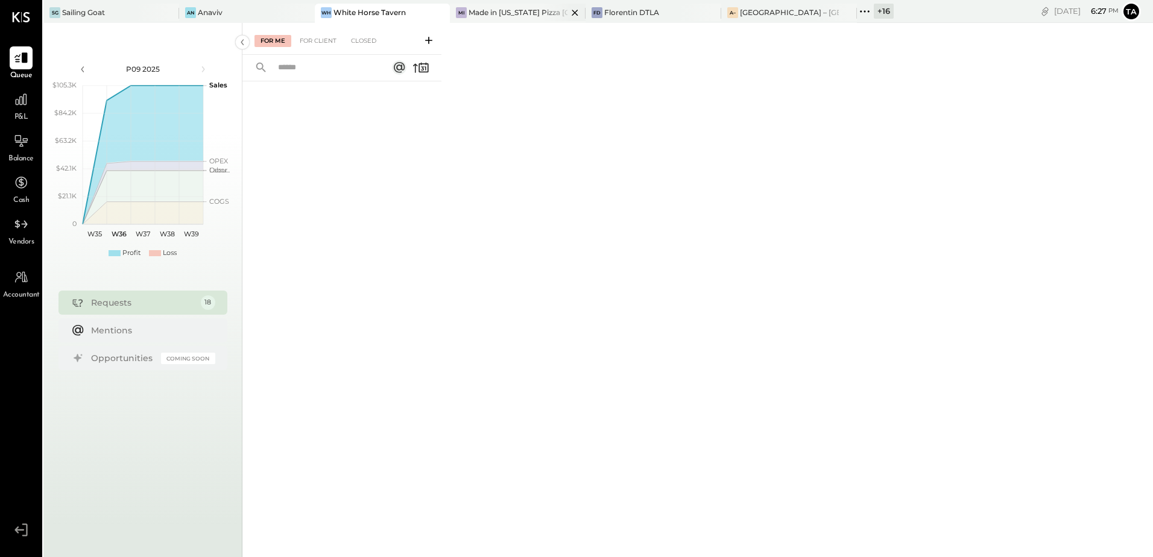
click at [485, 16] on div "Made in [US_STATE] Pizza [GEOGRAPHIC_DATA]" at bounding box center [518, 12] width 99 height 10
click at [17, 150] on div at bounding box center [21, 141] width 23 height 23
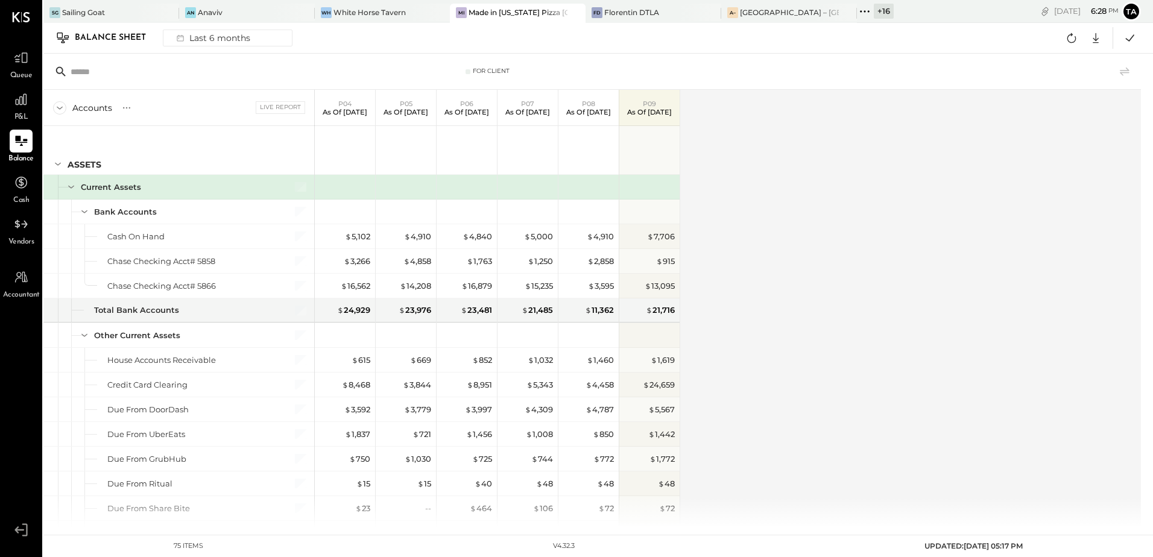
drag, startPoint x: 31, startPoint y: 142, endPoint x: 34, endPoint y: 150, distance: 8.1
click at [31, 142] on div at bounding box center [21, 141] width 23 height 23
click at [823, 340] on div "Accounts S GL Live Report P04 As of [DATE] P05 As of [DATE] P06 As of [DATE] P0…" at bounding box center [593, 309] width 1100 height 438
click at [16, 149] on icon at bounding box center [21, 141] width 16 height 16
click at [1073, 37] on icon at bounding box center [1072, 38] width 16 height 16
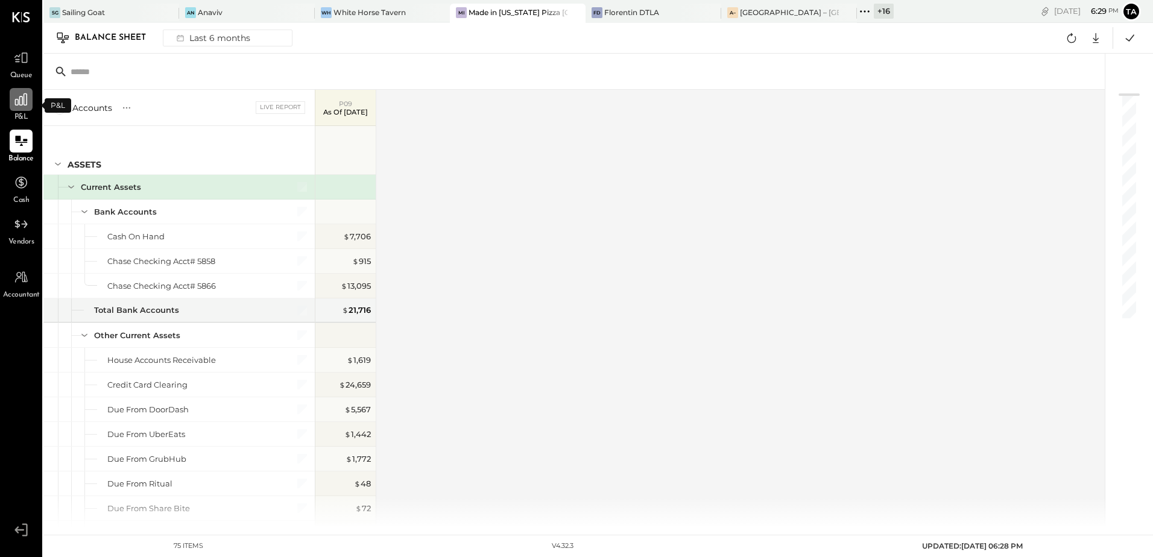
click at [25, 110] on div at bounding box center [21, 99] width 23 height 23
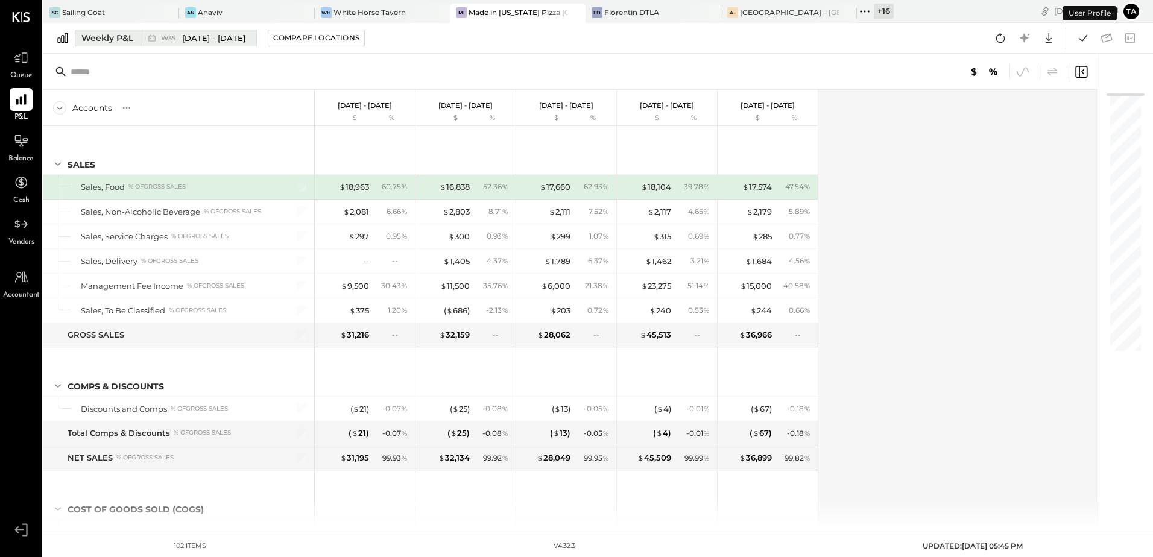
click at [188, 40] on span "[DATE] - [DATE]" at bounding box center [213, 38] width 63 height 11
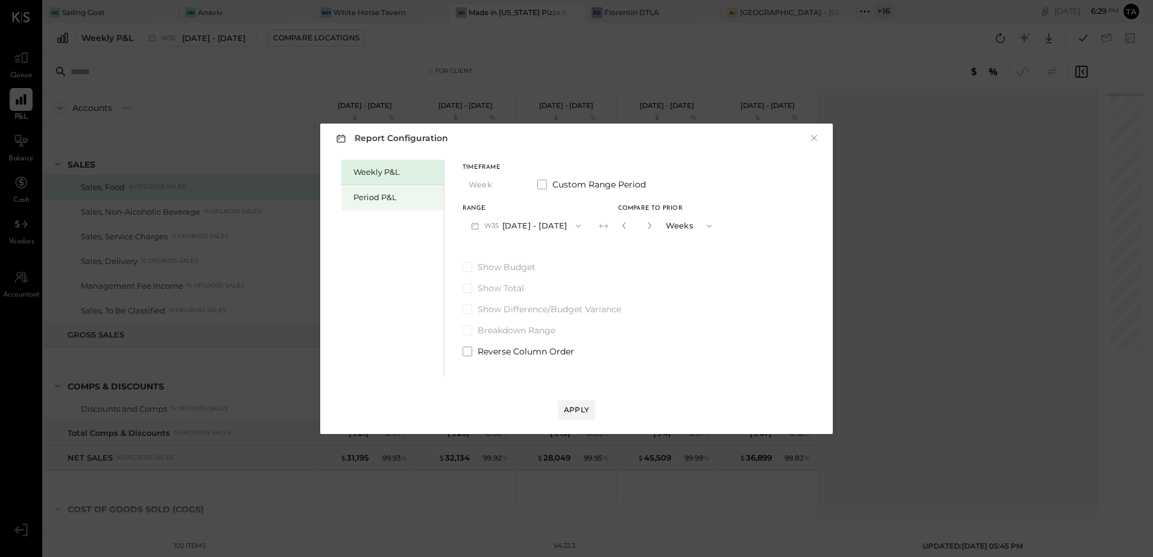
click at [373, 206] on div "Period P&L" at bounding box center [392, 197] width 103 height 25
click at [523, 231] on button "P09 [DATE] - [DATE]" at bounding box center [525, 226] width 125 height 22
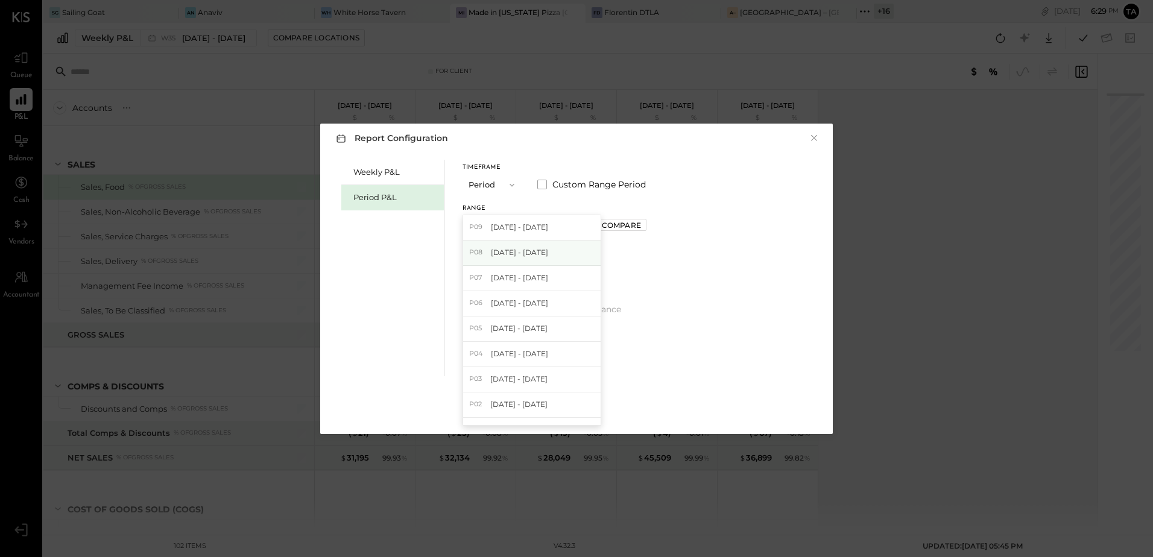
click at [517, 264] on div "P08 Jul 28 - Aug 24, 2025" at bounding box center [532, 253] width 138 height 25
click at [583, 415] on div "Apply" at bounding box center [576, 410] width 25 height 10
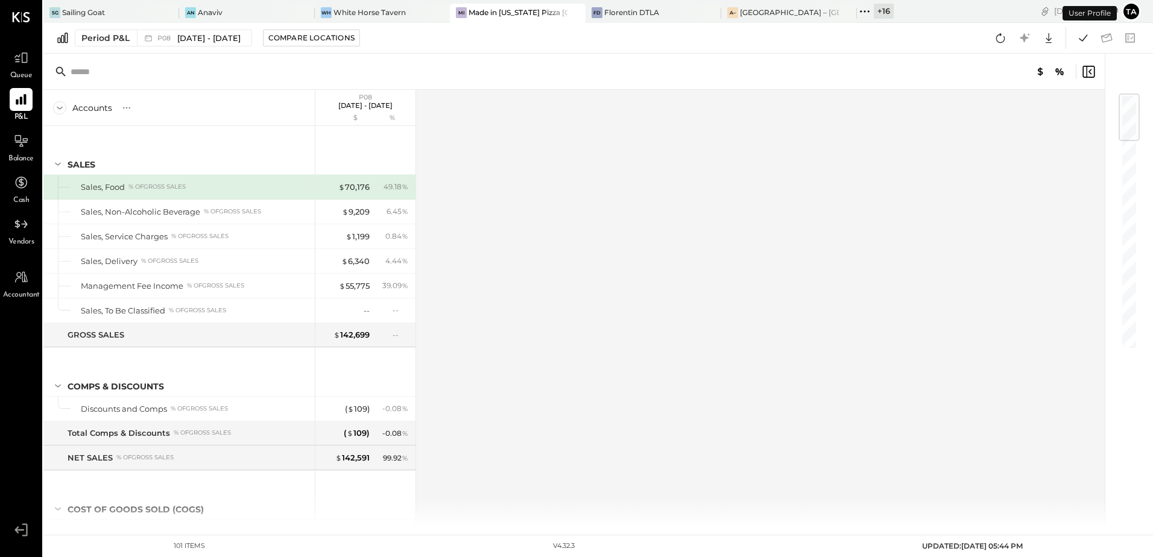
click at [756, 381] on div "Accounts S % GL P08 Jul 28 - Aug 24, 2025 $ % SALES Sales, Food % of GROSS SALE…" at bounding box center [574, 309] width 1063 height 438
click at [1077, 39] on icon at bounding box center [1084, 38] width 16 height 16
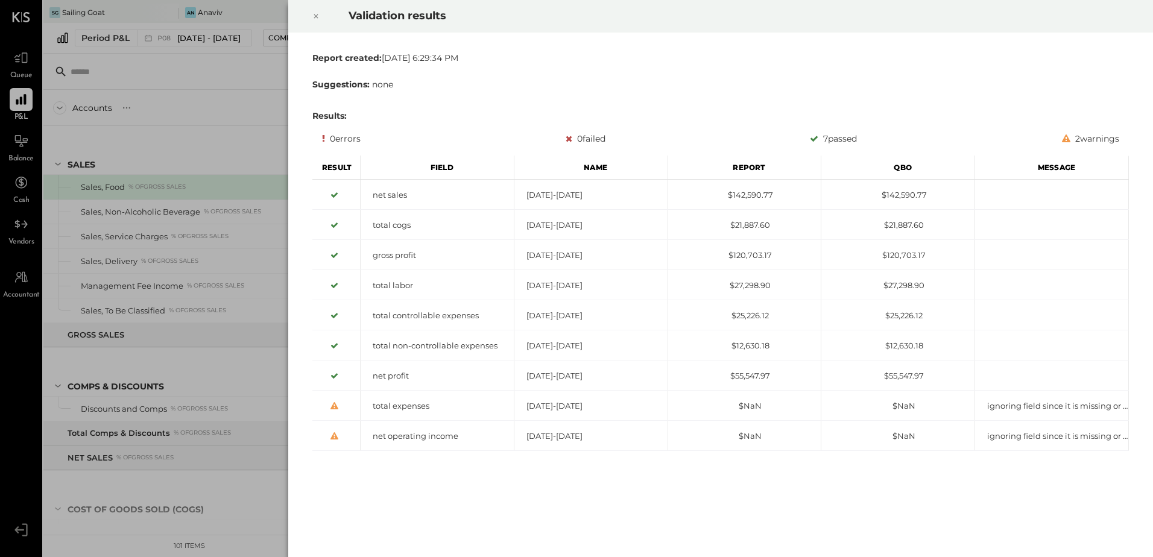
click at [317, 17] on icon at bounding box center [316, 16] width 4 height 4
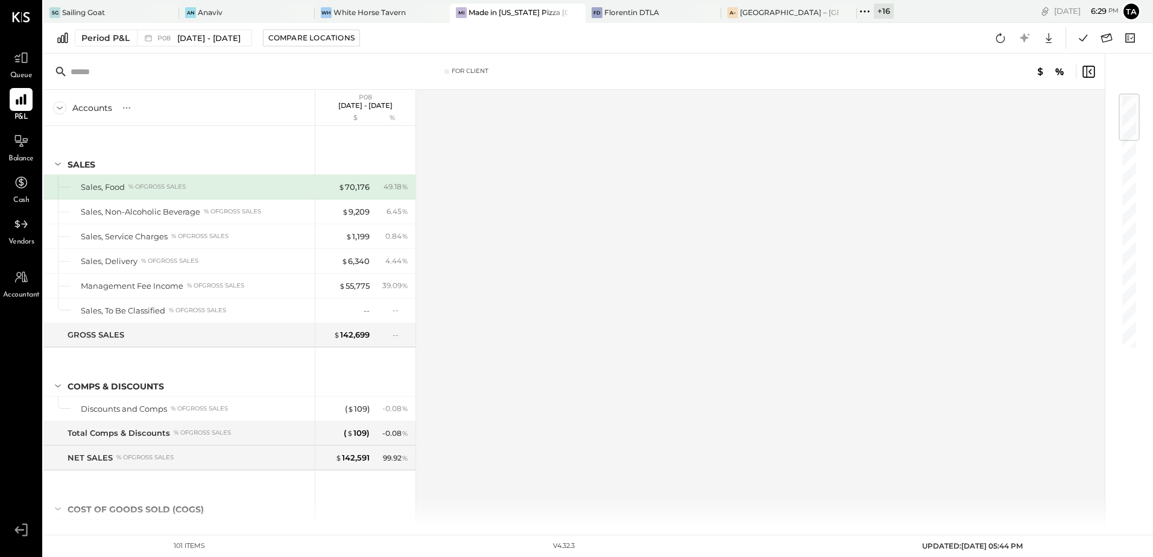
click at [788, 341] on div "Accounts S % GL P08 Jul 28 - Aug 24, 2025 $ % SALES Sales, Food % of GROSS SALE…" at bounding box center [574, 309] width 1063 height 438
click at [1001, 33] on icon at bounding box center [1001, 38] width 16 height 16
click at [723, 357] on div "Accounts S % GL P08 Jul 28 - Aug 24, 2025 $ % SALES Sales, Food % of GROSS SALE…" at bounding box center [574, 309] width 1063 height 438
click at [956, 283] on div "Accounts S % GL P08 Jul 28 - Aug 24, 2025 $ % SALES Sales, Food % of GROSS SALE…" at bounding box center [574, 309] width 1063 height 438
click at [672, 428] on div "Accounts S % GL P08 Jul 28 - Aug 24, 2025 $ % SALES Sales, Food % of GROSS SALE…" at bounding box center [574, 309] width 1063 height 438
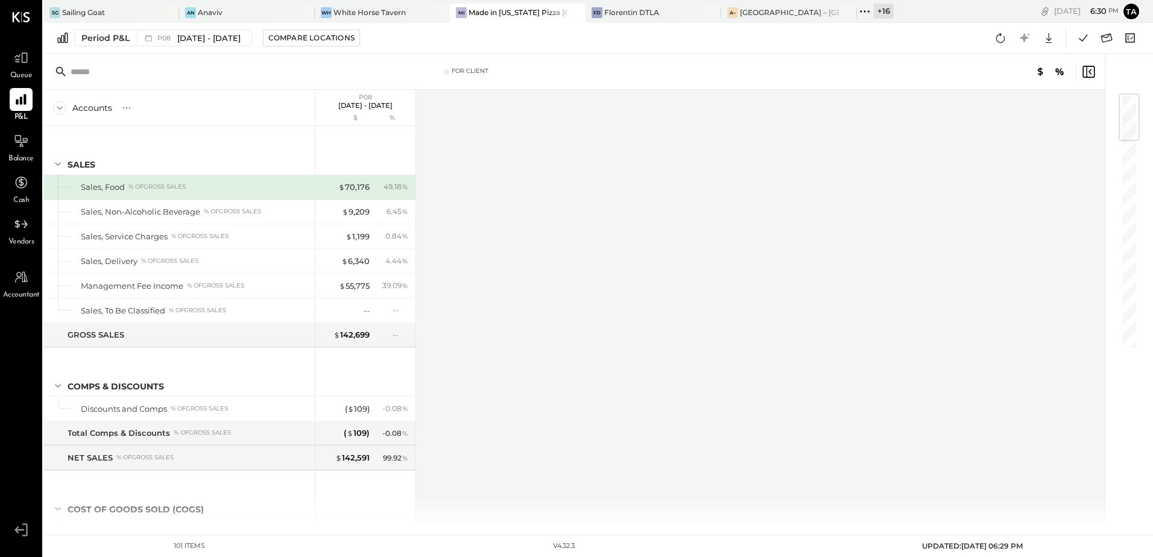
click at [551, 330] on div "Accounts S % GL P08 Jul 28 - Aug 24, 2025 $ % SALES Sales, Food % of GROSS SALE…" at bounding box center [574, 309] width 1063 height 438
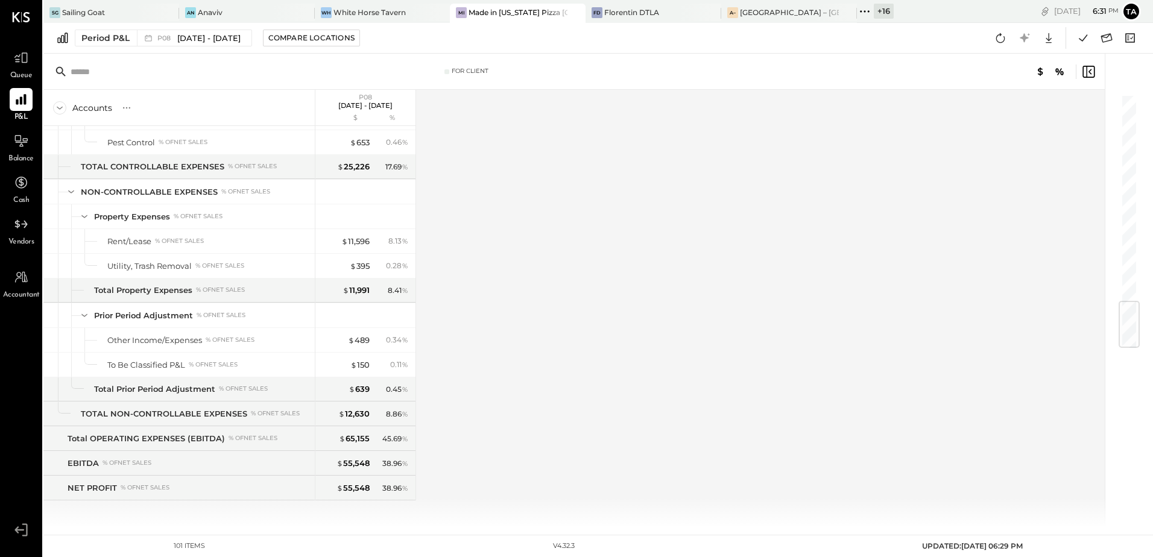
scroll to position [1752, 0]
click at [570, 399] on div "Accounts S % GL P08 Jul 28 - Aug 24, 2025 $ % SALES Sales, Food % of GROSS SALE…" at bounding box center [574, 309] width 1063 height 438
click at [1109, 42] on icon at bounding box center [1107, 38] width 16 height 16
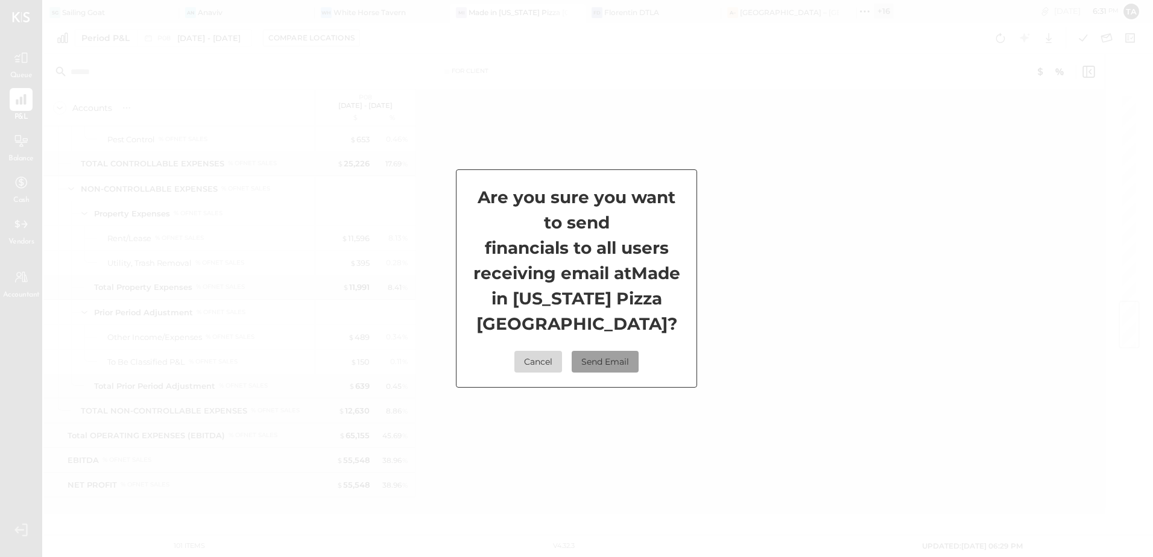
click at [606, 366] on button "Send Email" at bounding box center [605, 362] width 67 height 22
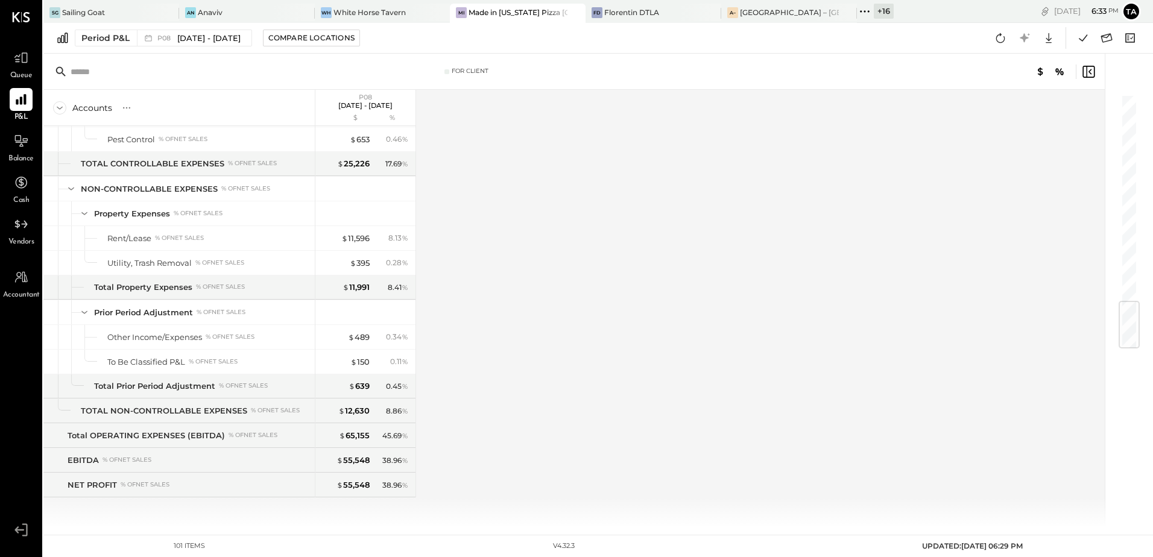
click at [553, 265] on div "Accounts S % GL P08 Jul 28 - Aug 24, 2025 $ % SALES Sales, Food % of GROSS SALE…" at bounding box center [574, 309] width 1063 height 438
